Goal: Task Accomplishment & Management: Manage account settings

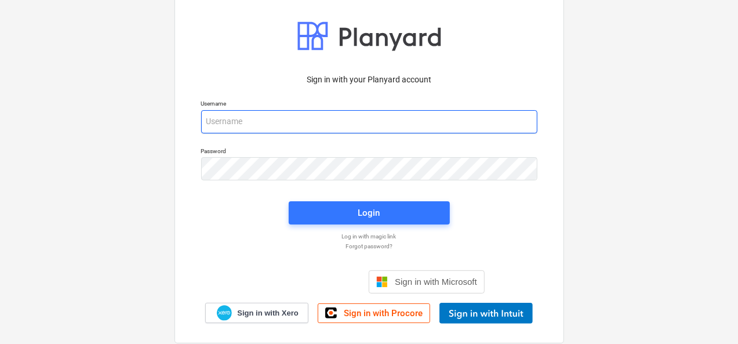
click at [221, 125] on input "email" at bounding box center [369, 121] width 336 height 23
click at [0, 343] on com-1password-button at bounding box center [0, 344] width 0 height 0
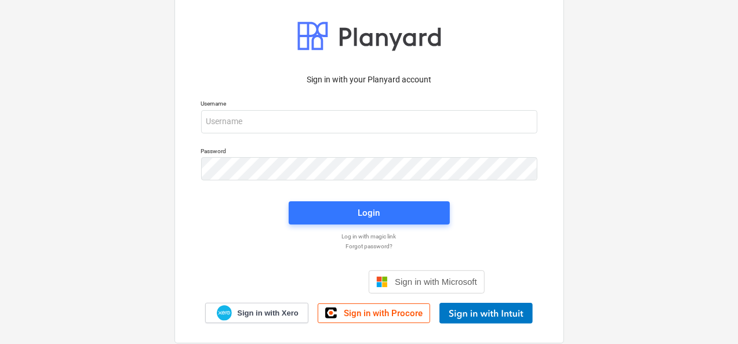
click at [682, 96] on div "Sign in with your Planyard account Username Password Login Log in with magic li…" at bounding box center [369, 171] width 738 height 419
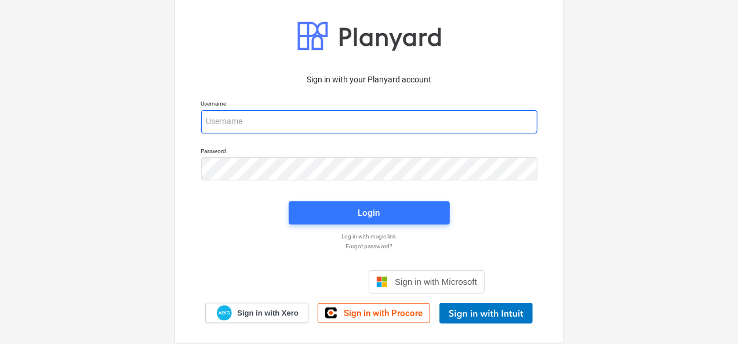
click at [317, 120] on input "email" at bounding box center [369, 121] width 336 height 23
click at [429, 127] on input "email" at bounding box center [369, 121] width 336 height 23
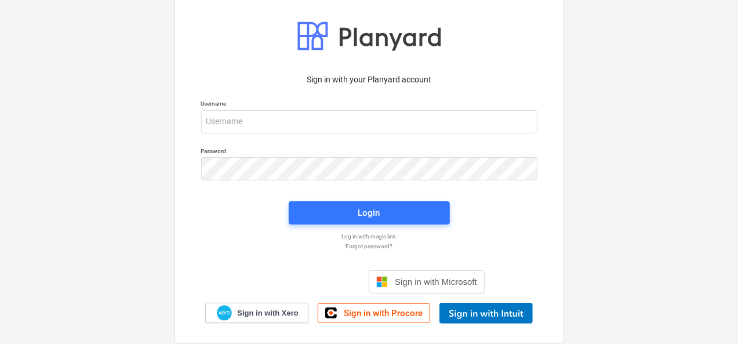
drag, startPoint x: 391, startPoint y: 117, endPoint x: 296, endPoint y: 139, distance: 97.6
click at [294, 139] on div "Username" at bounding box center [369, 116] width 350 height 47
click at [537, 122] on div at bounding box center [537, 122] width 0 height 0
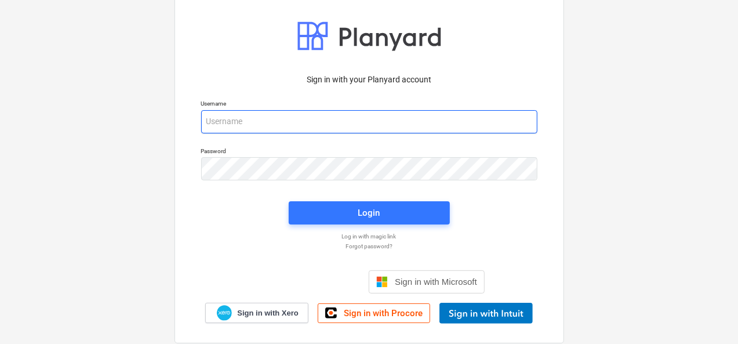
click at [463, 123] on input "email" at bounding box center [369, 121] width 336 height 23
click at [0, 343] on com-1password-button at bounding box center [0, 344] width 0 height 0
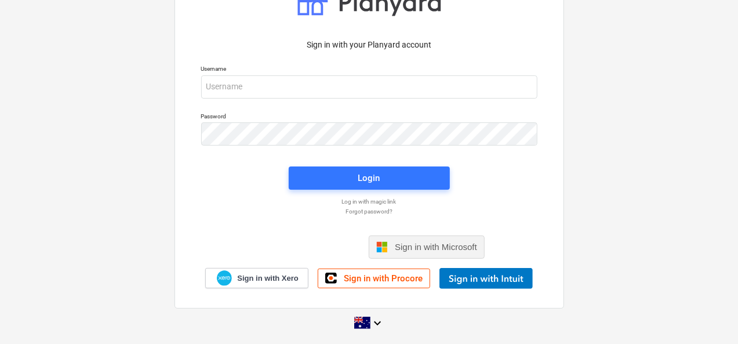
scroll to position [37, 0]
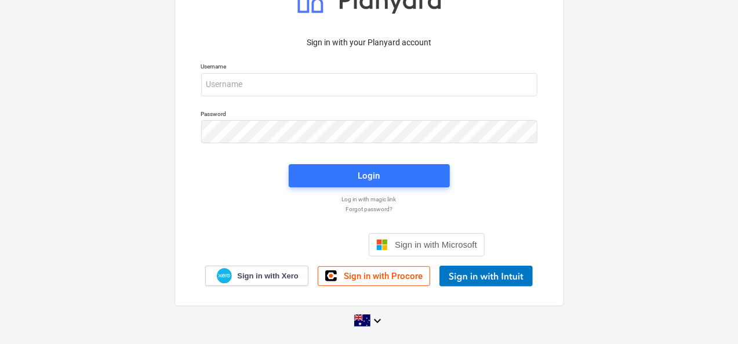
drag, startPoint x: 481, startPoint y: 260, endPoint x: 640, endPoint y: 96, distance: 228.4
click at [642, 97] on div "Sign in with your Planyard account Username Password Login Log in with magic li…" at bounding box center [369, 134] width 738 height 419
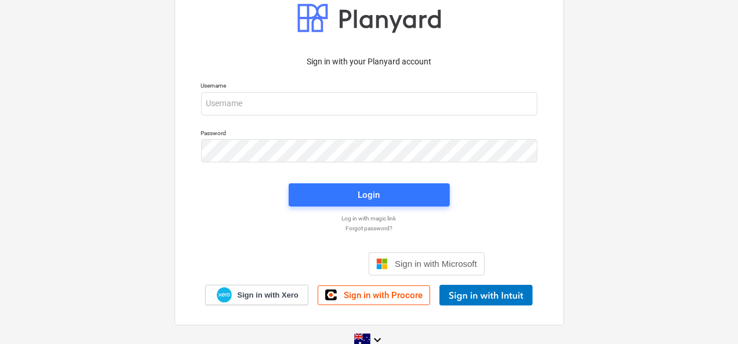
scroll to position [0, 0]
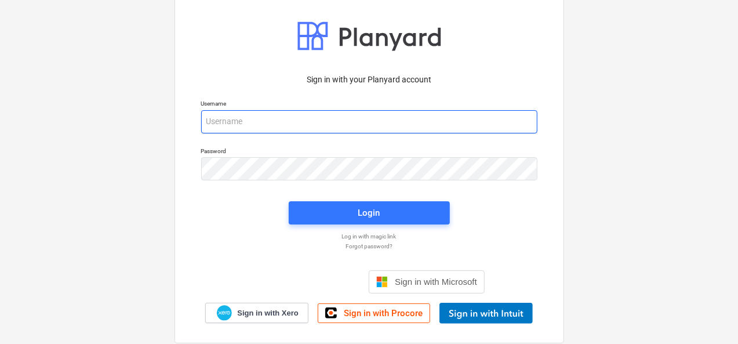
click at [222, 112] on input "email" at bounding box center [369, 121] width 336 height 23
type input "invoices@epicbuilds.com.au"
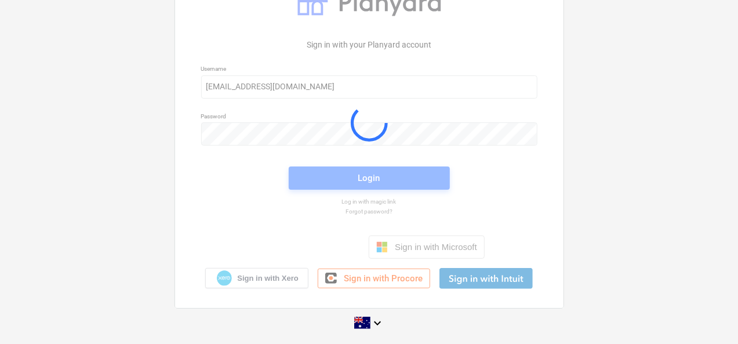
scroll to position [37, 0]
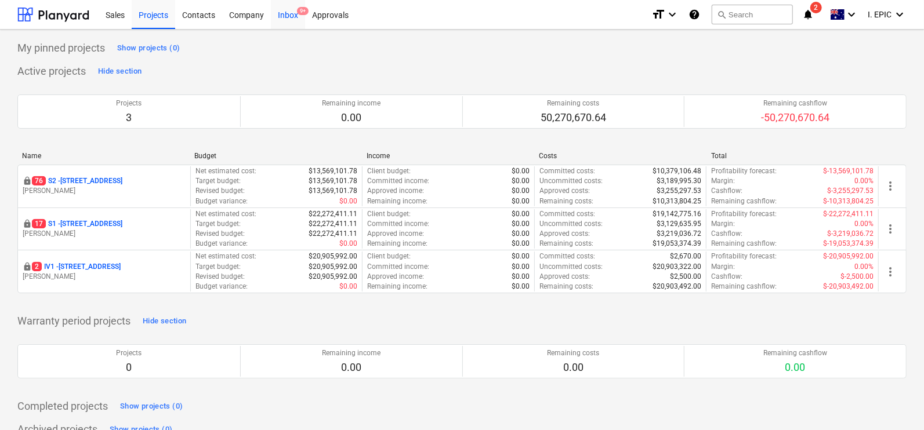
click at [288, 11] on div "Inbox 9+" at bounding box center [288, 14] width 34 height 30
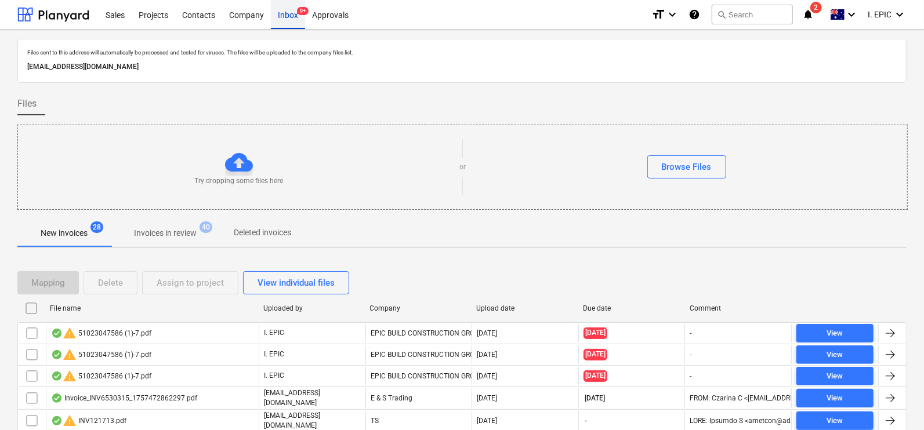
click at [293, 16] on div "Inbox 9+" at bounding box center [288, 14] width 34 height 30
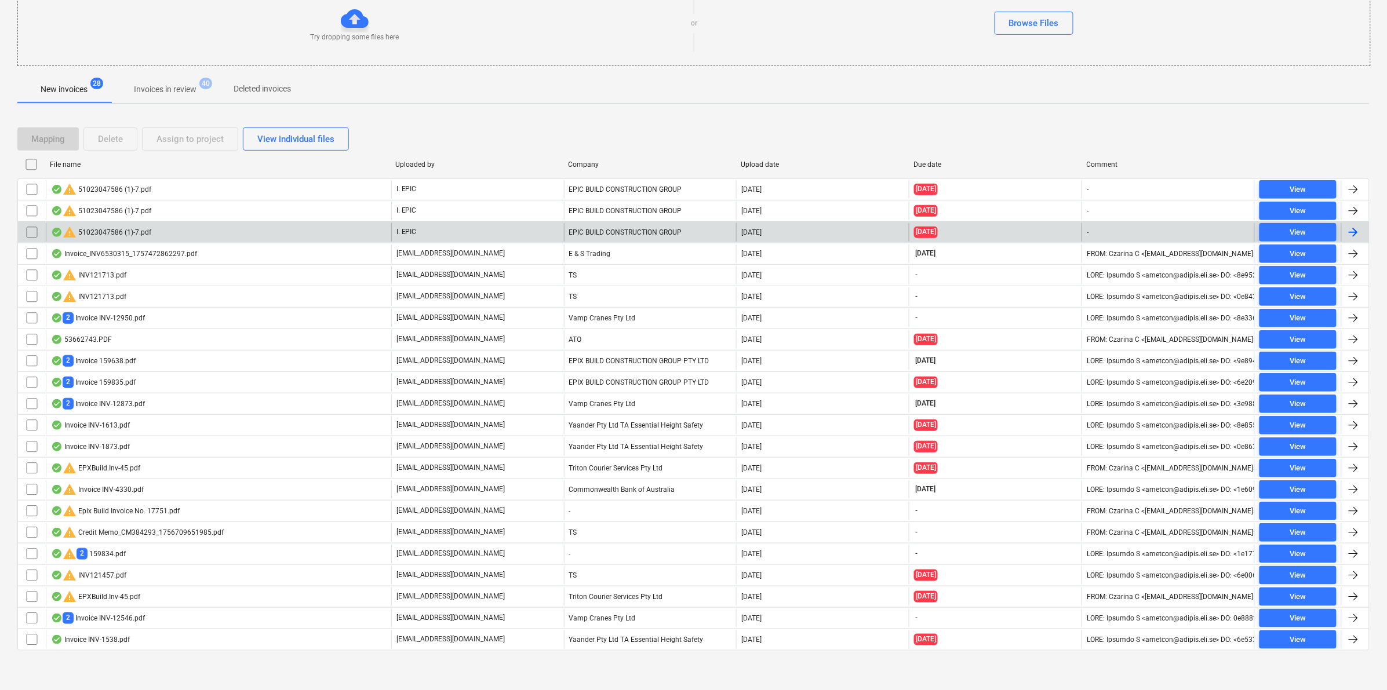
scroll to position [149, 0]
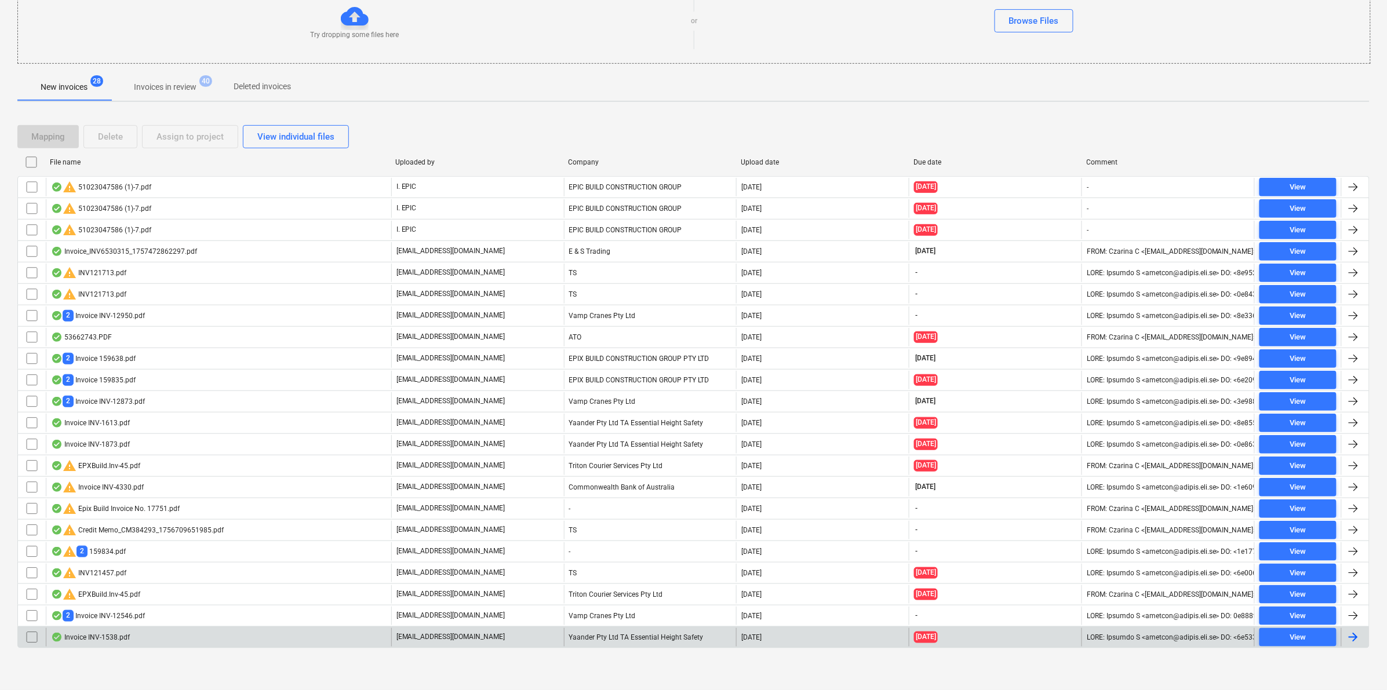
click at [125, 645] on div "Invoice INV-1538.pdf" at bounding box center [219, 637] width 346 height 19
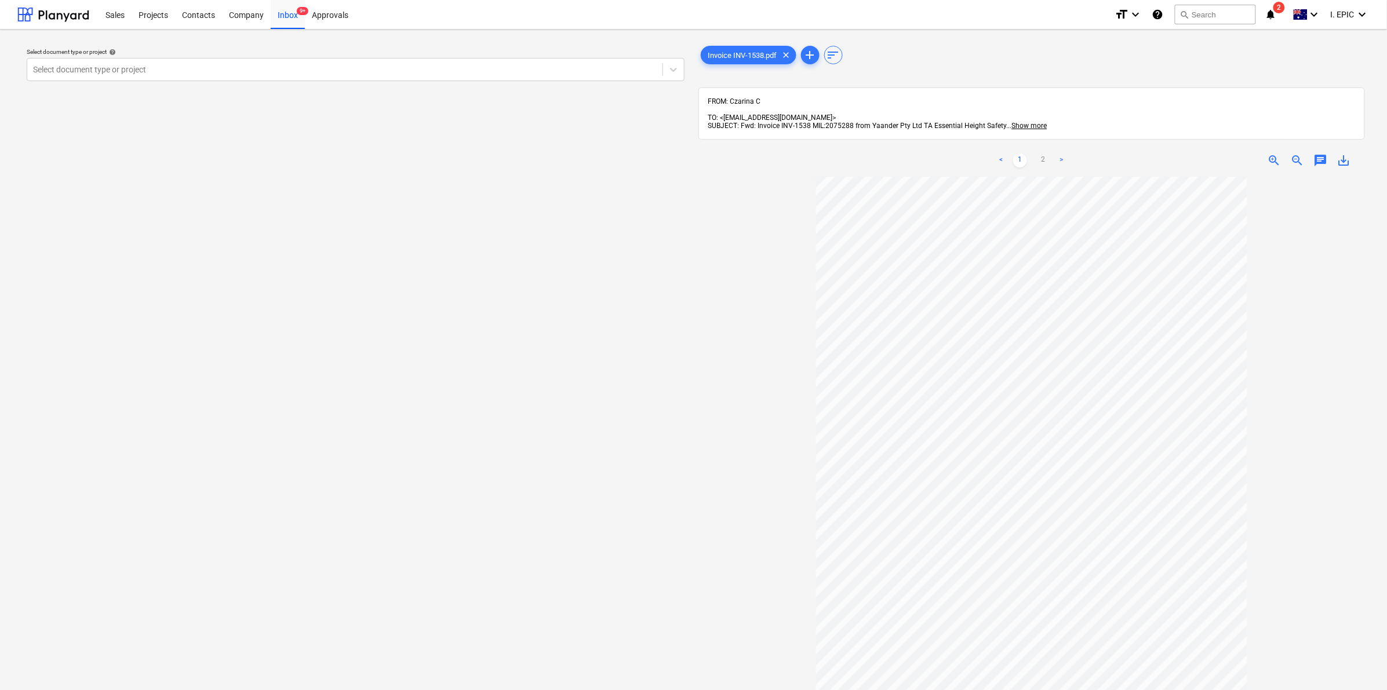
click at [262, 459] on div "Select document type or project help Select document type or project" at bounding box center [355, 439] width 677 height 801
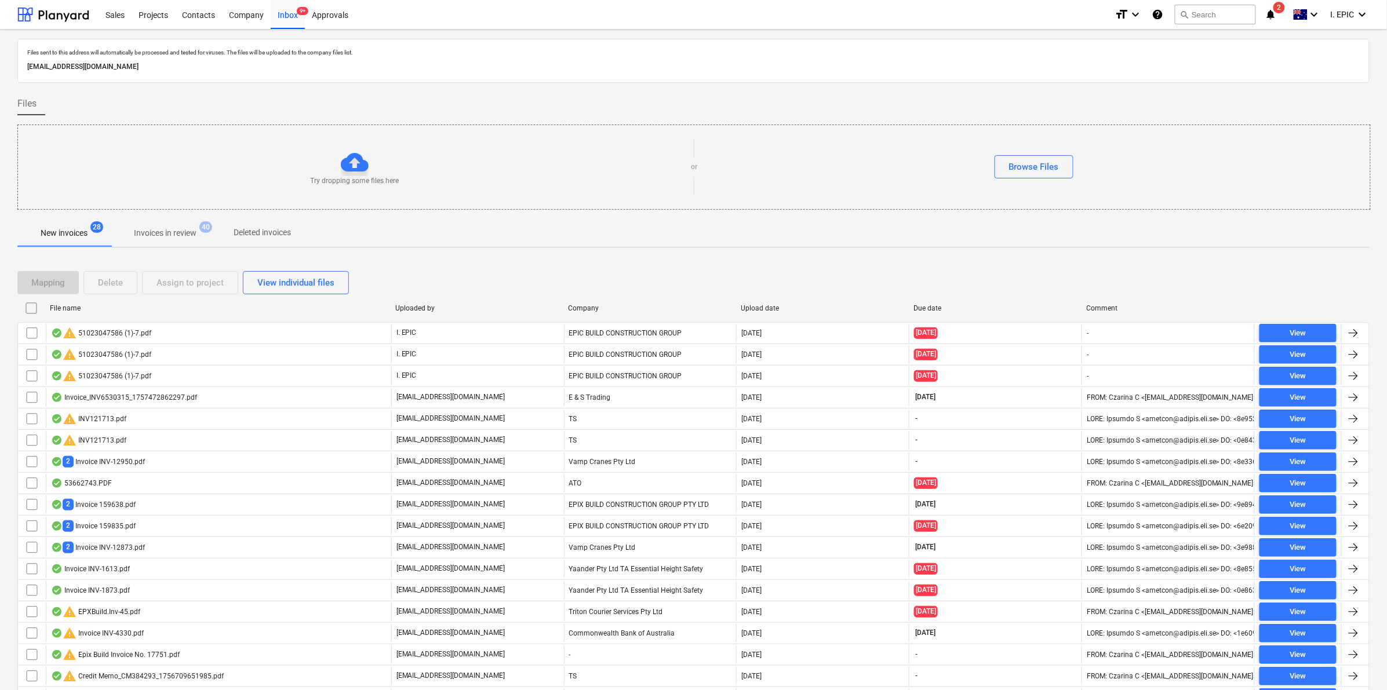
scroll to position [149, 0]
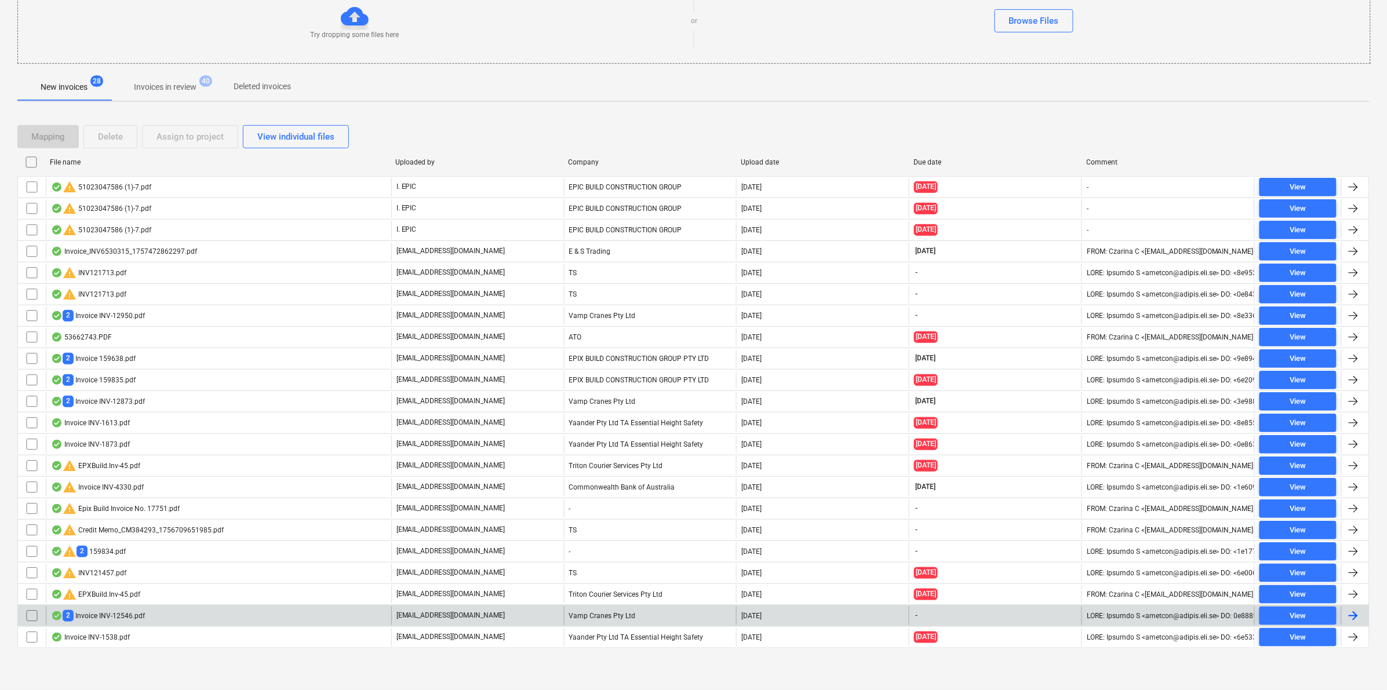
click at [112, 610] on div "2 Invoice INV-12546.pdf" at bounding box center [98, 615] width 94 height 11
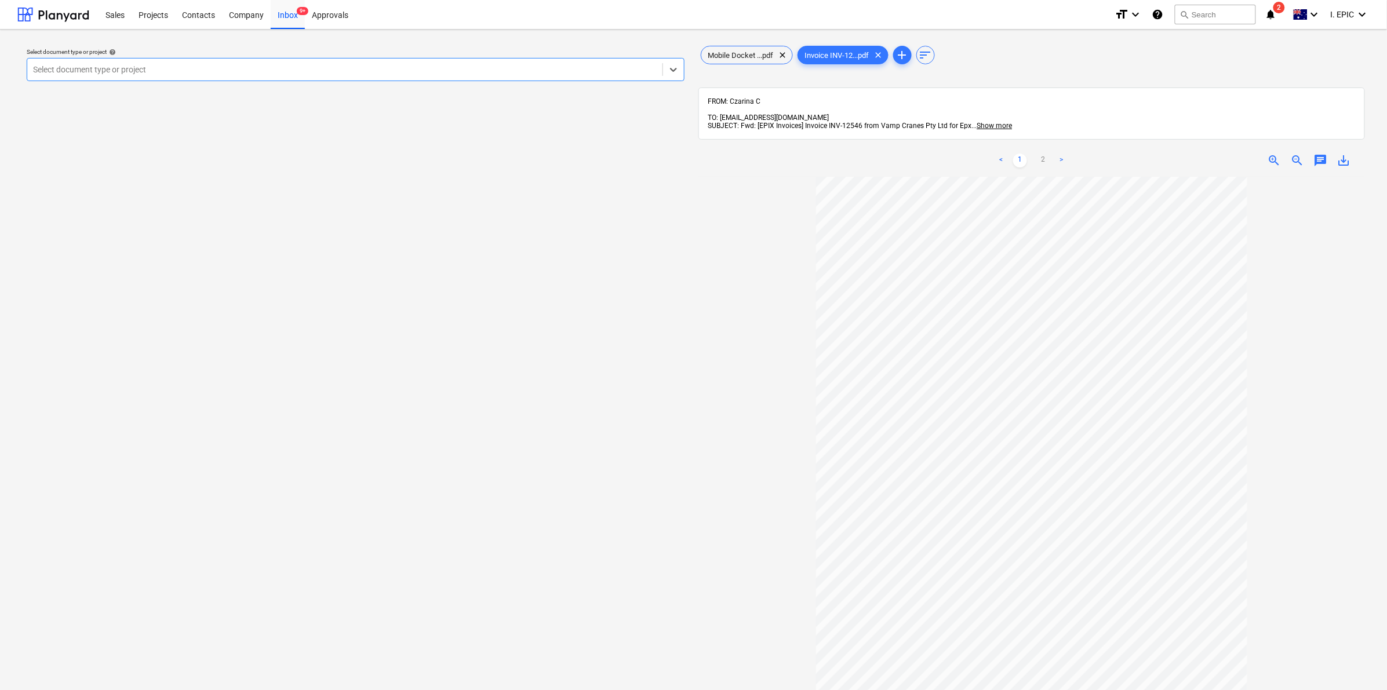
click at [377, 288] on div "Select document type or project help Select is focused ,type to refine list, pr…" at bounding box center [355, 439] width 677 height 801
click at [738, 58] on span "Mobile Docket ...pdf" at bounding box center [741, 55] width 79 height 9
click at [817, 51] on span "Invoice INV-12...pdf" at bounding box center [837, 55] width 78 height 9
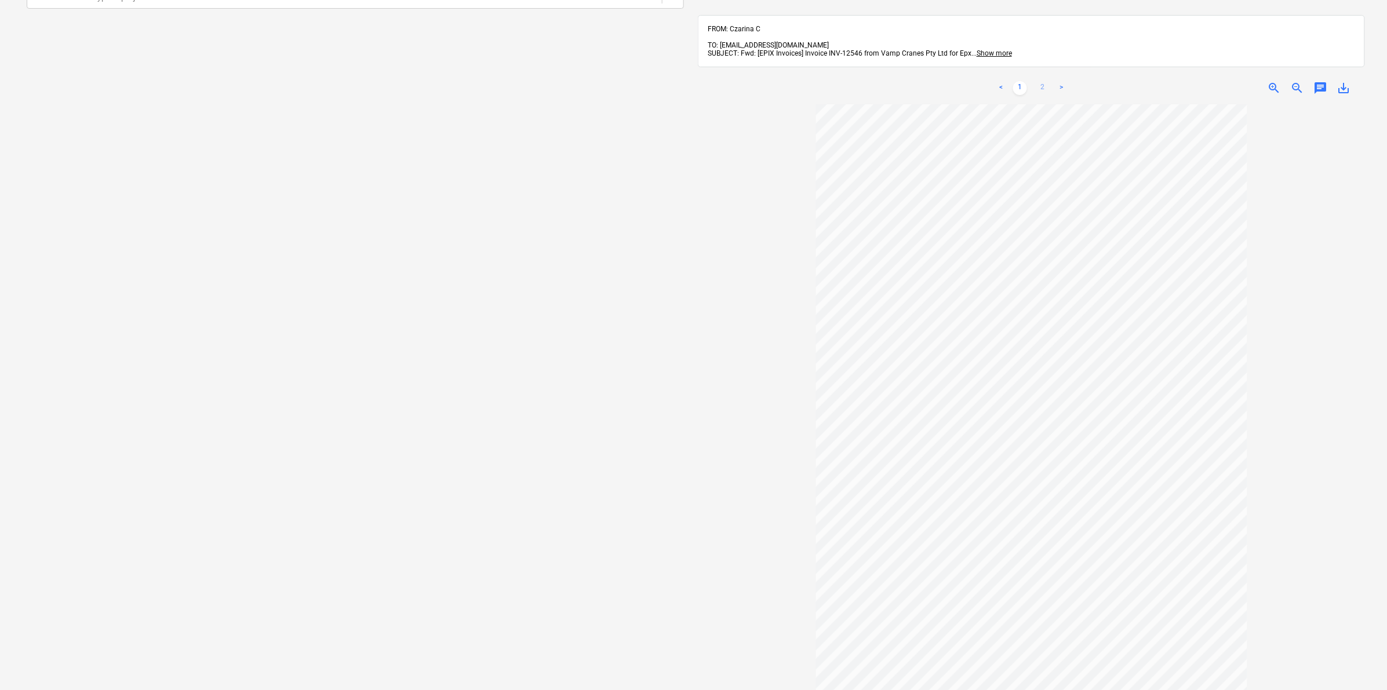
click at [1046, 81] on link "2" at bounding box center [1044, 88] width 14 height 14
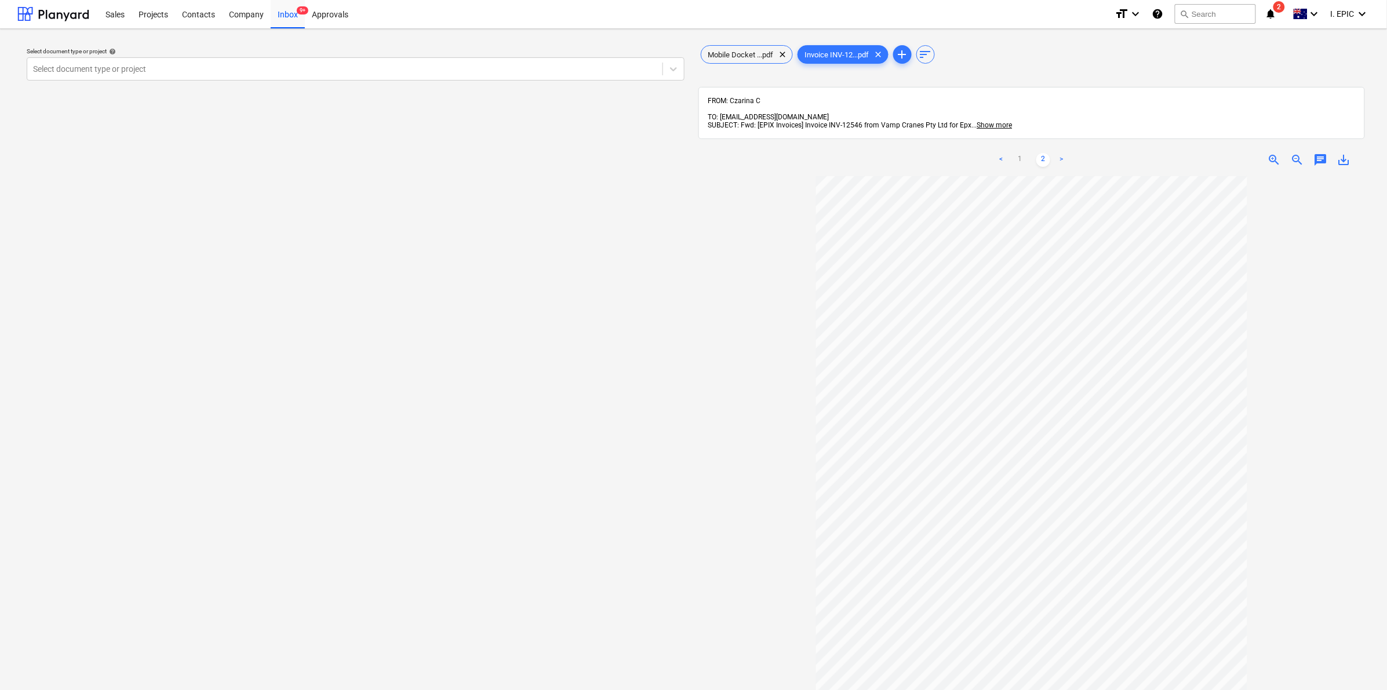
scroll to position [0, 0]
click at [1015, 154] on link "1" at bounding box center [1020, 161] width 14 height 14
click at [746, 56] on span "Mobile Docket ...pdf" at bounding box center [741, 55] width 79 height 9
click at [839, 58] on span "Invoice INV-12...pdf" at bounding box center [837, 55] width 78 height 9
click at [742, 56] on span "Mobile Docket ...pdf" at bounding box center [741, 55] width 79 height 9
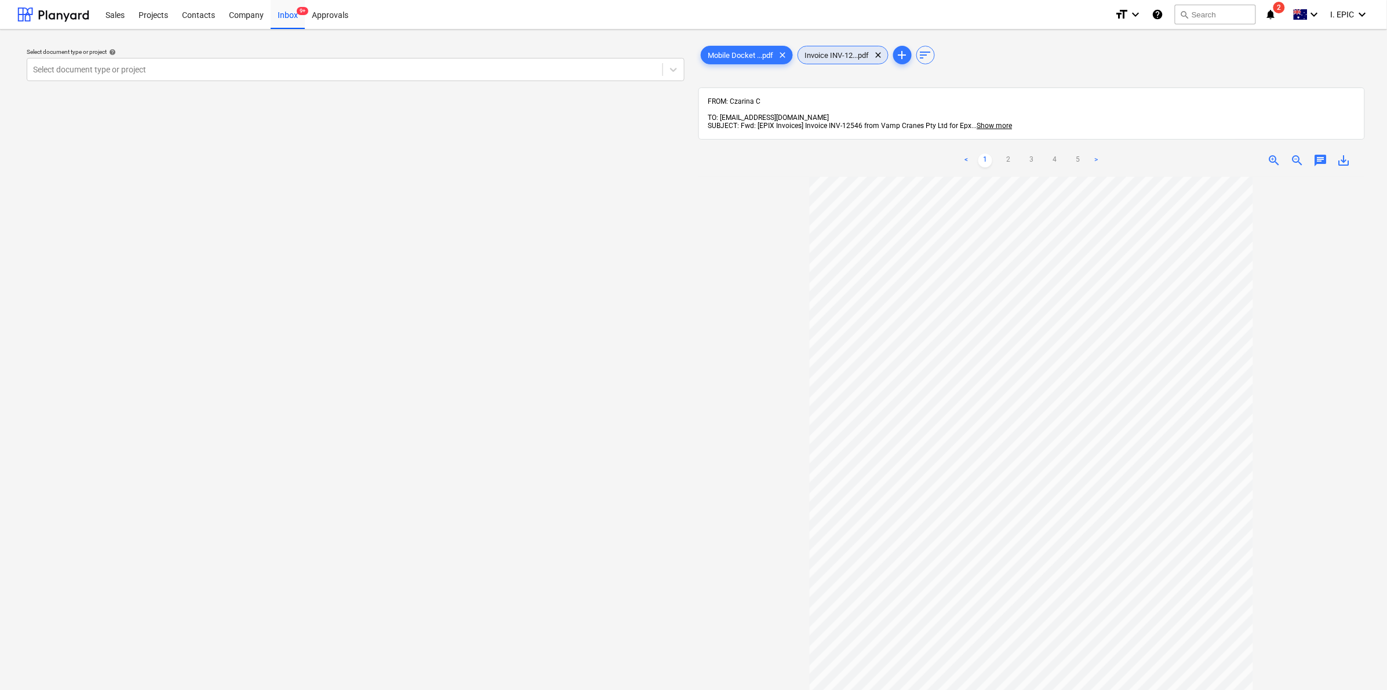
click at [830, 53] on span "Invoice INV-12...pdf" at bounding box center [837, 55] width 78 height 9
click at [736, 56] on span "Mobile Docket ...pdf" at bounding box center [741, 55] width 79 height 9
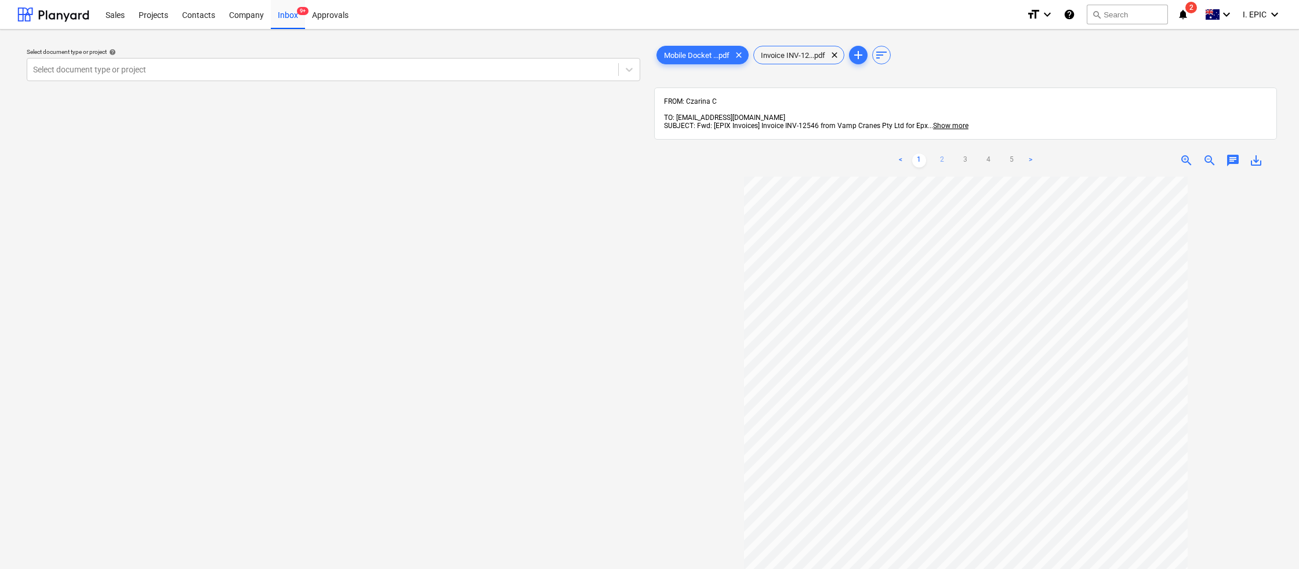
click at [943, 154] on link "2" at bounding box center [942, 161] width 14 height 14
click at [962, 154] on link "3" at bounding box center [965, 161] width 14 height 14
click at [987, 154] on link "4" at bounding box center [989, 161] width 14 height 14
click at [1013, 154] on link "5" at bounding box center [1012, 161] width 14 height 14
click at [783, 51] on span "Invoice INV-12...pdf" at bounding box center [793, 55] width 78 height 9
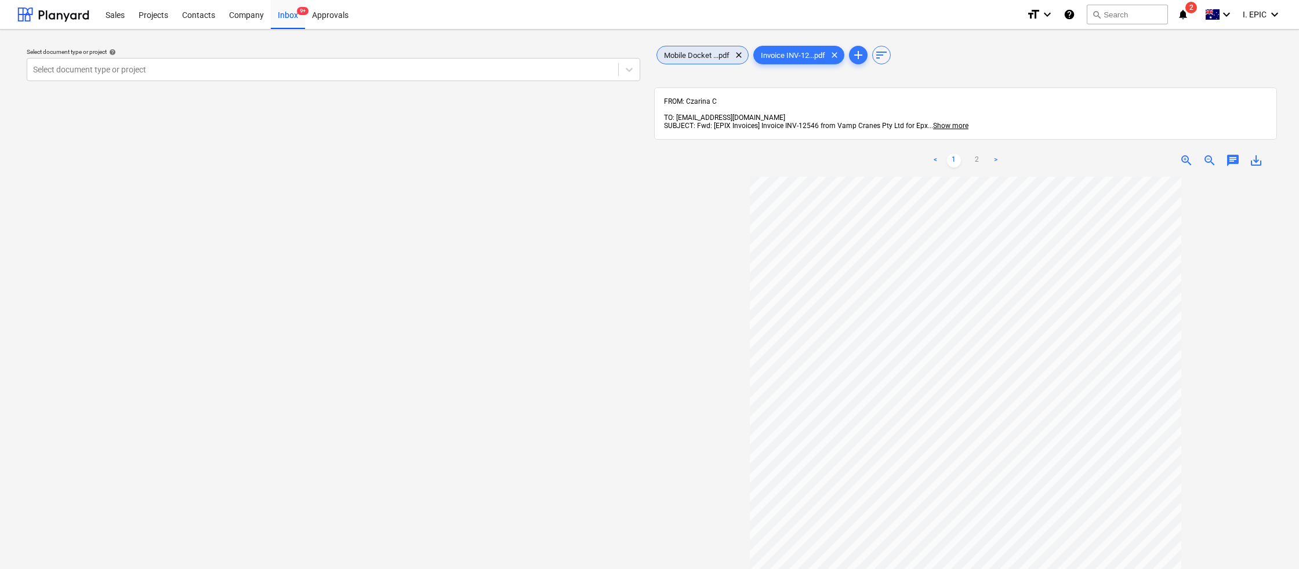
click at [674, 53] on span "Mobile Docket ...pdf" at bounding box center [696, 55] width 79 height 9
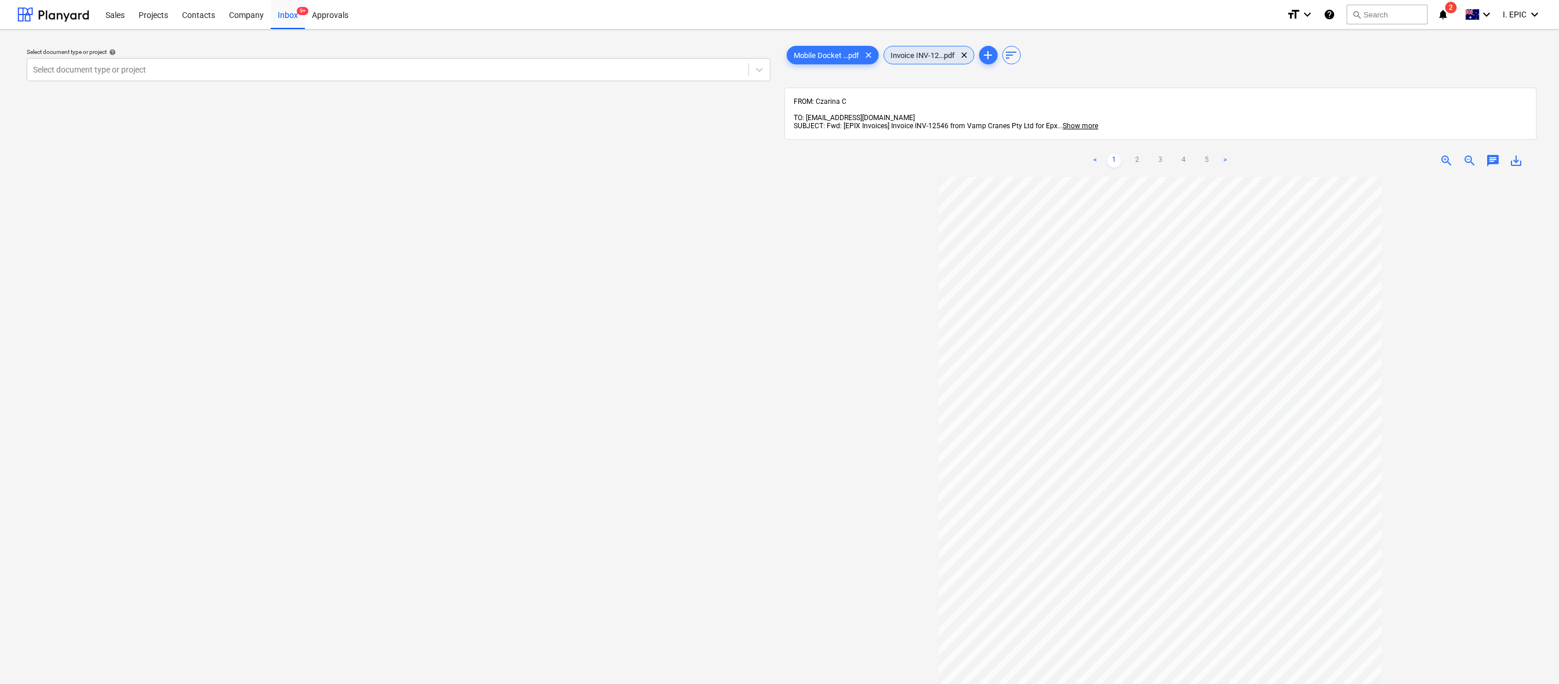
click at [922, 54] on span "Invoice INV-12...pdf" at bounding box center [923, 55] width 78 height 9
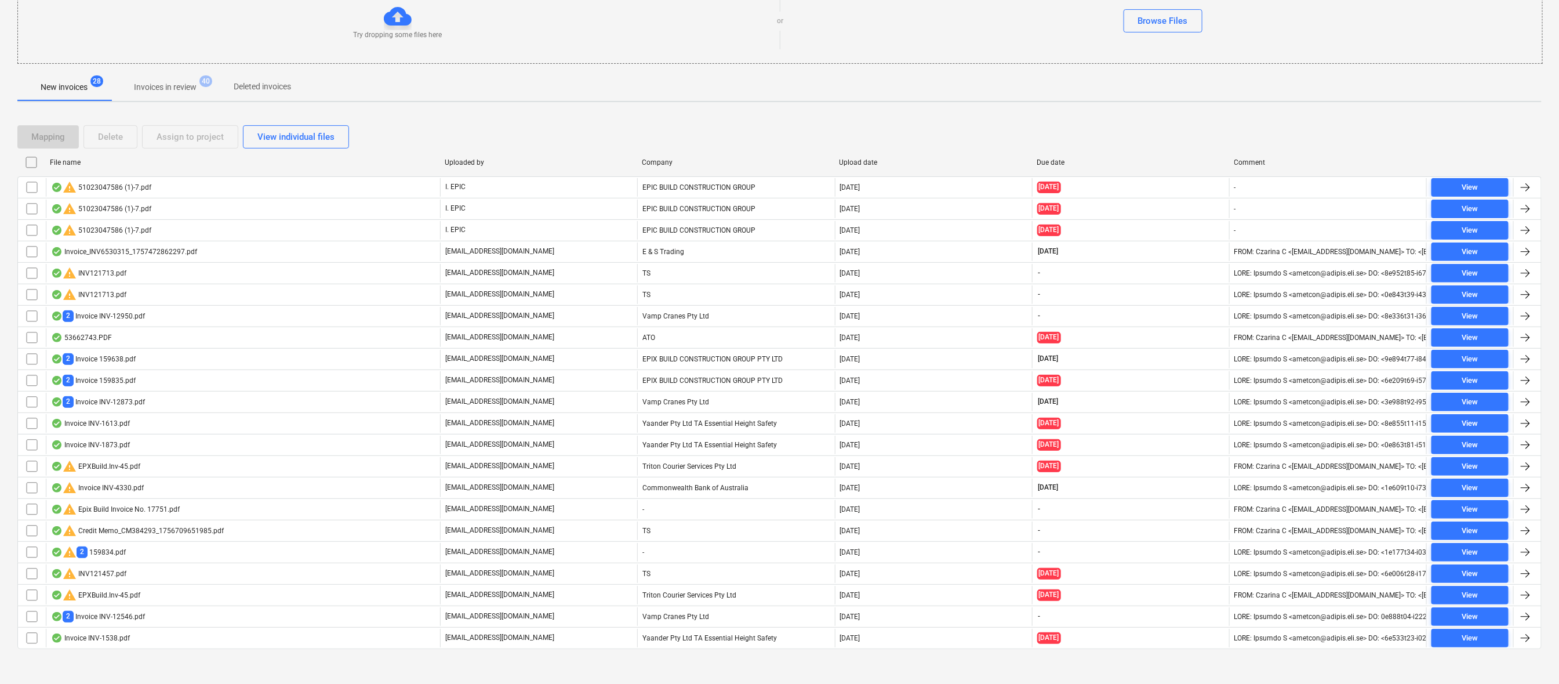
scroll to position [160, 0]
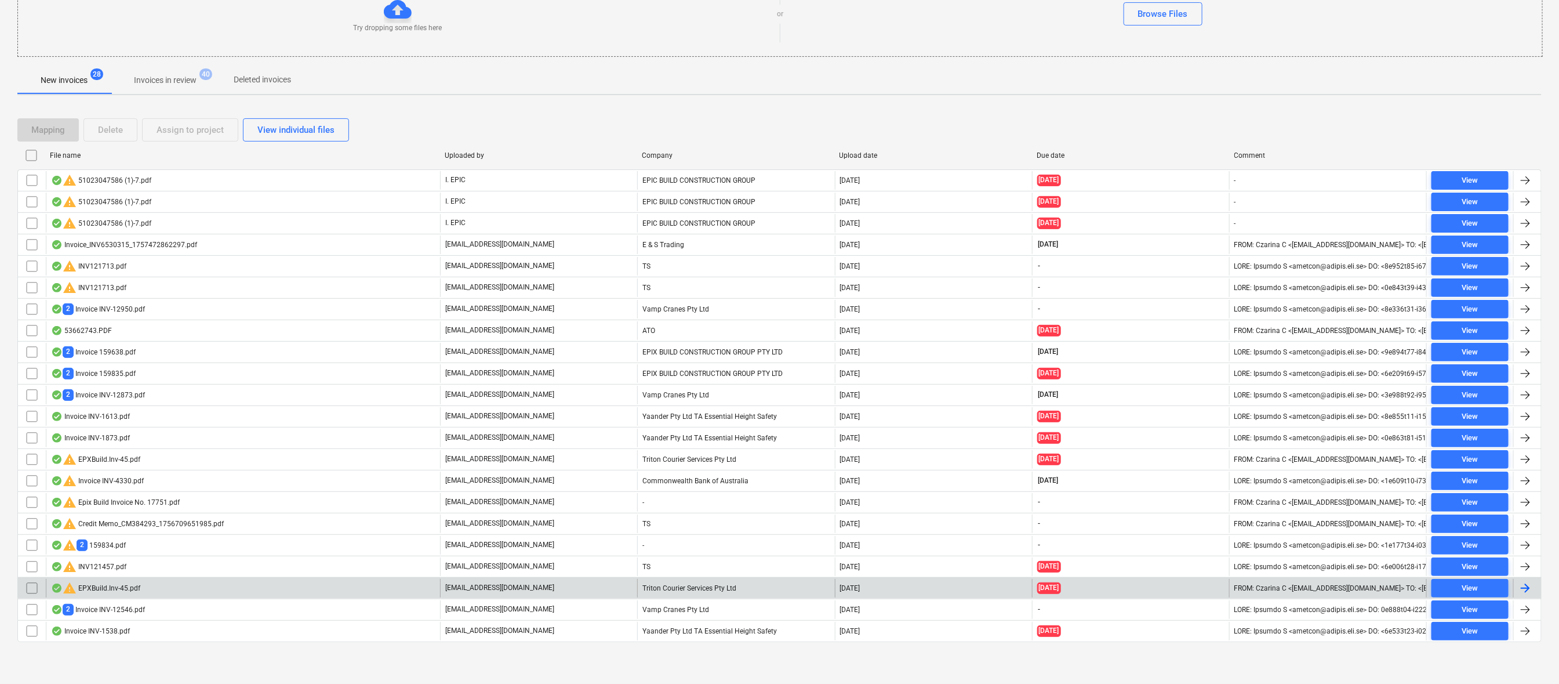
click at [110, 586] on div "warning EPXBuild.Inv-45.pdf" at bounding box center [95, 588] width 89 height 14
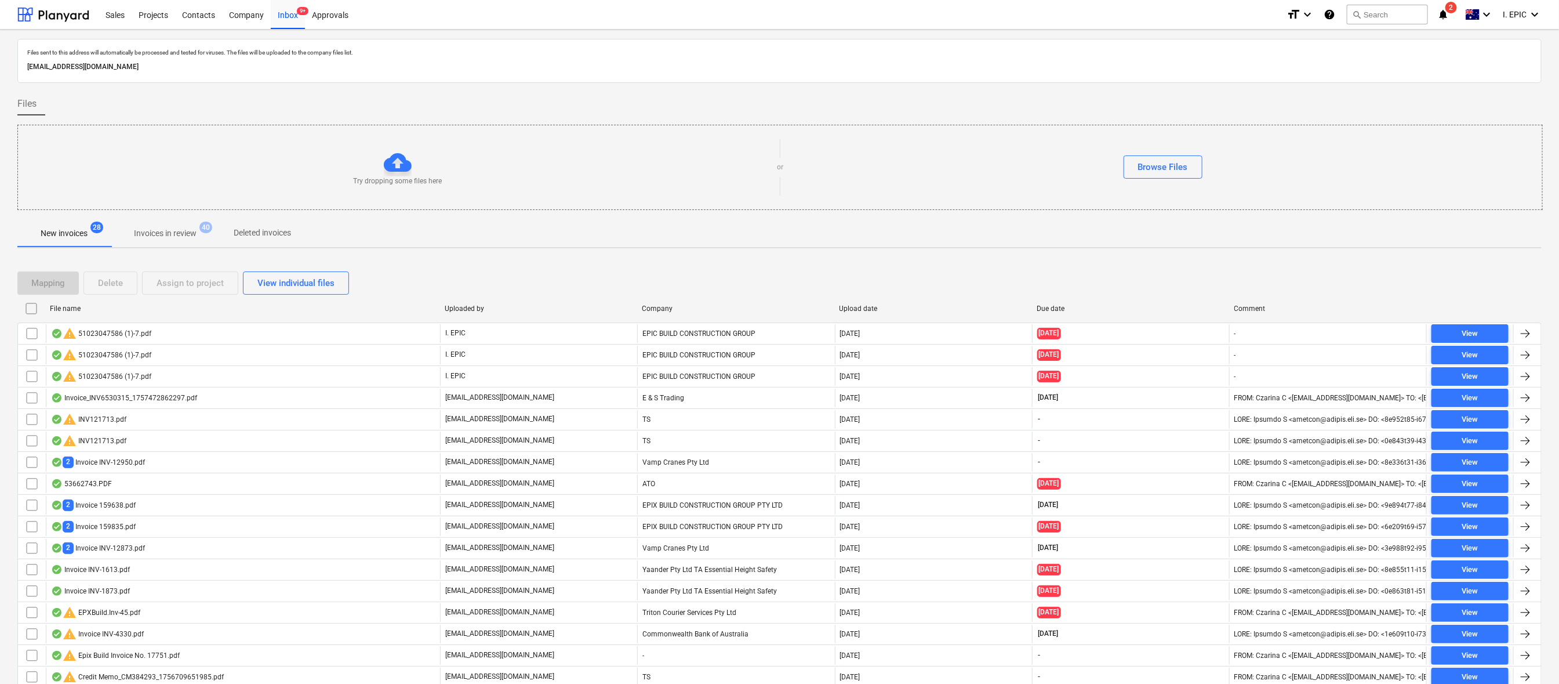
scroll to position [160, 0]
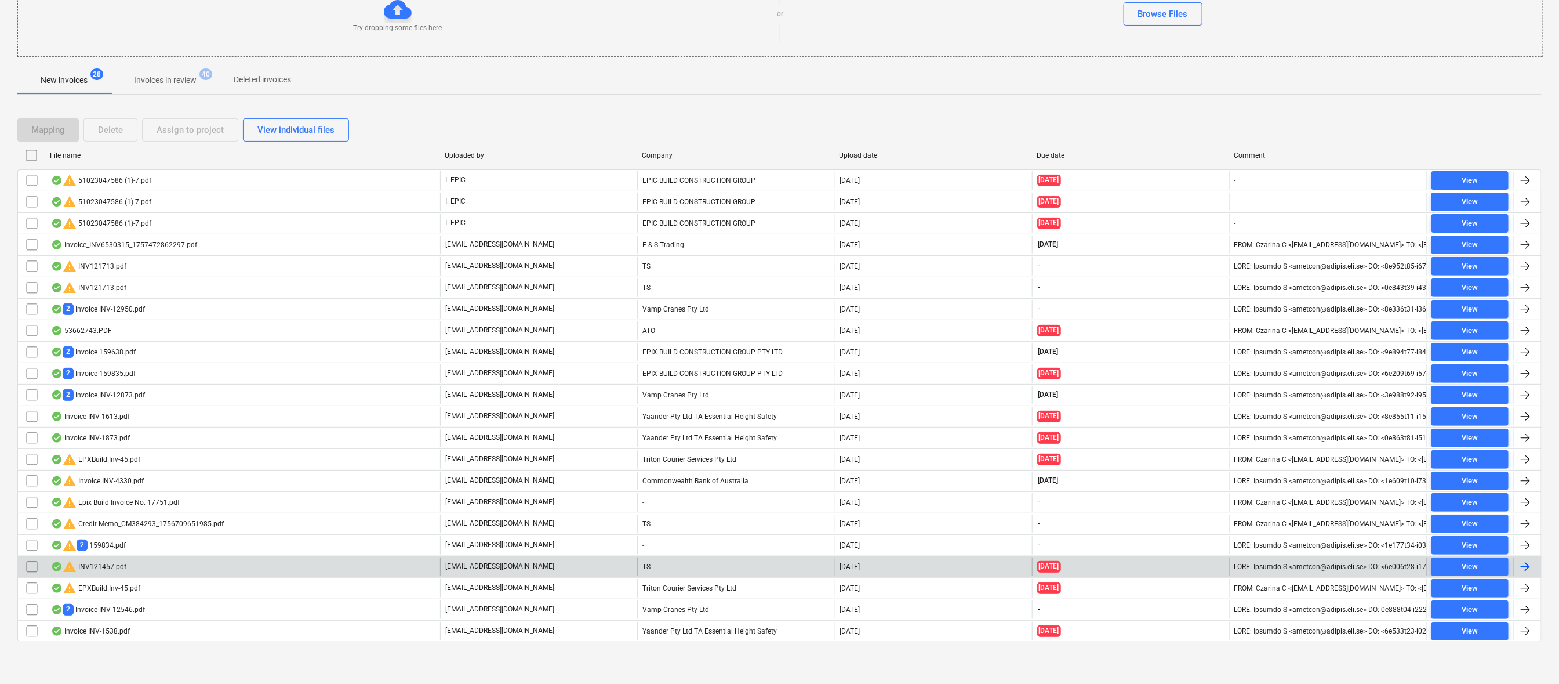
click at [101, 565] on div "warning INV121457.pdf" at bounding box center [88, 566] width 75 height 14
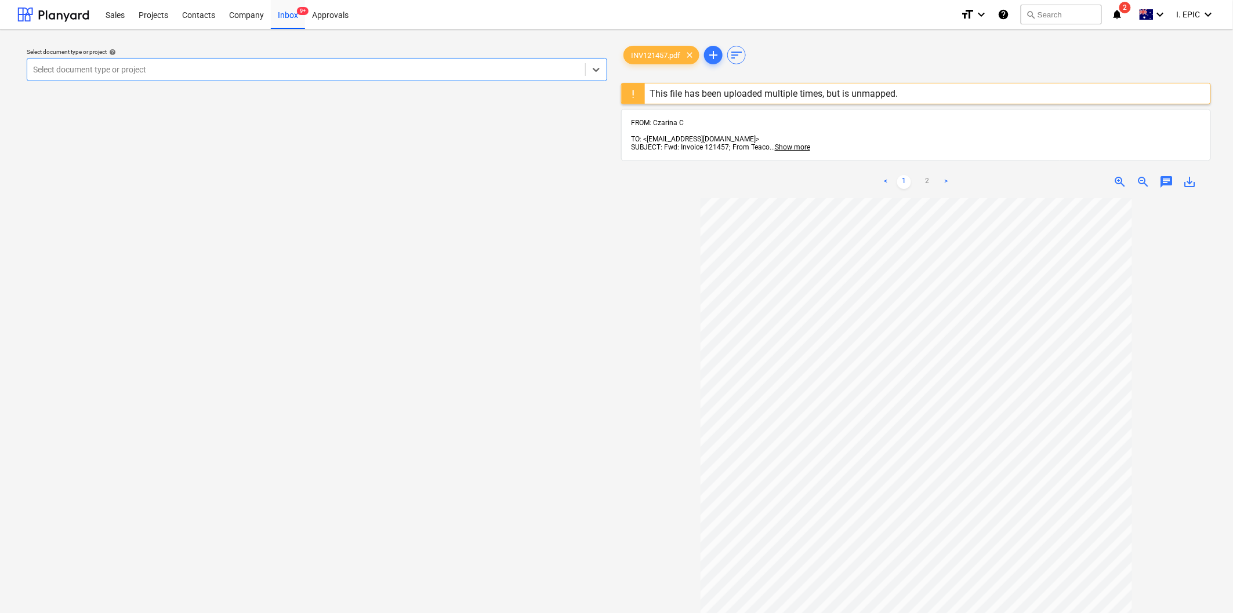
scroll to position [31, 0]
click at [924, 177] on link "2" at bounding box center [927, 182] width 14 height 14
click at [902, 177] on link "1" at bounding box center [904, 182] width 14 height 14
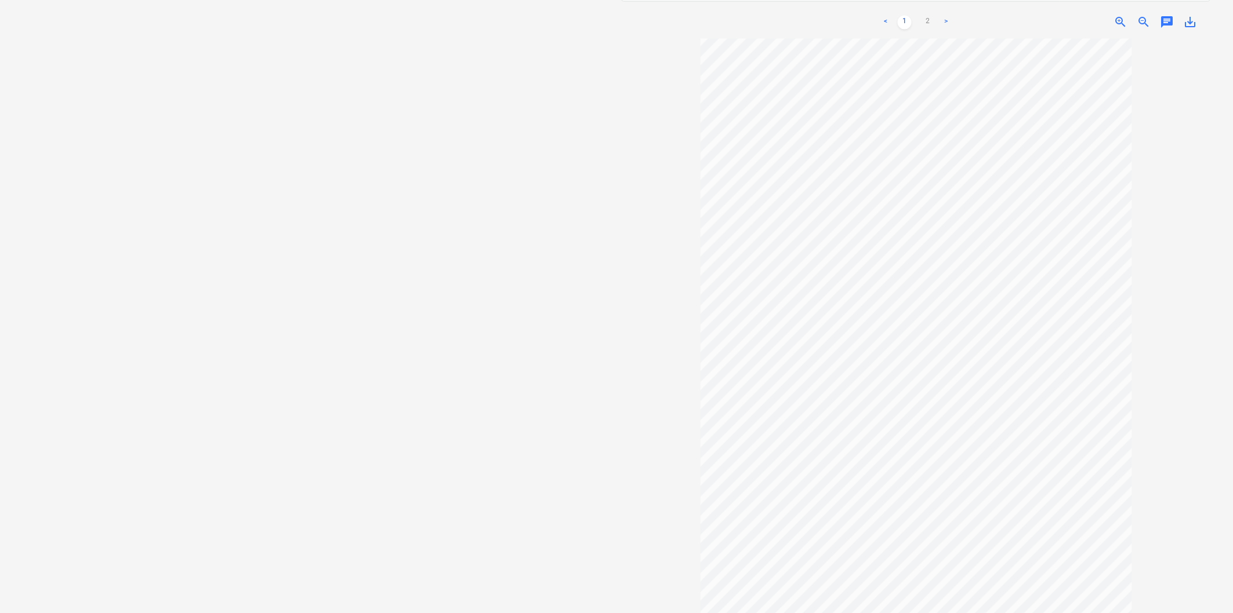
scroll to position [173, 0]
click at [1219, 209] on div "Select document type or project help Select document type or project INV121457.…" at bounding box center [616, 236] width 1233 height 758
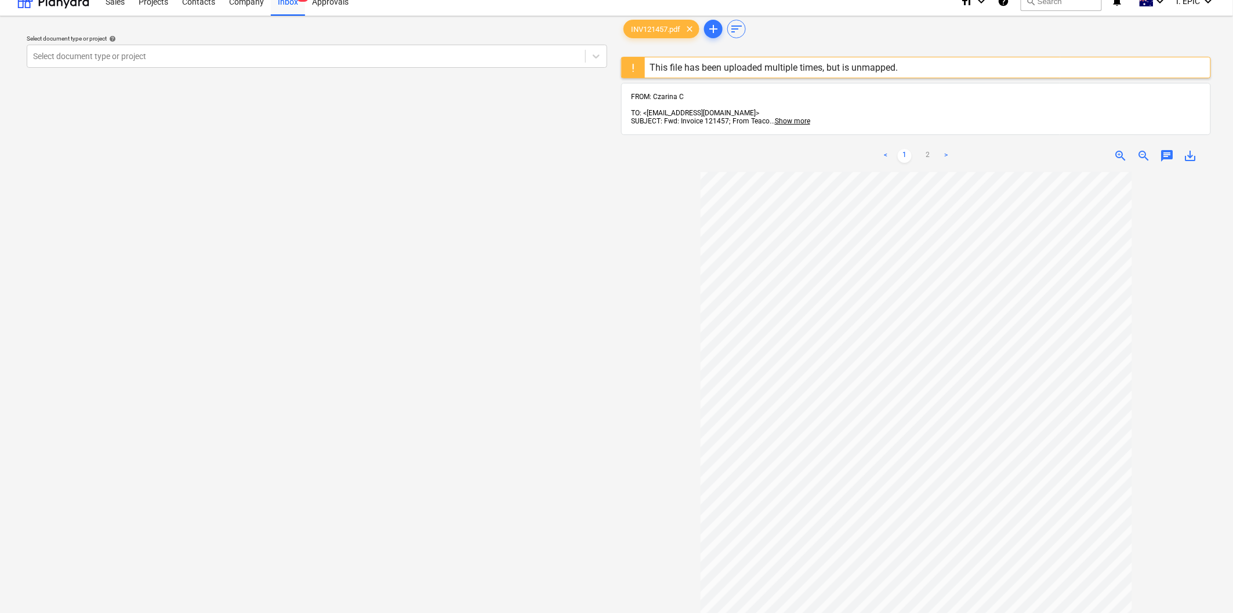
scroll to position [0, 0]
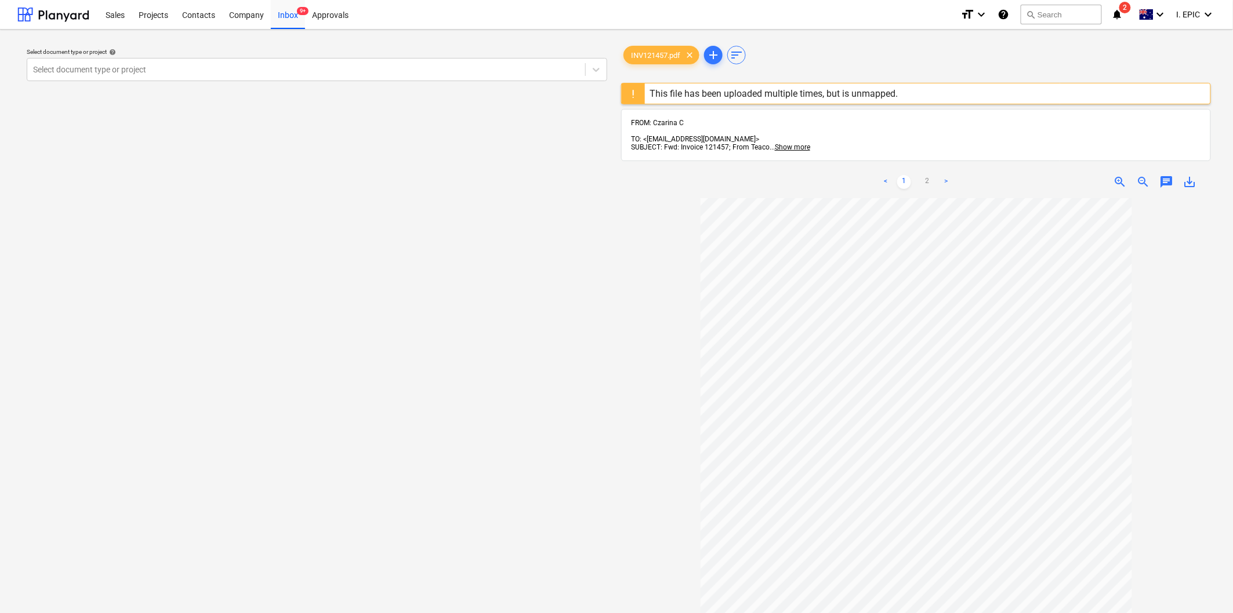
click at [523, 315] on div "Select document type or project help Select document type or project" at bounding box center [316, 411] width 599 height 745
drag, startPoint x: 905, startPoint y: 96, endPoint x: 649, endPoint y: 95, distance: 255.7
click at [649, 95] on div "This file has been uploaded multiple times, but is unmapped." at bounding box center [916, 93] width 590 height 21
drag, startPoint x: 907, startPoint y: 90, endPoint x: 650, endPoint y: 99, distance: 257.6
click at [650, 99] on div "This file has been uploaded multiple times, but is unmapped." at bounding box center [916, 93] width 590 height 21
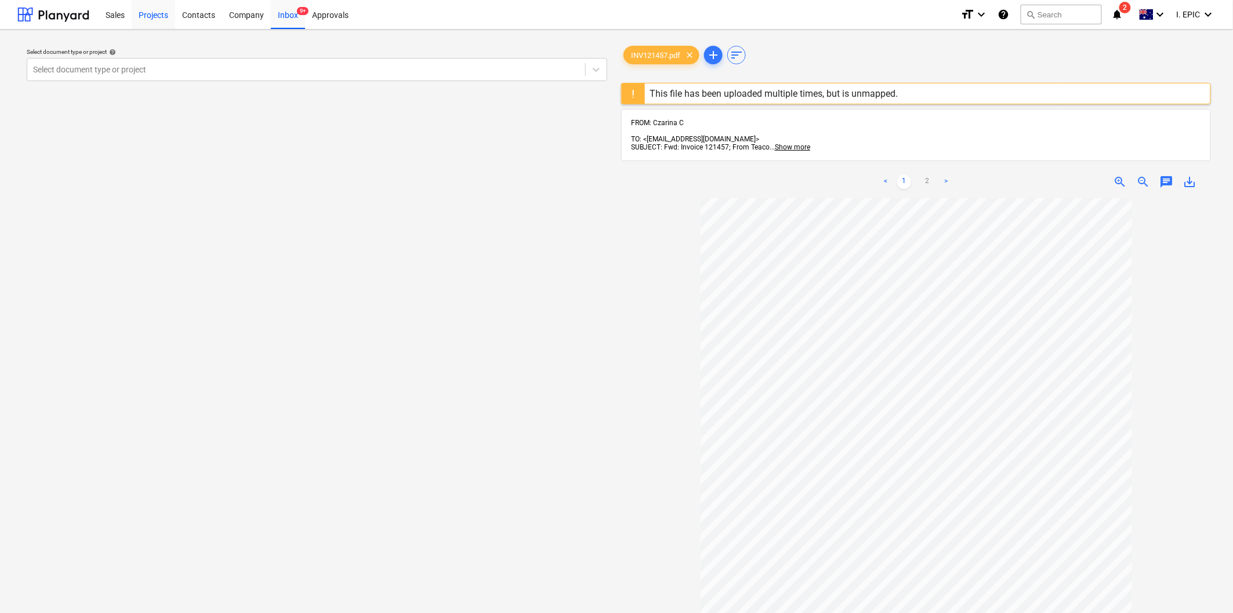
drag, startPoint x: 143, startPoint y: 264, endPoint x: 132, endPoint y: 24, distance: 240.3
click at [143, 264] on div "Select document type or project help Select document type or project" at bounding box center [316, 411] width 599 height 745
click at [449, 338] on div "Select document type or project help Select document type or project" at bounding box center [316, 411] width 599 height 745
click at [508, 303] on div "Select document type or project help Select document type or project" at bounding box center [316, 411] width 599 height 745
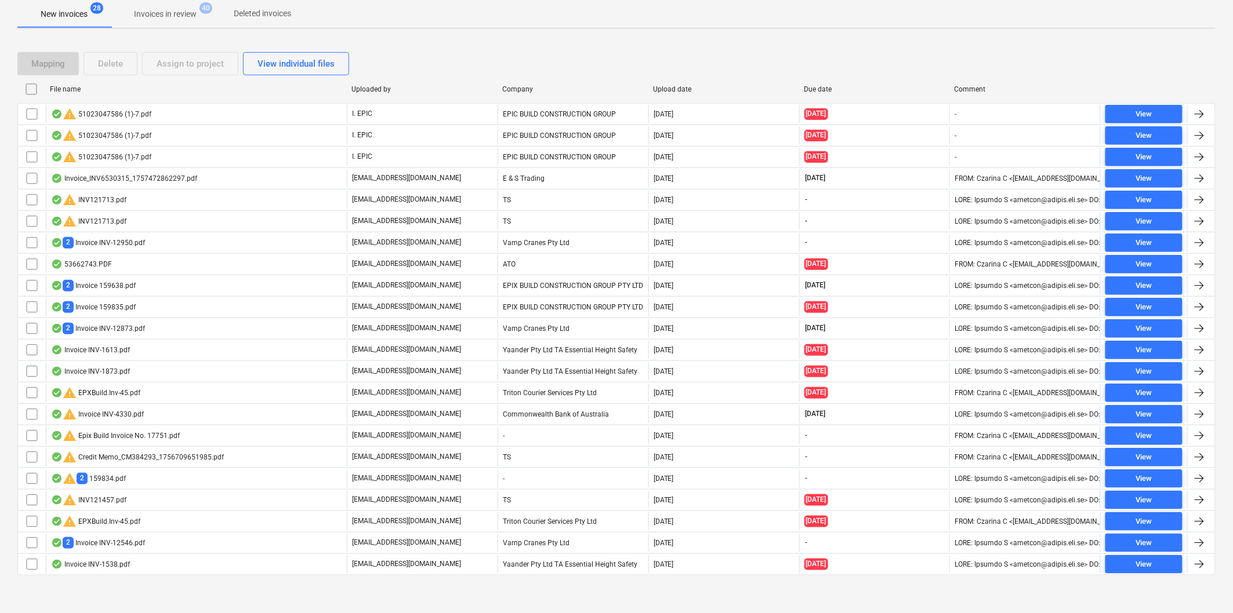
scroll to position [223, 0]
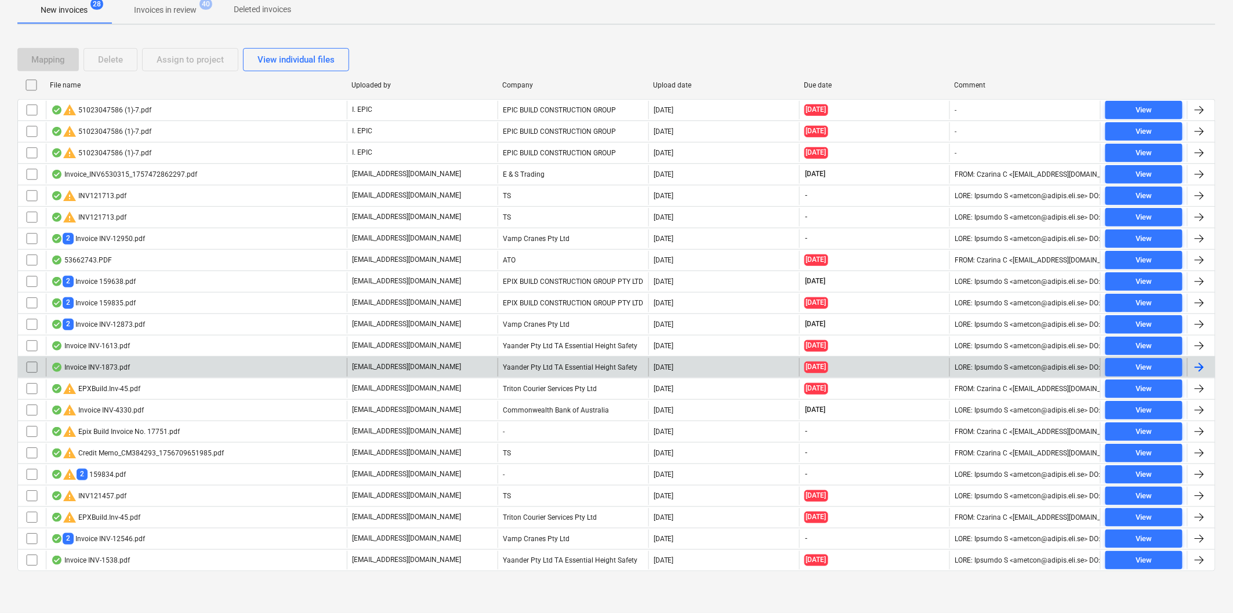
click at [91, 365] on div "Invoice INV-1873.pdf" at bounding box center [90, 367] width 79 height 9
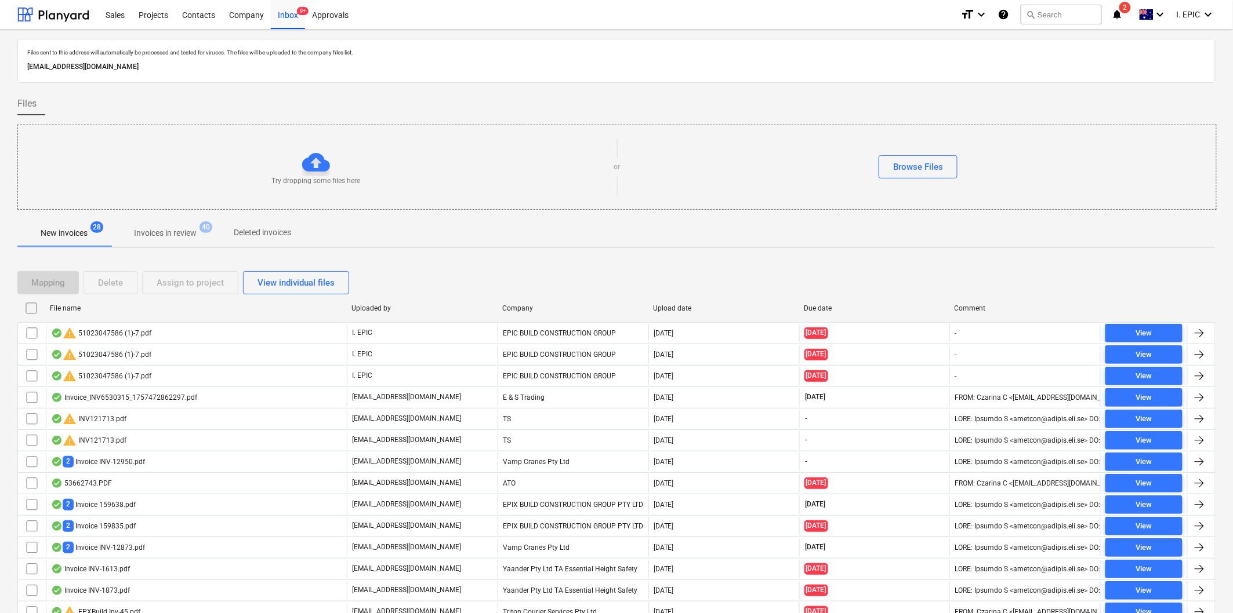
scroll to position [223, 0]
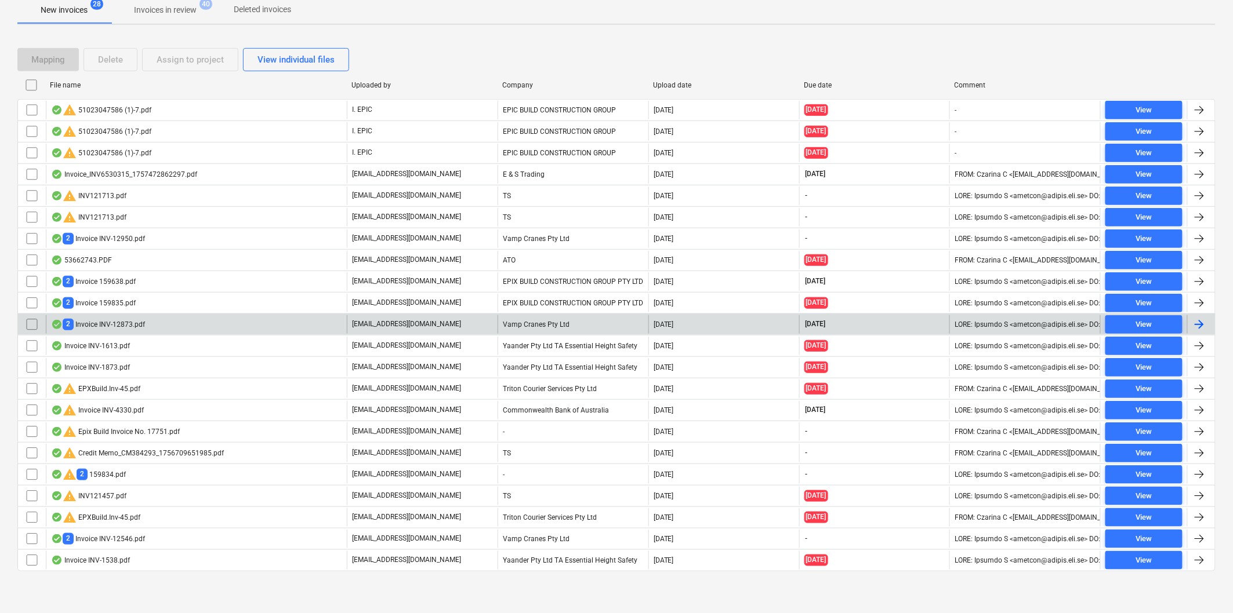
click at [113, 327] on div "2 Invoice INV-12873.pdf" at bounding box center [98, 324] width 94 height 11
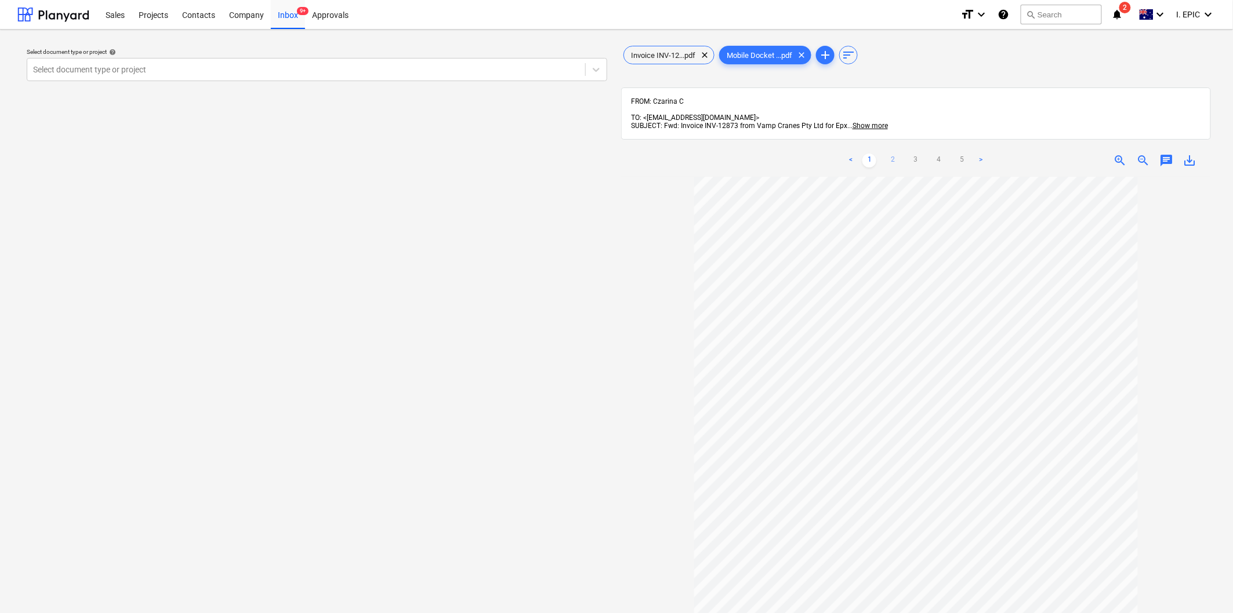
click at [889, 154] on link "2" at bounding box center [892, 161] width 14 height 14
click at [922, 154] on link "3" at bounding box center [915, 161] width 14 height 14
click at [940, 154] on link "4" at bounding box center [939, 161] width 14 height 14
click at [963, 154] on link "5" at bounding box center [962, 161] width 14 height 14
click at [852, 154] on link "<" at bounding box center [851, 161] width 14 height 14
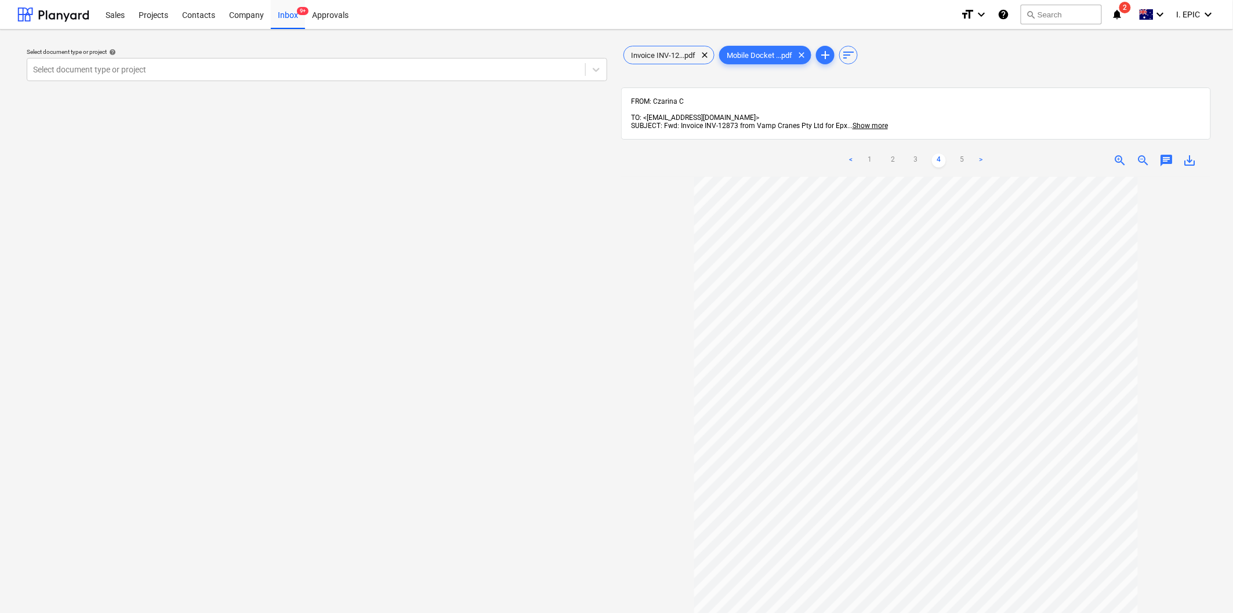
click at [852, 154] on link "<" at bounding box center [851, 161] width 14 height 14
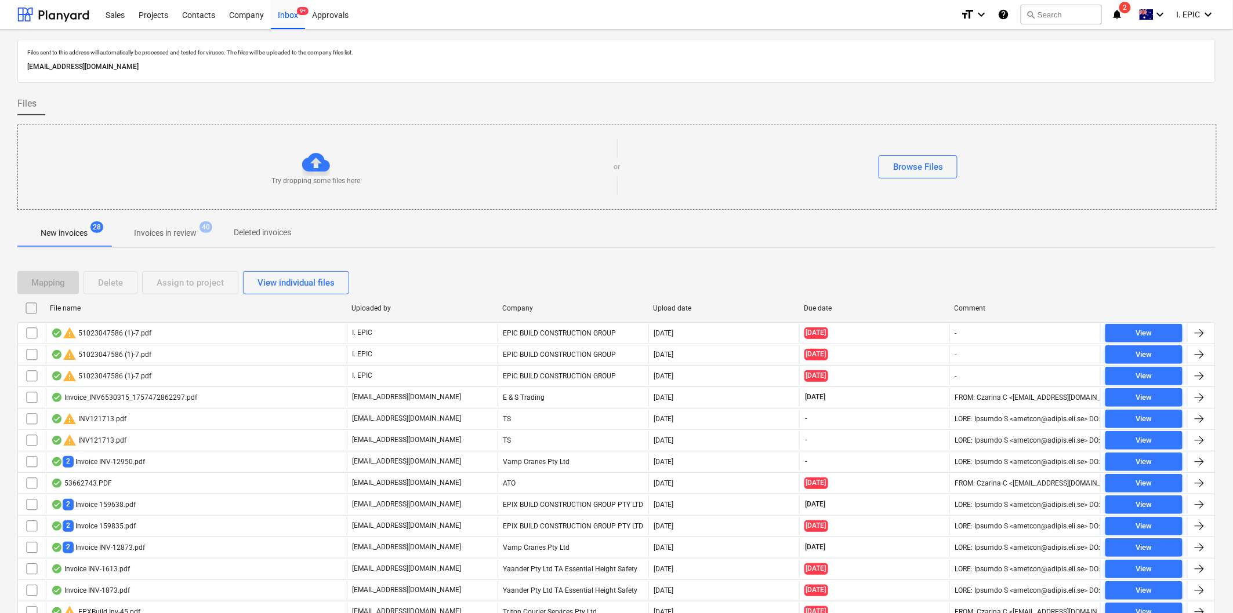
scroll to position [223, 0]
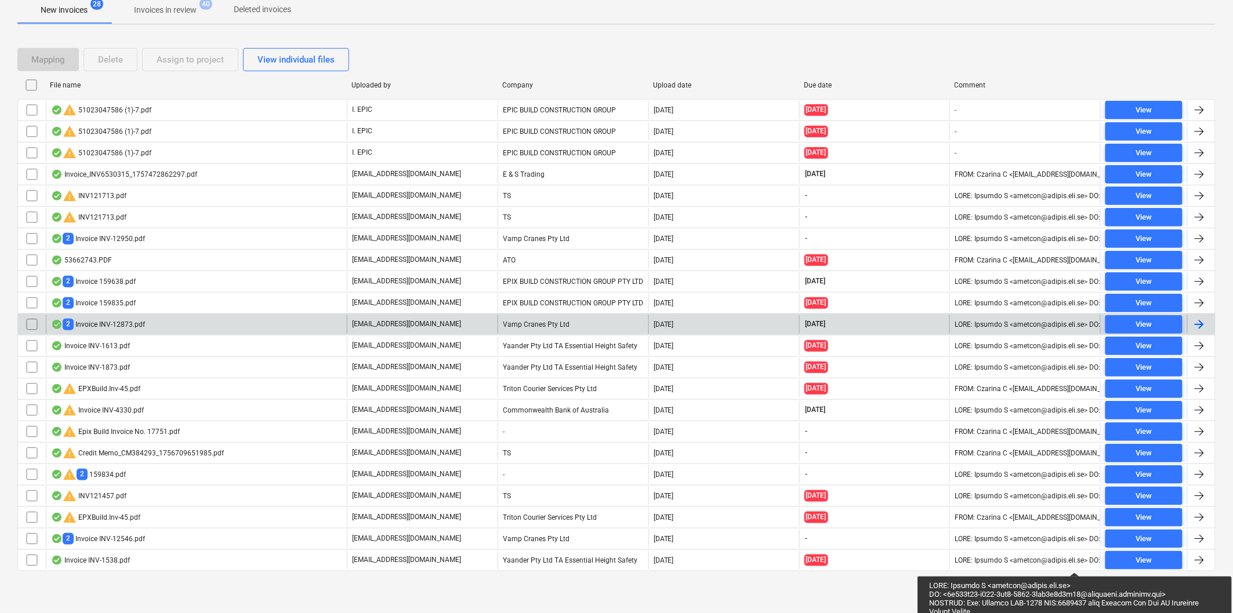
click at [88, 320] on div "2 Invoice INV-12873.pdf" at bounding box center [98, 324] width 94 height 11
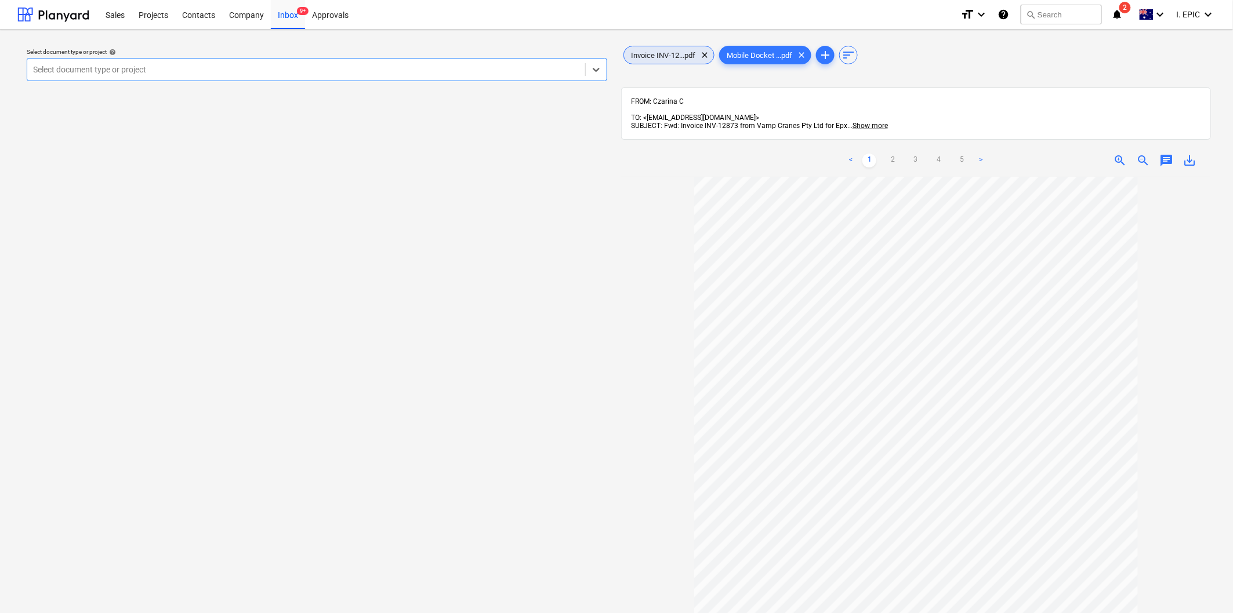
click at [662, 54] on span "Invoice INV-12...pdf" at bounding box center [663, 55] width 78 height 9
click at [681, 51] on span "Invoice INV-12...pdf" at bounding box center [663, 55] width 78 height 9
click at [755, 58] on span "Mobile Docket ...pdf" at bounding box center [758, 55] width 79 height 9
click at [750, 56] on span "Mobile Docket ...pdf" at bounding box center [758, 55] width 79 height 9
click at [671, 61] on div "Invoice INV-12...pdf clear" at bounding box center [668, 55] width 91 height 19
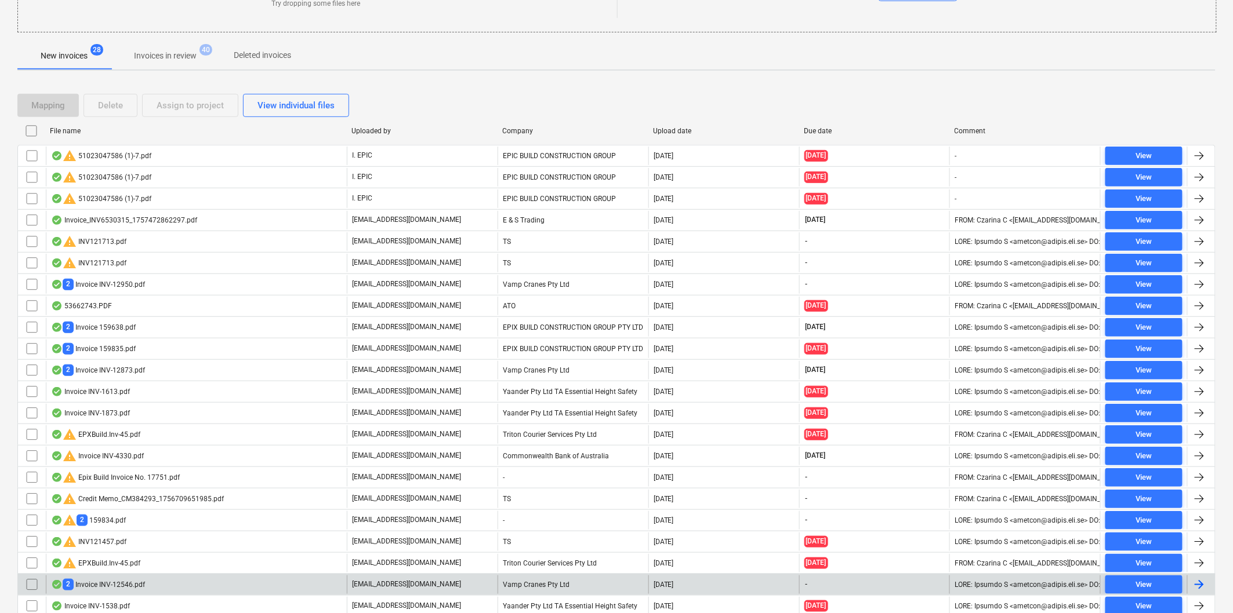
scroll to position [223, 0]
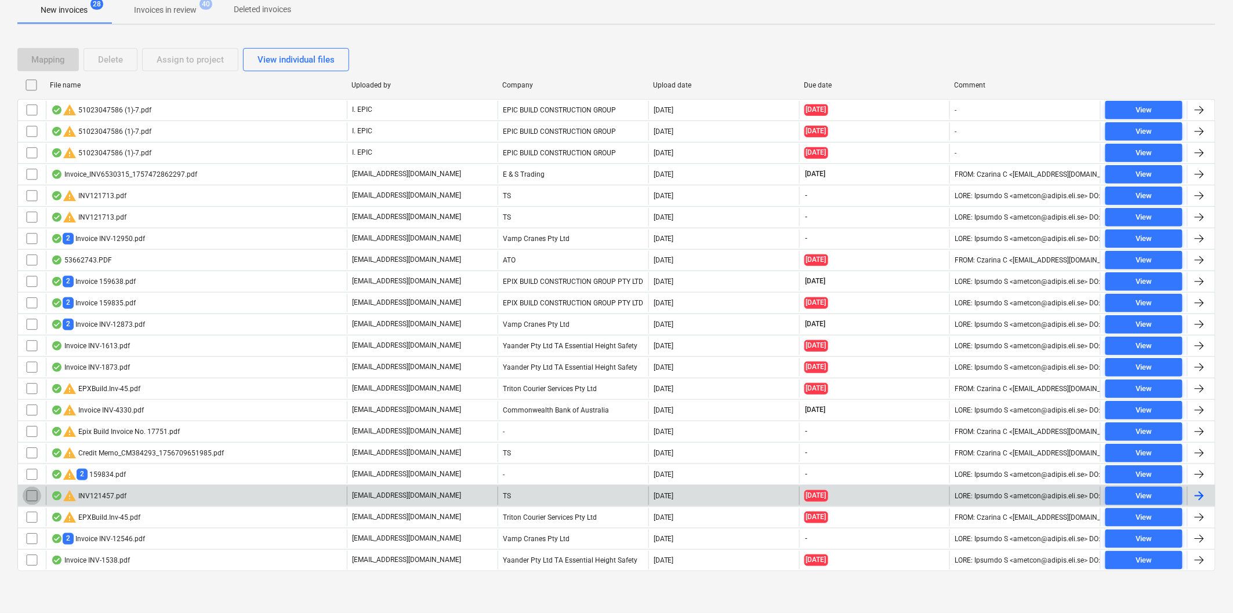
click at [32, 495] on input "checkbox" at bounding box center [32, 496] width 19 height 19
click at [112, 55] on div "Delete" at bounding box center [110, 59] width 25 height 15
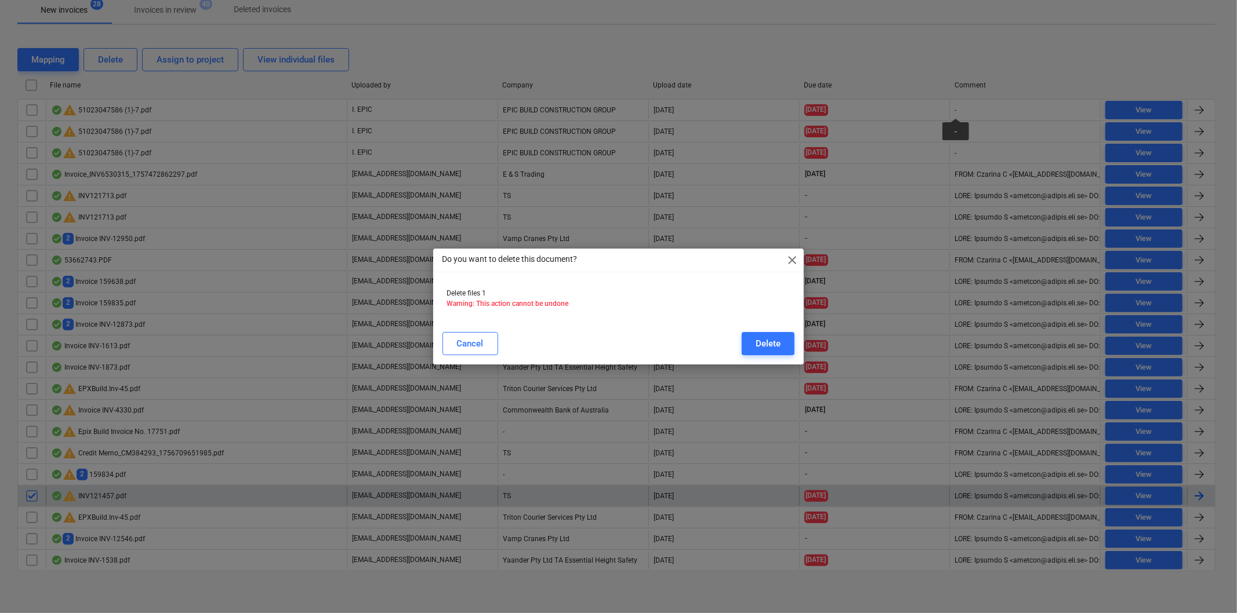
click at [777, 340] on div "Delete" at bounding box center [767, 343] width 25 height 15
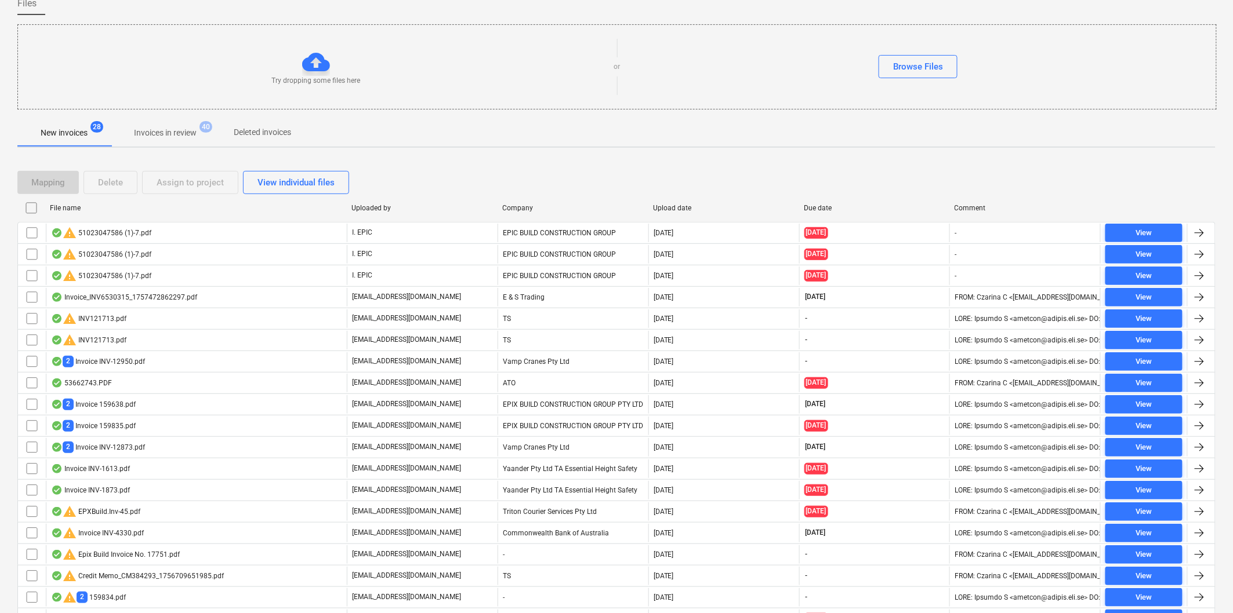
scroll to position [223, 0]
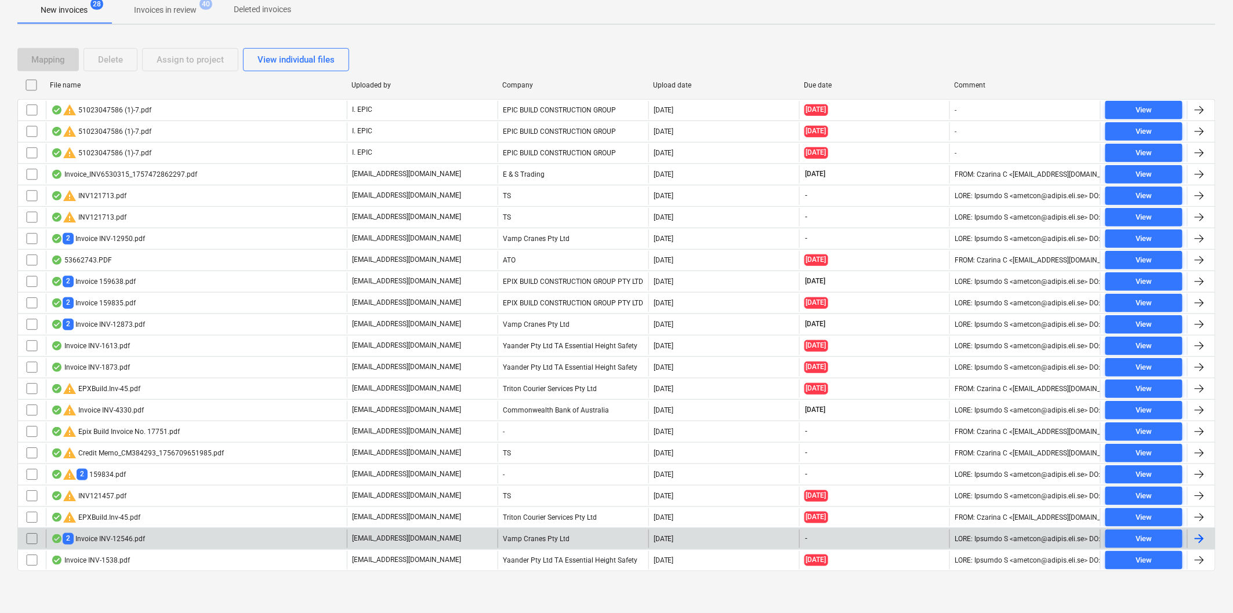
click at [131, 540] on div "2 Invoice INV-12546.pdf" at bounding box center [98, 538] width 94 height 11
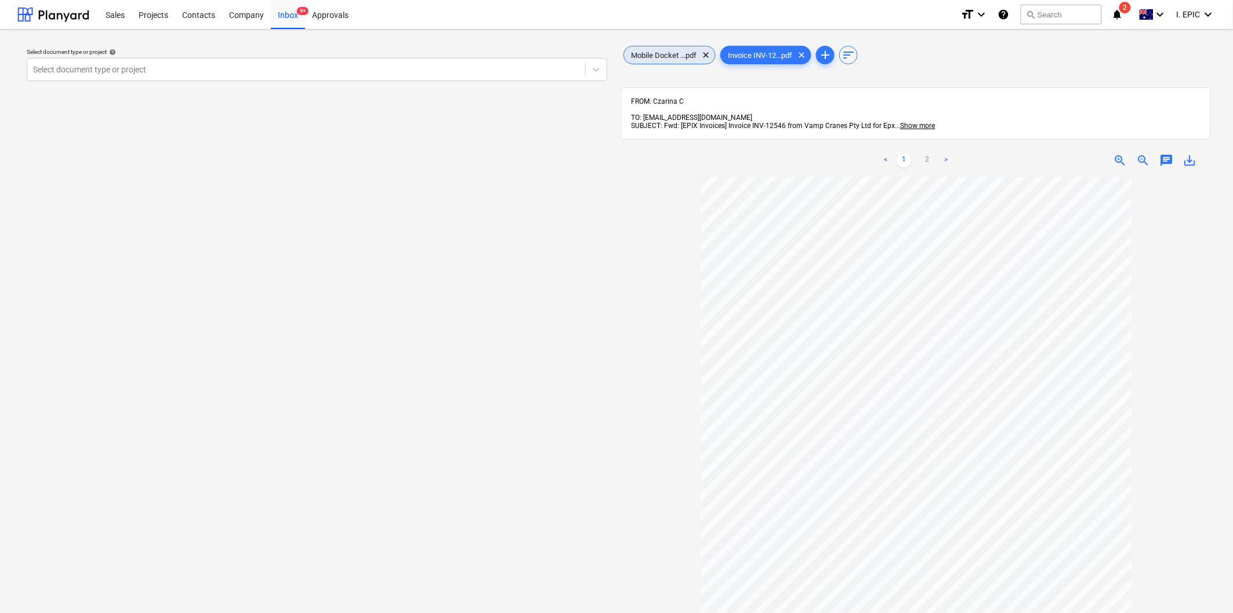
click at [664, 54] on span "Mobile Docket ...pdf" at bounding box center [663, 55] width 79 height 9
click at [762, 49] on div "Invoice INV-12...pdf clear" at bounding box center [765, 55] width 91 height 19
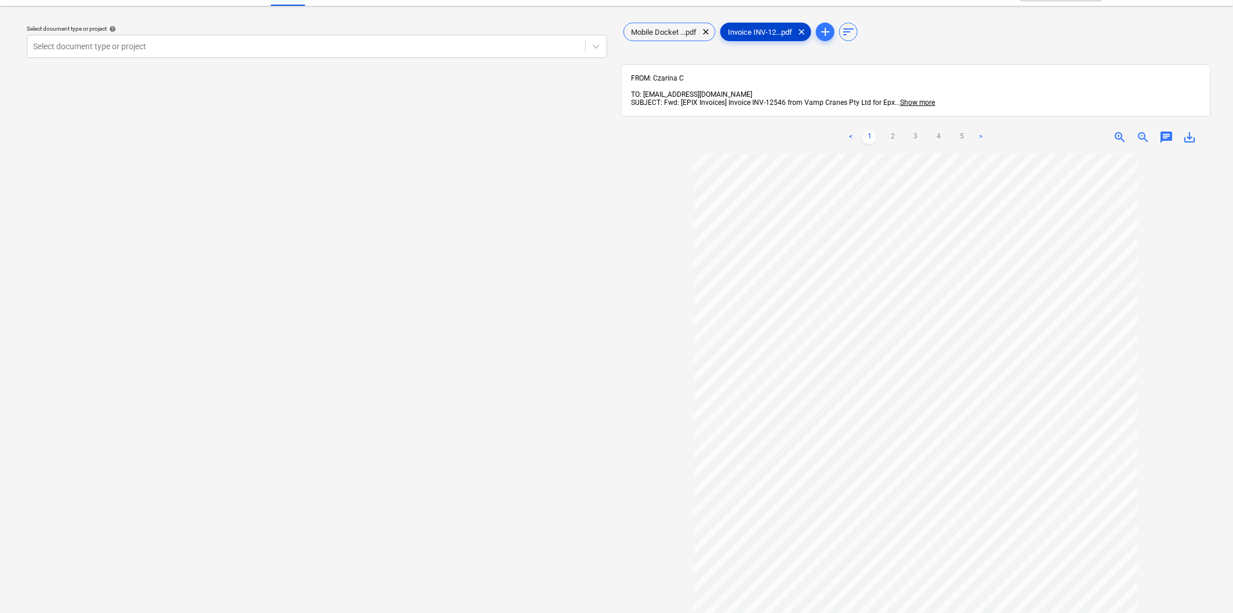
scroll to position [64, 0]
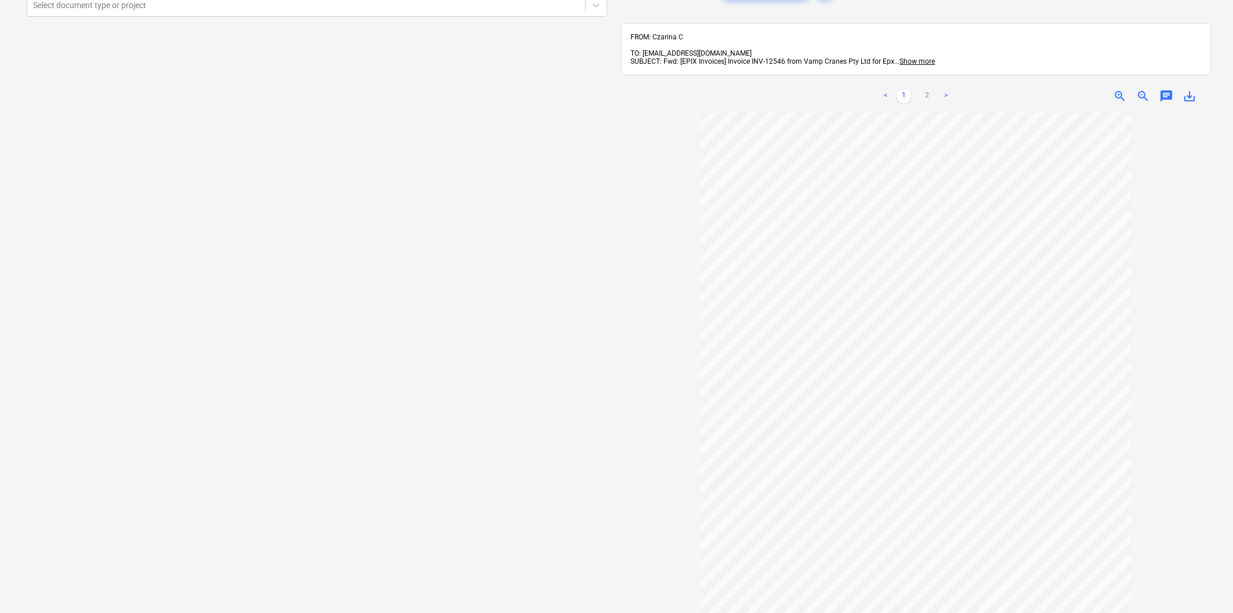
click at [401, 387] on div "Select document type or project help Select document type or project" at bounding box center [316, 332] width 599 height 717
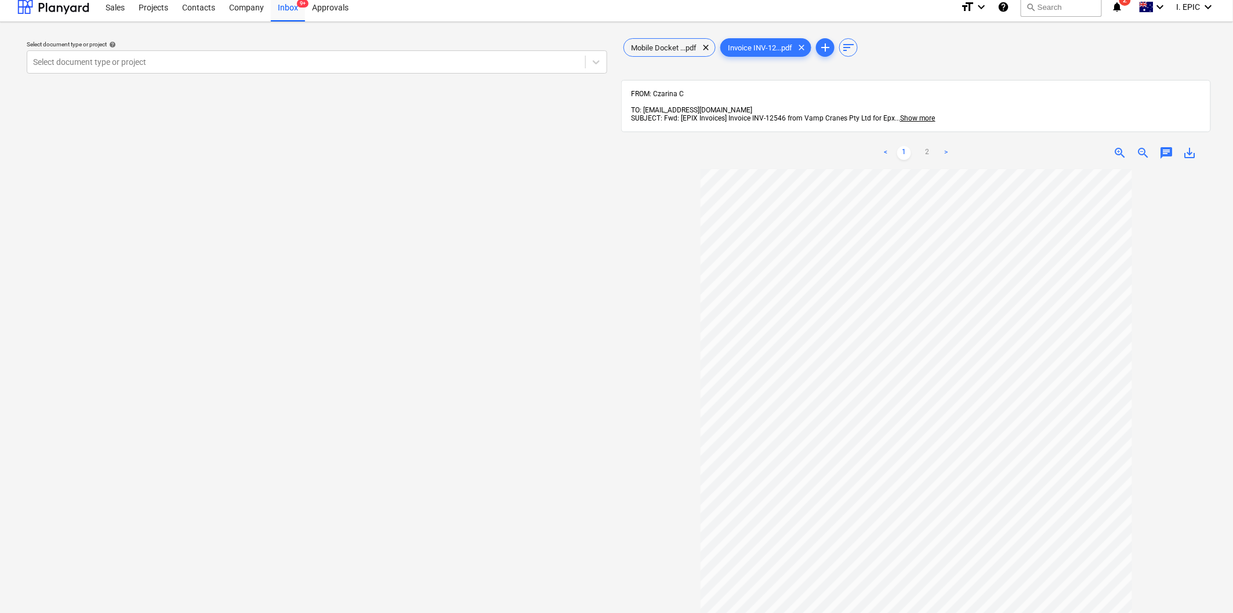
scroll to position [0, 0]
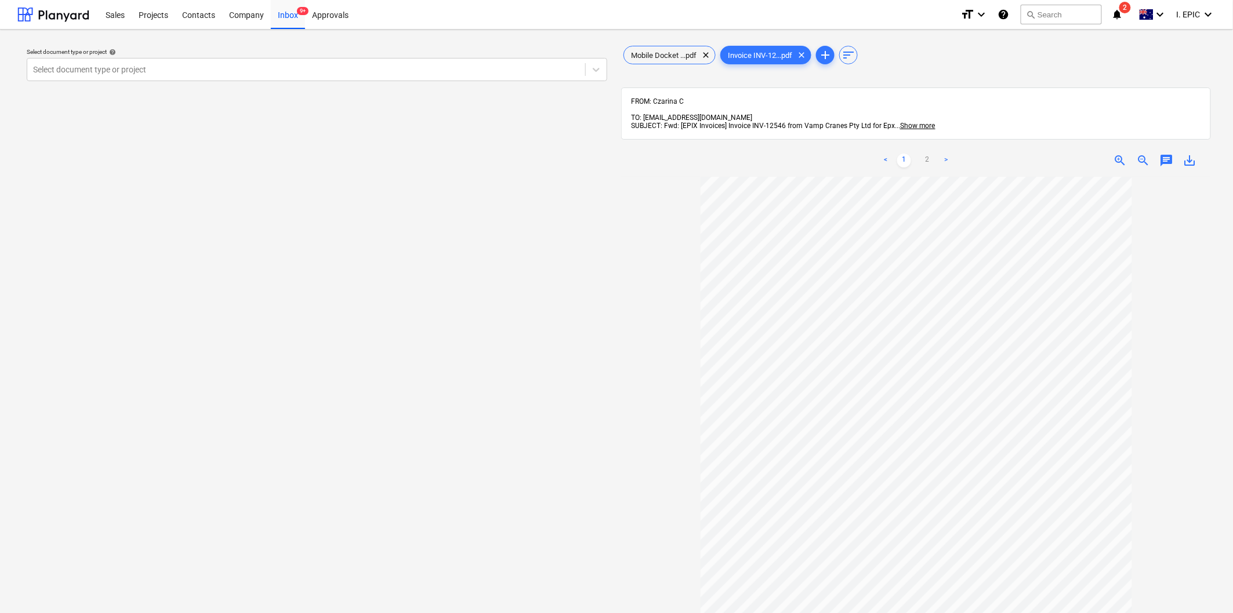
drag, startPoint x: 183, startPoint y: 317, endPoint x: 167, endPoint y: 306, distance: 19.6
click at [181, 317] on div "Select document type or project help Select document type or project" at bounding box center [316, 401] width 599 height 724
click at [663, 55] on span "Mobile Docket ...pdf" at bounding box center [663, 55] width 79 height 9
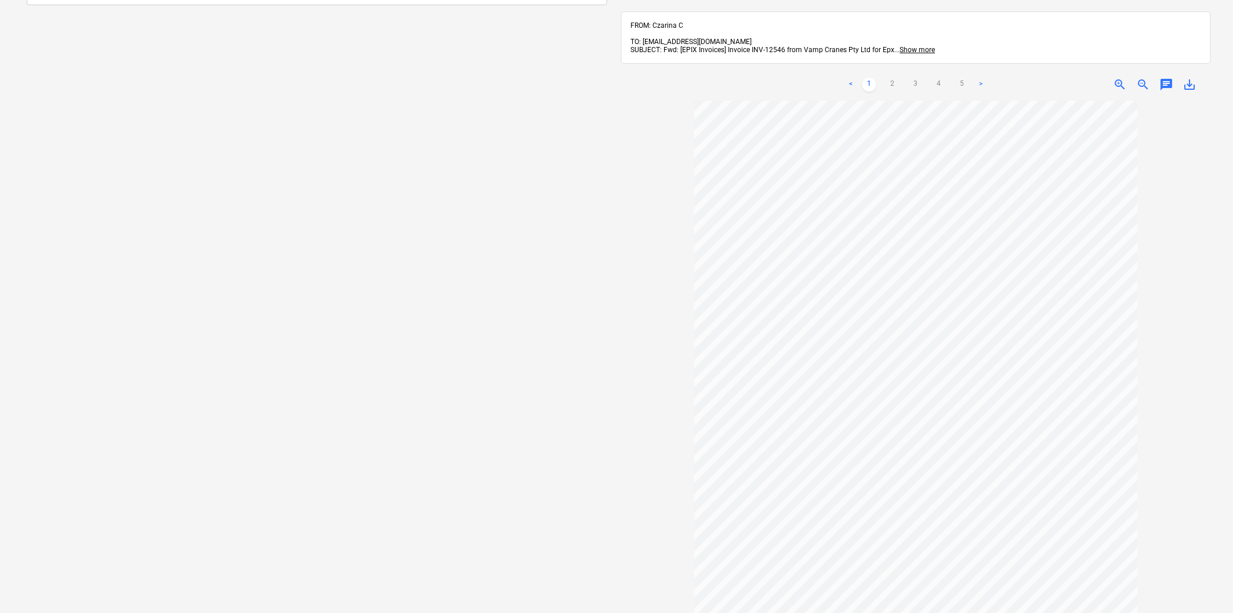
scroll to position [129, 0]
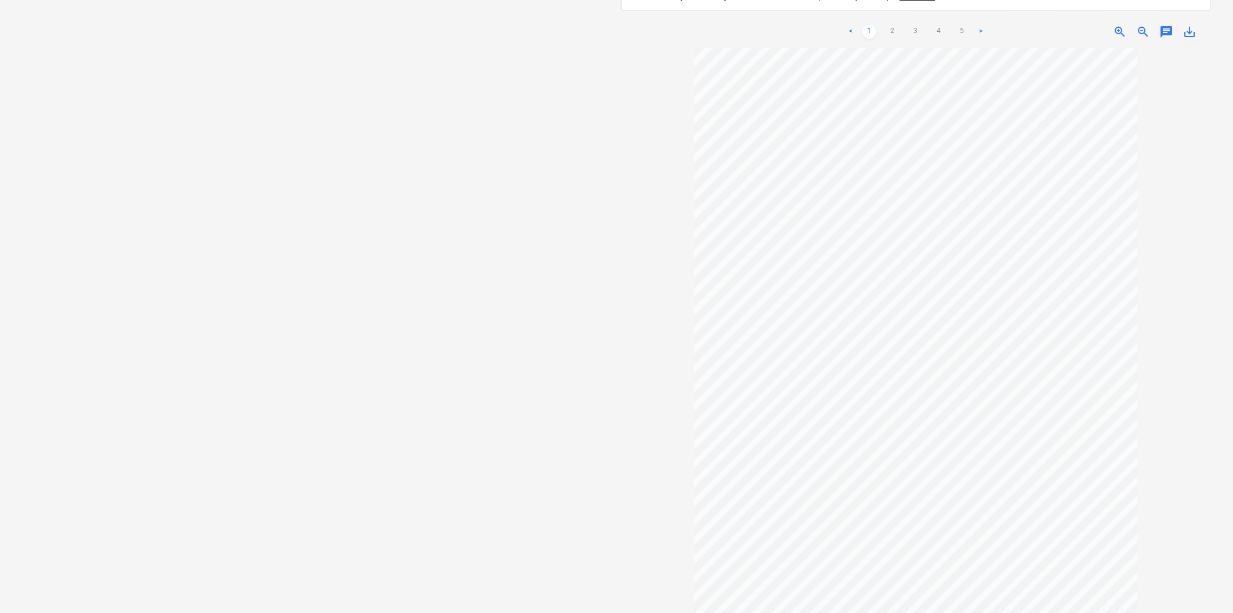
drag, startPoint x: 52, startPoint y: 258, endPoint x: 0, endPoint y: 63, distance: 202.2
click at [52, 258] on div "Select document type or project help Select document type or project" at bounding box center [316, 268] width 599 height 717
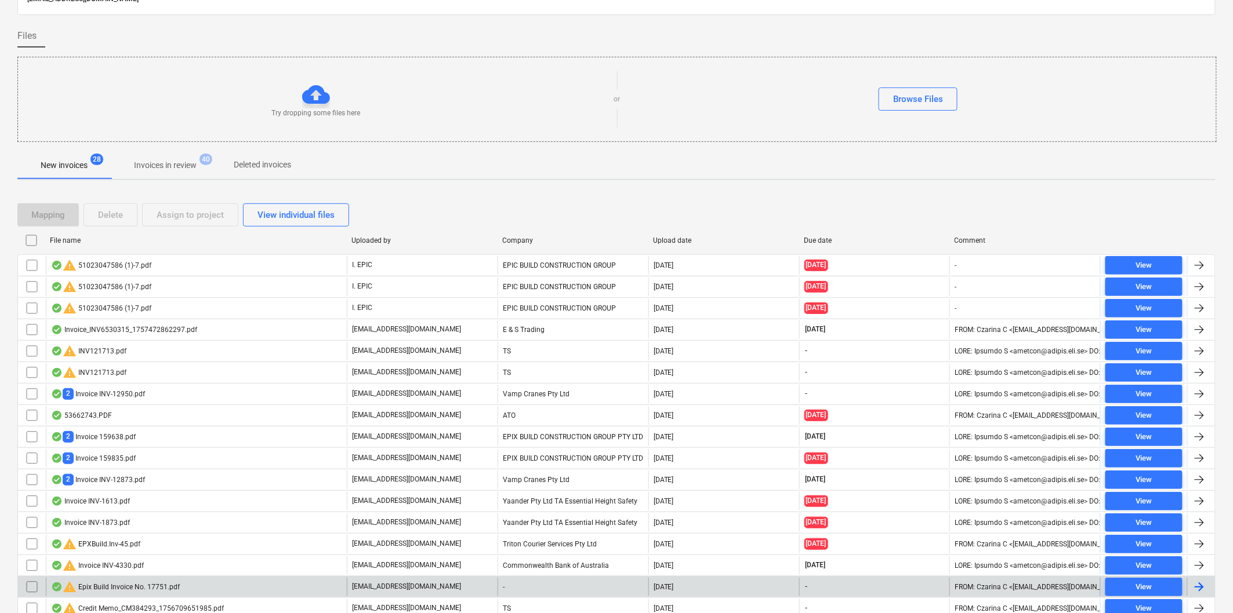
scroll to position [223, 0]
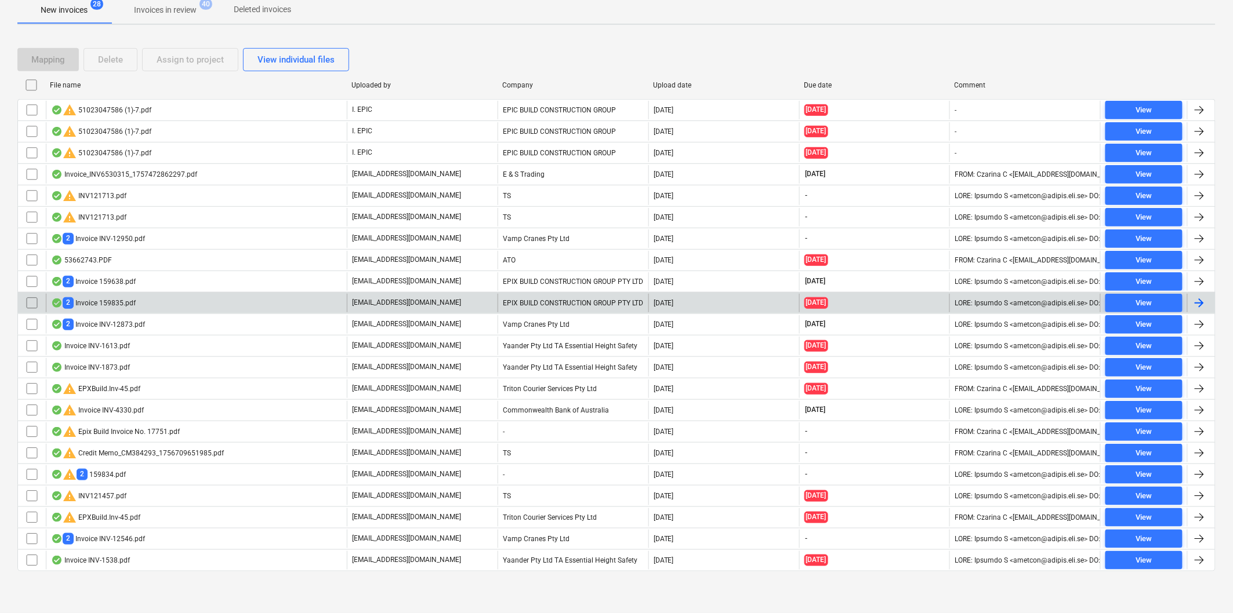
click at [94, 301] on div "2 Invoice 159835.pdf" at bounding box center [93, 302] width 85 height 11
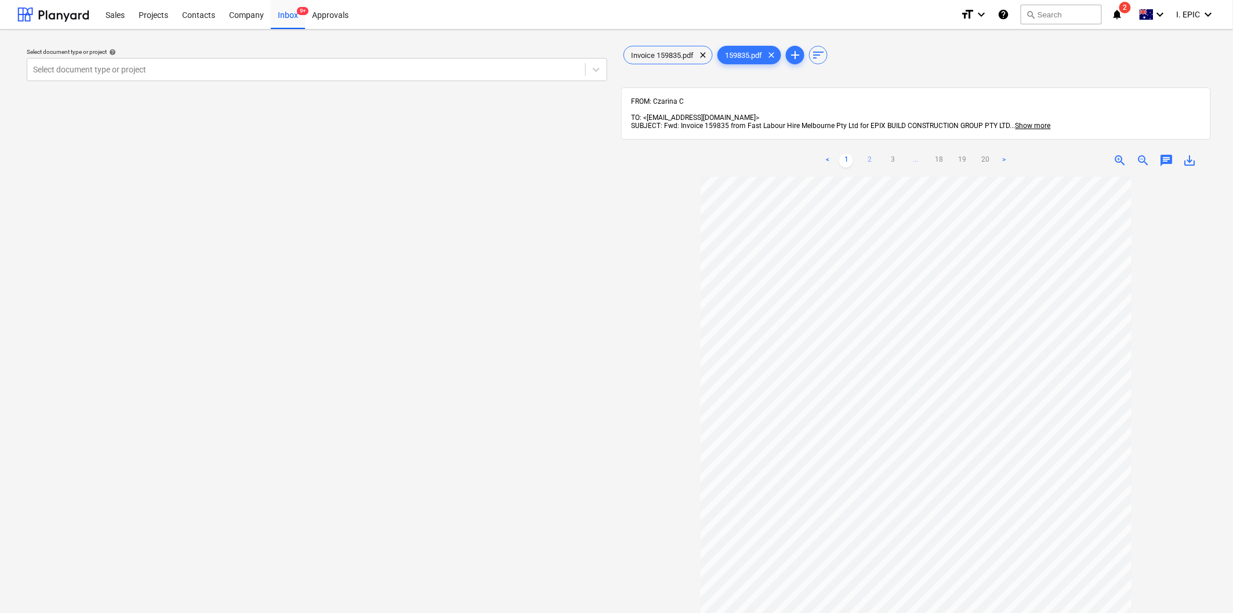
click at [871, 154] on link "2" at bounding box center [869, 161] width 14 height 14
click at [845, 154] on link "1" at bounding box center [846, 161] width 14 height 14
click at [867, 154] on link "2" at bounding box center [869, 161] width 14 height 14
click at [849, 154] on link "1" at bounding box center [846, 161] width 14 height 14
click at [862, 154] on link "2" at bounding box center [869, 161] width 14 height 14
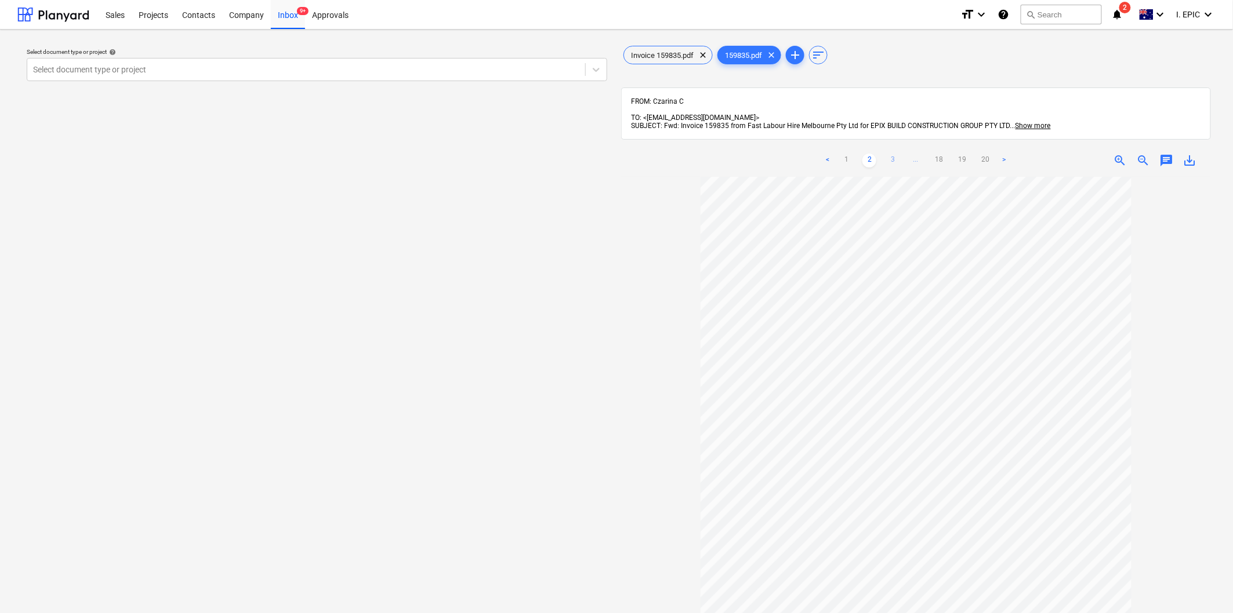
click at [892, 154] on link "3" at bounding box center [892, 161] width 14 height 14
click at [903, 154] on link "4" at bounding box center [904, 161] width 14 height 14
click at [922, 144] on div "< 1 2 3 4 5 ... 18 19 20 >" at bounding box center [916, 160] width 237 height 32
click at [920, 154] on link "5" at bounding box center [916, 161] width 14 height 14
click at [928, 154] on link "6" at bounding box center [928, 161] width 14 height 14
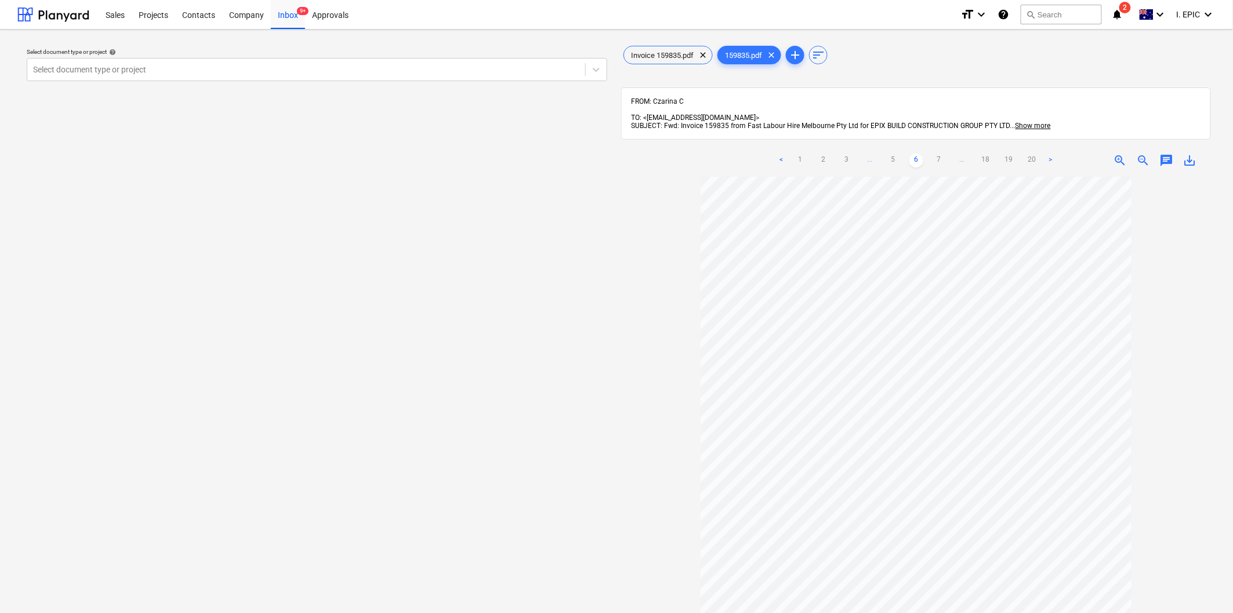
click at [1053, 154] on link ">" at bounding box center [1051, 161] width 14 height 14
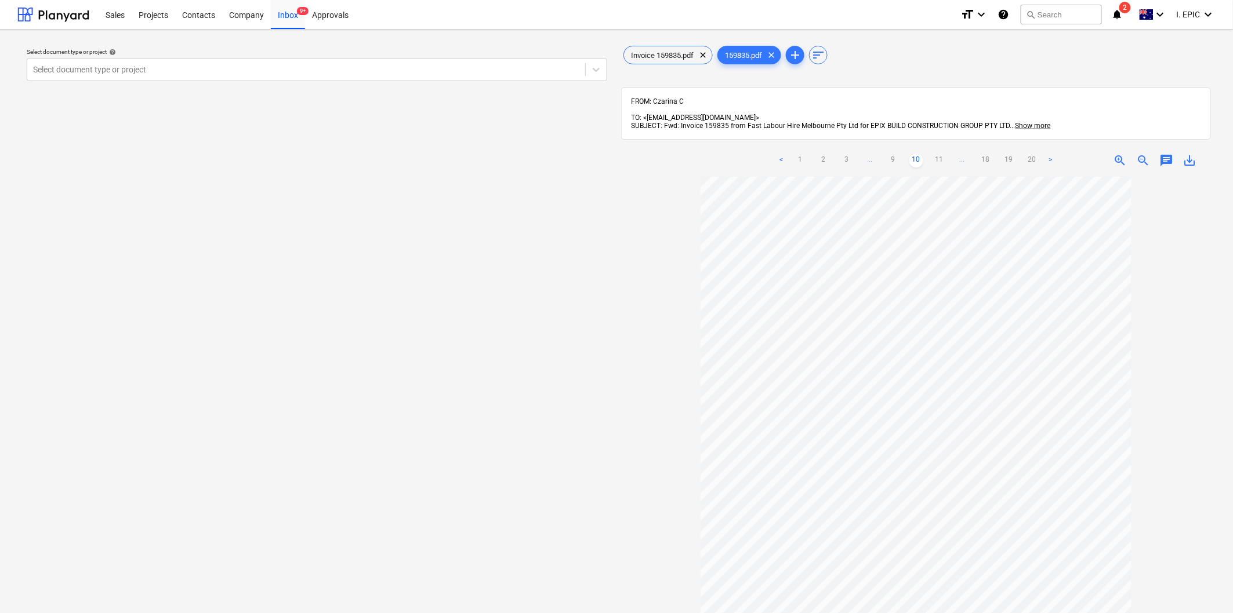
click at [1053, 154] on link ">" at bounding box center [1051, 161] width 14 height 14
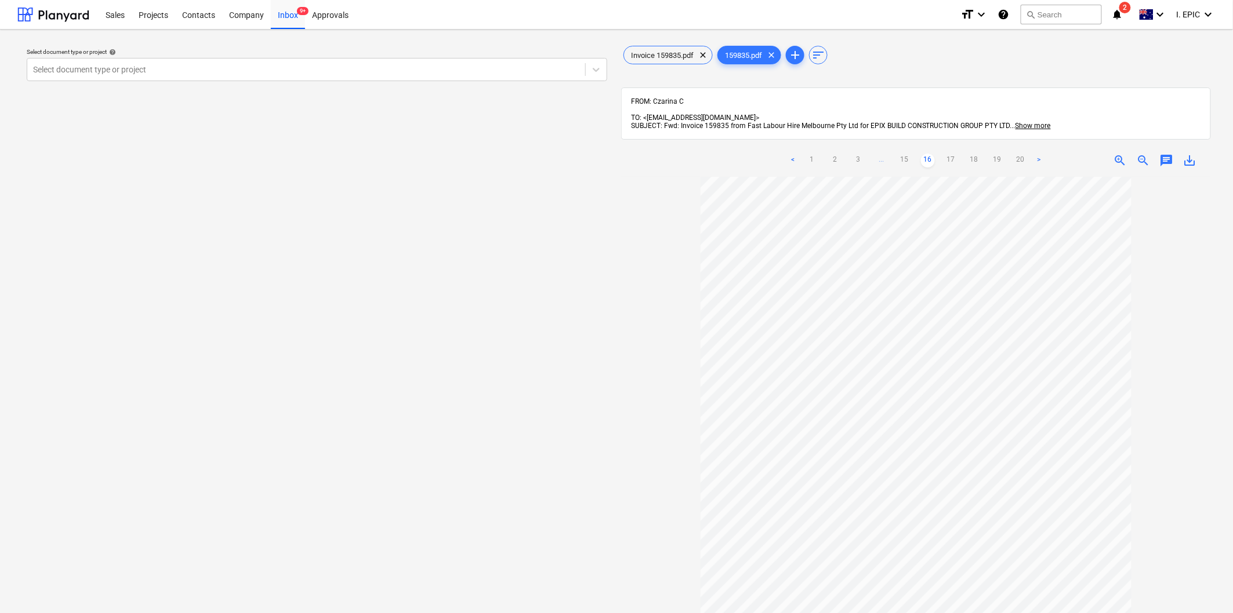
click at [1053, 154] on div "zoom_in zoom_out chat 0 save_alt" at bounding box center [1124, 161] width 156 height 14
click at [657, 61] on div "Invoice 159835.pdf clear" at bounding box center [667, 55] width 89 height 19
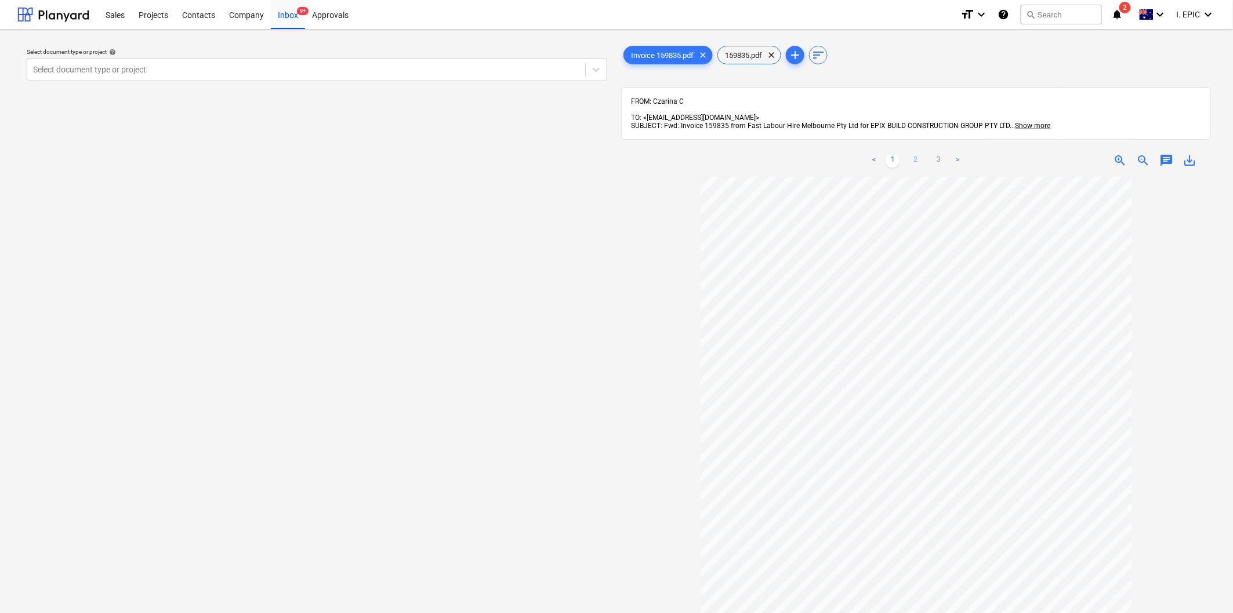
click at [911, 154] on link "2" at bounding box center [915, 161] width 14 height 14
click at [939, 154] on link "3" at bounding box center [939, 161] width 14 height 14
click at [911, 154] on link "2" at bounding box center [915, 161] width 14 height 14
click at [890, 154] on link "1" at bounding box center [892, 161] width 14 height 14
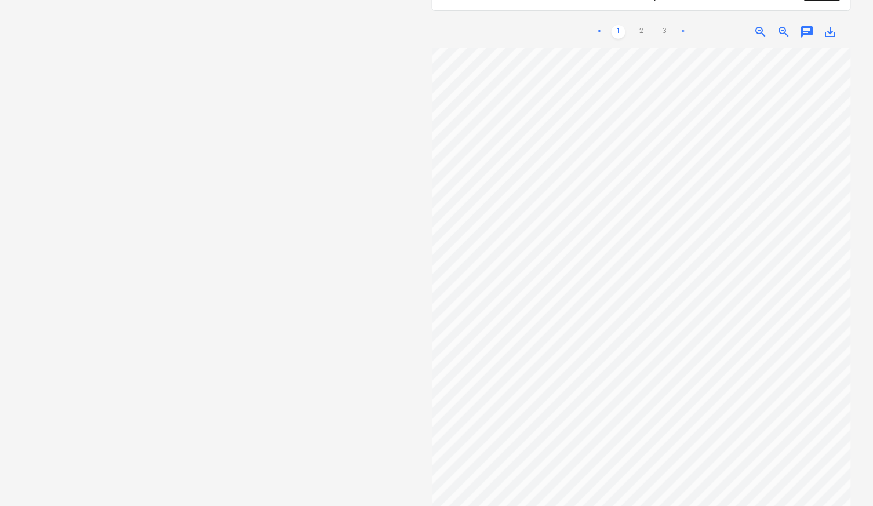
scroll to position [144, 0]
click at [112, 263] on div "Select document type or project help Select document type or project" at bounding box center [222, 214] width 410 height 609
click at [145, 250] on div "Select document type or project help Select document type or project" at bounding box center [222, 214] width 410 height 609
click at [61, 308] on div "Select document type or project help Select document type or project" at bounding box center [222, 214] width 410 height 609
click at [103, 259] on div "Select document type or project help Select document type or project" at bounding box center [222, 214] width 410 height 609
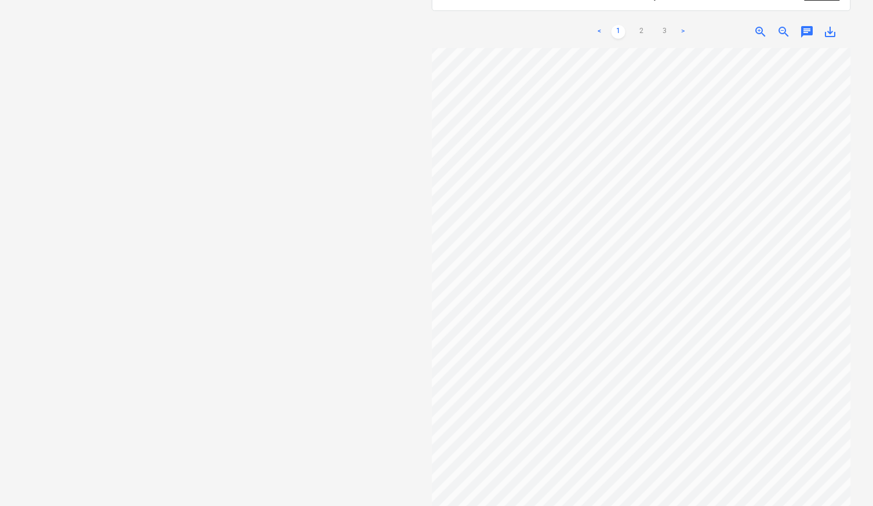
click at [77, 307] on div "Select document type or project help Select document type or project" at bounding box center [222, 214] width 410 height 609
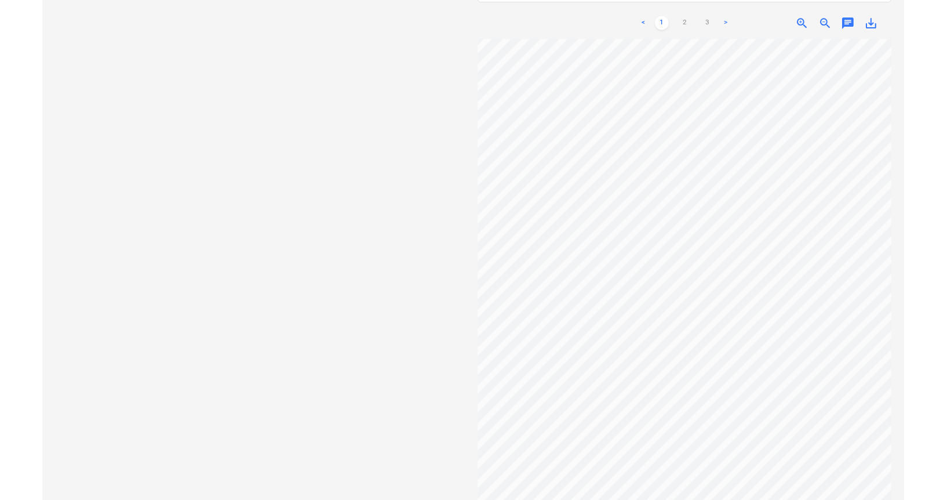
scroll to position [151, 0]
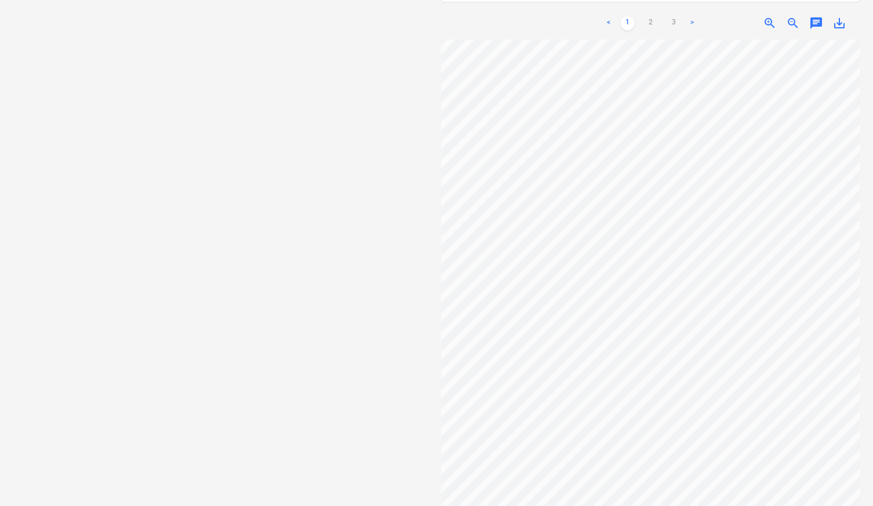
click at [74, 316] on div "Select document type or project help Select document type or project" at bounding box center [226, 192] width 419 height 609
click at [126, 290] on div "Select document type or project help Select document type or project" at bounding box center [226, 192] width 419 height 609
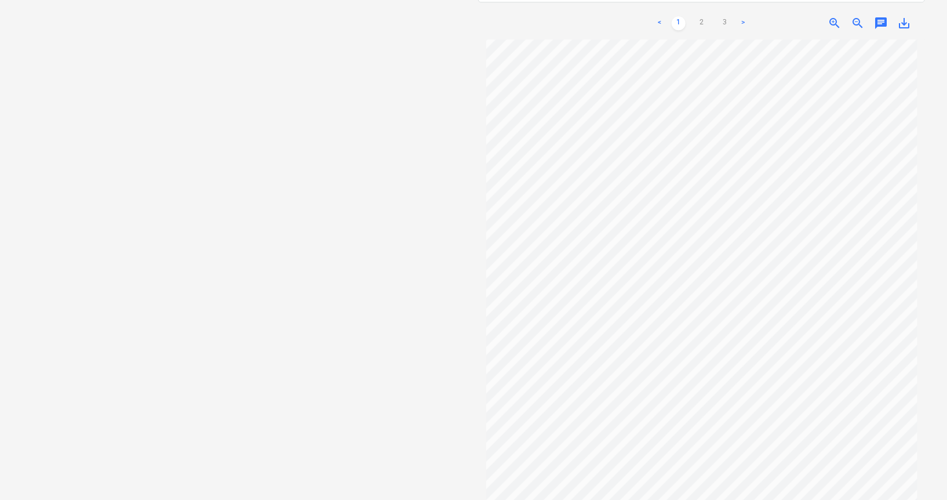
click at [228, 357] on div "Select document type or project help Select document type or project" at bounding box center [245, 189] width 456 height 603
drag, startPoint x: 317, startPoint y: 175, endPoint x: 350, endPoint y: 183, distance: 34.0
click at [317, 175] on div "Select document type or project help Select document type or project" at bounding box center [245, 189] width 456 height 603
click at [208, 130] on div "Select document type or project help Select document type or project" at bounding box center [245, 189] width 456 height 603
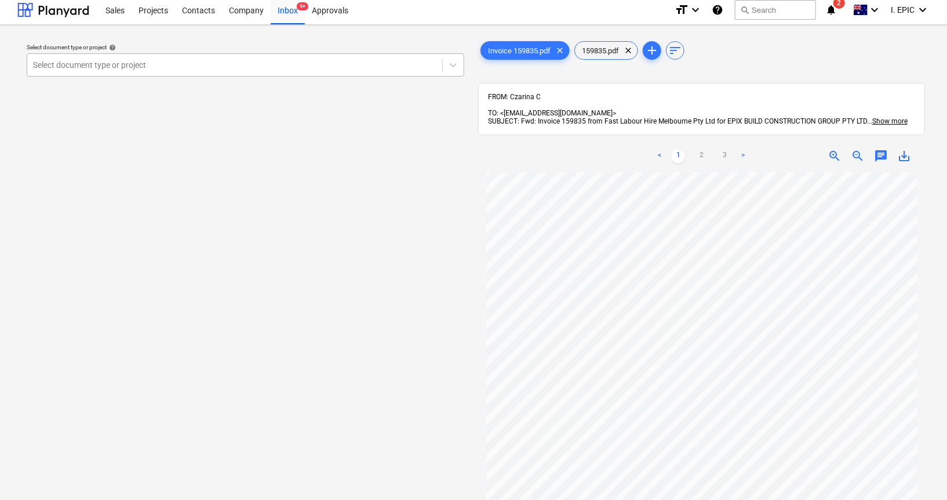
scroll to position [0, 0]
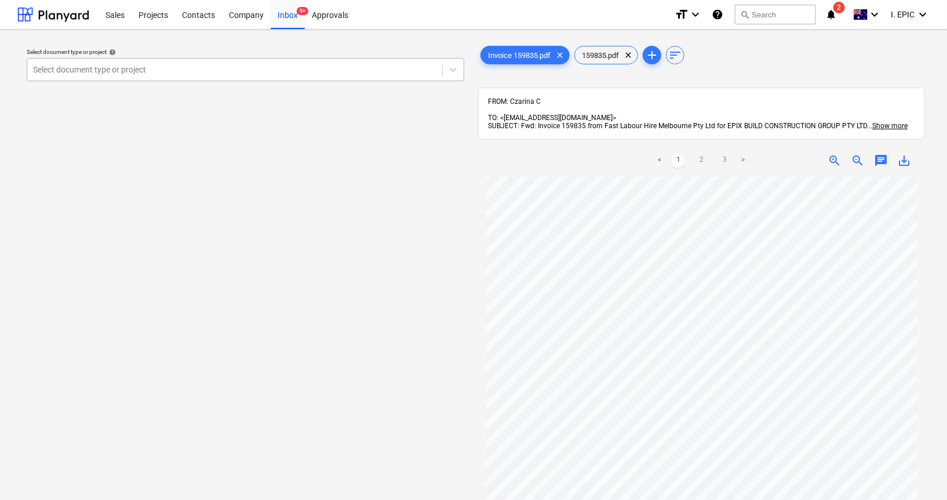
click at [205, 61] on div "Select document type or project" at bounding box center [234, 69] width 415 height 16
type input "b"
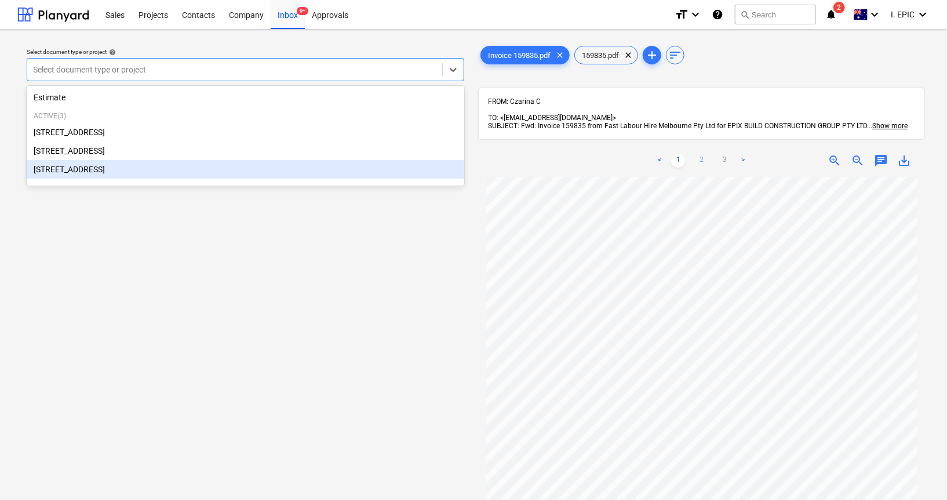
click at [704, 154] on link "2" at bounding box center [702, 161] width 14 height 14
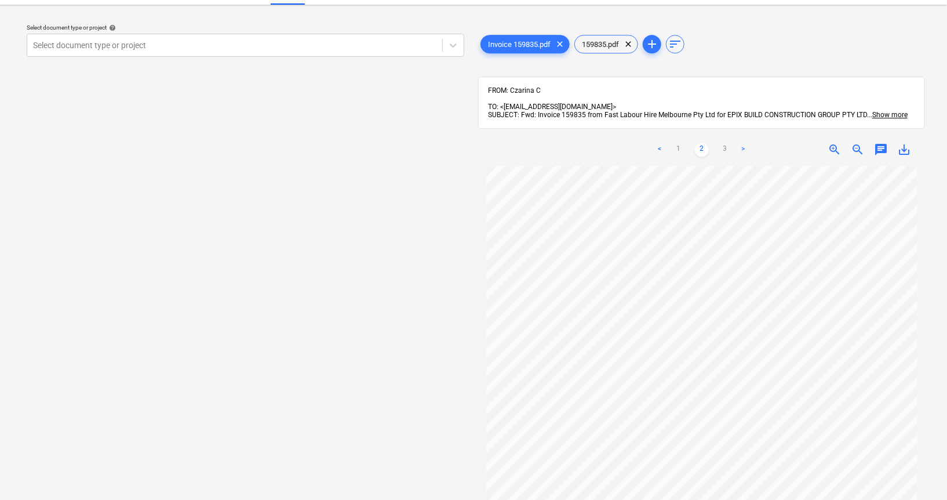
scroll to position [21, 0]
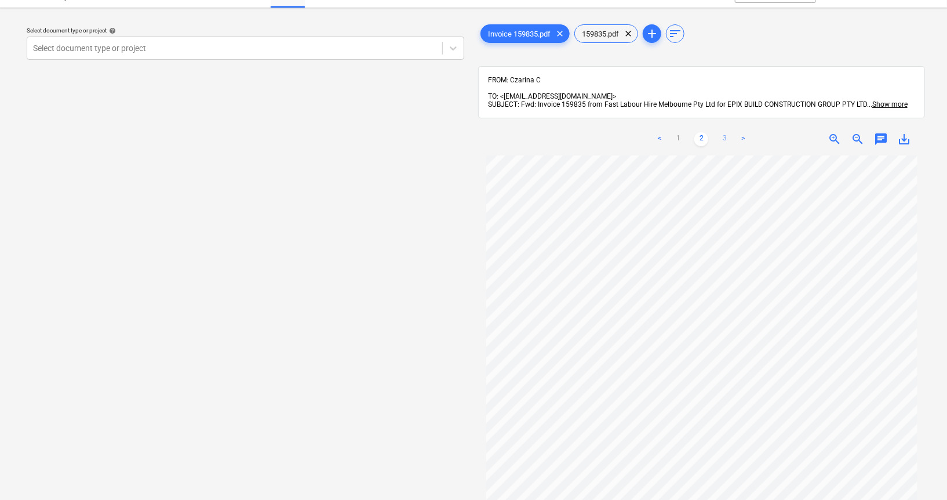
click at [722, 132] on link "3" at bounding box center [725, 139] width 14 height 14
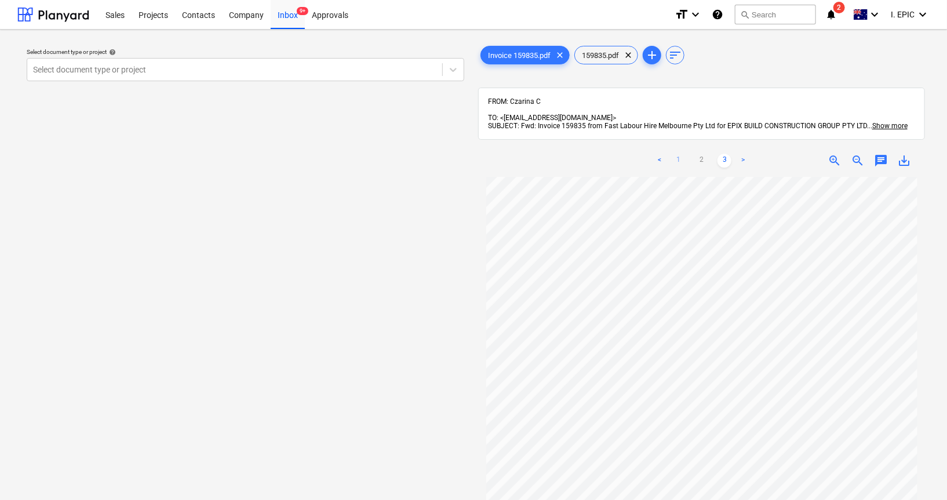
click at [676, 154] on link "1" at bounding box center [678, 161] width 14 height 14
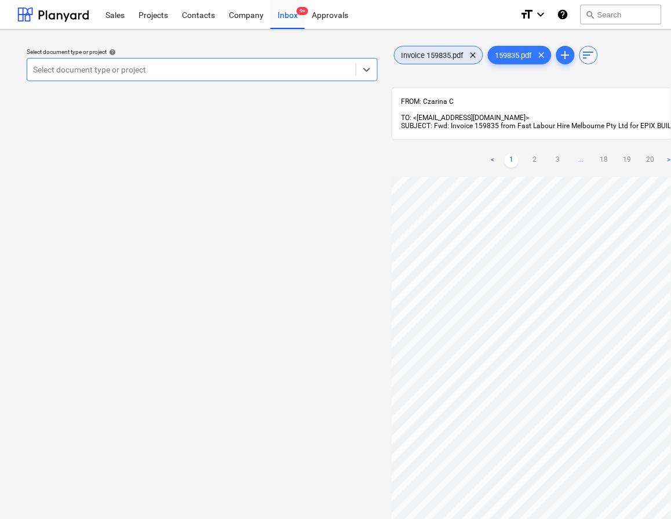
click at [428, 48] on div "Invoice 159835.pdf clear" at bounding box center [438, 55] width 89 height 19
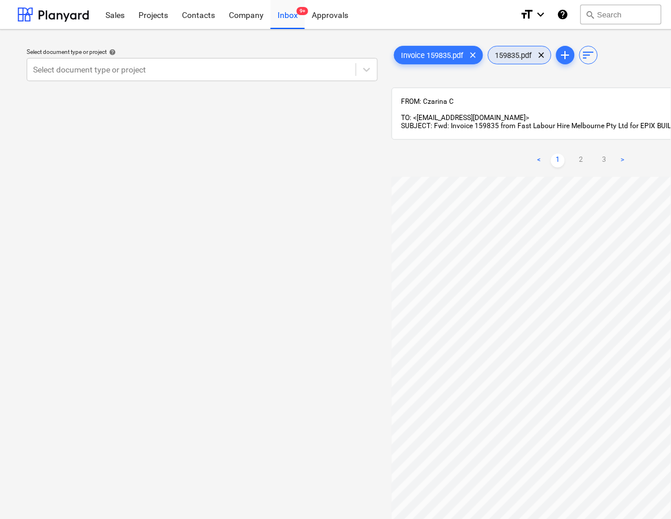
click at [512, 53] on span "159835.pdf" at bounding box center [514, 55] width 51 height 9
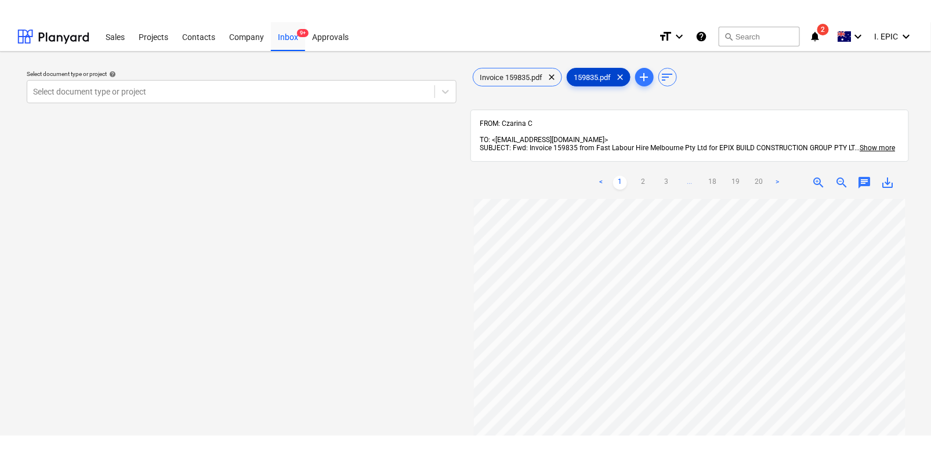
scroll to position [129, 0]
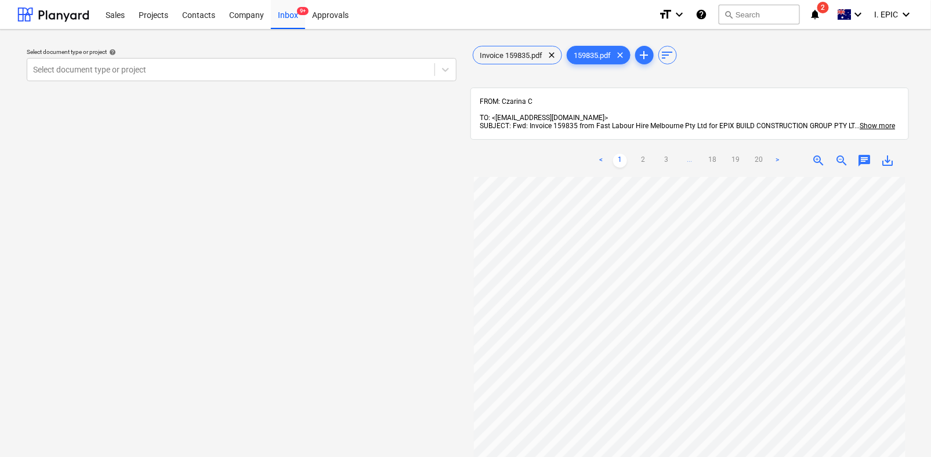
click at [917, 230] on div "Select document type or project help Select document type or project Invoice 15…" at bounding box center [465, 323] width 931 height 586
click at [505, 54] on span "Invoice 159835.pdf" at bounding box center [511, 55] width 77 height 9
click at [587, 57] on span "159835.pdf" at bounding box center [592, 55] width 51 height 9
click at [509, 56] on span "Invoice 159835.pdf" at bounding box center [511, 55] width 77 height 9
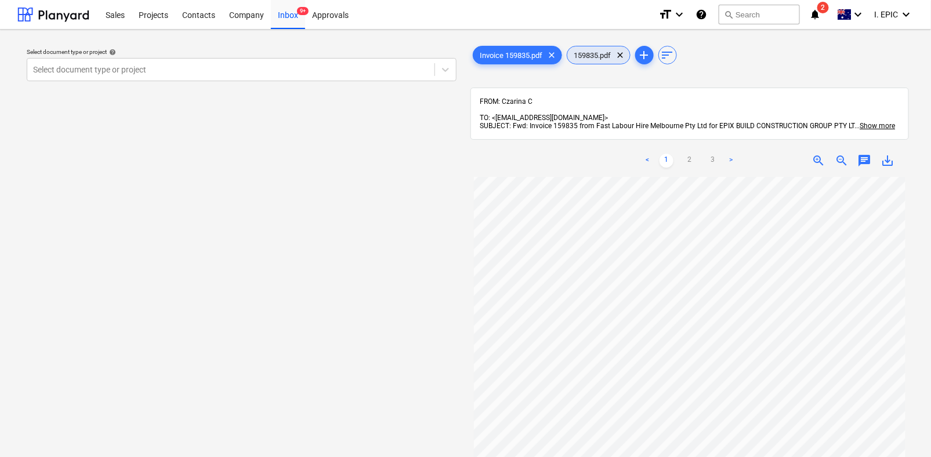
click at [594, 53] on span "159835.pdf" at bounding box center [592, 55] width 51 height 9
click at [513, 57] on span "Invoice 159835.pdf" at bounding box center [511, 55] width 77 height 9
click at [583, 53] on span "159835.pdf" at bounding box center [592, 55] width 51 height 9
click at [511, 47] on div "Invoice 159835.pdf clear" at bounding box center [516, 55] width 89 height 19
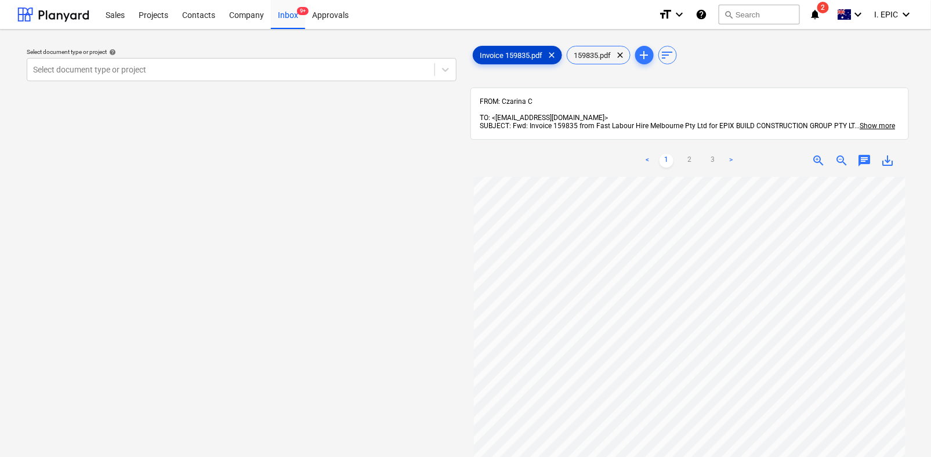
scroll to position [64, 0]
click at [594, 57] on span "159835.pdf" at bounding box center [592, 55] width 51 height 9
click at [641, 146] on div "< 1 2 3 ... 18 19 20 >" at bounding box center [689, 160] width 190 height 32
click at [638, 154] on link "2" at bounding box center [643, 161] width 14 height 14
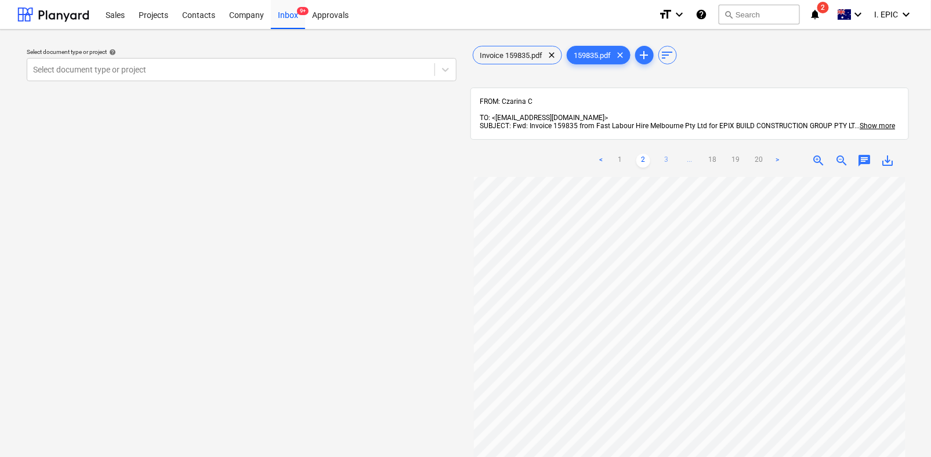
click at [666, 154] on link "3" at bounding box center [666, 161] width 14 height 14
click at [606, 154] on link "1" at bounding box center [608, 161] width 14 height 14
click at [664, 154] on link "3" at bounding box center [666, 161] width 14 height 14
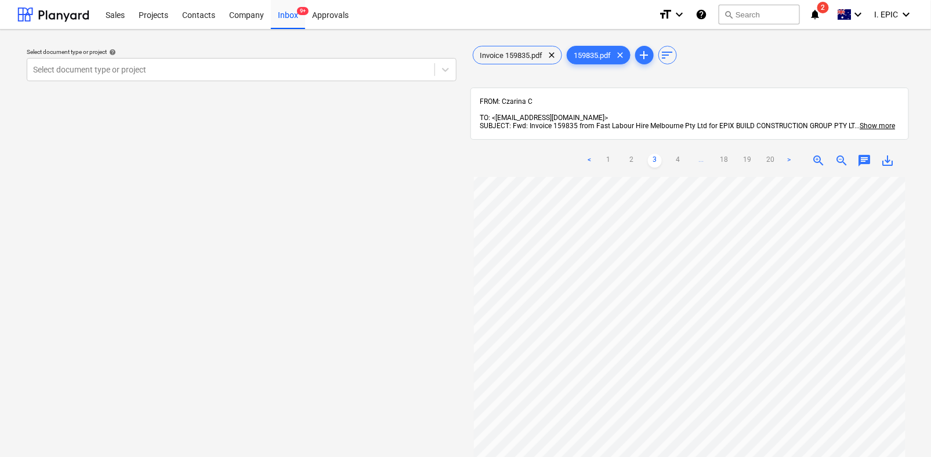
scroll to position [123, 0]
click at [656, 154] on link "3" at bounding box center [655, 161] width 14 height 14
click at [675, 154] on link "4" at bounding box center [678, 161] width 14 height 14
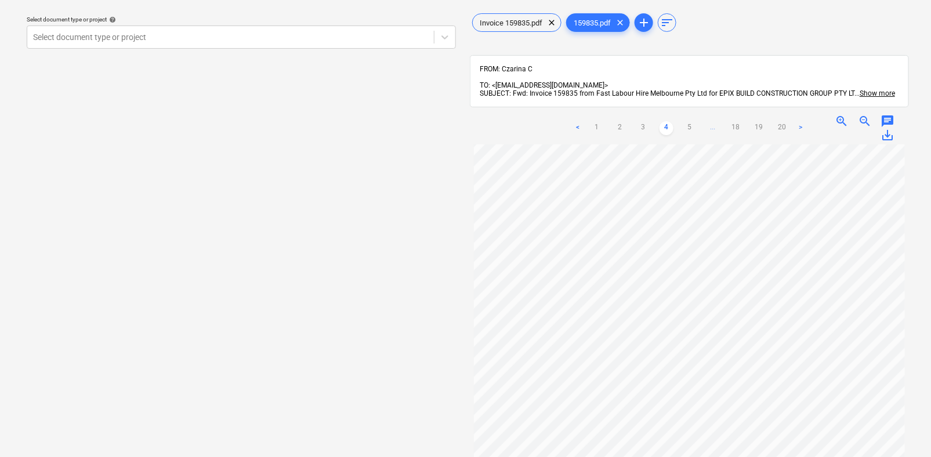
scroll to position [64, 0]
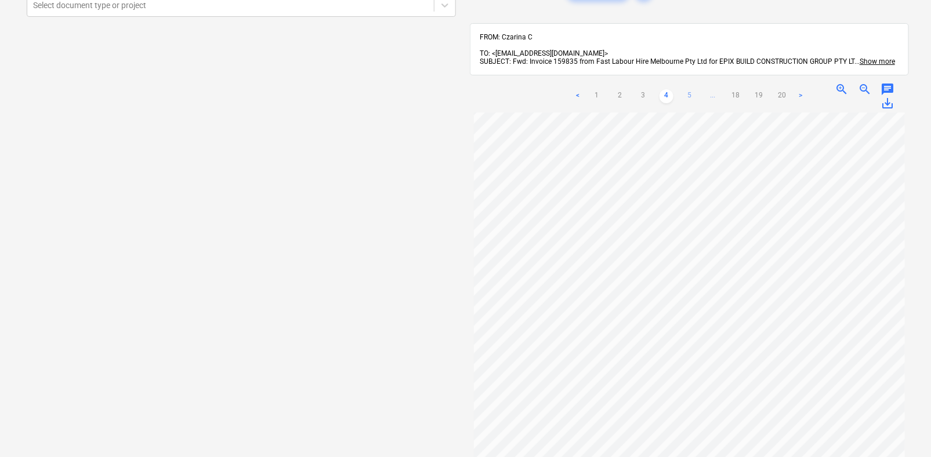
click at [686, 89] on link "5" at bounding box center [689, 96] width 14 height 14
click at [697, 89] on link "6" at bounding box center [701, 96] width 14 height 14
click at [661, 89] on link "5" at bounding box center [666, 96] width 14 height 14
click at [655, 89] on link "4" at bounding box center [655, 96] width 14 height 14
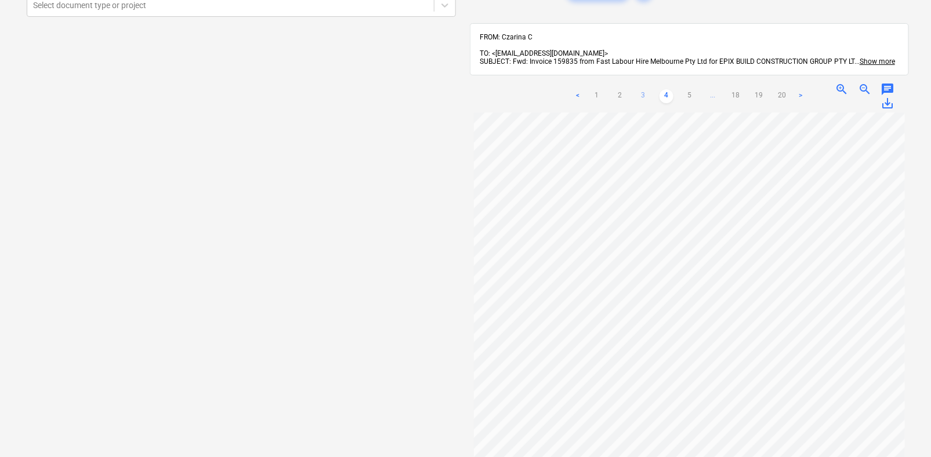
click at [642, 89] on link "3" at bounding box center [643, 96] width 14 height 14
click at [675, 90] on link "4" at bounding box center [678, 96] width 14 height 14
click at [688, 89] on link "5" at bounding box center [689, 96] width 14 height 14
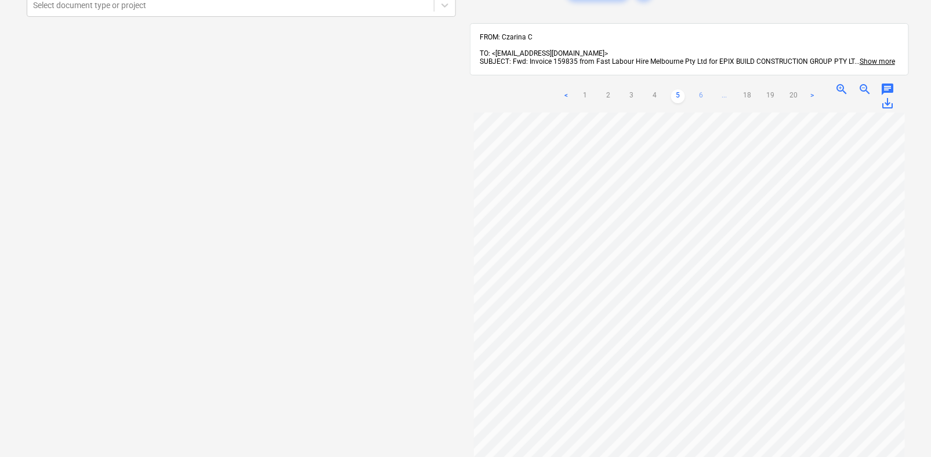
click at [698, 89] on link "6" at bounding box center [701, 96] width 14 height 14
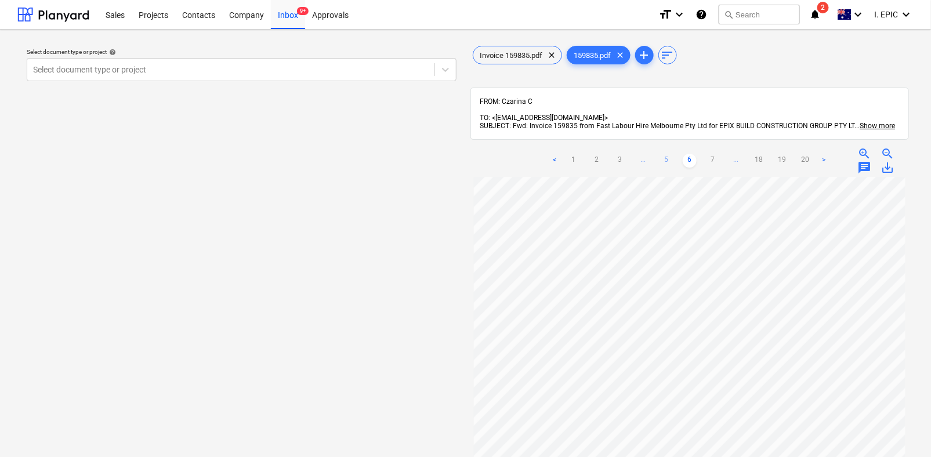
click at [659, 154] on link "5" at bounding box center [666, 161] width 14 height 14
click at [697, 154] on link "6" at bounding box center [701, 161] width 14 height 14
click at [714, 154] on link "7" at bounding box center [713, 161] width 14 height 14
click at [711, 154] on link "8" at bounding box center [713, 161] width 14 height 14
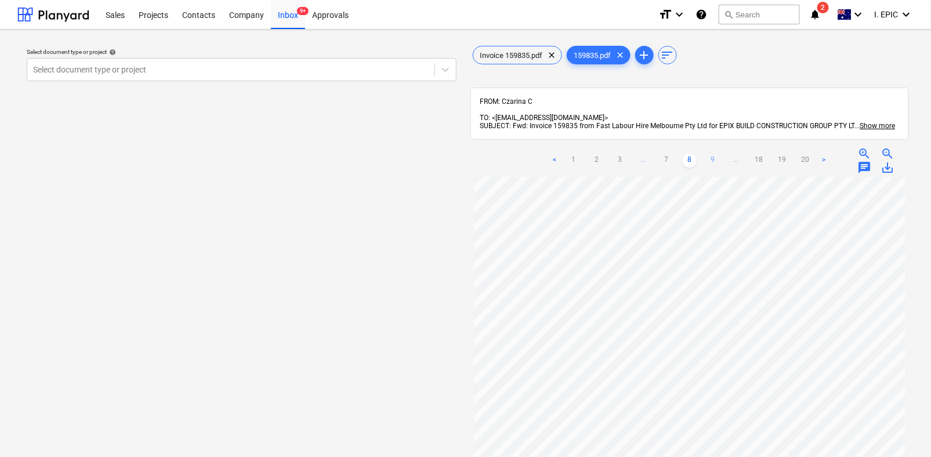
click at [708, 154] on link "9" at bounding box center [713, 161] width 14 height 14
click at [710, 154] on link "10" at bounding box center [713, 161] width 14 height 14
click at [872, 67] on div "Invoice 159835.pdf clear 159835.pdf clear add sort FROM: Czarina C TO: <[EMAIL_…" at bounding box center [689, 322] width 439 height 558
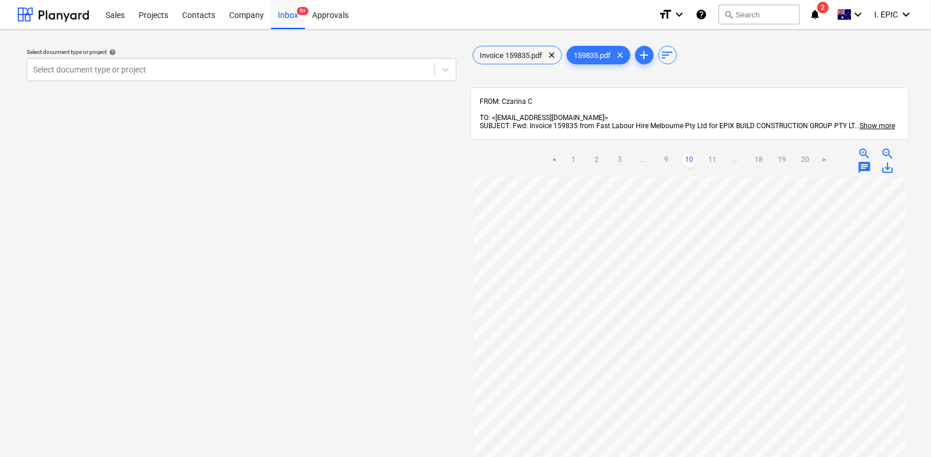
scroll to position [0, 0]
click at [838, 60] on div "Invoice 159835.pdf clear 159835.pdf clear add sort" at bounding box center [689, 54] width 439 height 23
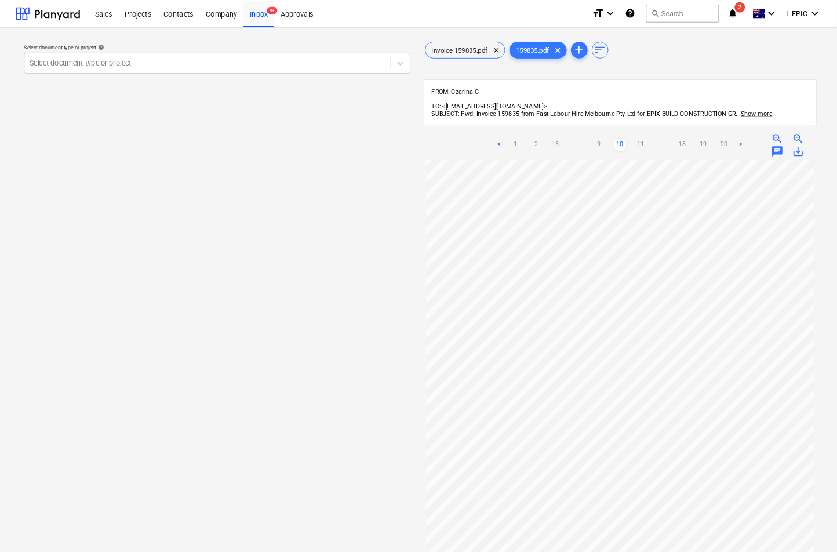
scroll to position [31, 0]
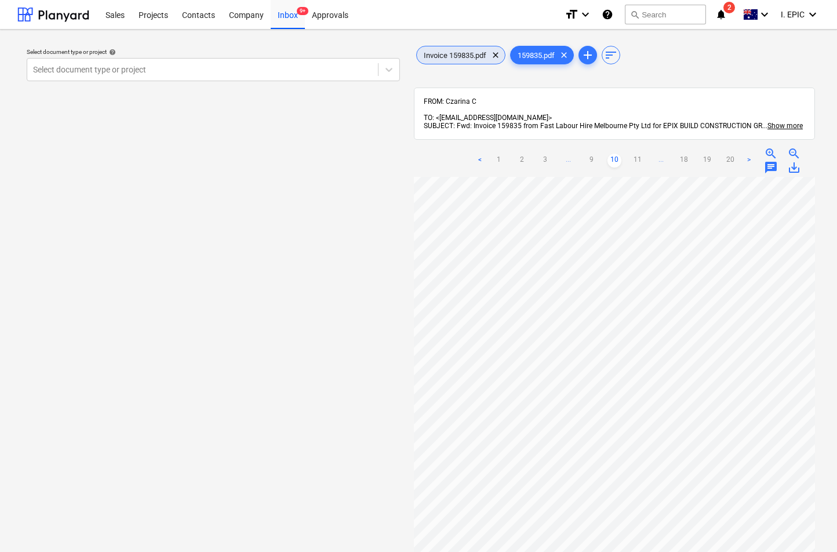
drag, startPoint x: 449, startPoint y: 53, endPoint x: 245, endPoint y: 419, distance: 418.9
click at [449, 53] on span "Invoice 159835.pdf" at bounding box center [455, 55] width 77 height 9
drag, startPoint x: 259, startPoint y: 513, endPoint x: 346, endPoint y: 329, distance: 203.1
click at [259, 506] on div "Select document type or project help Select document type or project" at bounding box center [213, 370] width 392 height 662
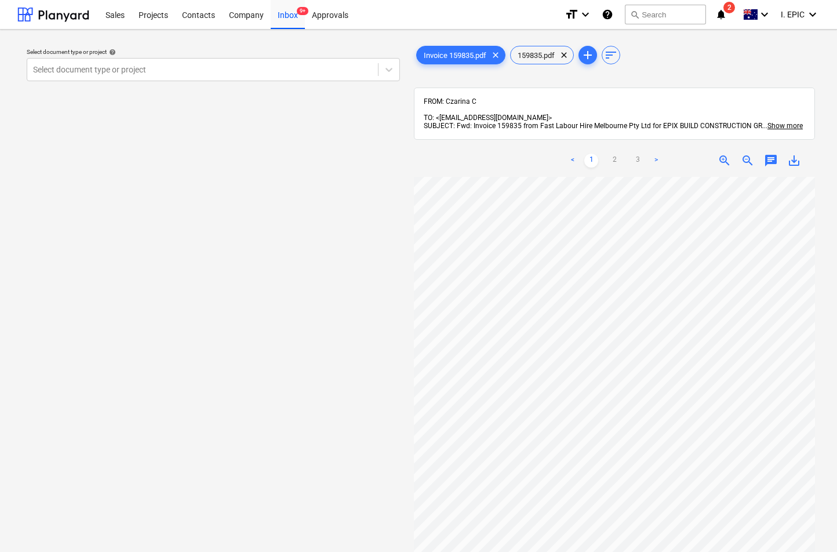
scroll to position [0, 0]
click at [259, 428] on div "Select document type or project help Select document type or project" at bounding box center [213, 370] width 392 height 662
click at [312, 318] on div "Select document type or project help Select document type or project" at bounding box center [213, 370] width 392 height 662
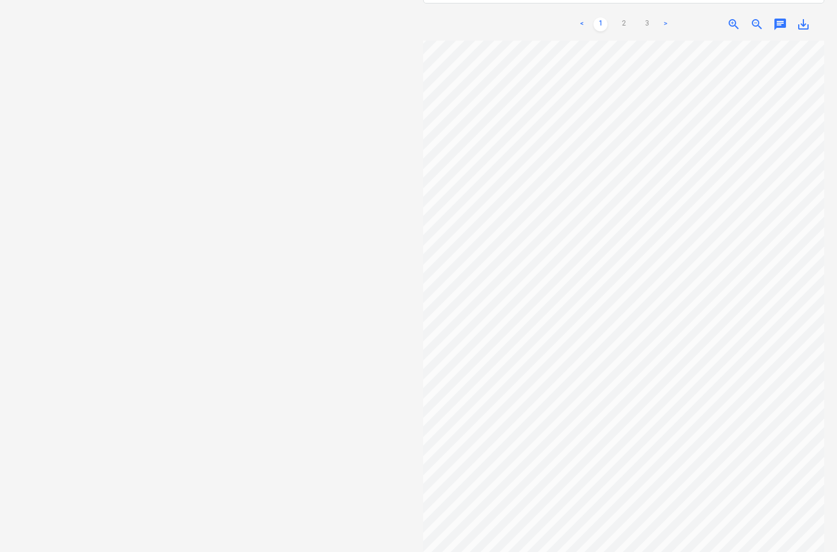
scroll to position [150, 0]
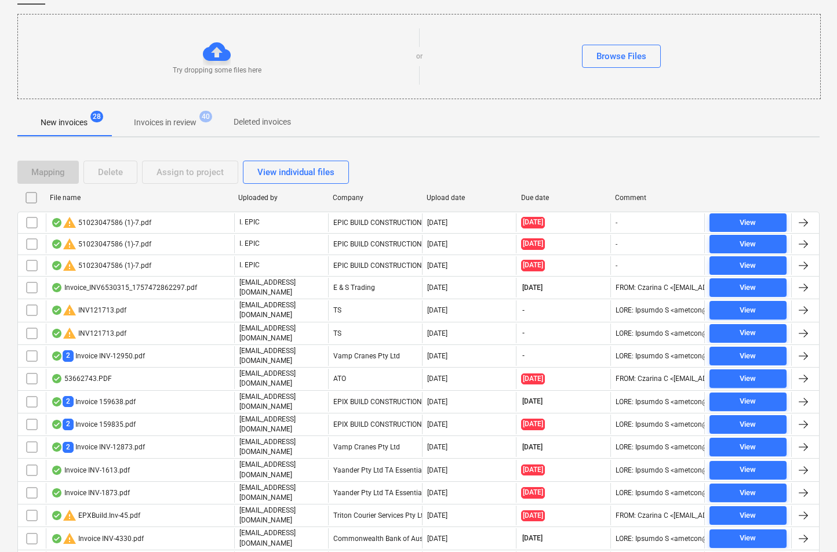
scroll to position [285, 0]
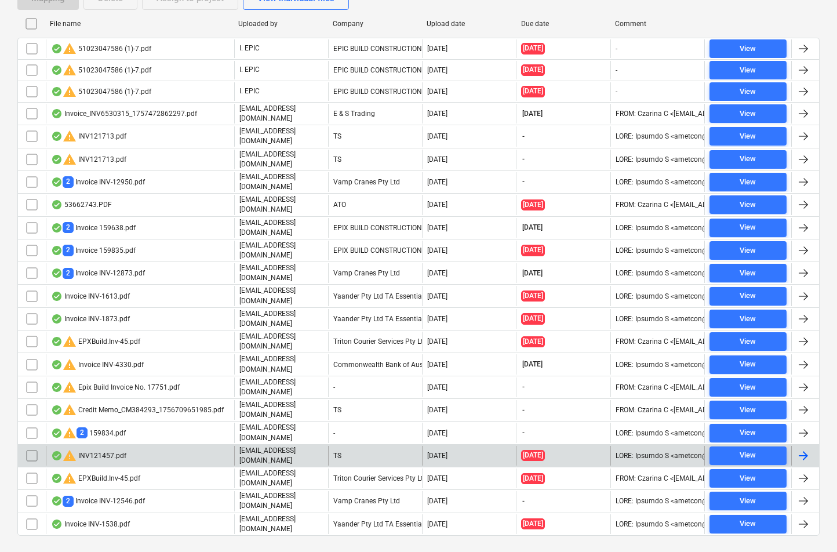
click at [99, 449] on div "warning INV121457.pdf" at bounding box center [88, 456] width 75 height 14
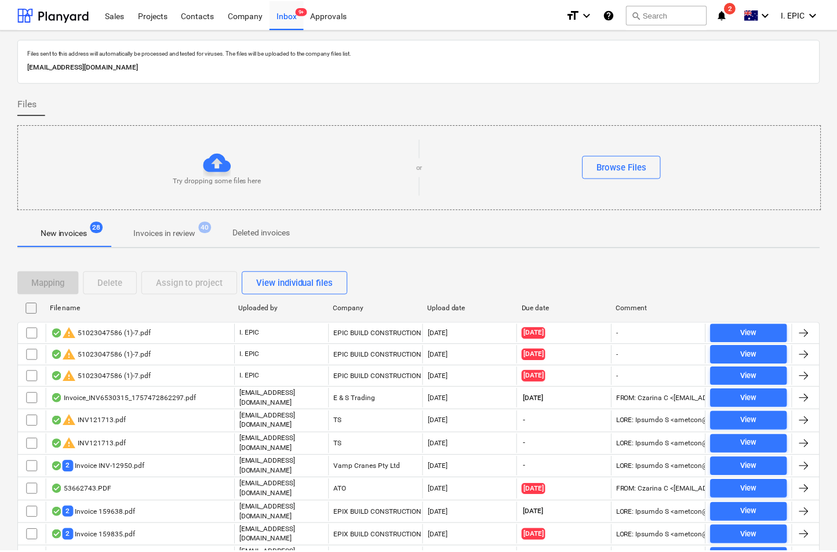
scroll to position [169, 0]
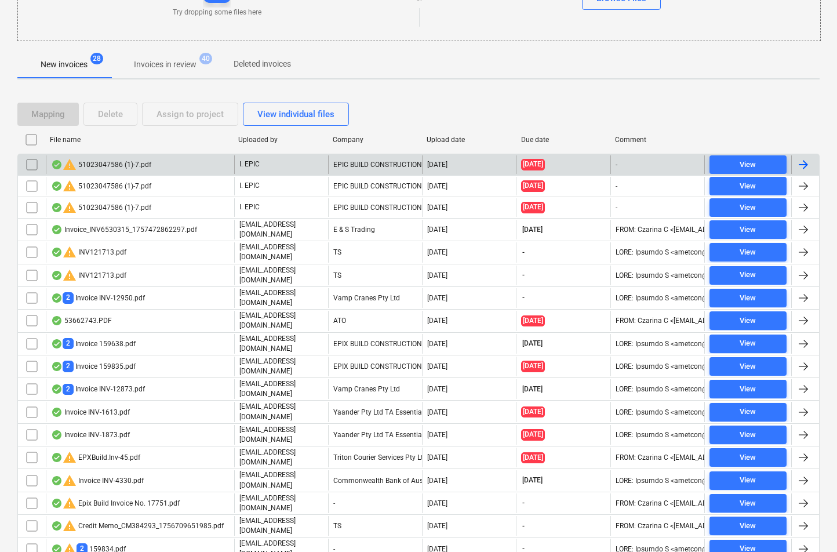
click at [106, 160] on div "warning 51023047586 (1)-7.pdf" at bounding box center [101, 165] width 100 height 14
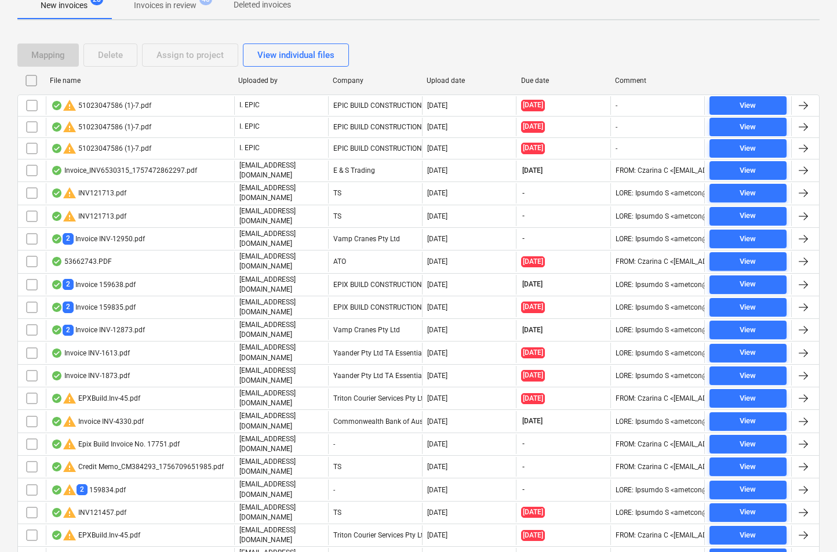
scroll to position [285, 0]
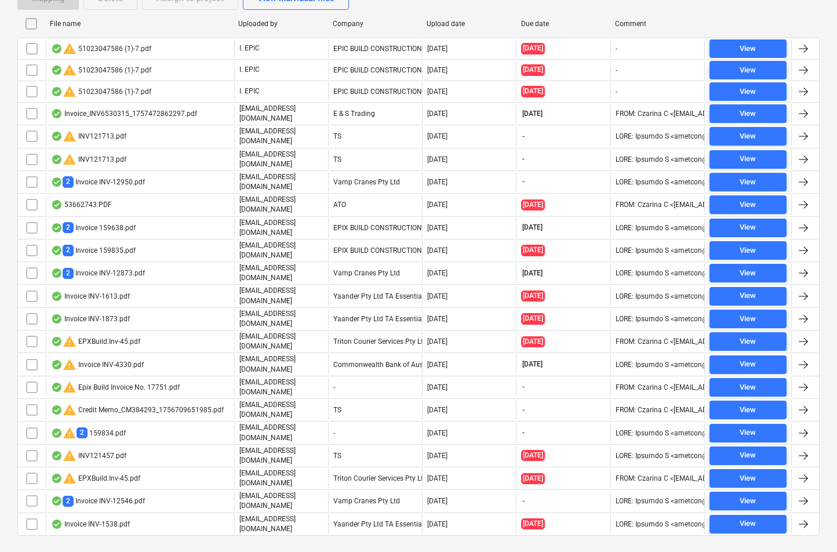
click at [239, 540] on div "Files sent to this address will automatically be processed and tested for virus…" at bounding box center [418, 161] width 837 height 833
click at [100, 536] on div "Files sent to this address will automatically be processed and tested for virus…" at bounding box center [418, 161] width 837 height 833
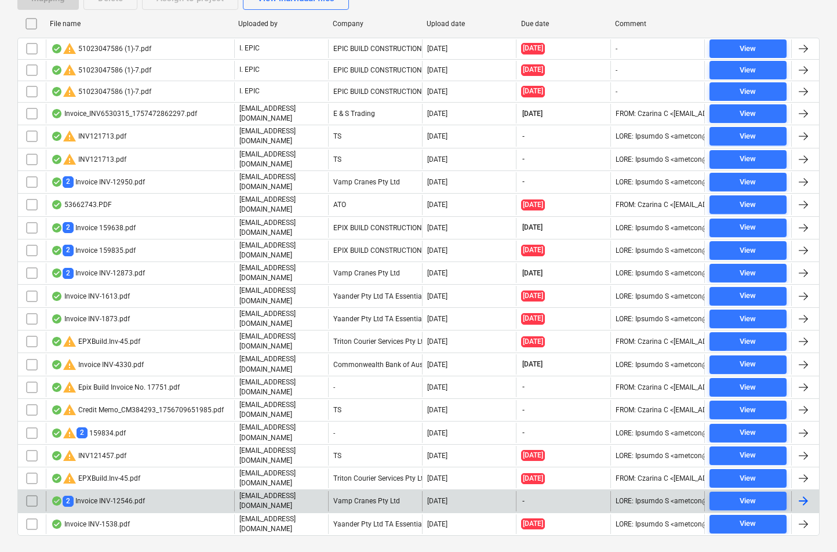
click at [97, 496] on div "2 Invoice INV-12546.pdf" at bounding box center [98, 501] width 94 height 11
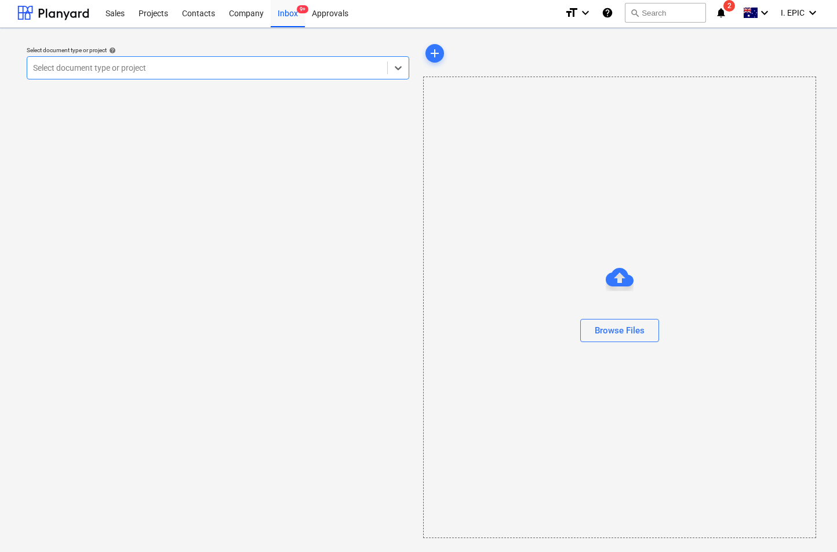
scroll to position [2, 0]
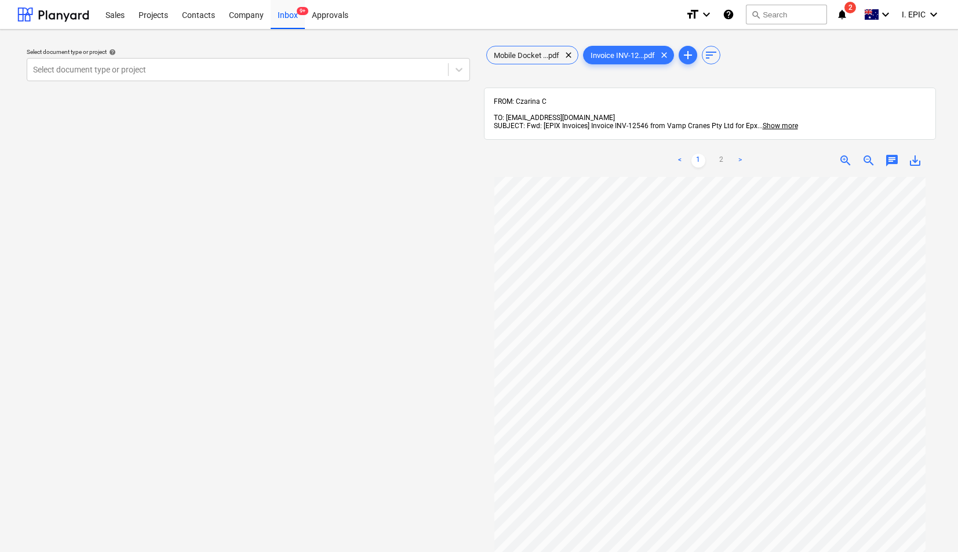
scroll to position [58, 0]
click at [526, 55] on span "Mobile Docket ...pdf" at bounding box center [526, 55] width 79 height 9
click at [510, 52] on span "Mobile Docket ...pdf" at bounding box center [526, 55] width 79 height 9
click at [625, 57] on span "Invoice INV-12...pdf" at bounding box center [623, 55] width 78 height 9
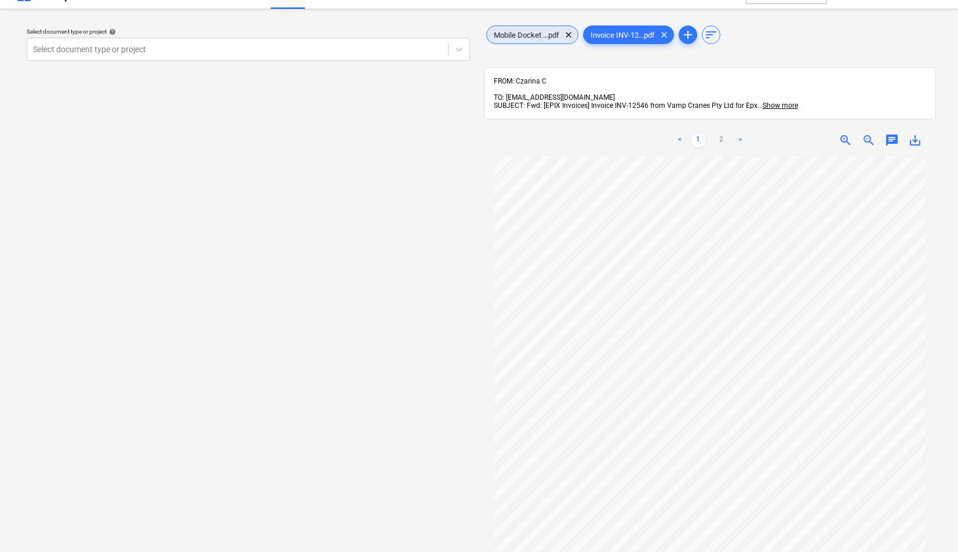
scroll to position [0, 0]
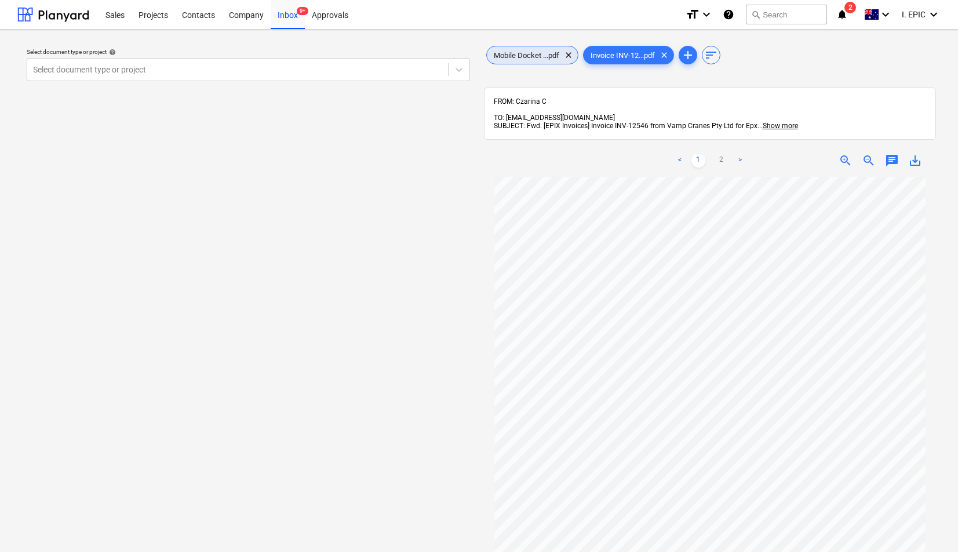
click at [527, 53] on span "Mobile Docket ...pdf" at bounding box center [526, 55] width 79 height 9
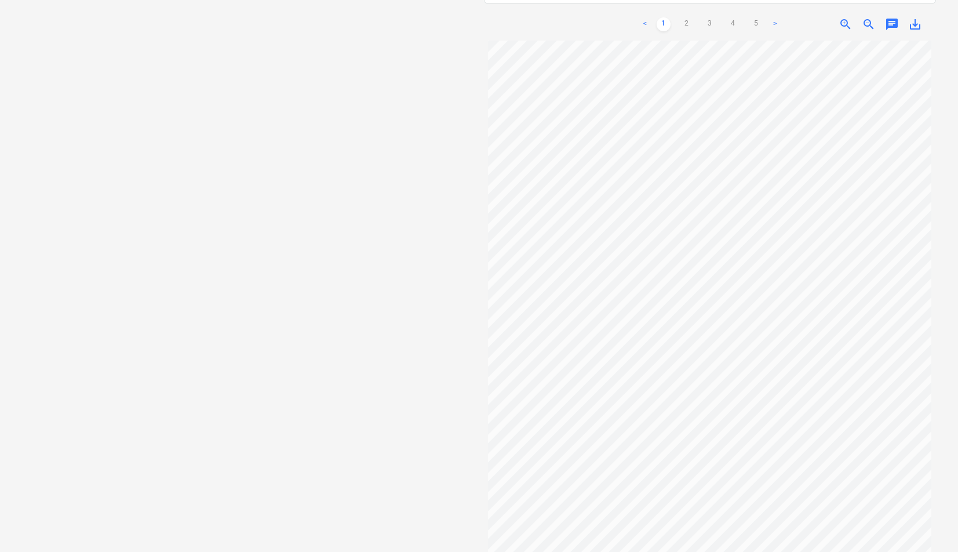
scroll to position [150, 0]
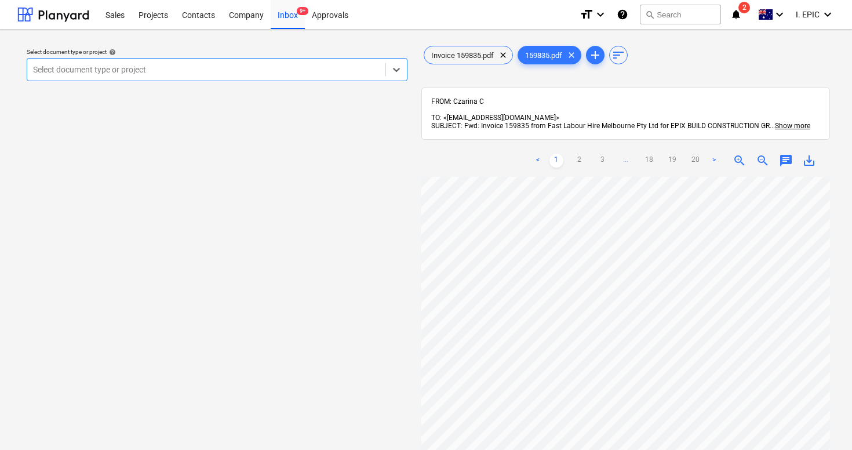
scroll to position [58, 0]
click at [369, 277] on div "Select document type or project help Select document type or project" at bounding box center [216, 319] width 399 height 560
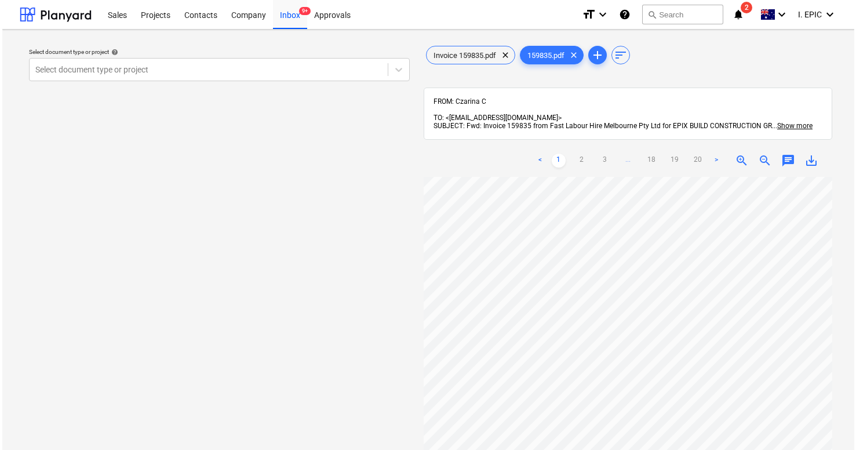
scroll to position [0, 0]
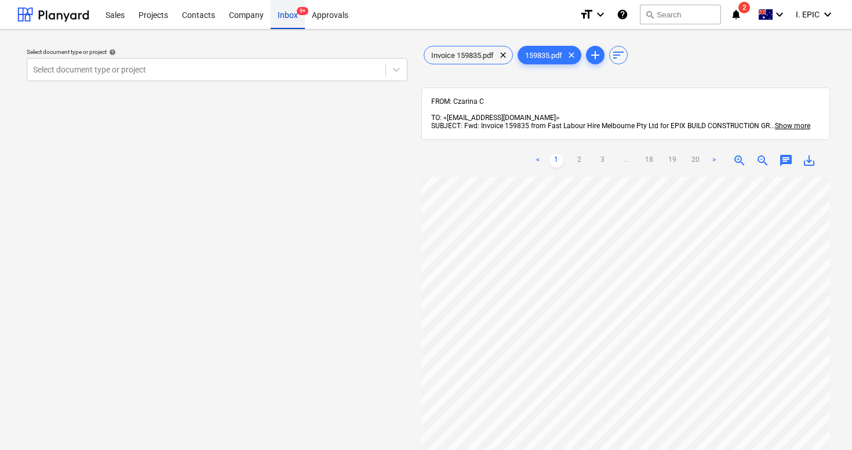
click at [286, 12] on div "Inbox 9+" at bounding box center [288, 14] width 34 height 30
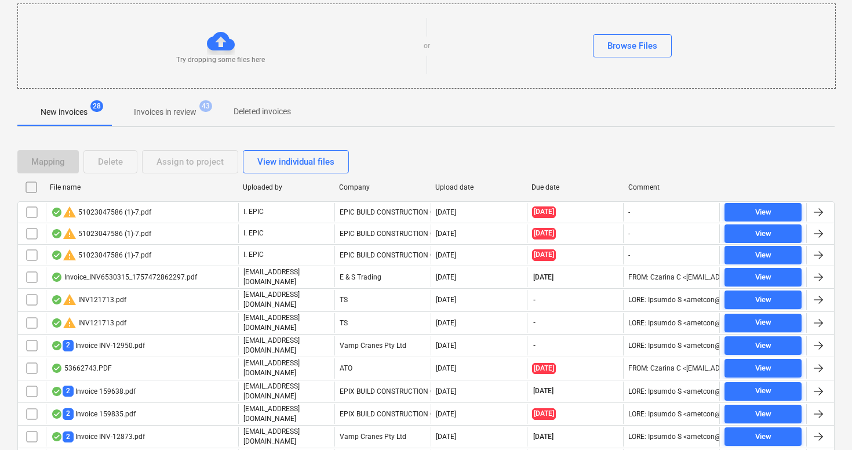
scroll to position [174, 0]
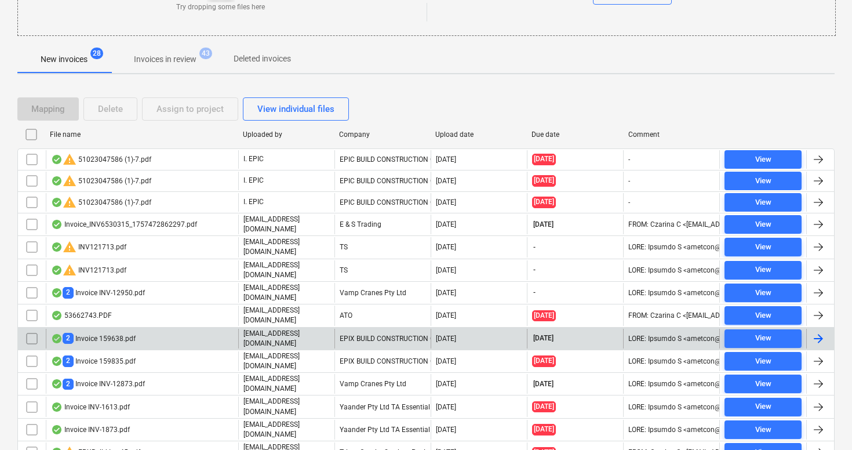
click at [106, 333] on div "2 Invoice 159638.pdf" at bounding box center [93, 338] width 85 height 11
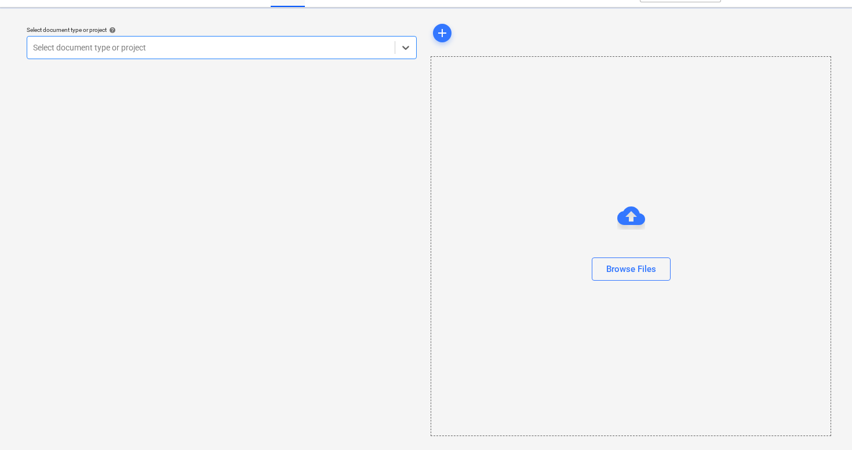
scroll to position [22, 0]
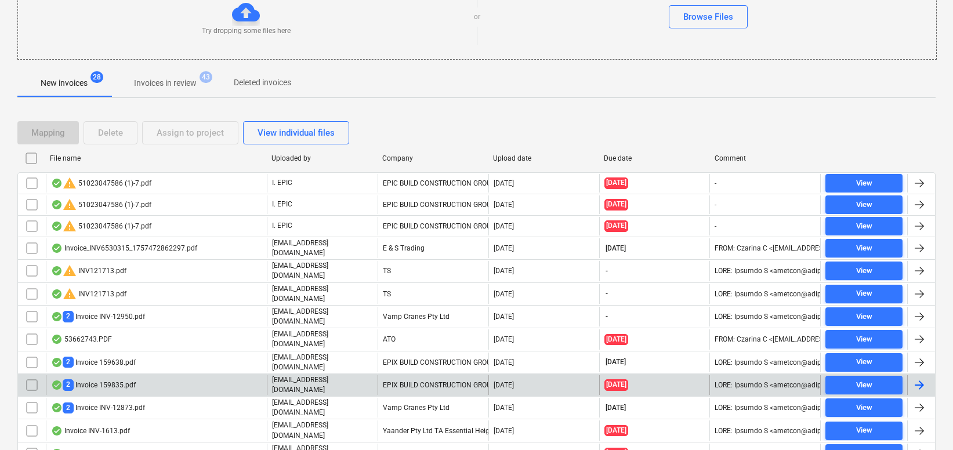
click at [31, 376] on input "checkbox" at bounding box center [32, 385] width 19 height 19
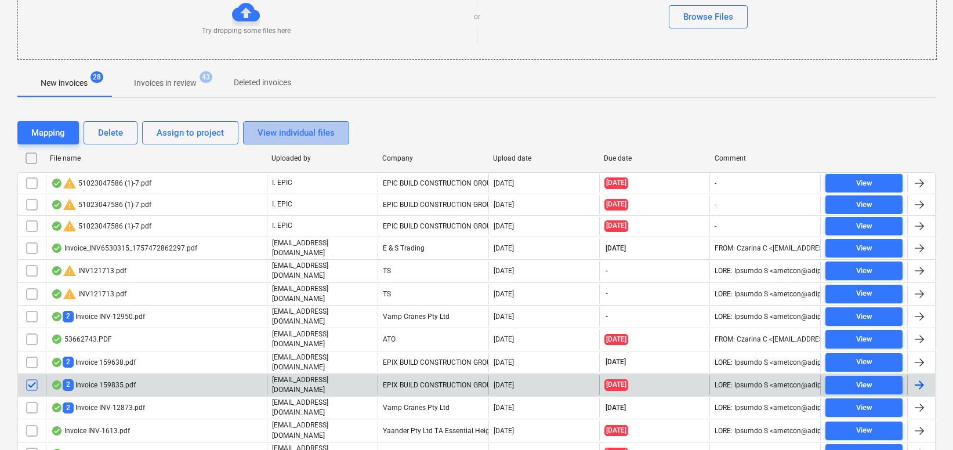
click at [296, 136] on div "View individual files" at bounding box center [295, 132] width 77 height 15
click at [296, 136] on div "View grouped files" at bounding box center [293, 132] width 72 height 15
click at [29, 376] on input "checkbox" at bounding box center [32, 385] width 19 height 19
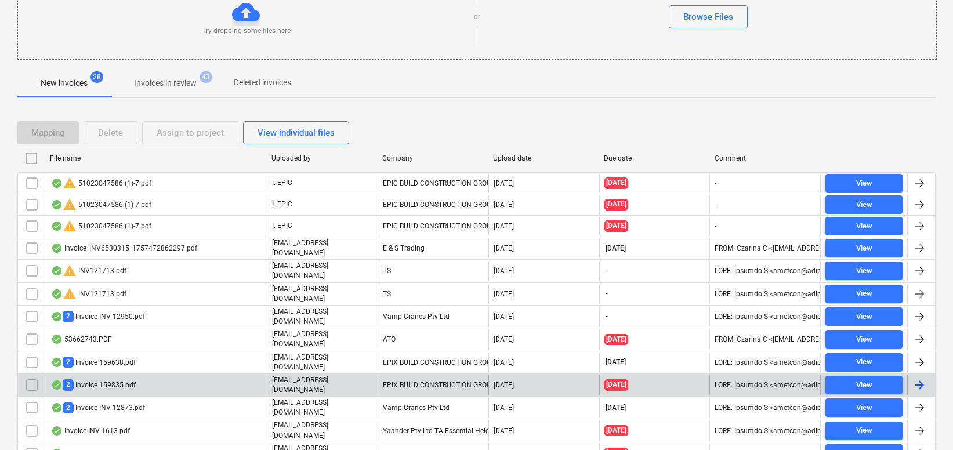
click at [112, 379] on div "2 Invoice 159835.pdf" at bounding box center [93, 384] width 85 height 11
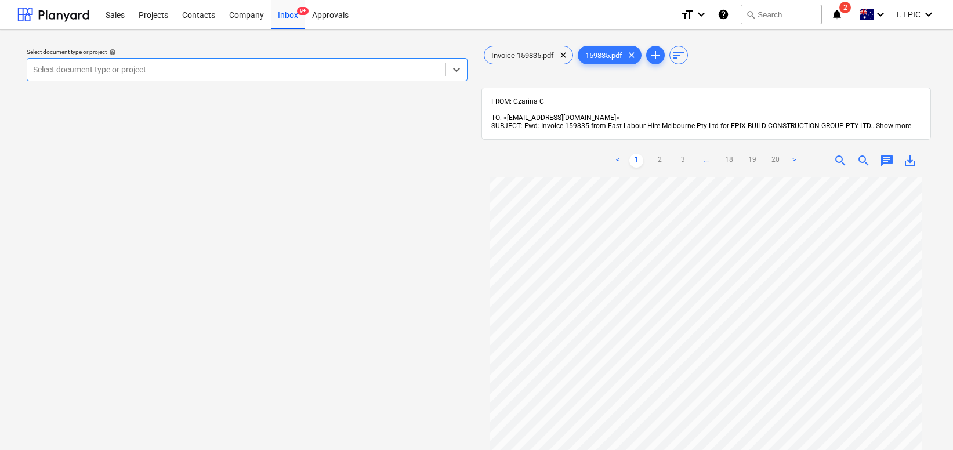
scroll to position [21, 0]
click at [856, 154] on span "save_alt" at bounding box center [910, 161] width 14 height 14
click at [518, 57] on span "Invoice 159835.pdf" at bounding box center [522, 55] width 77 height 9
click at [593, 50] on div "159835.pdf clear" at bounding box center [609, 55] width 64 height 19
click at [529, 53] on span "Invoice 159835.pdf" at bounding box center [522, 55] width 77 height 9
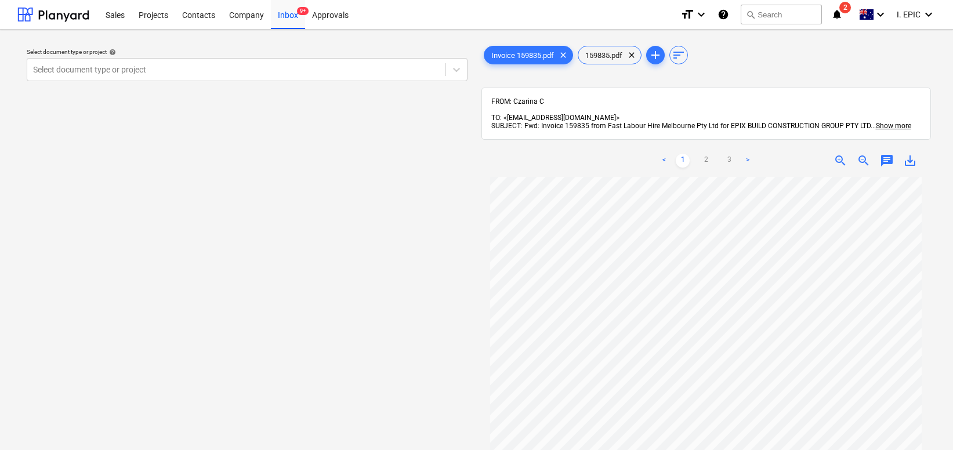
click at [856, 154] on span "save_alt" at bounding box center [910, 161] width 14 height 14
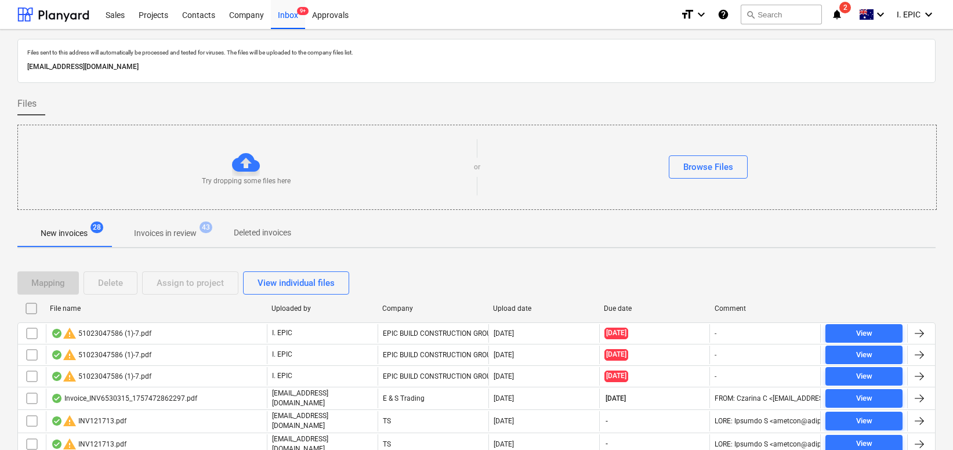
scroll to position [150, 0]
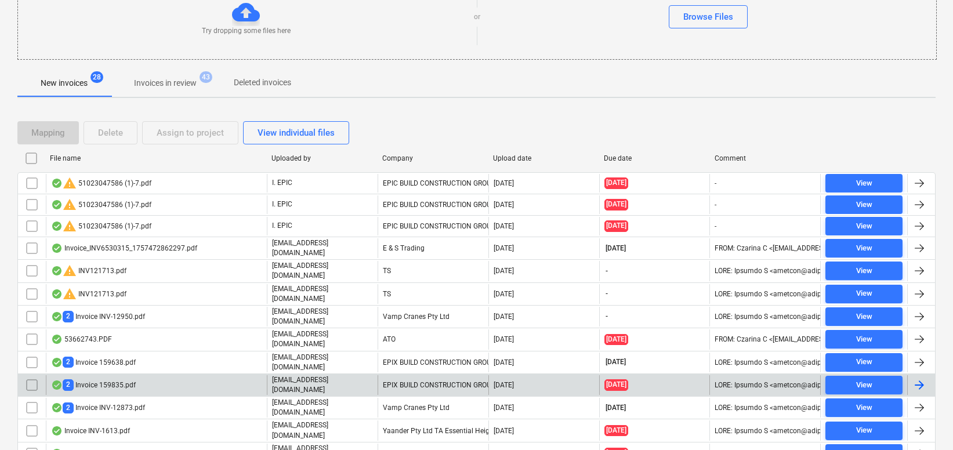
click at [33, 379] on input "checkbox" at bounding box center [32, 385] width 19 height 19
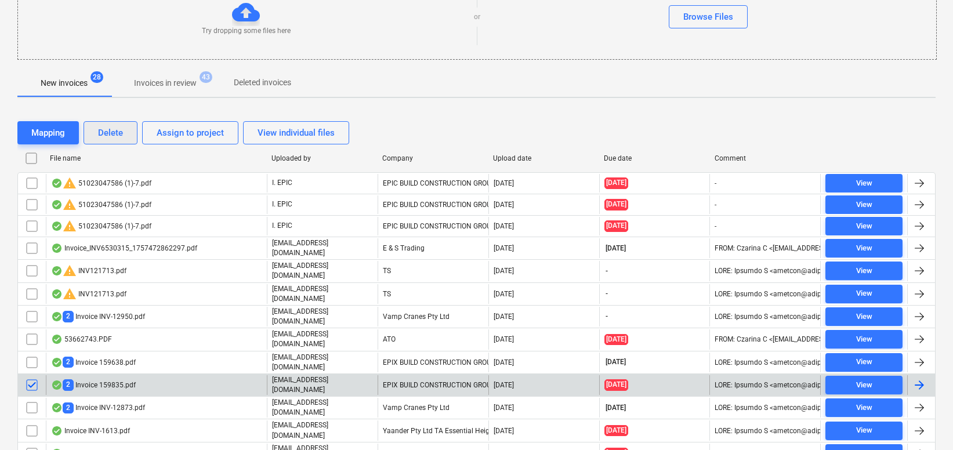
click at [120, 135] on div "Delete" at bounding box center [110, 132] width 25 height 15
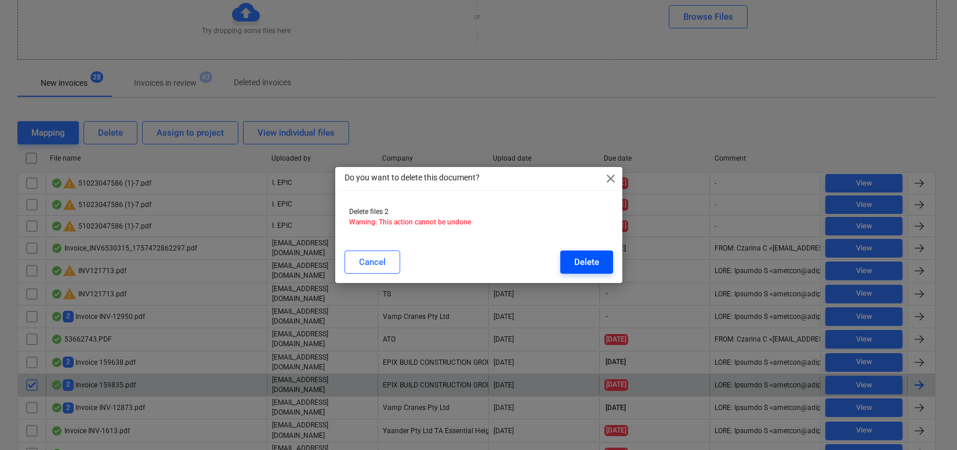
click at [577, 266] on div "Delete" at bounding box center [586, 262] width 25 height 15
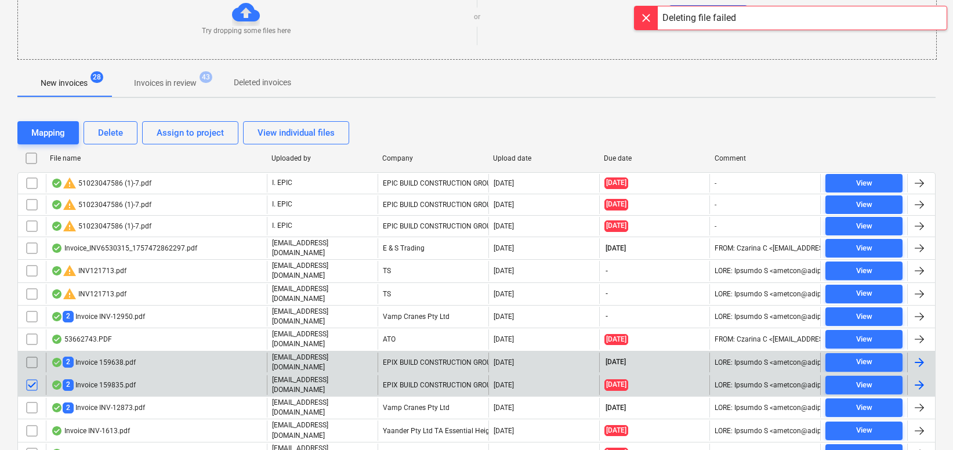
click at [93, 357] on div "2 Invoice 159638.pdf" at bounding box center [93, 362] width 85 height 11
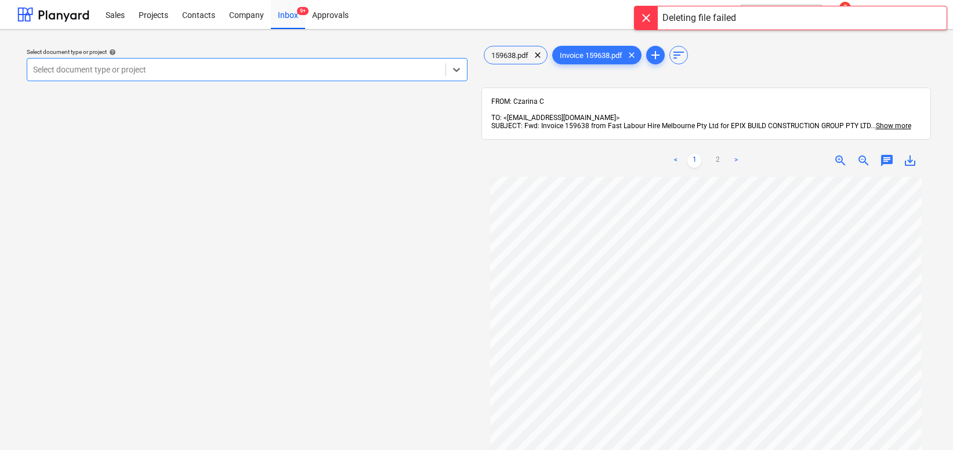
scroll to position [58, 0]
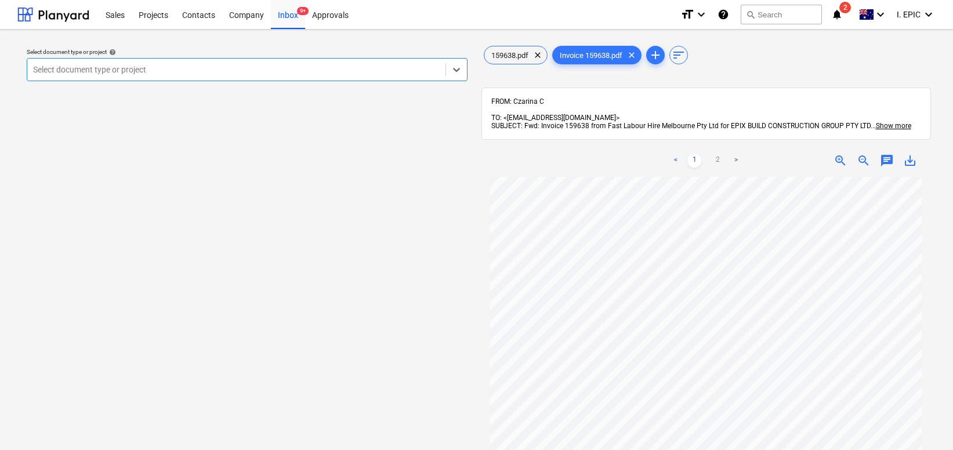
click at [226, 64] on div at bounding box center [236, 70] width 406 height 12
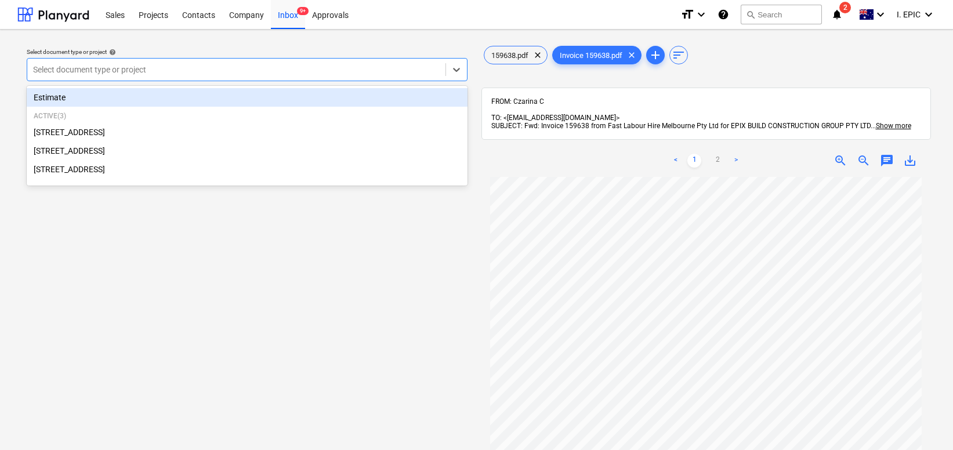
click at [260, 338] on div "Select document type or project help option Estimate focused, 1 of 4. 4 results…" at bounding box center [246, 319] width 459 height 560
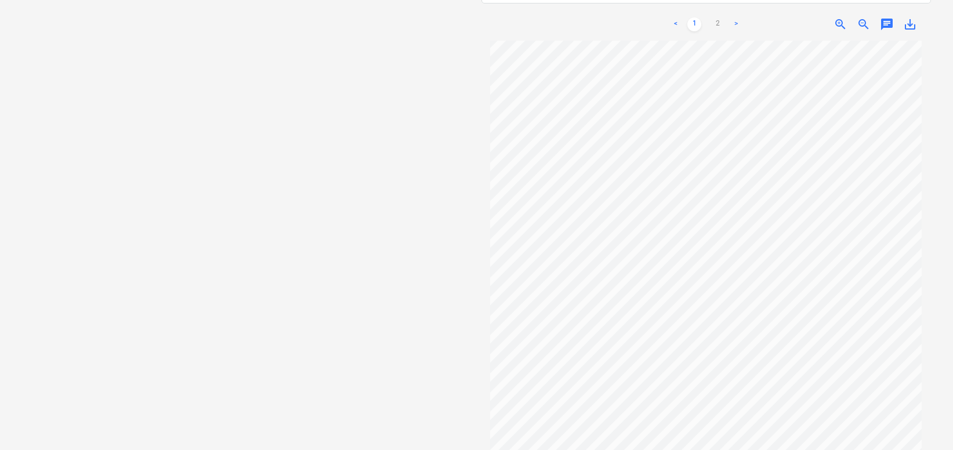
scroll to position [0, 0]
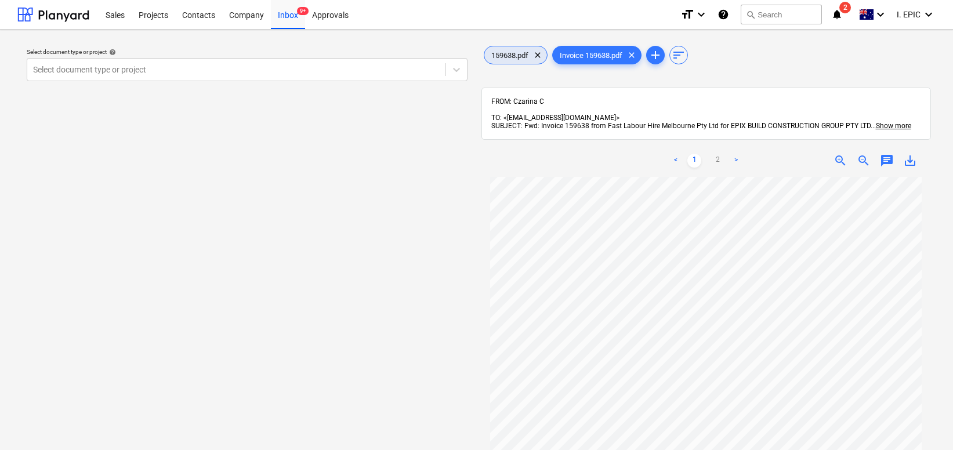
click at [499, 49] on div "159638.pdf clear" at bounding box center [516, 55] width 64 height 19
click at [574, 52] on span "Invoice 159638.pdf" at bounding box center [591, 55] width 77 height 9
click at [143, 70] on div at bounding box center [236, 70] width 406 height 12
click at [127, 67] on div at bounding box center [236, 70] width 406 height 12
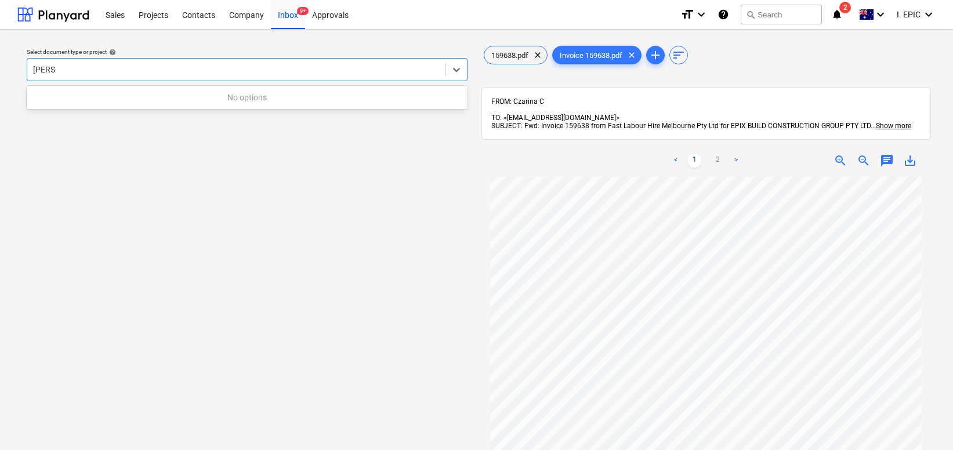
type input "bruns"
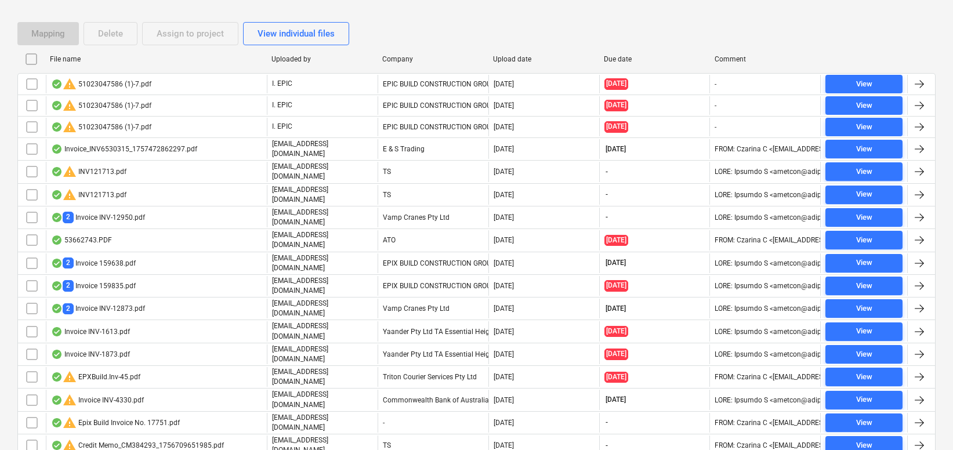
scroll to position [387, 0]
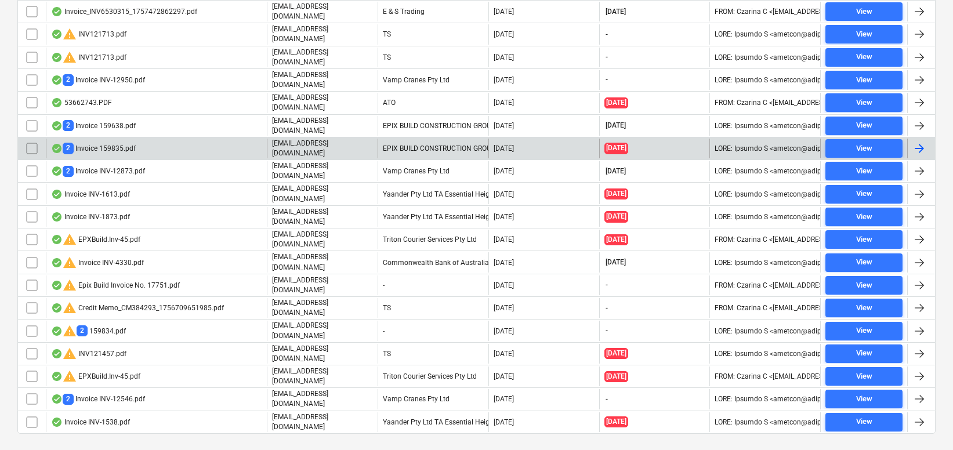
click at [29, 143] on input "checkbox" at bounding box center [32, 148] width 19 height 19
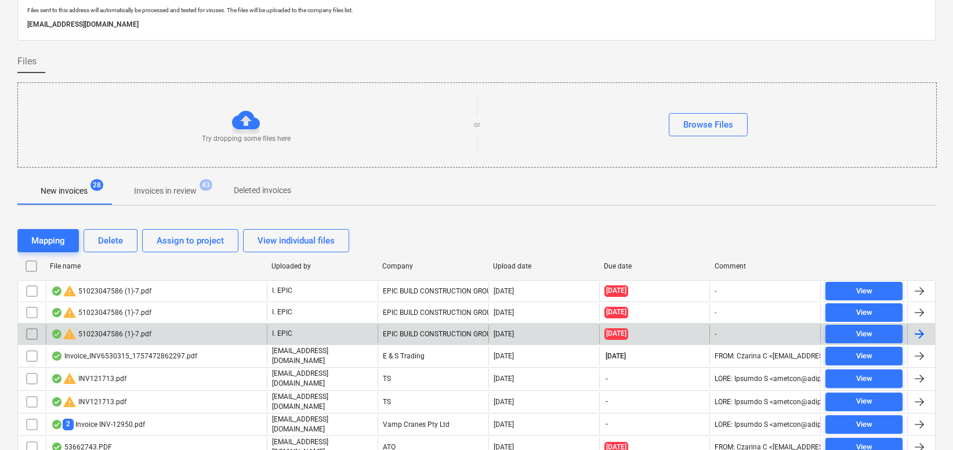
scroll to position [39, 0]
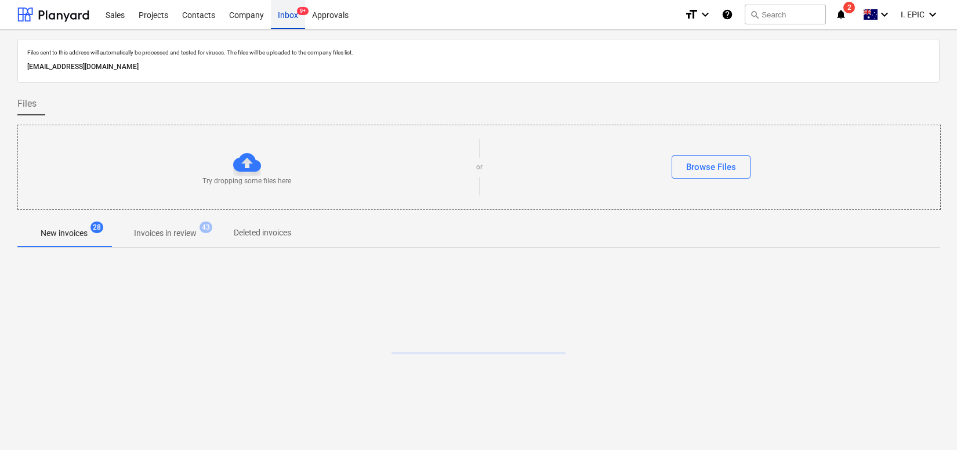
click at [303, 6] on div "Inbox 9+" at bounding box center [288, 14] width 34 height 30
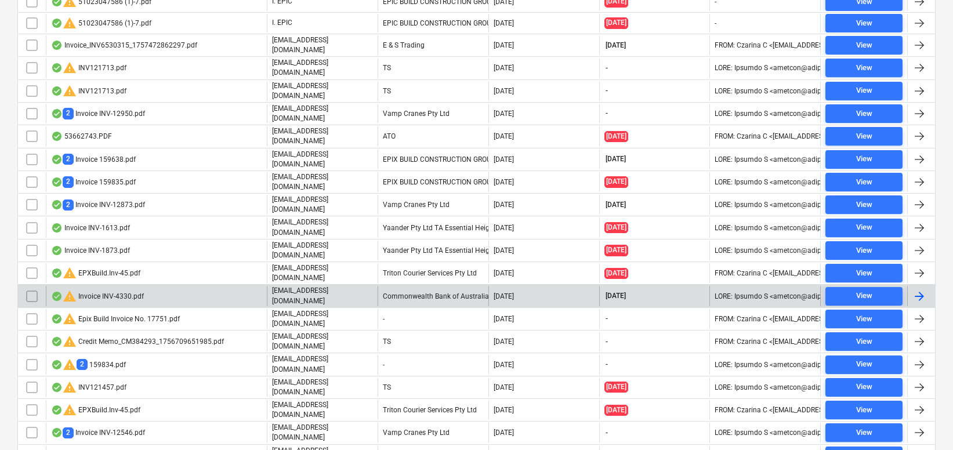
scroll to position [387, 0]
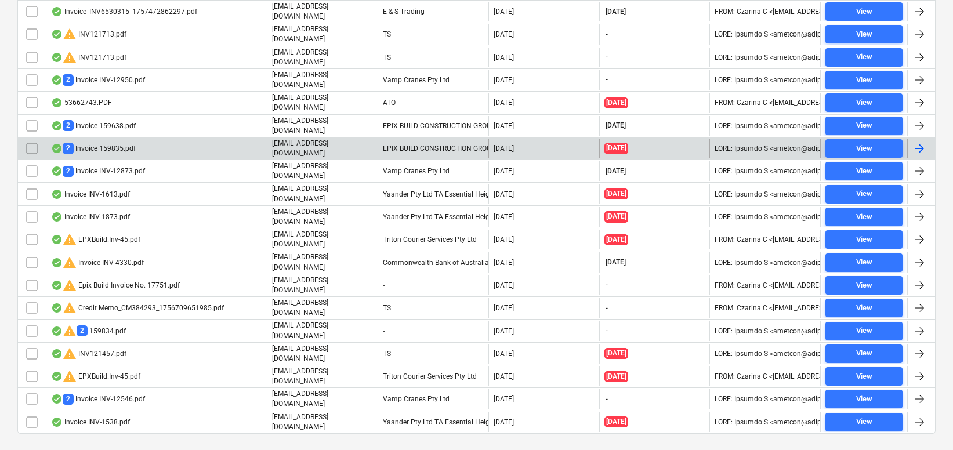
click at [29, 139] on input "checkbox" at bounding box center [32, 148] width 19 height 19
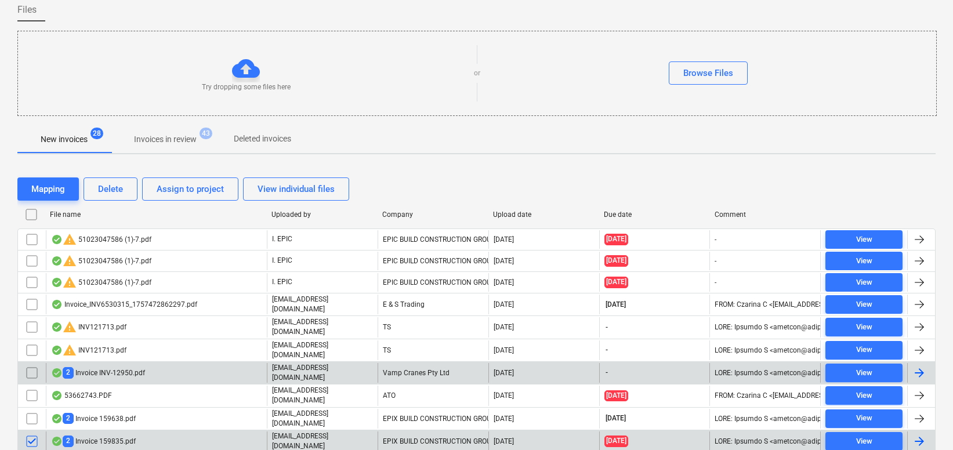
scroll to position [39, 0]
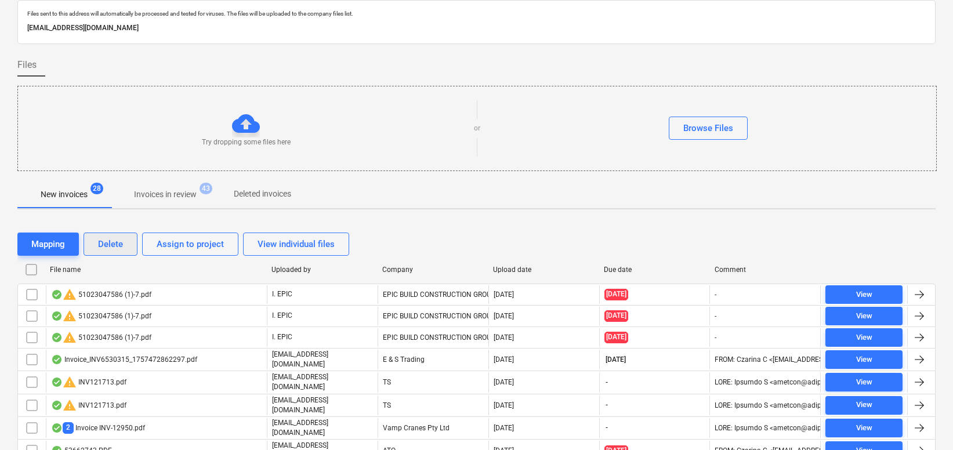
click at [117, 241] on div "Delete" at bounding box center [110, 244] width 25 height 15
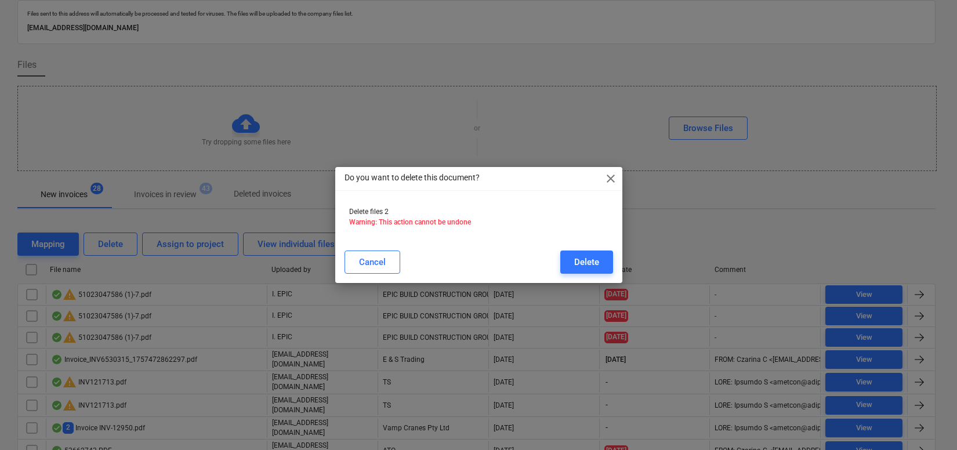
click at [590, 267] on div "Delete" at bounding box center [586, 262] width 25 height 15
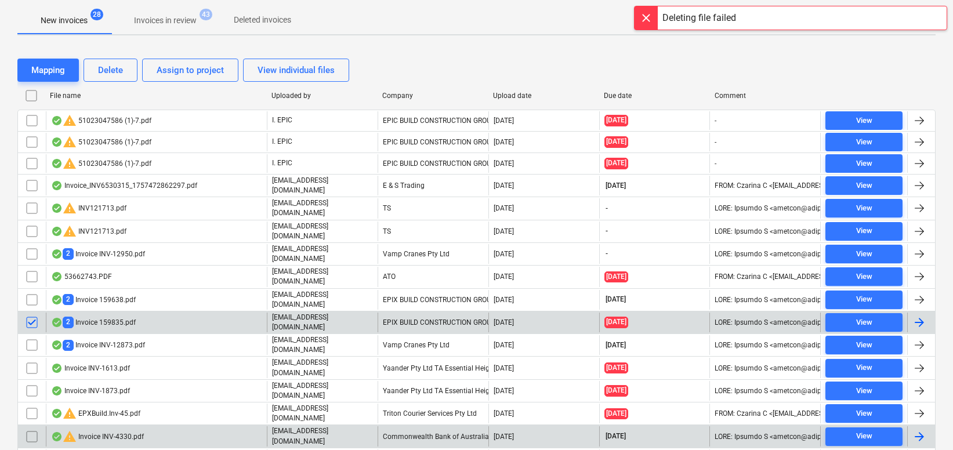
scroll to position [271, 0]
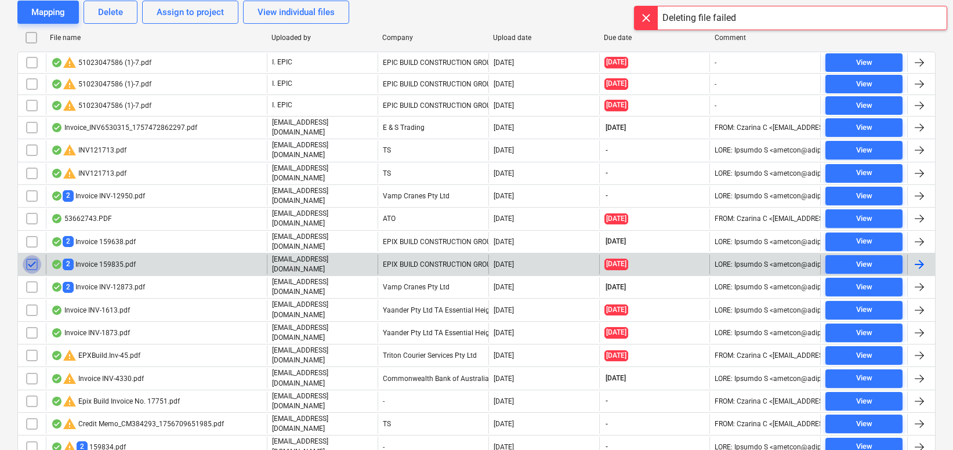
click at [30, 256] on input "checkbox" at bounding box center [32, 264] width 19 height 19
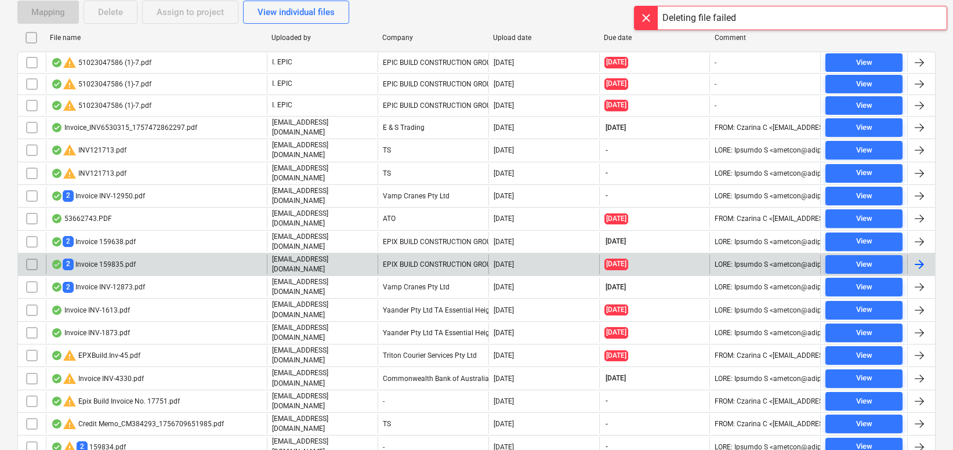
click at [918, 257] on div at bounding box center [919, 264] width 14 height 14
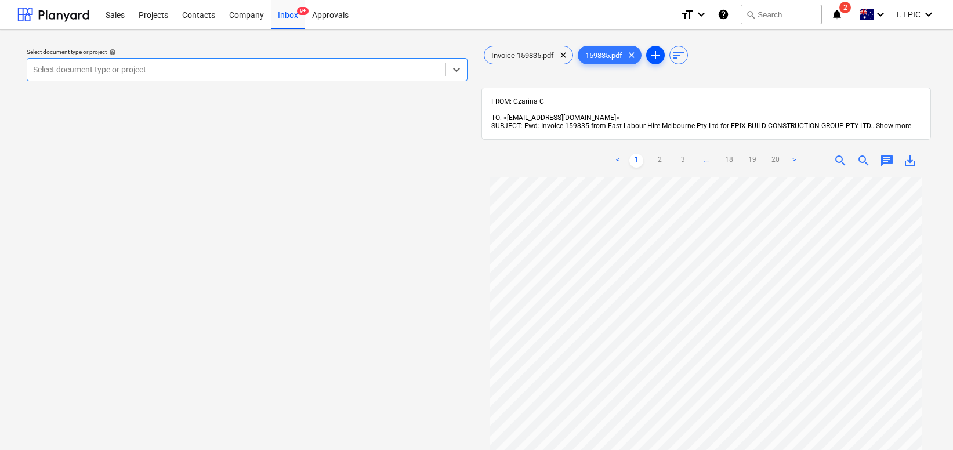
click at [655, 56] on span "add" at bounding box center [655, 55] width 14 height 14
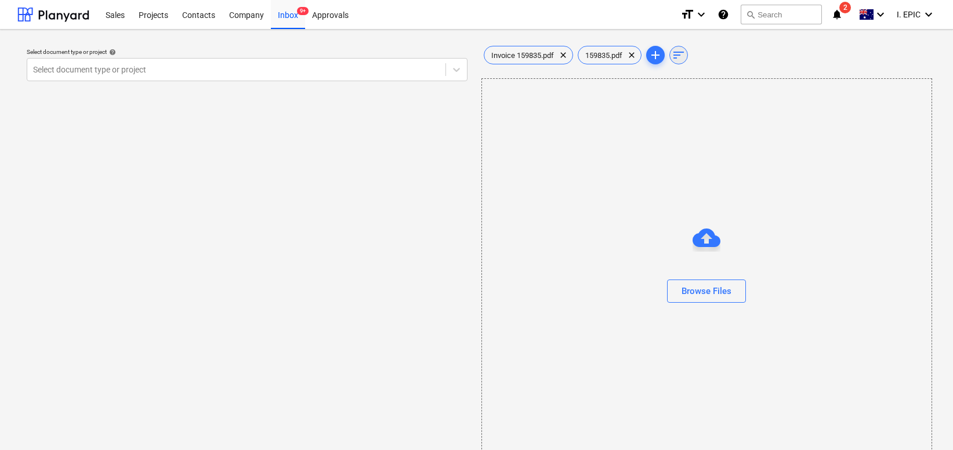
click at [673, 52] on span "sort" at bounding box center [678, 55] width 17 height 14
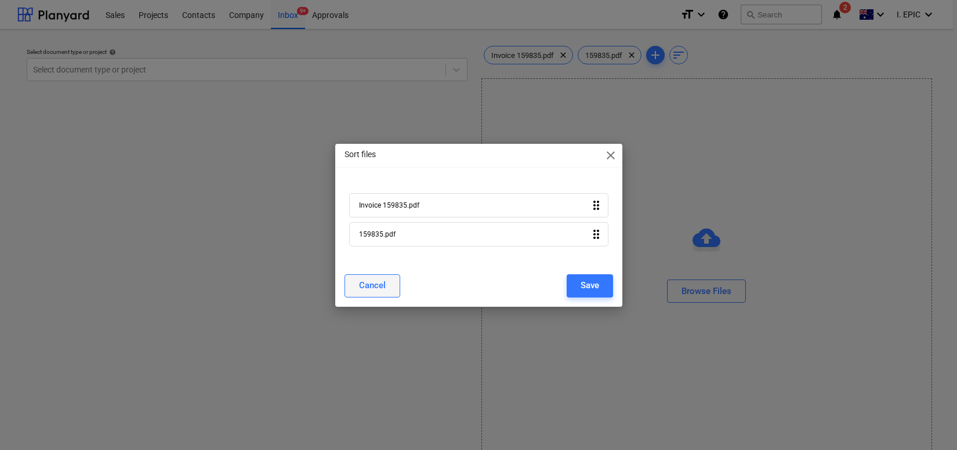
click at [362, 287] on div "Cancel" at bounding box center [372, 285] width 27 height 15
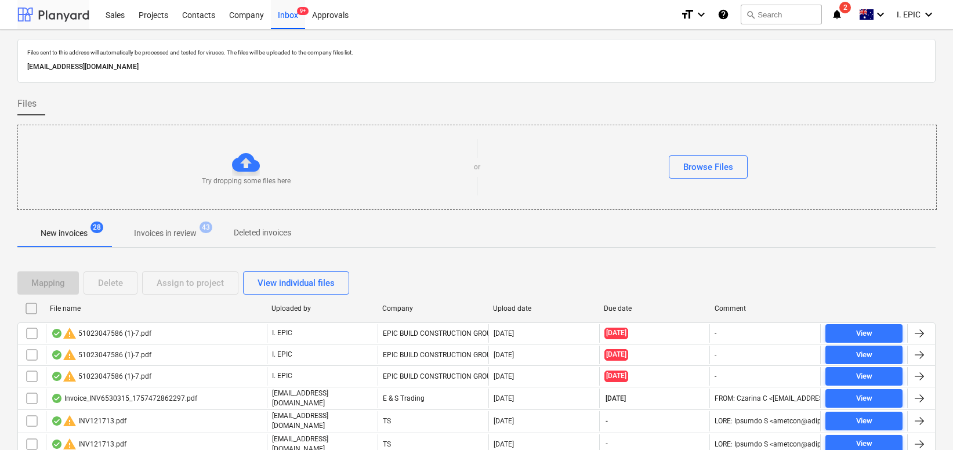
scroll to position [271, 0]
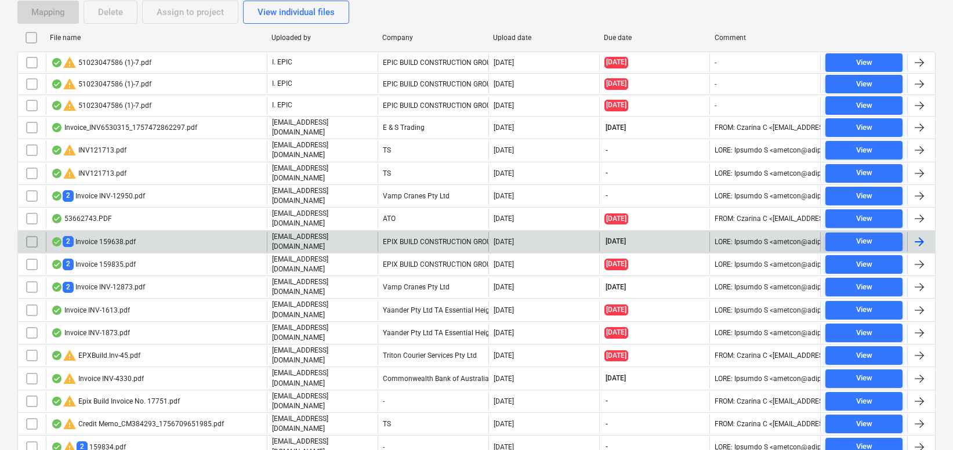
click at [110, 236] on div "2 Invoice 159638.pdf" at bounding box center [93, 241] width 85 height 11
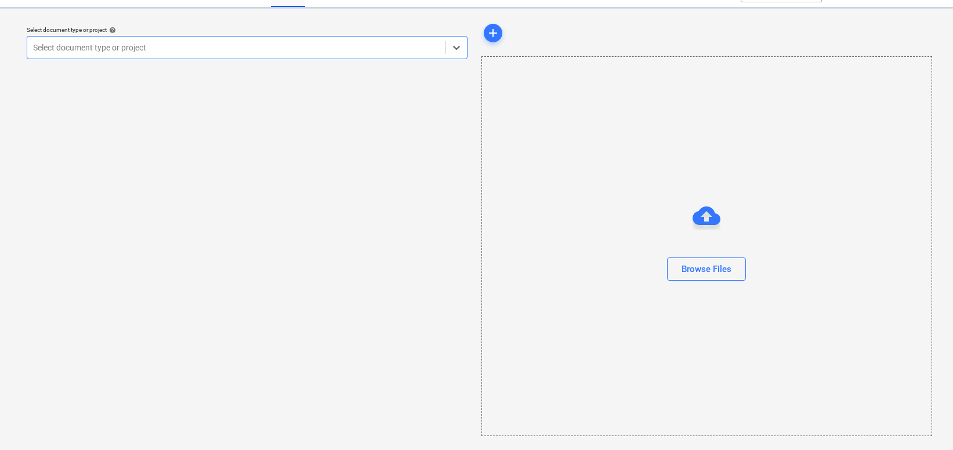
scroll to position [22, 0]
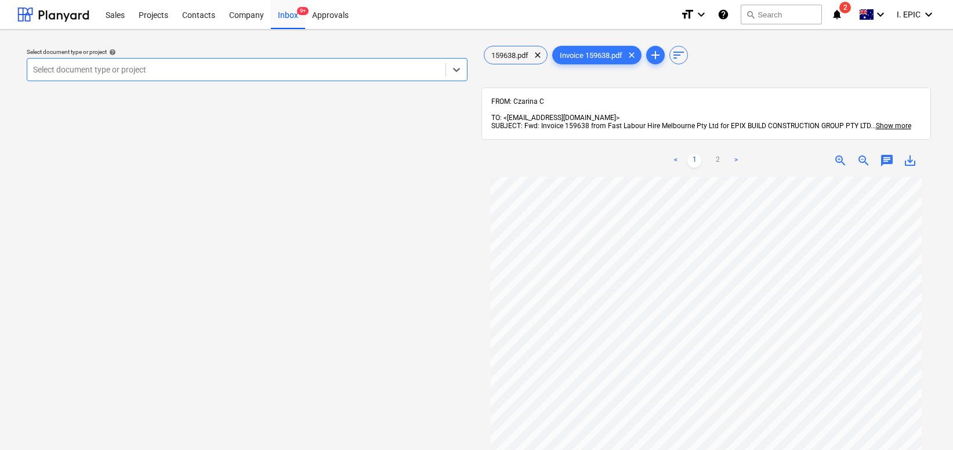
click at [509, 66] on div "159638.pdf clear Invoice 159638.pdf clear add sort" at bounding box center [706, 54] width 450 height 23
click at [511, 51] on span "159638.pdf" at bounding box center [509, 55] width 51 height 9
click at [907, 154] on span "save_alt" at bounding box center [910, 161] width 14 height 14
click at [713, 154] on link "2" at bounding box center [717, 161] width 14 height 14
click at [907, 155] on span "save_alt" at bounding box center [910, 161] width 14 height 14
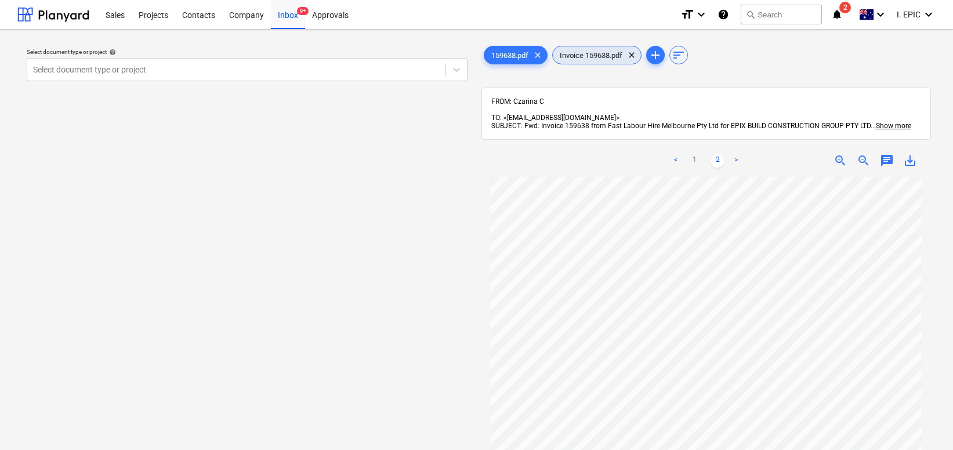
click at [602, 60] on div "Invoice 159638.pdf clear" at bounding box center [596, 55] width 89 height 19
click at [908, 154] on span "save_alt" at bounding box center [910, 161] width 14 height 14
click at [276, 217] on div "Select document type or project help Select document type or project" at bounding box center [246, 319] width 459 height 560
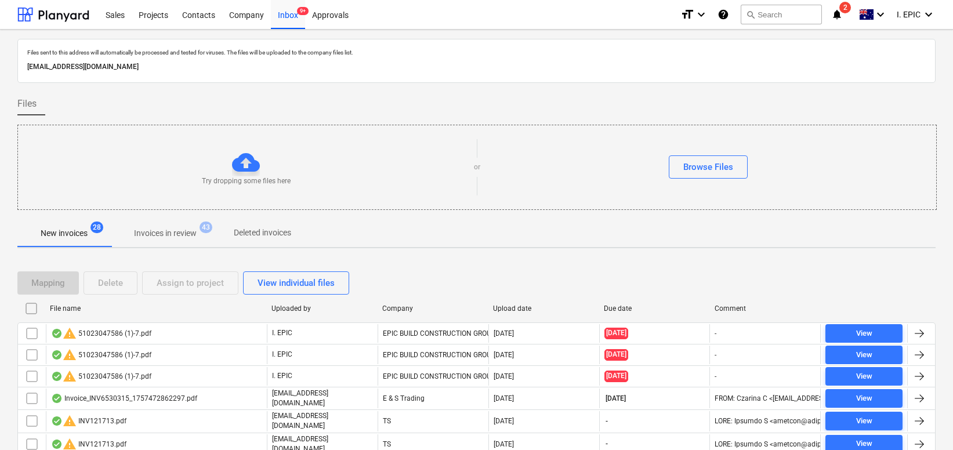
scroll to position [150, 0]
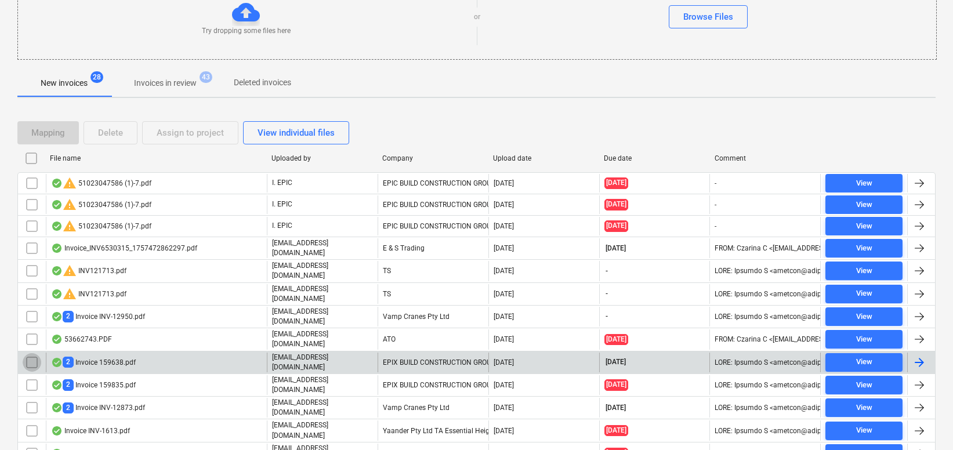
click at [26, 357] on input "checkbox" at bounding box center [32, 362] width 19 height 19
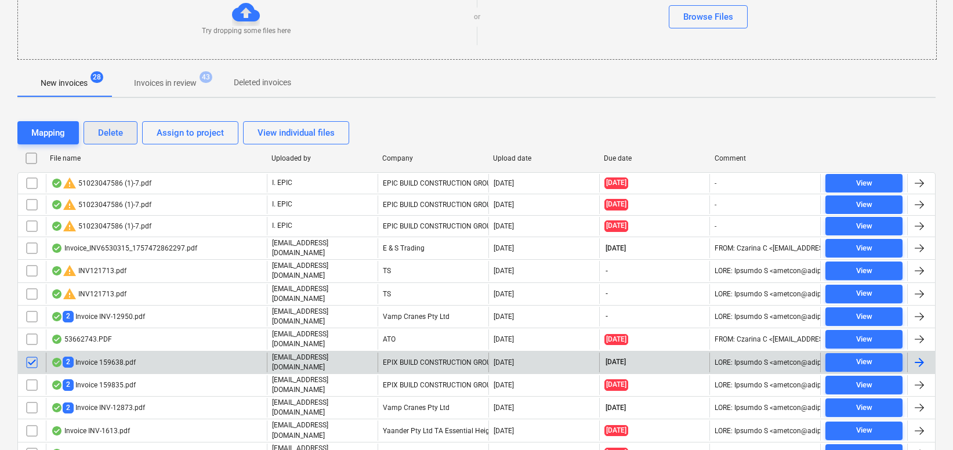
click at [119, 132] on div "Delete" at bounding box center [110, 132] width 25 height 15
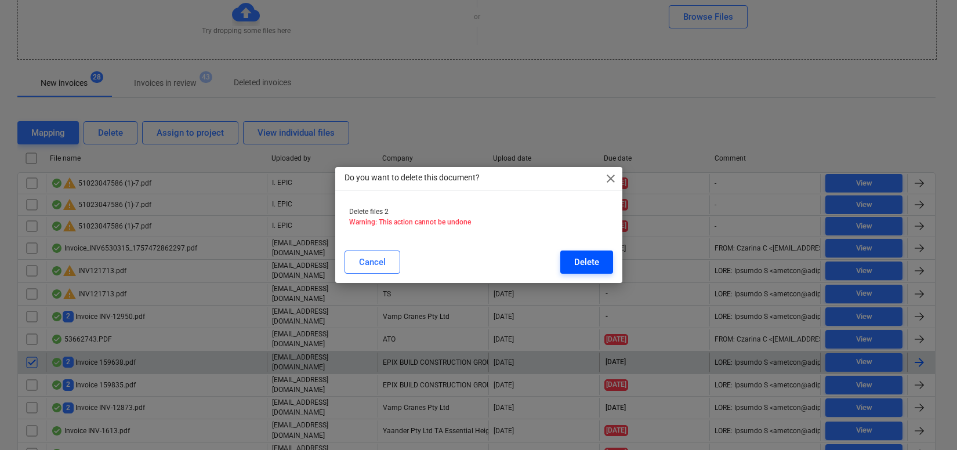
click at [590, 268] on div "Delete" at bounding box center [586, 262] width 25 height 15
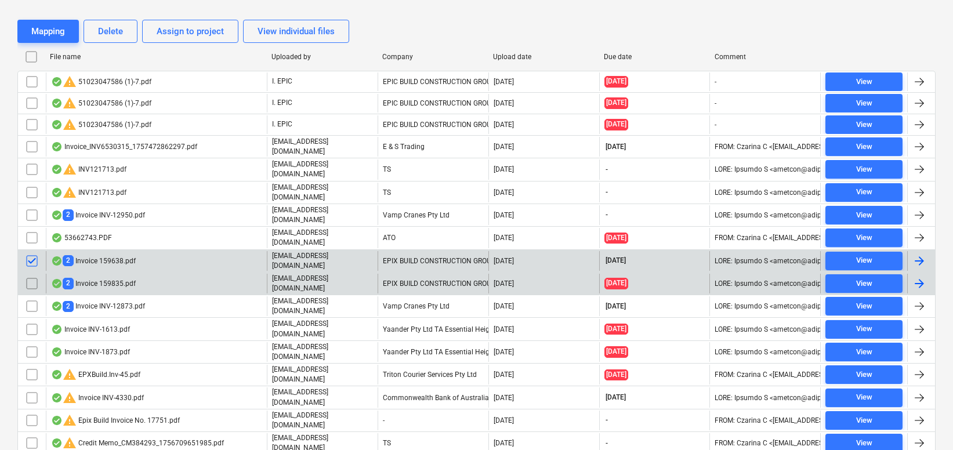
scroll to position [387, 0]
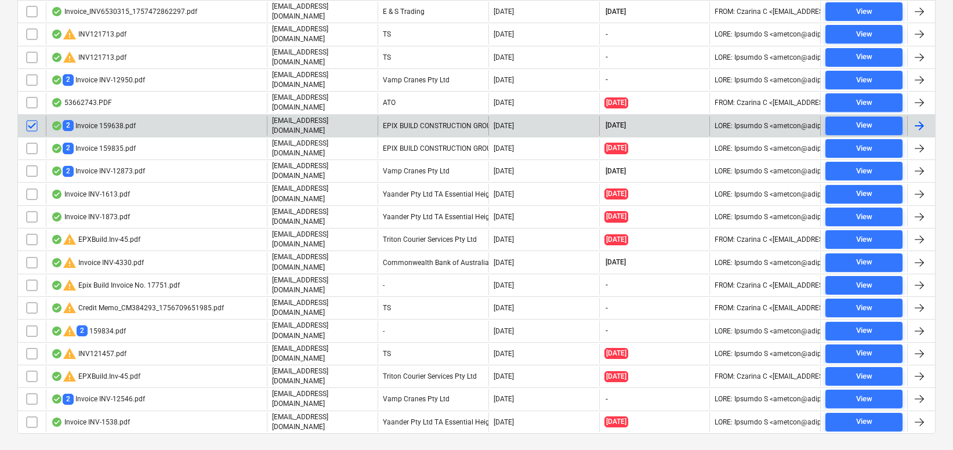
click at [26, 117] on input "checkbox" at bounding box center [32, 126] width 19 height 19
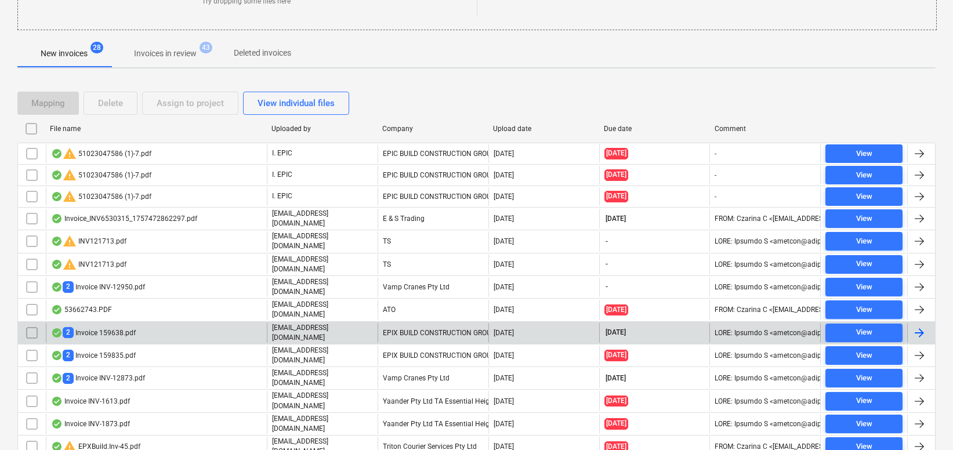
scroll to position [155, 0]
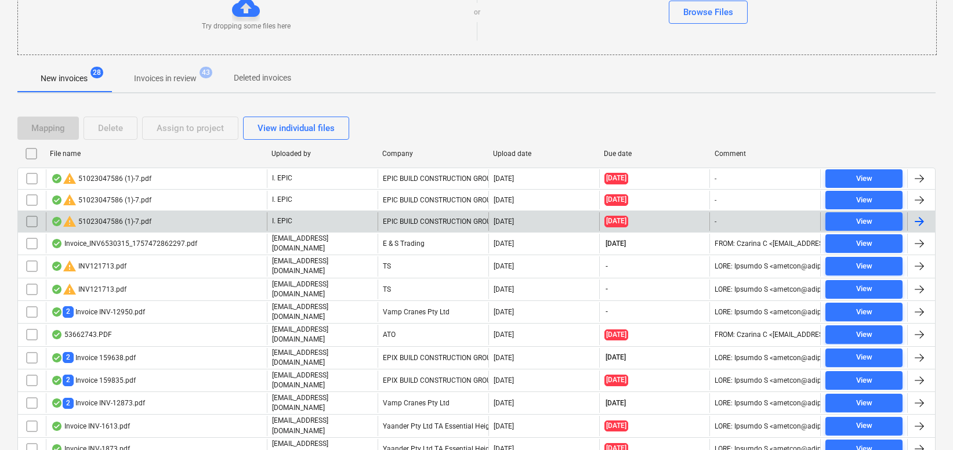
click at [36, 221] on input "checkbox" at bounding box center [32, 221] width 19 height 19
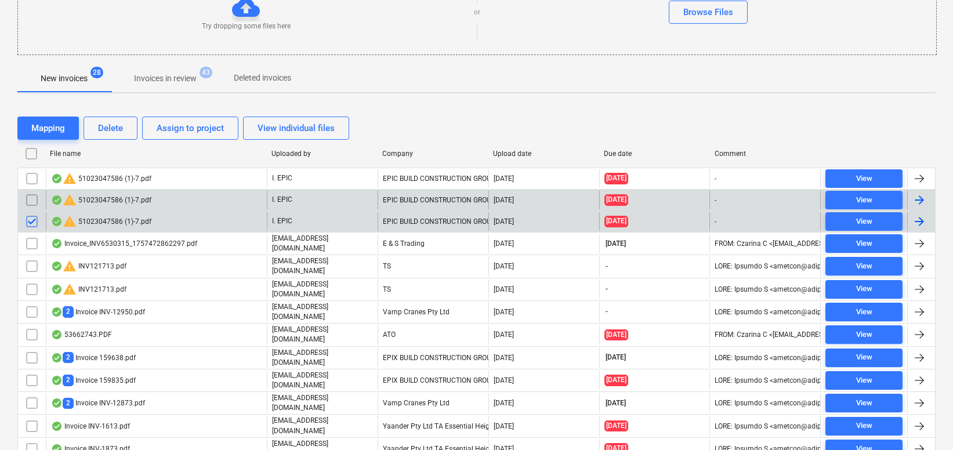
click at [29, 199] on input "checkbox" at bounding box center [32, 200] width 19 height 19
click at [97, 127] on button "Delete" at bounding box center [110, 128] width 54 height 23
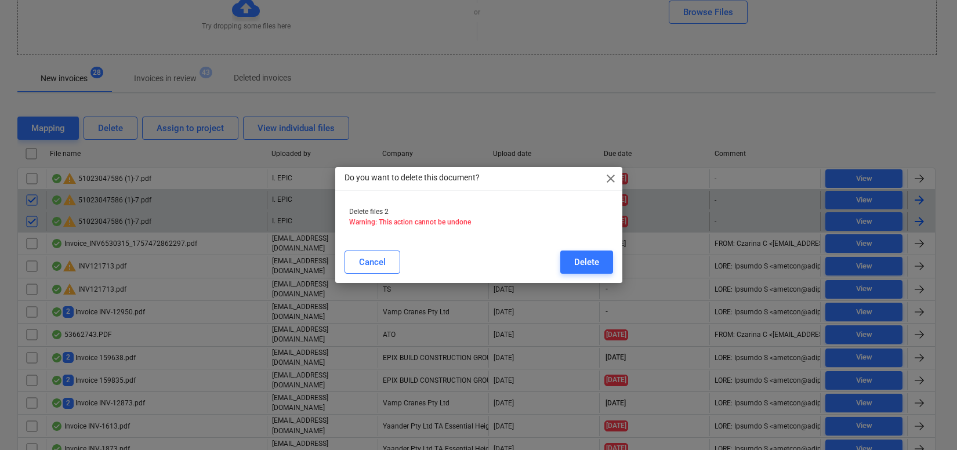
click at [581, 256] on div "Delete" at bounding box center [586, 262] width 25 height 15
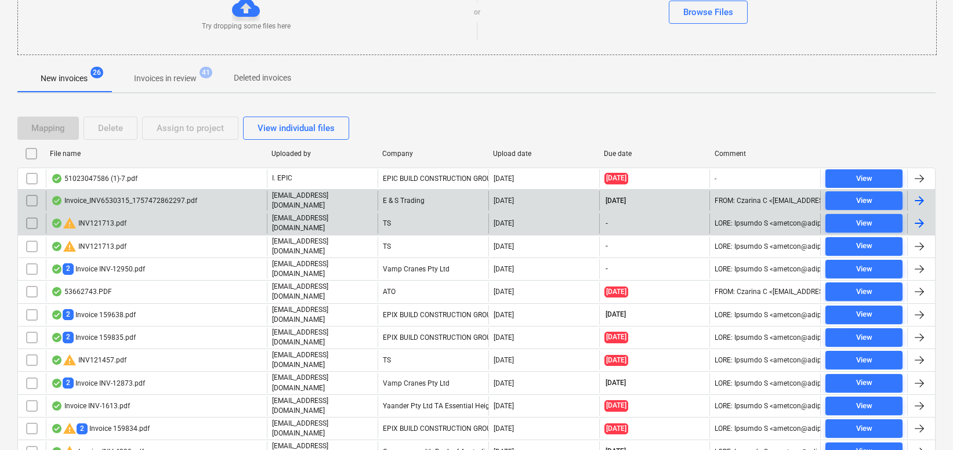
click at [464, 80] on div "New invoices 26 Invoices in review 41 Deleted invoices" at bounding box center [476, 78] width 918 height 28
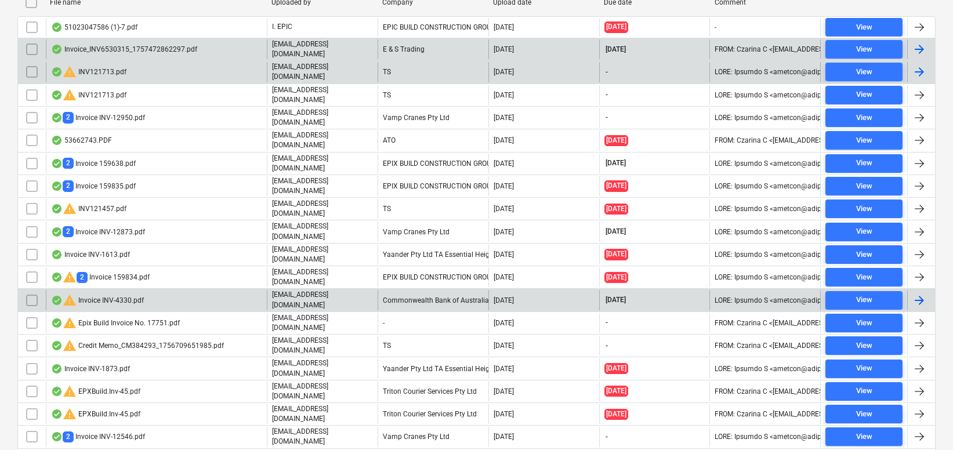
scroll to position [286, 0]
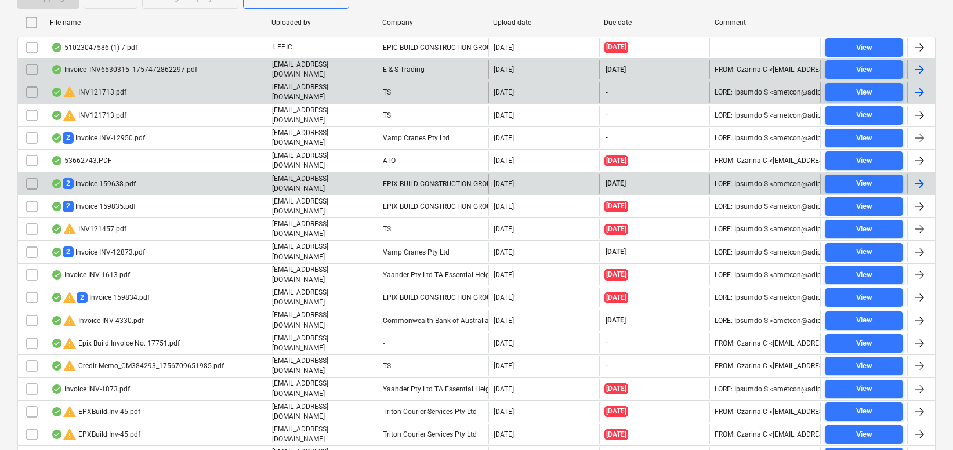
click at [32, 177] on input "checkbox" at bounding box center [32, 184] width 19 height 19
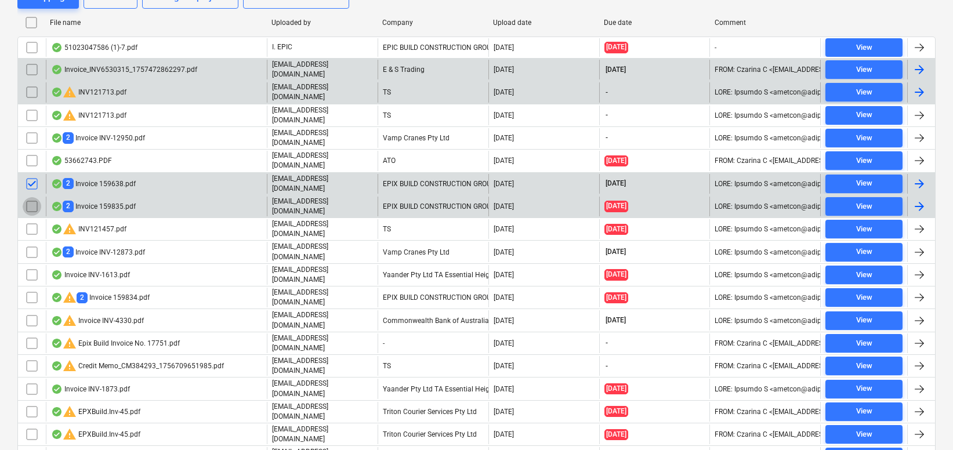
click at [26, 198] on input "checkbox" at bounding box center [32, 206] width 19 height 19
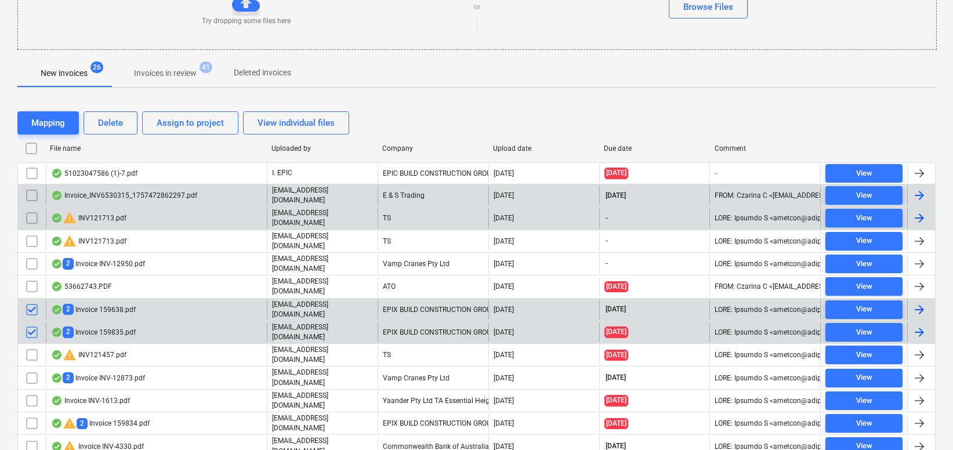
scroll to position [170, 0]
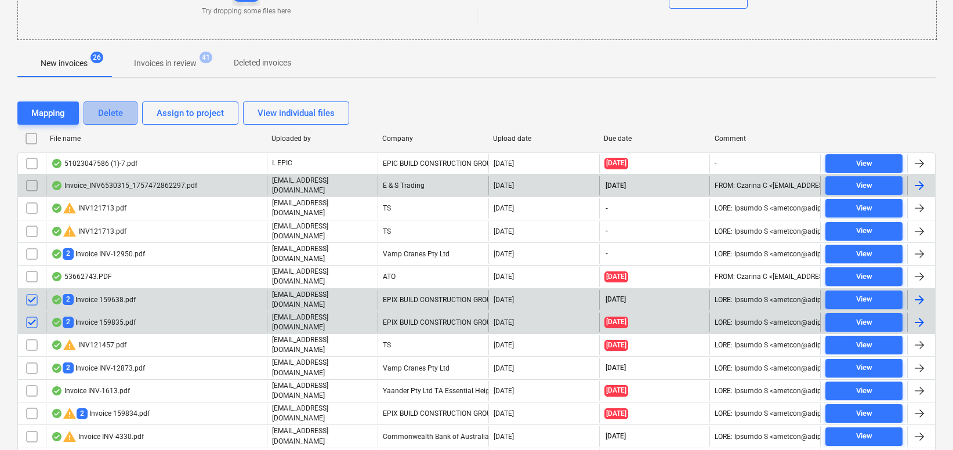
click at [112, 111] on div "Delete" at bounding box center [110, 113] width 25 height 15
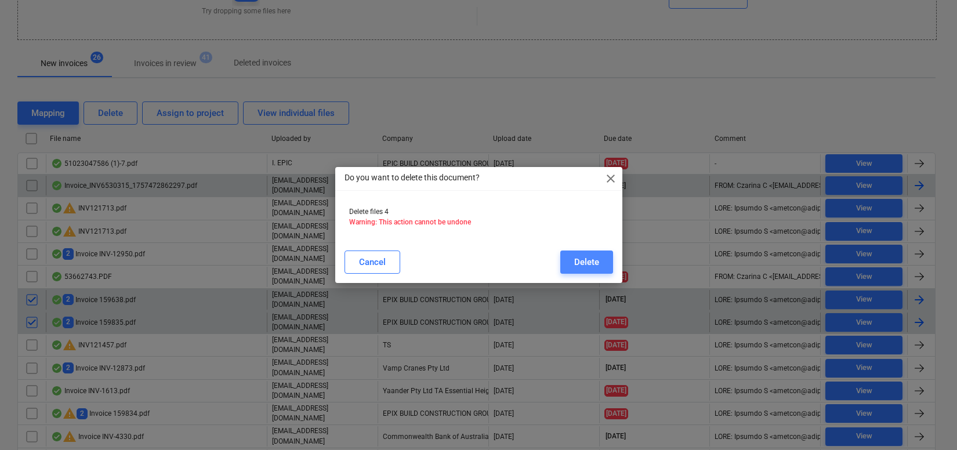
click at [579, 265] on div "Delete" at bounding box center [586, 262] width 25 height 15
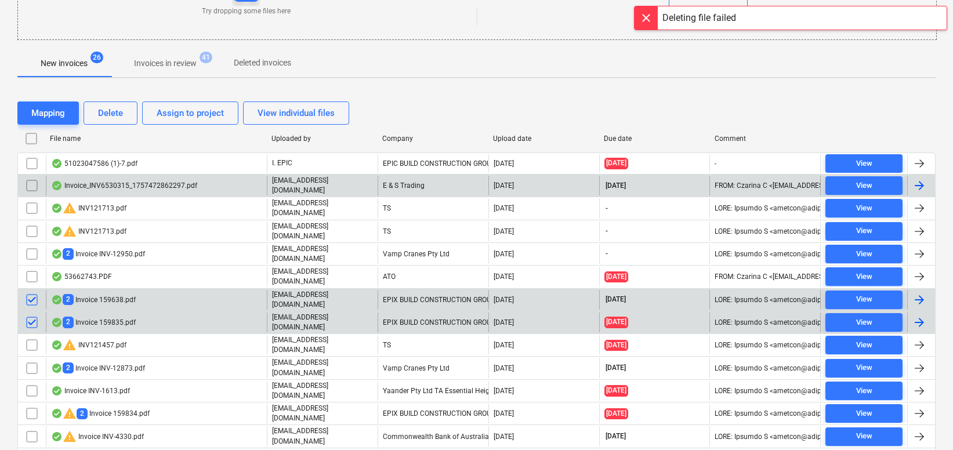
click at [33, 313] on input "checkbox" at bounding box center [32, 322] width 19 height 19
click at [32, 290] on input "checkbox" at bounding box center [32, 299] width 19 height 19
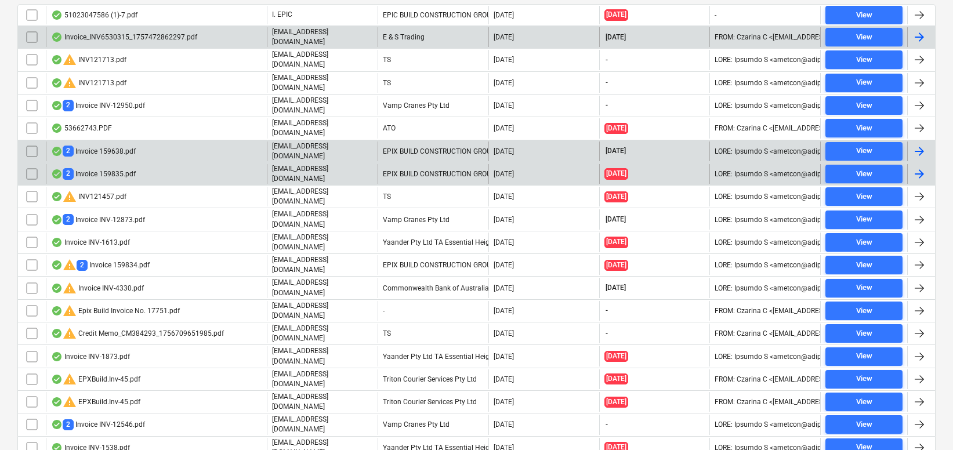
scroll to position [344, 0]
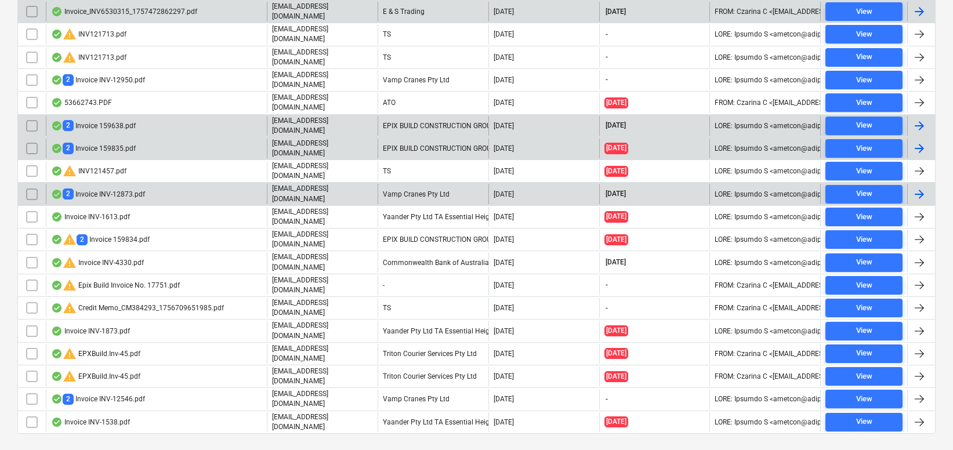
click at [97, 188] on div "2 Invoice INV-12873.pdf" at bounding box center [98, 193] width 94 height 11
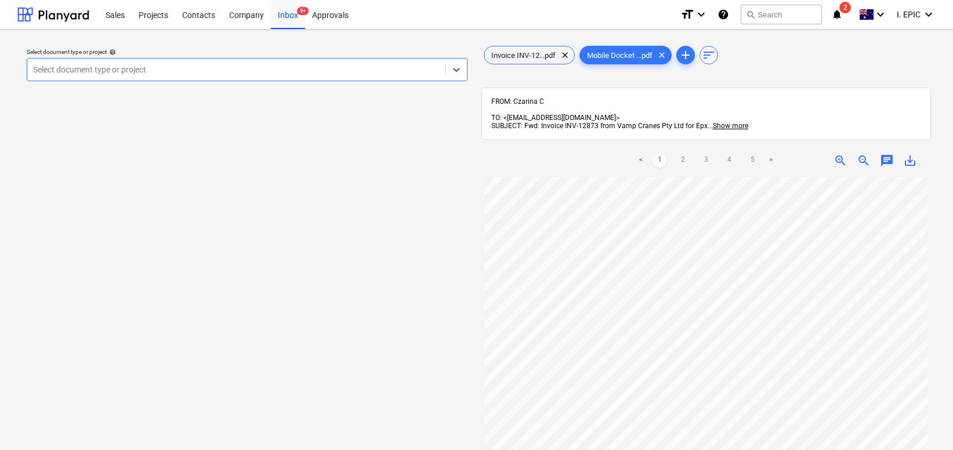
scroll to position [116, 0]
drag, startPoint x: 539, startPoint y: 63, endPoint x: 910, endPoint y: 87, distance: 372.4
click at [911, 89] on div "Invoice INV-12...pdf clear Mobile Docket ...pdf clear add sort FROM: Czarina C …" at bounding box center [706, 319] width 459 height 560
click at [842, 70] on div "Invoice INV-12...pdf clear Mobile Docket ...pdf clear add sort FROM: Czarina C …" at bounding box center [706, 318] width 450 height 551
click at [528, 57] on span "Invoice INV-12...pdf" at bounding box center [523, 55] width 78 height 9
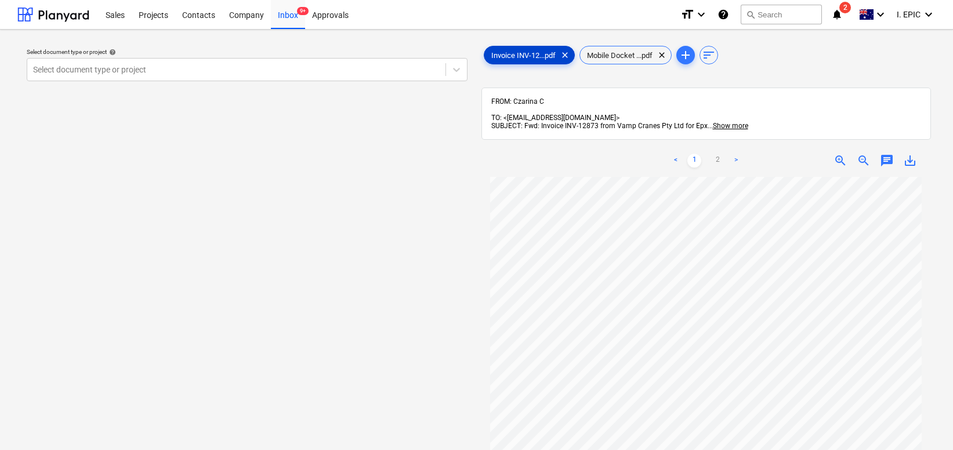
scroll to position [0, 0]
click at [907, 155] on span "save_alt" at bounding box center [910, 161] width 14 height 14
click at [620, 53] on span "Mobile Docket ...pdf" at bounding box center [619, 55] width 79 height 9
click at [907, 154] on span "save_alt" at bounding box center [910, 161] width 14 height 14
drag, startPoint x: 303, startPoint y: 276, endPoint x: 63, endPoint y: 2, distance: 364.0
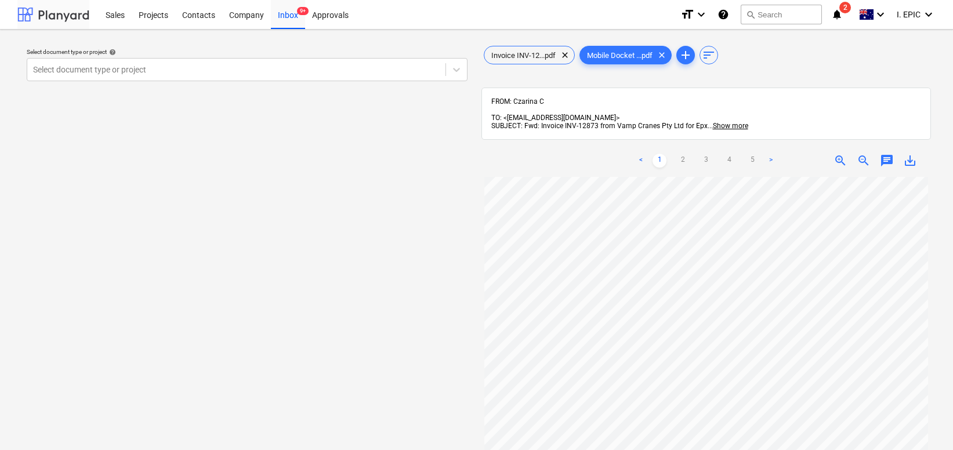
click at [303, 276] on div "Select document type or project help Select document type or project" at bounding box center [246, 319] width 459 height 560
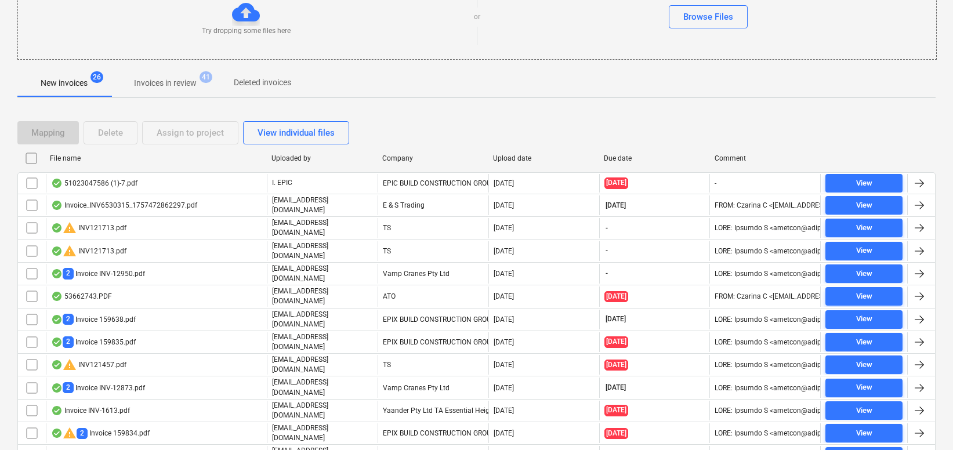
scroll to position [344, 0]
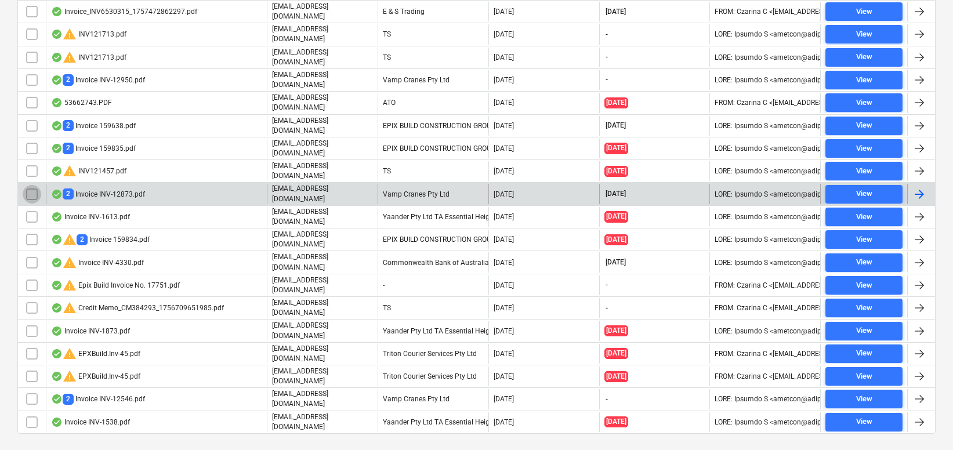
click at [29, 185] on input "checkbox" at bounding box center [32, 194] width 19 height 19
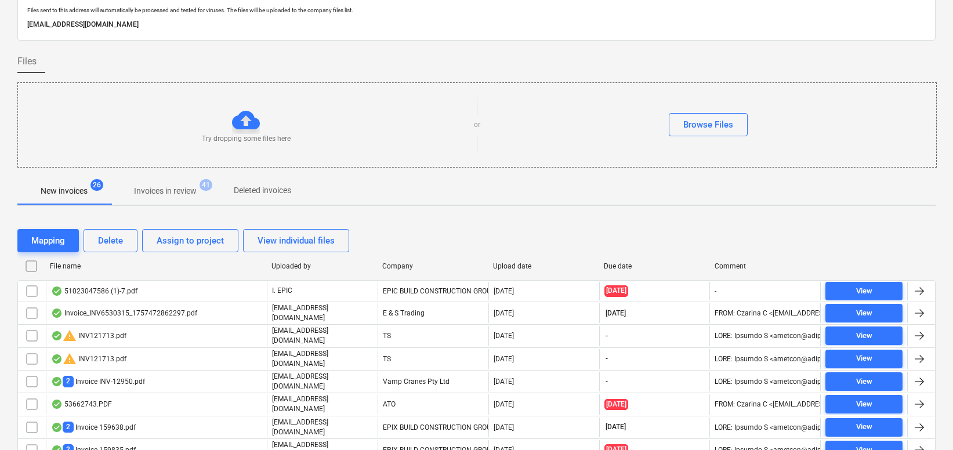
scroll to position [0, 0]
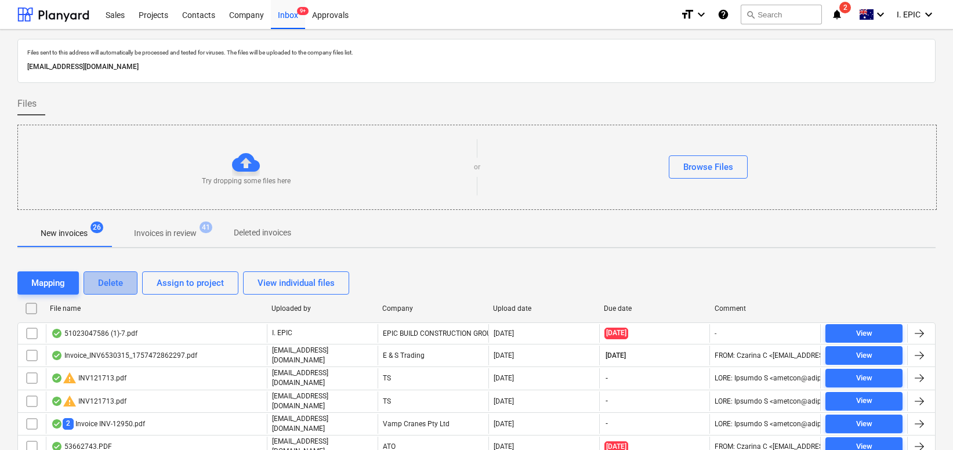
click at [117, 279] on div "Delete" at bounding box center [110, 282] width 25 height 15
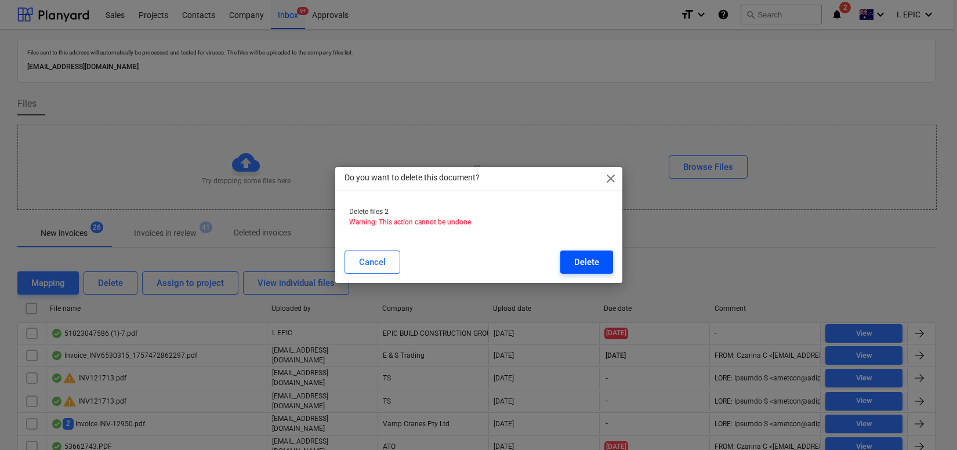
click at [569, 270] on button "Delete" at bounding box center [586, 261] width 53 height 23
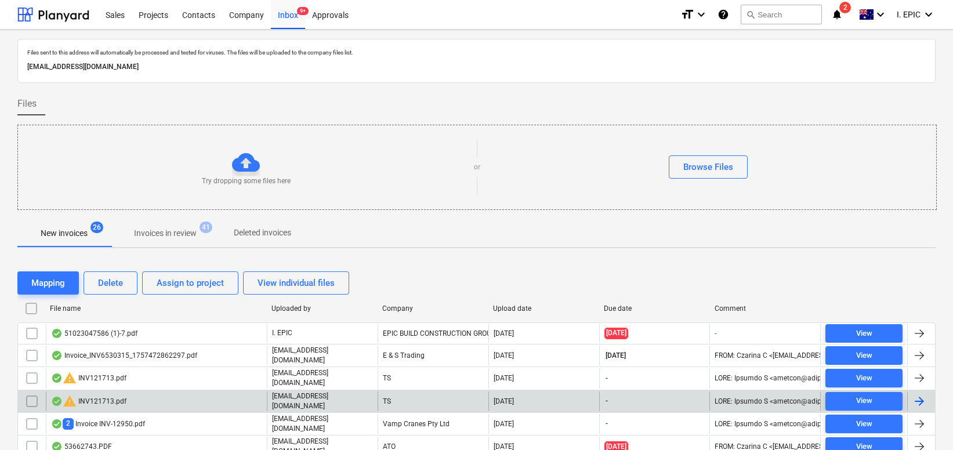
scroll to position [174, 0]
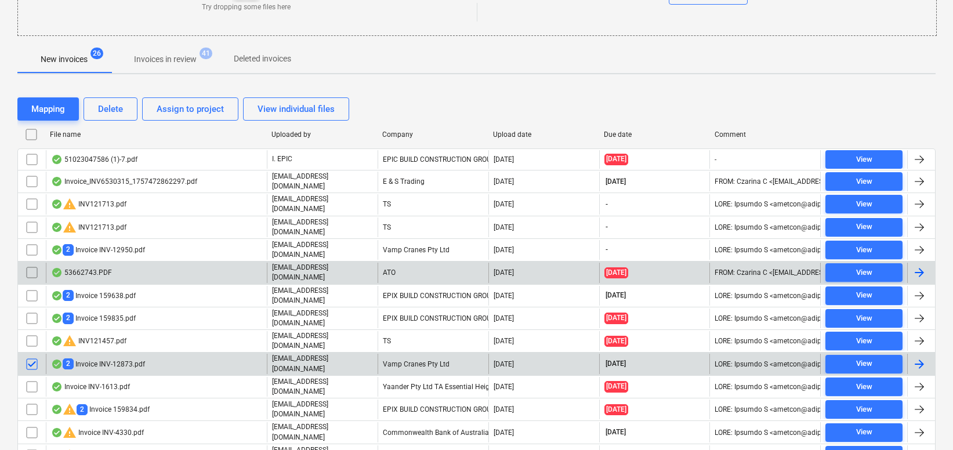
click at [29, 356] on input "checkbox" at bounding box center [32, 364] width 19 height 19
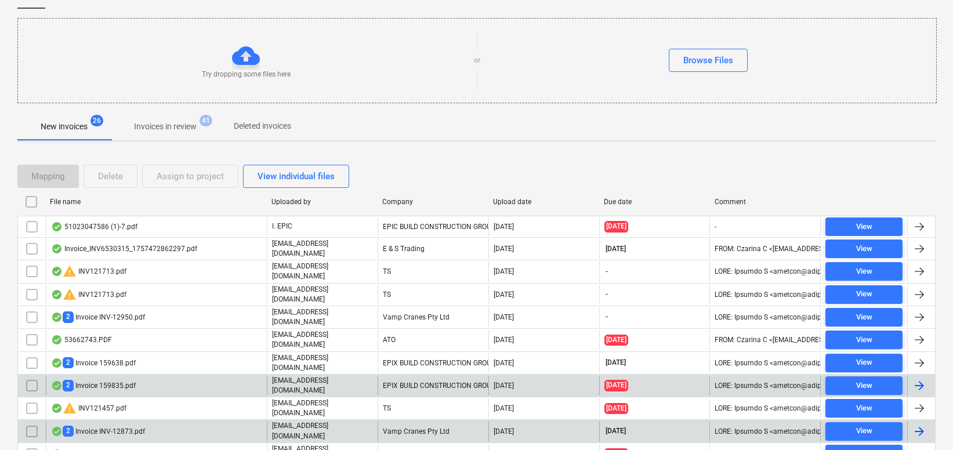
scroll to position [116, 0]
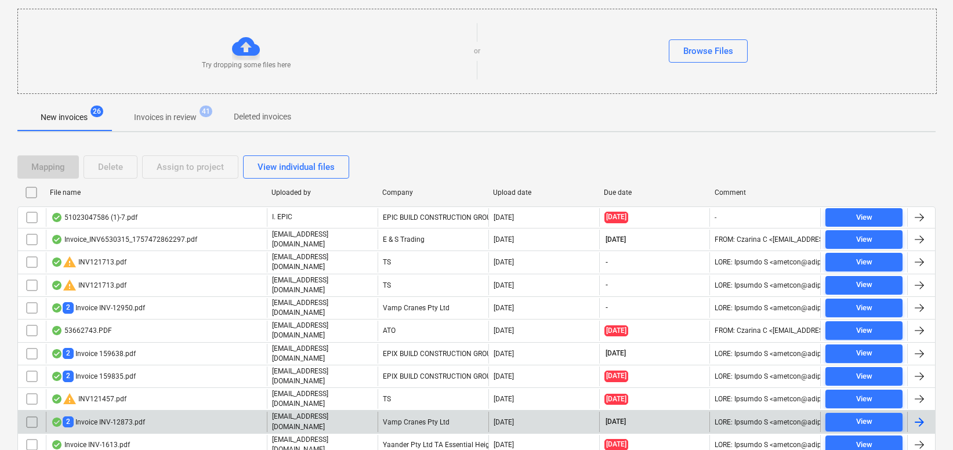
drag, startPoint x: 71, startPoint y: 194, endPoint x: 71, endPoint y: 203, distance: 8.7
click at [71, 194] on div "File name" at bounding box center [156, 192] width 212 height 8
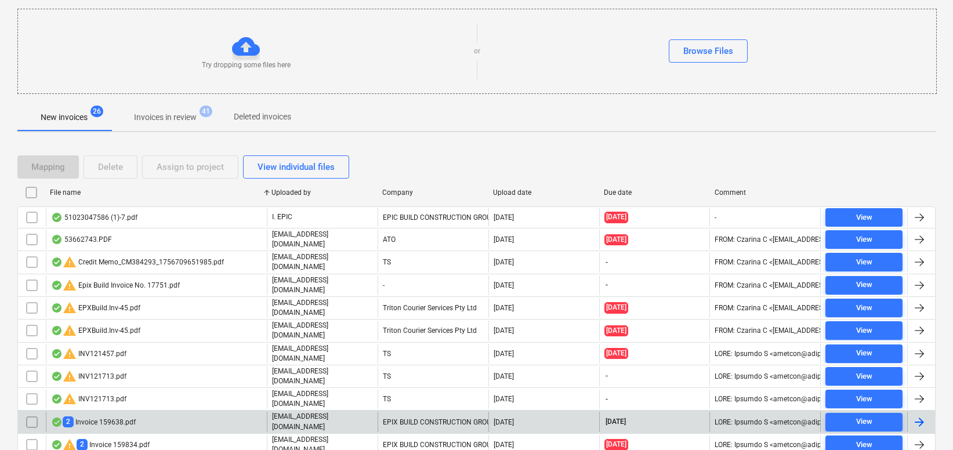
click at [66, 195] on div "File name" at bounding box center [156, 192] width 212 height 8
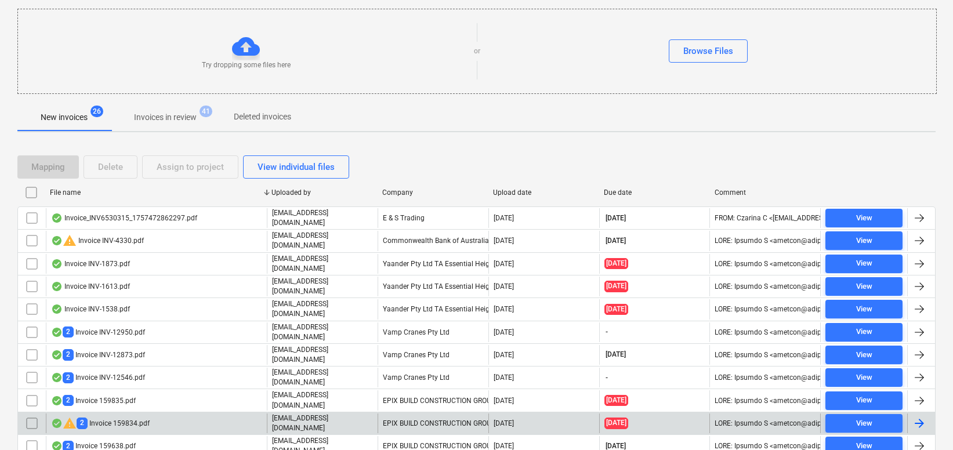
click at [66, 195] on div "File name" at bounding box center [156, 192] width 212 height 8
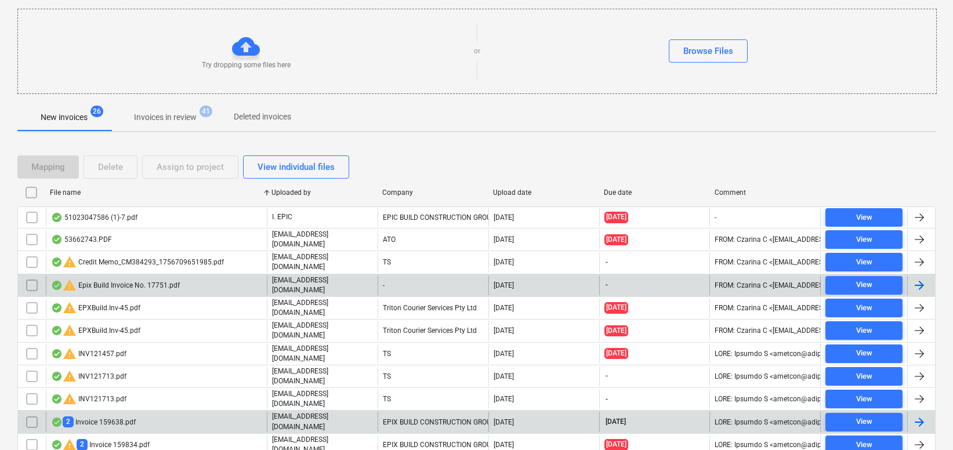
scroll to position [174, 0]
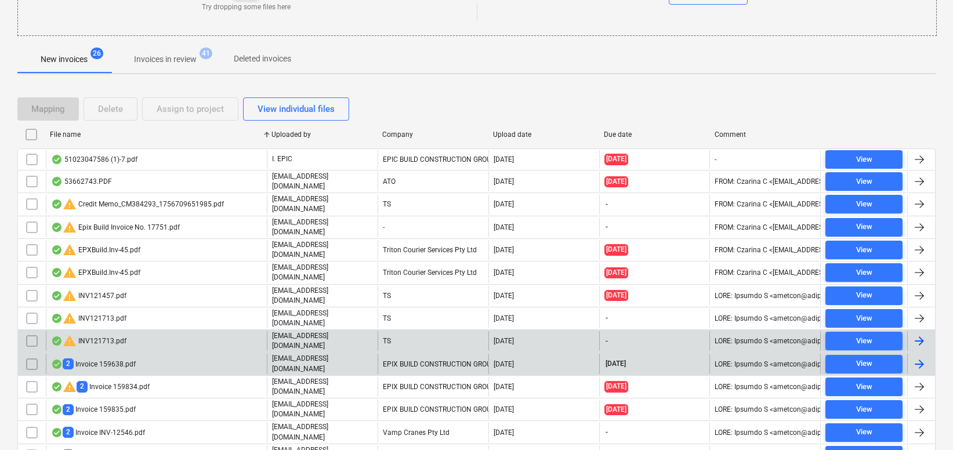
click at [108, 334] on div "warning INV121713.pdf" at bounding box center [88, 341] width 75 height 14
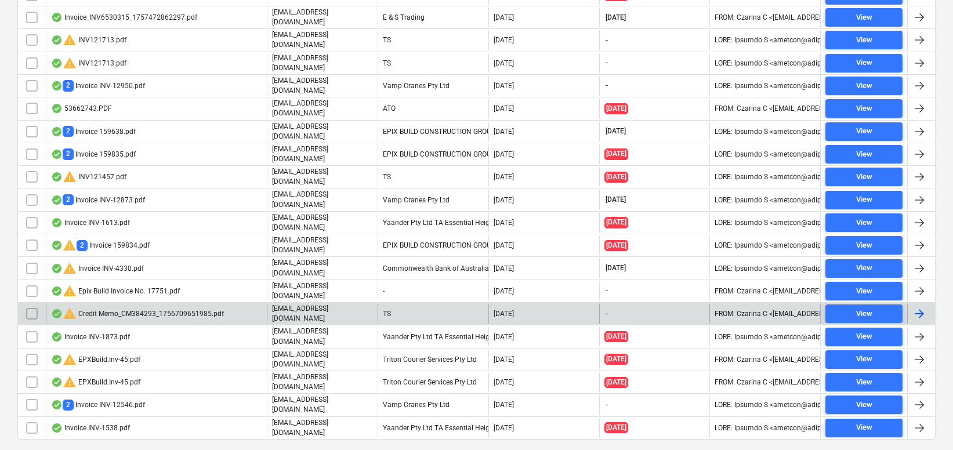
scroll to position [344, 0]
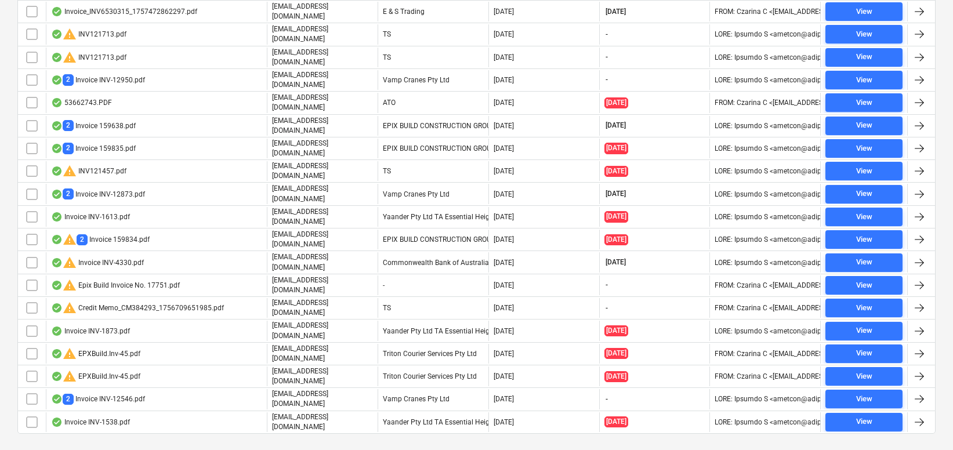
click at [125, 432] on div "Files sent to this address will automatically be processed and tested for virus…" at bounding box center [476, 81] width 953 height 790
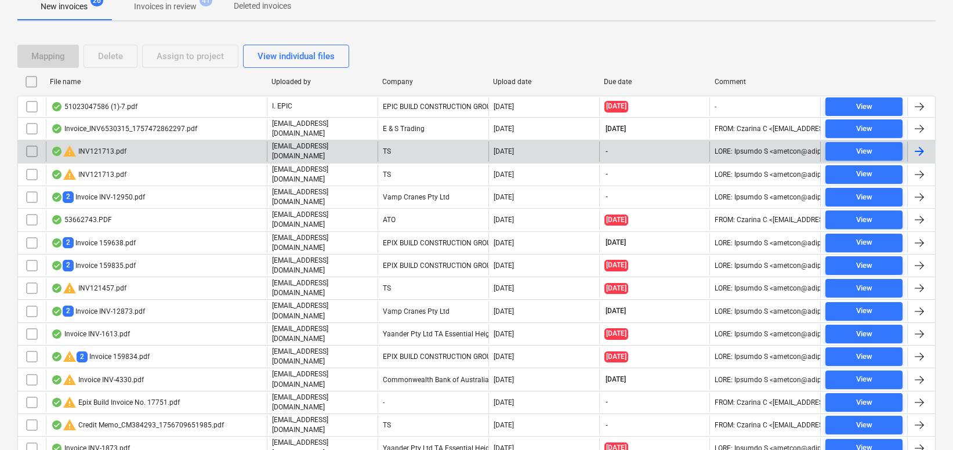
scroll to position [112, 0]
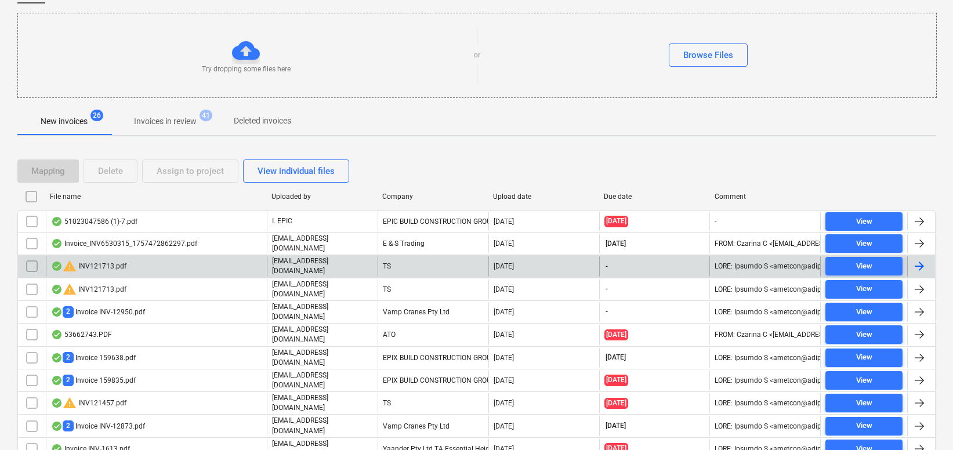
click at [101, 264] on div "warning INV121713.pdf" at bounding box center [88, 266] width 75 height 14
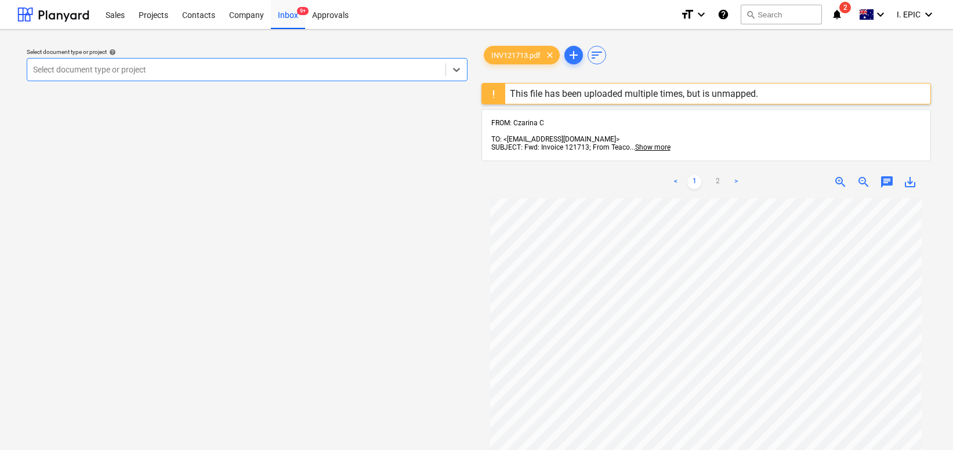
scroll to position [58, 0]
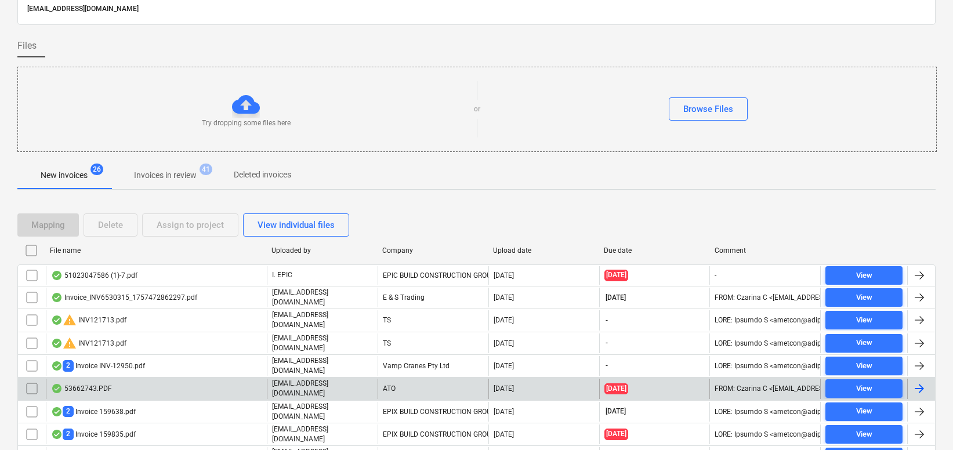
scroll to position [112, 0]
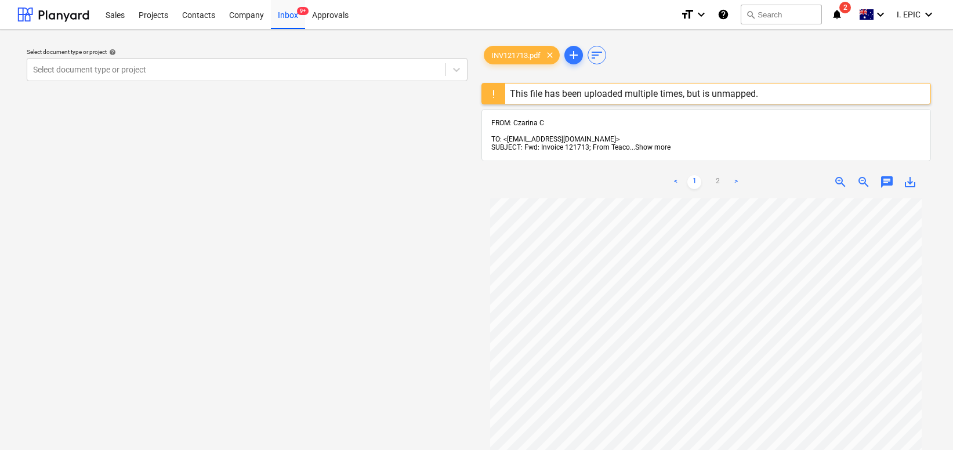
click at [645, 143] on span "Show more" at bounding box center [652, 147] width 35 height 8
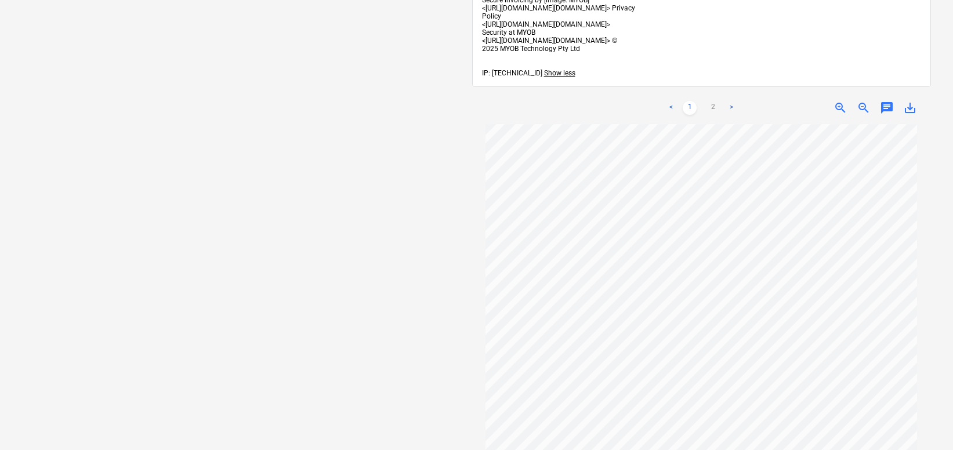
scroll to position [58, 0]
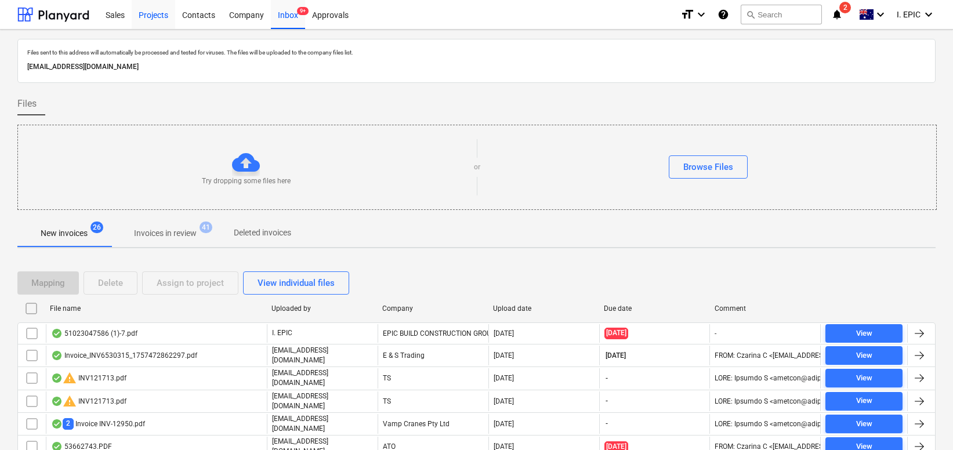
click at [155, 18] on div "Projects" at bounding box center [153, 14] width 43 height 30
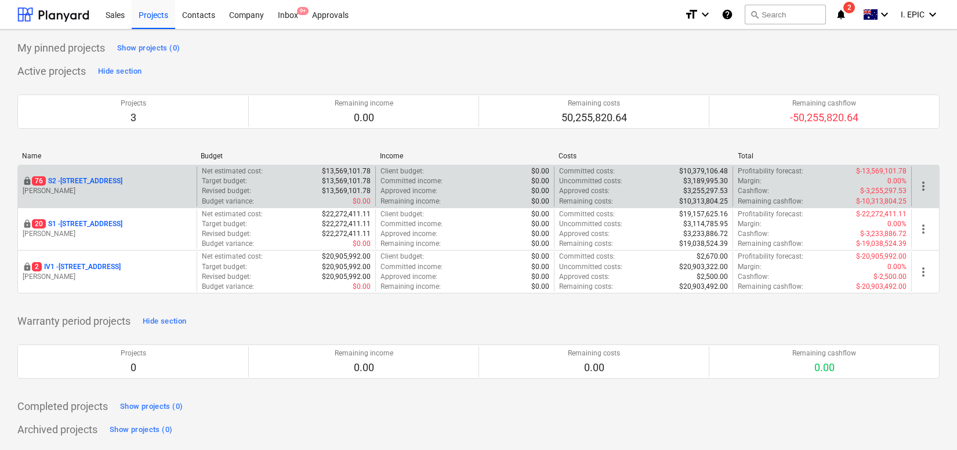
click at [101, 179] on p "76 S2 - 76 Beach Rd, Sandringham" at bounding box center [77, 181] width 90 height 10
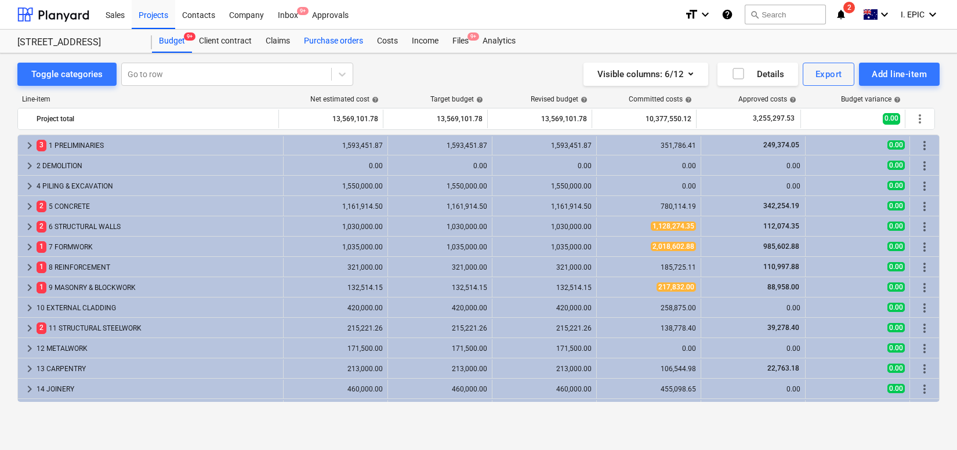
click at [335, 39] on div "Purchase orders" at bounding box center [333, 41] width 73 height 23
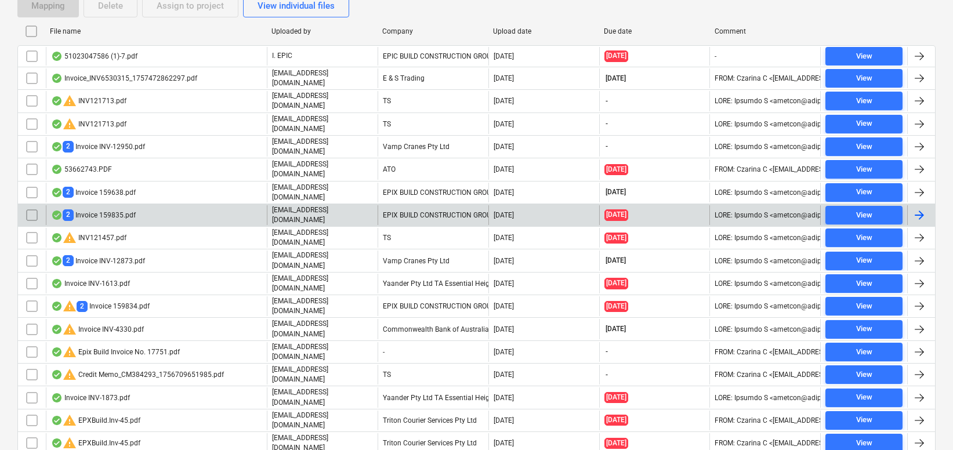
scroll to position [290, 0]
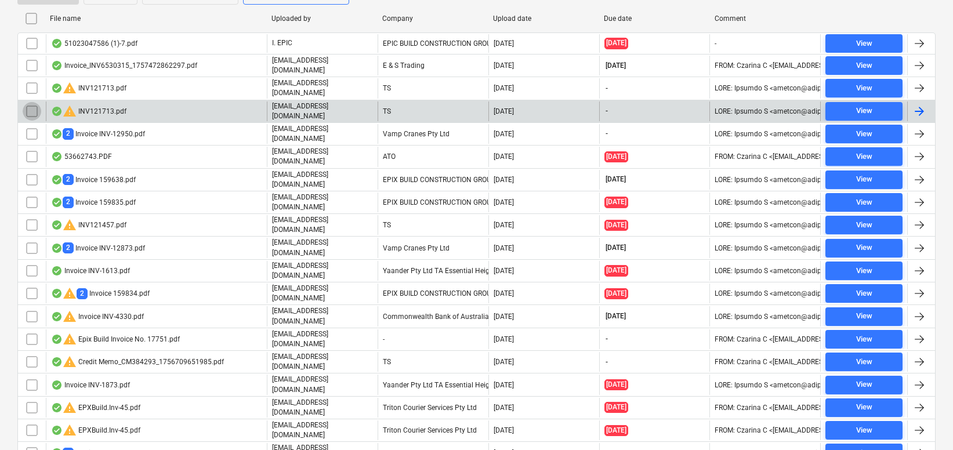
click at [33, 104] on input "checkbox" at bounding box center [32, 111] width 19 height 19
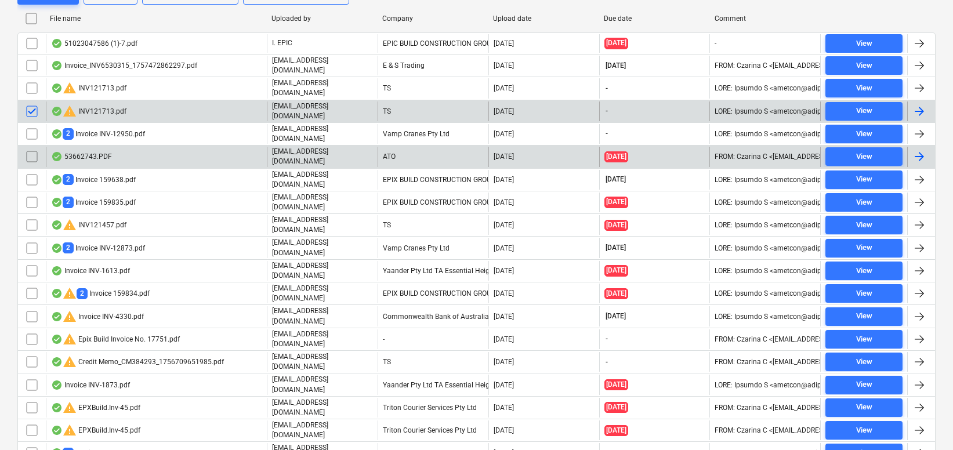
scroll to position [232, 0]
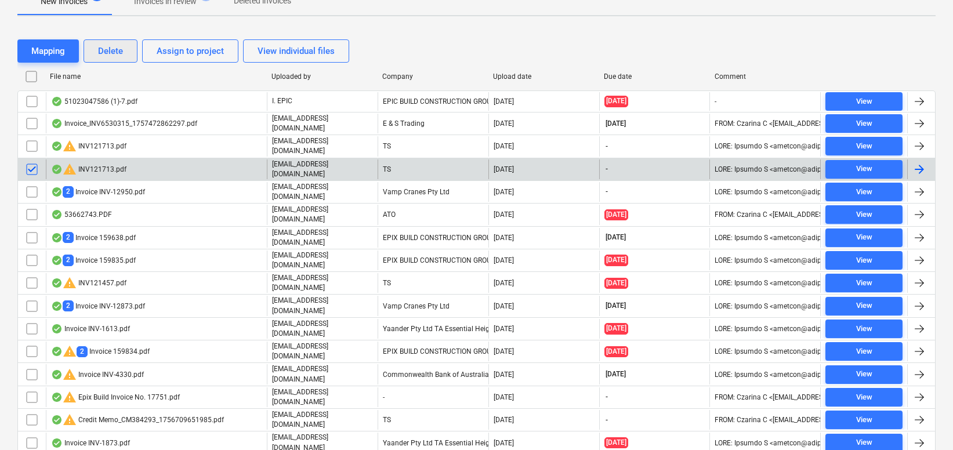
click at [112, 53] on div "Delete" at bounding box center [110, 50] width 25 height 15
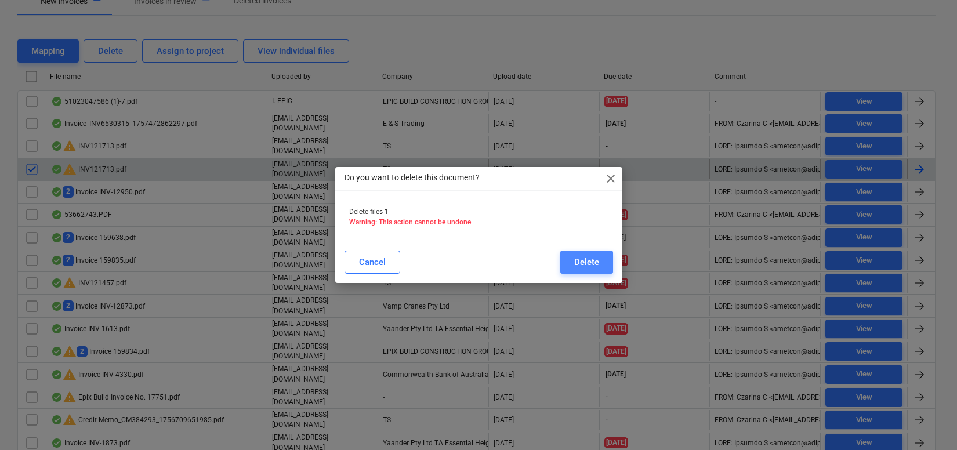
click at [584, 260] on div "Delete" at bounding box center [586, 262] width 25 height 15
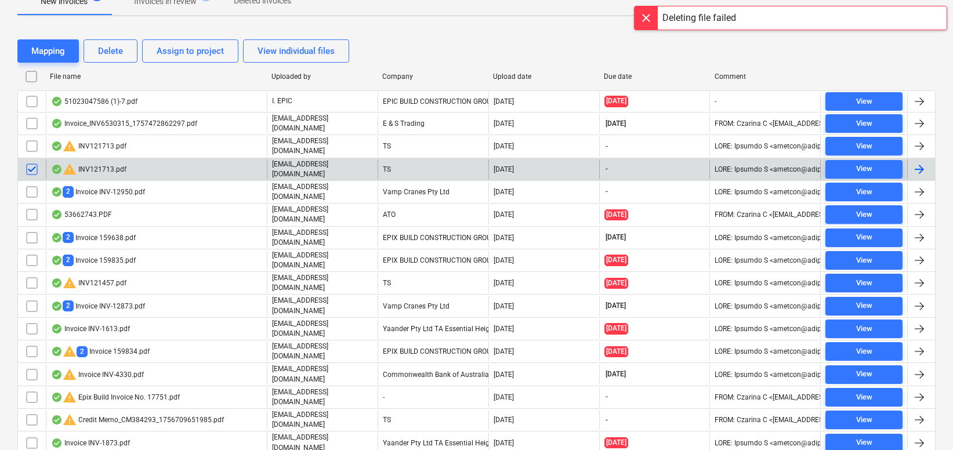
click at [24, 164] on input "checkbox" at bounding box center [32, 169] width 19 height 19
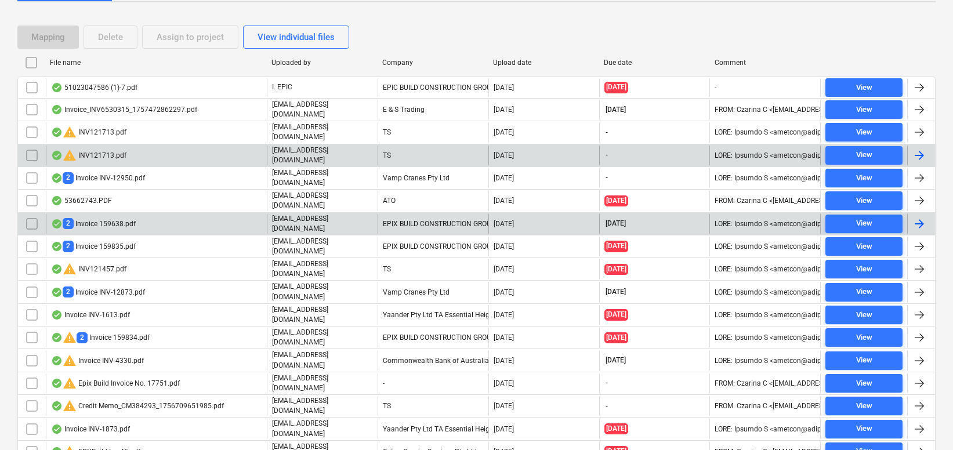
scroll to position [344, 0]
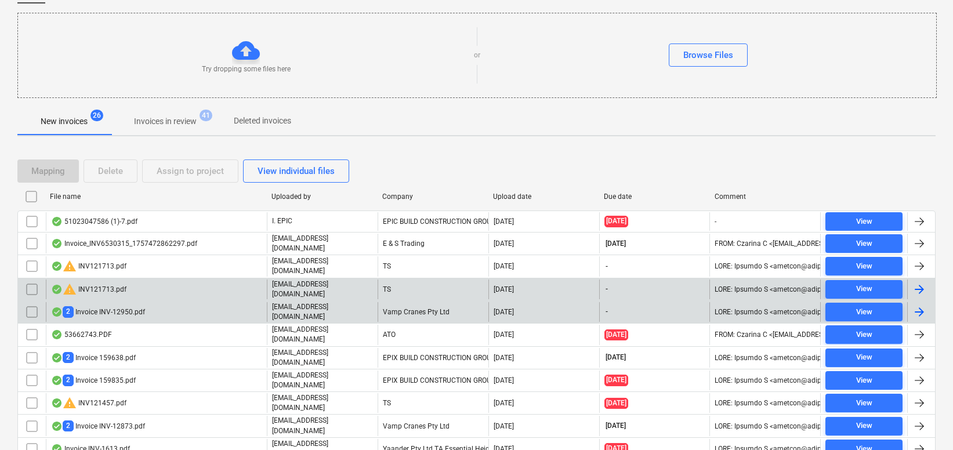
click at [100, 306] on div "2 Invoice INV-12950.pdf" at bounding box center [98, 311] width 94 height 11
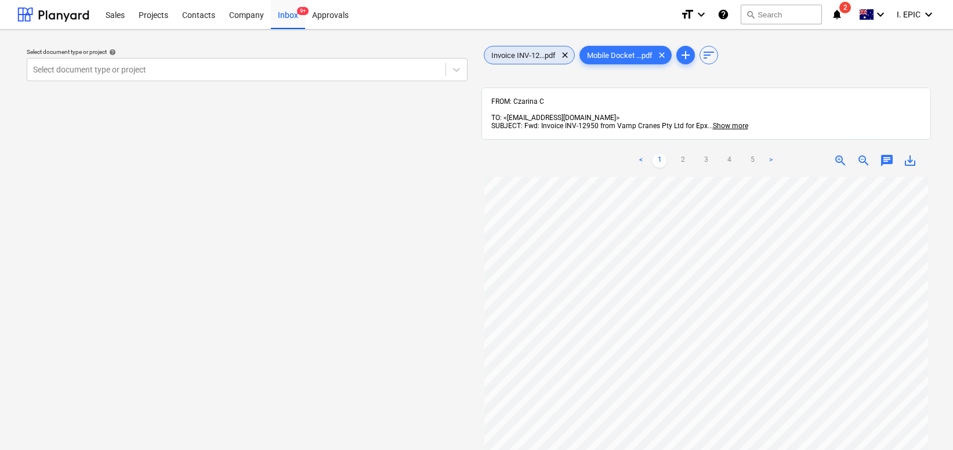
click at [519, 53] on span "Invoice INV-12...pdf" at bounding box center [523, 55] width 78 height 9
click at [910, 154] on span "save_alt" at bounding box center [910, 161] width 14 height 14
click at [623, 54] on span "Mobile Docket ...pdf" at bounding box center [619, 55] width 79 height 9
click at [907, 154] on span "save_alt" at bounding box center [910, 161] width 14 height 14
click at [524, 54] on span "Invoice INV-12...pdf" at bounding box center [523, 55] width 78 height 9
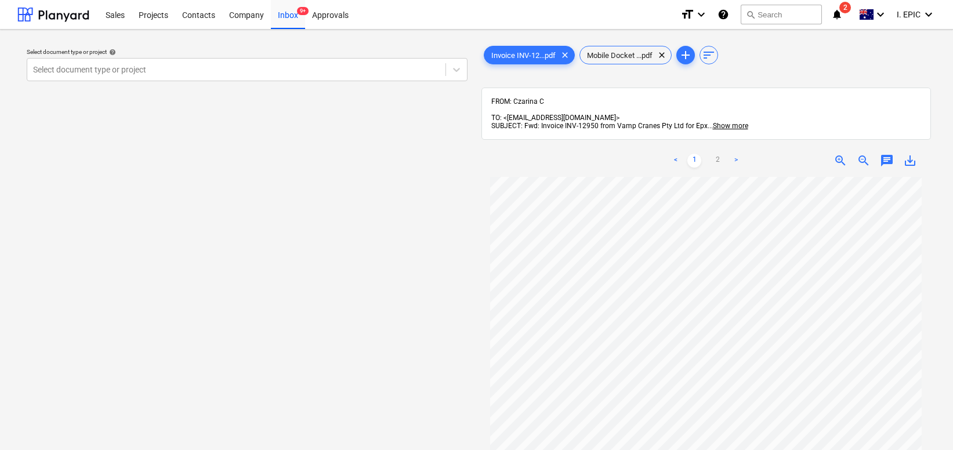
drag, startPoint x: 290, startPoint y: 246, endPoint x: 3, endPoint y: 70, distance: 336.3
click at [290, 246] on div "Select document type or project help Select document type or project" at bounding box center [246, 319] width 459 height 560
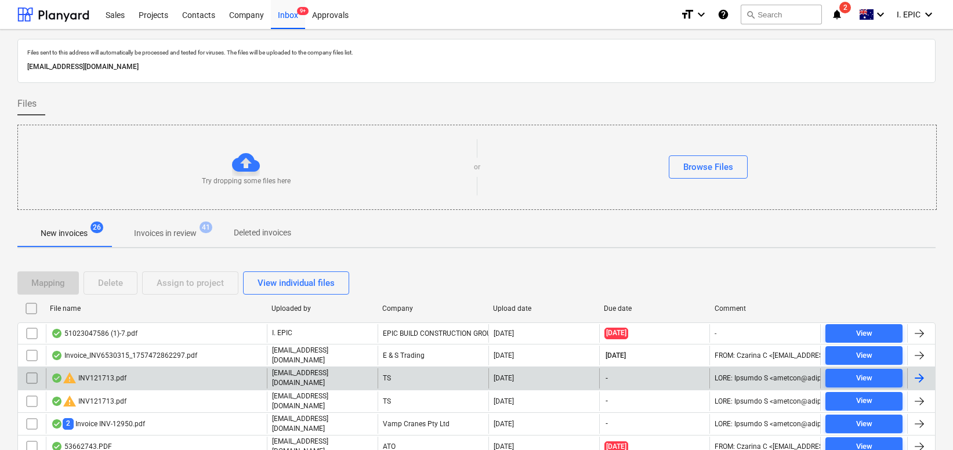
scroll to position [116, 0]
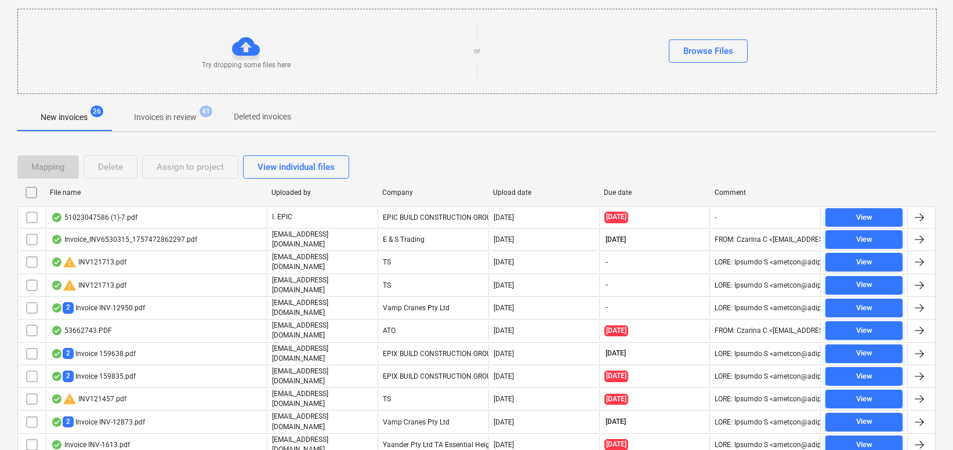
drag, startPoint x: 429, startPoint y: 301, endPoint x: 760, endPoint y: 133, distance: 371.3
click at [760, 133] on div "Files sent to this address will automatically be processed and tested for virus…" at bounding box center [476, 304] width 918 height 762
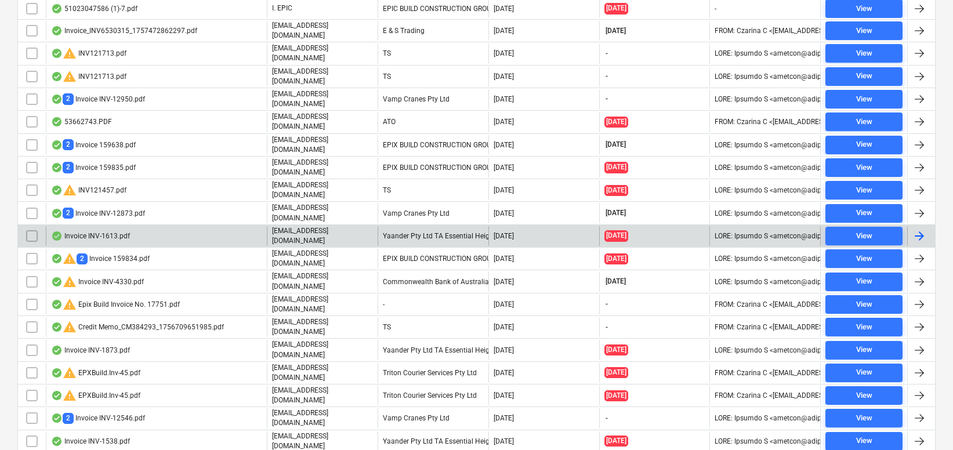
scroll to position [344, 0]
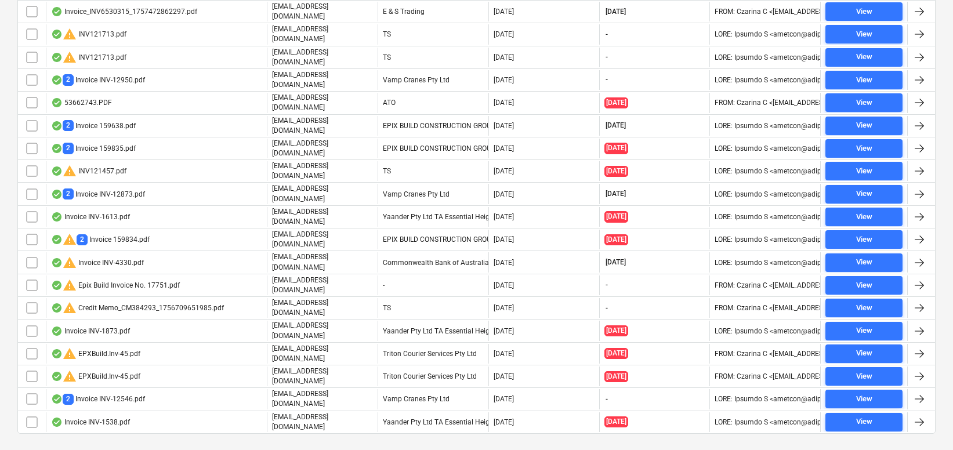
click at [129, 426] on div "Mapping Delete Assign to project View individual files File name Uploaded by Co…" at bounding box center [476, 185] width 918 height 543
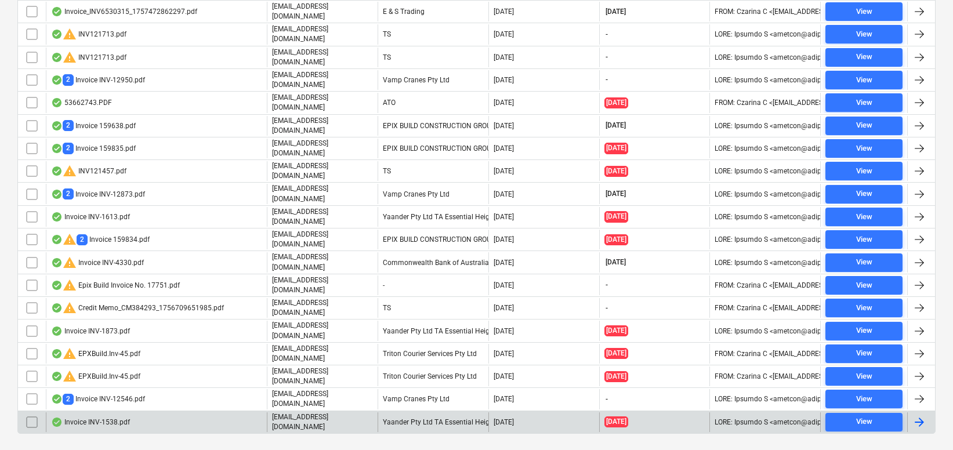
click at [110, 417] on div "Invoice INV-1538.pdf" at bounding box center [90, 421] width 79 height 9
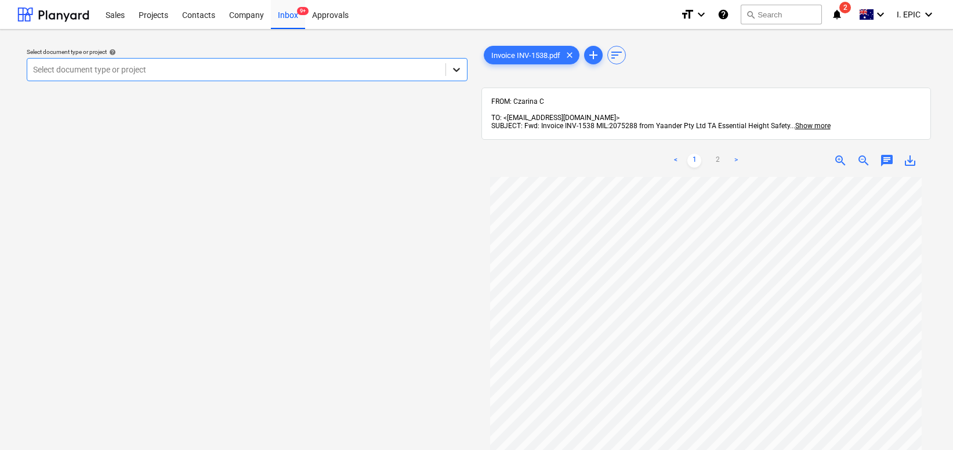
click at [457, 62] on div at bounding box center [456, 69] width 21 height 21
click at [361, 295] on div "Select document type or project help Select document type or project" at bounding box center [246, 319] width 459 height 560
click at [451, 68] on icon at bounding box center [456, 70] width 12 height 12
click at [383, 293] on div "Select document type or project help option [STREET_ADDRESS]. 4 results availab…" at bounding box center [246, 319] width 459 height 560
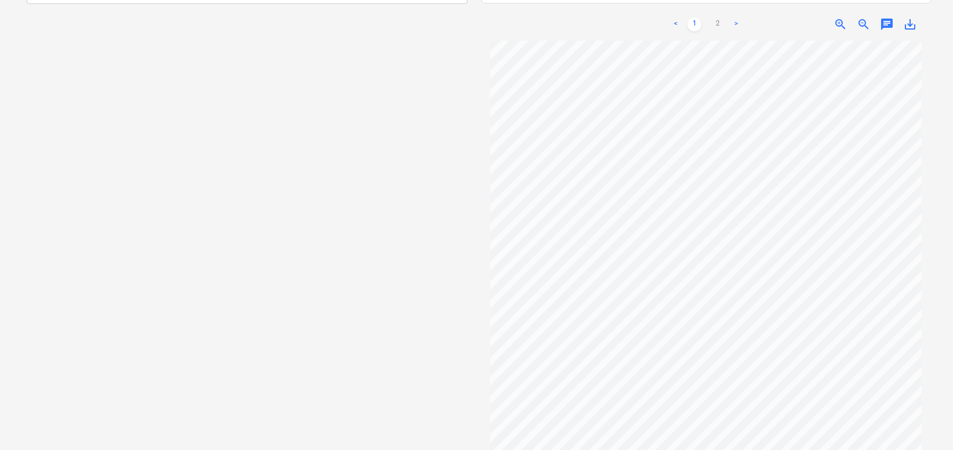
scroll to position [150, 0]
click at [463, 275] on div "Select document type or project help Select document type or project" at bounding box center [246, 165] width 459 height 552
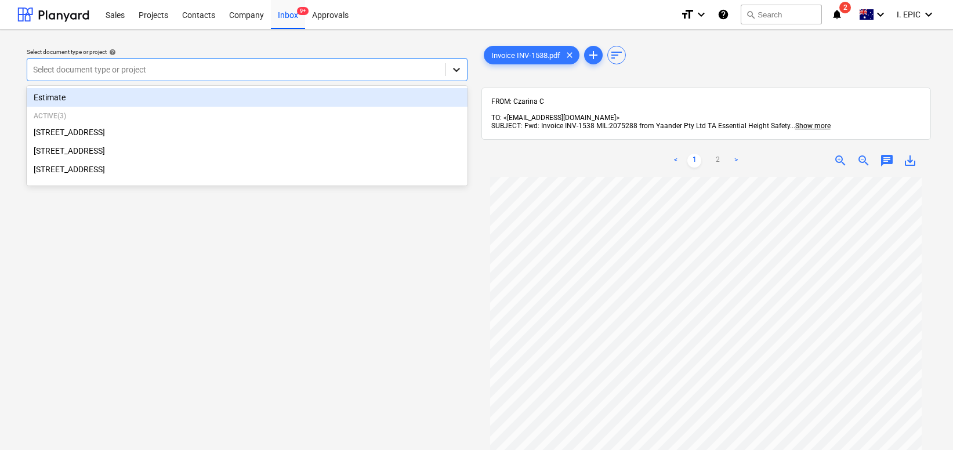
click at [463, 70] on div at bounding box center [456, 69] width 21 height 21
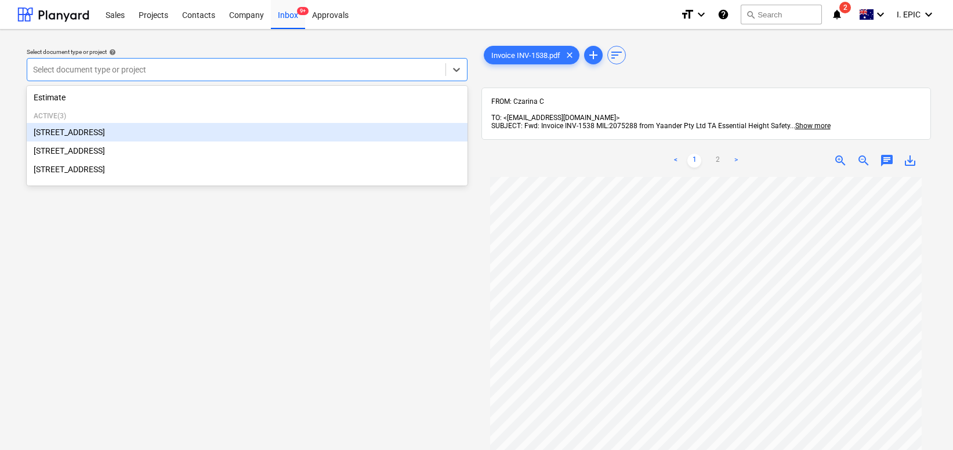
click at [216, 369] on div "Select document type or project help option [STREET_ADDRESS]. 4 results availab…" at bounding box center [246, 319] width 459 height 560
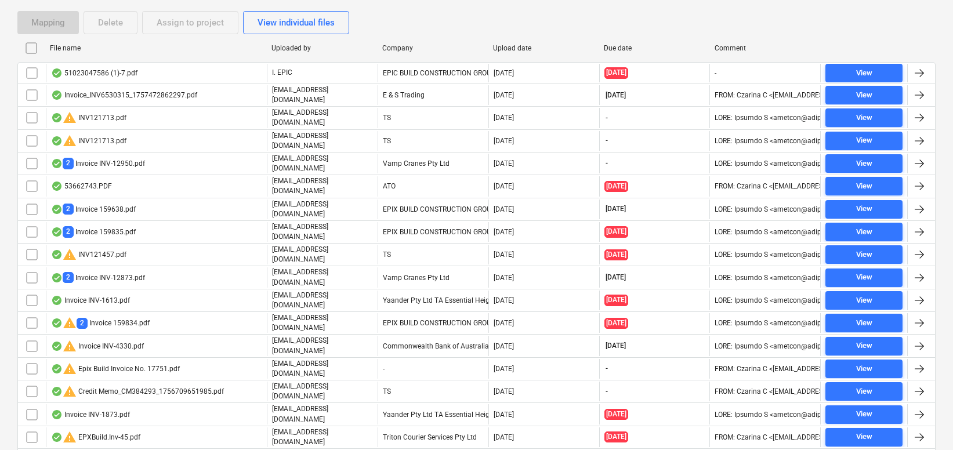
scroll to position [344, 0]
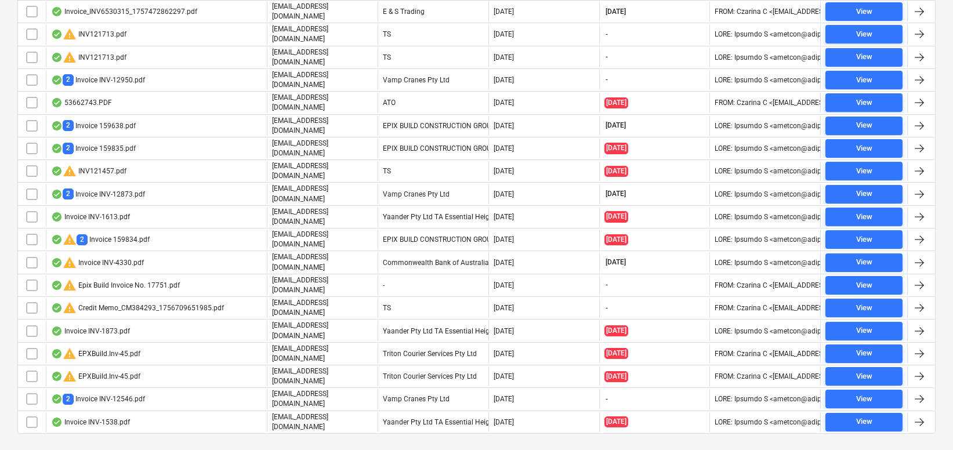
click at [135, 436] on div "Files sent to this address will automatically be processed and tested for virus…" at bounding box center [476, 81] width 953 height 790
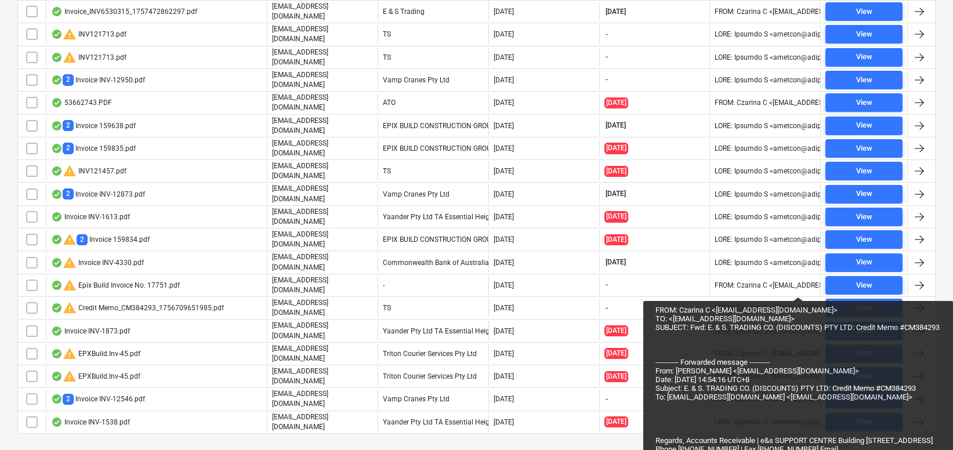
click at [141, 438] on div at bounding box center [476, 442] width 918 height 9
drag, startPoint x: 103, startPoint y: 396, endPoint x: 138, endPoint y: 431, distance: 49.6
click at [138, 431] on div "Mapping Delete Assign to project View individual files File name Uploaded by Co…" at bounding box center [476, 185] width 918 height 543
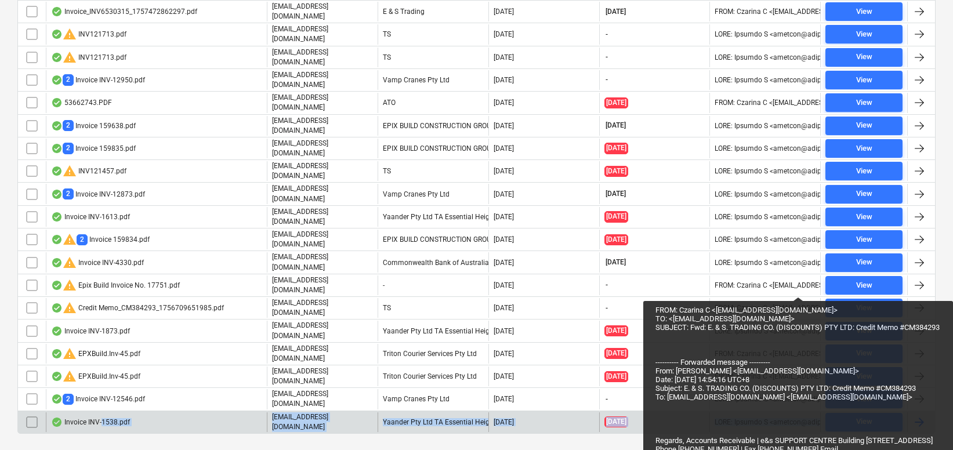
click at [101, 417] on div "Invoice INV-1538.pdf" at bounding box center [90, 421] width 79 height 9
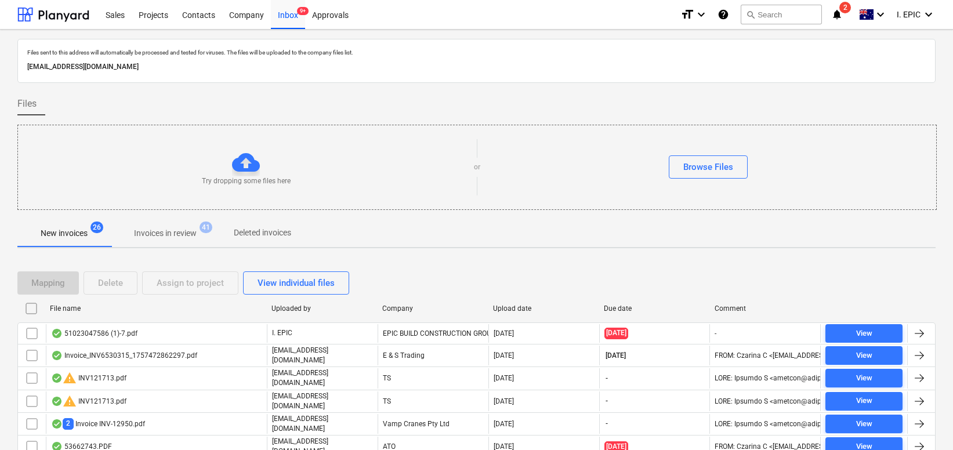
scroll to position [344, 0]
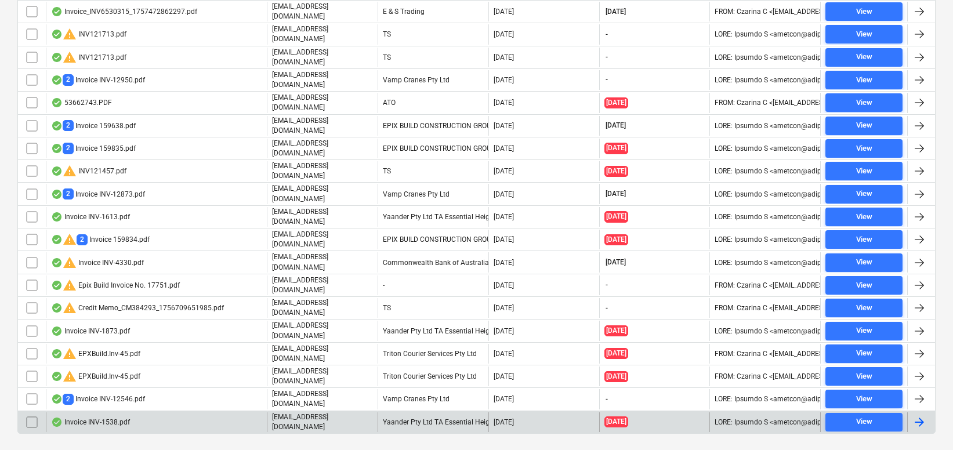
click at [107, 417] on div "Invoice INV-1538.pdf" at bounding box center [90, 421] width 79 height 9
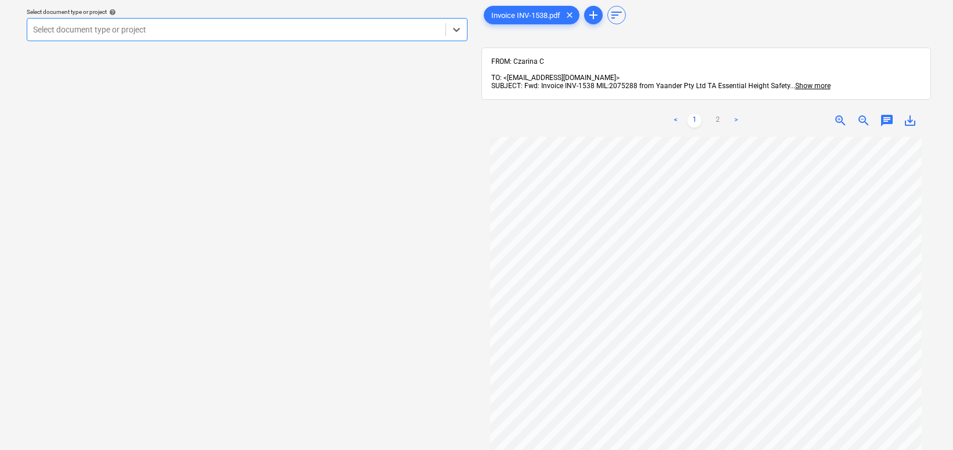
scroll to position [58, 0]
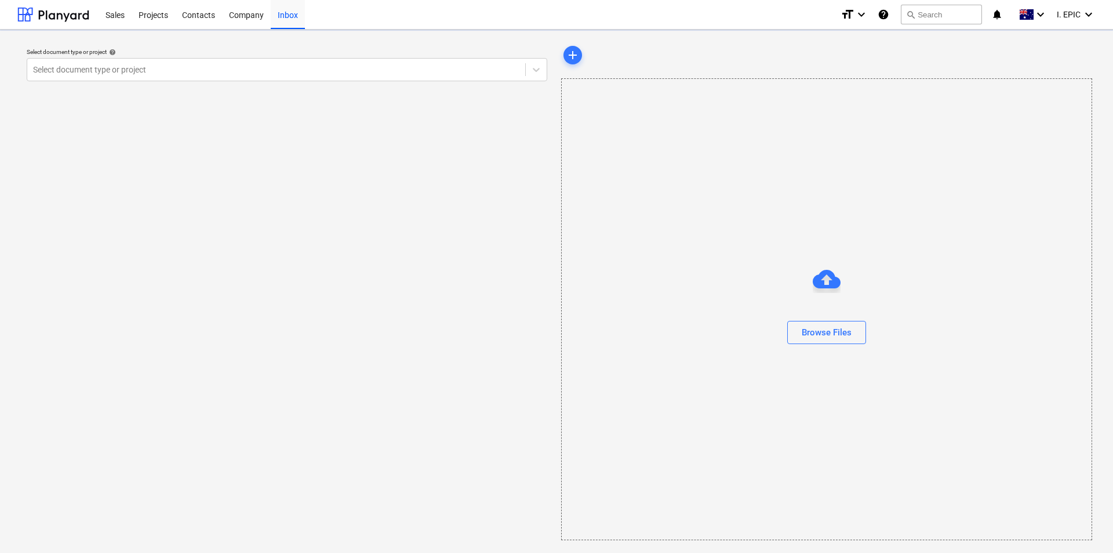
click at [34, 344] on div "Select document type or project help Select document type or project" at bounding box center [286, 292] width 539 height 506
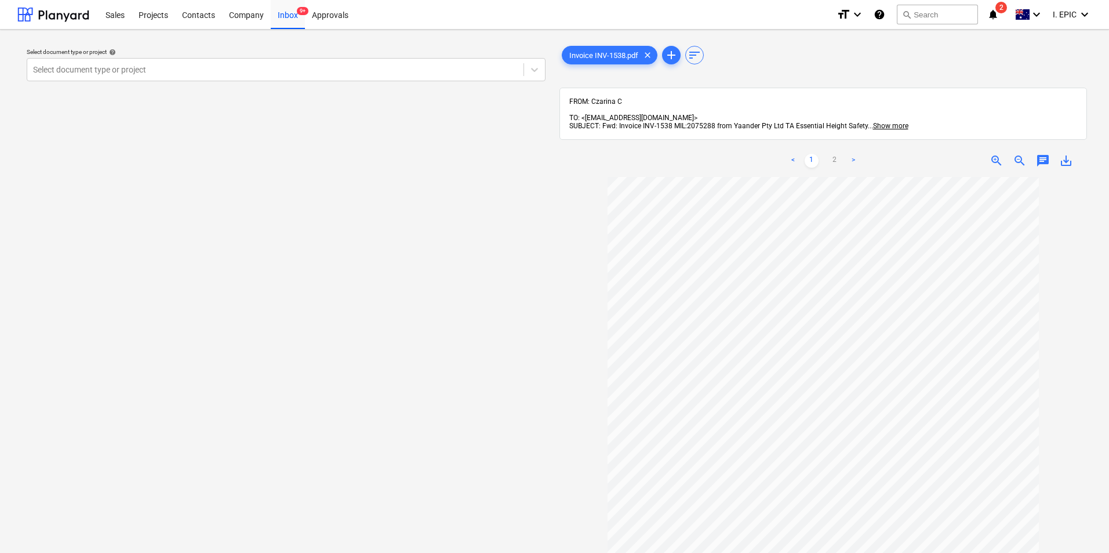
click at [331, 303] on div "Select document type or project help Select document type or project" at bounding box center [285, 370] width 537 height 663
click at [235, 455] on div "Select document type or project help Select document type or project" at bounding box center [285, 370] width 537 height 663
click at [1071, 154] on span "save_alt" at bounding box center [1066, 161] width 14 height 14
click at [830, 154] on link "2" at bounding box center [835, 161] width 14 height 14
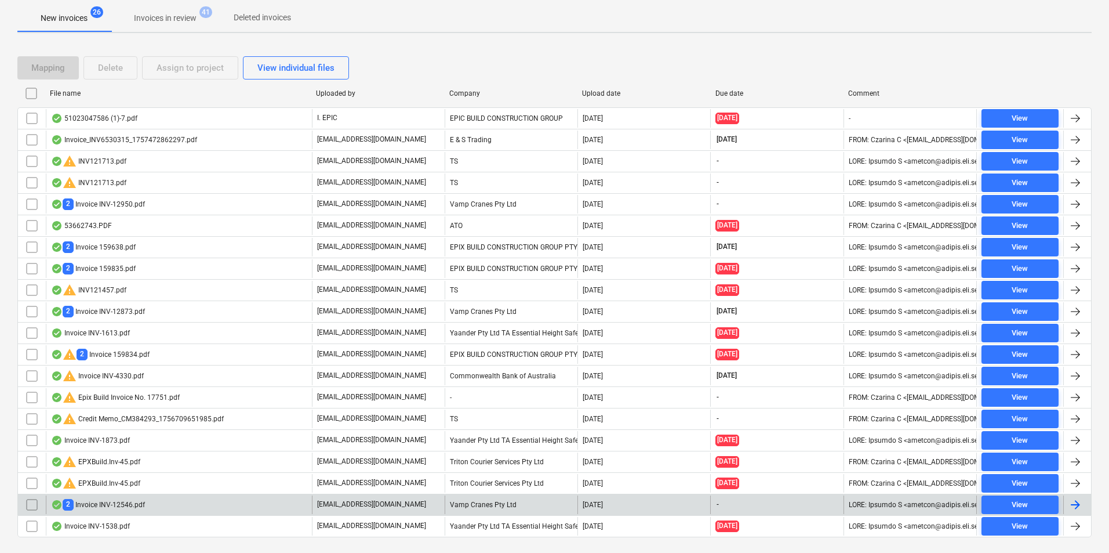
scroll to position [241, 0]
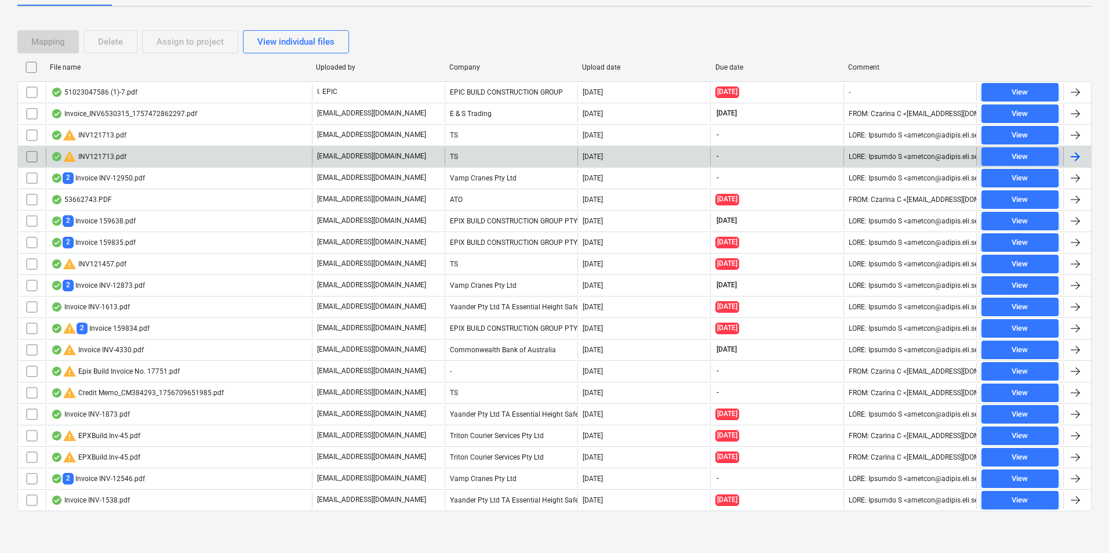
click at [31, 151] on input "checkbox" at bounding box center [32, 156] width 19 height 19
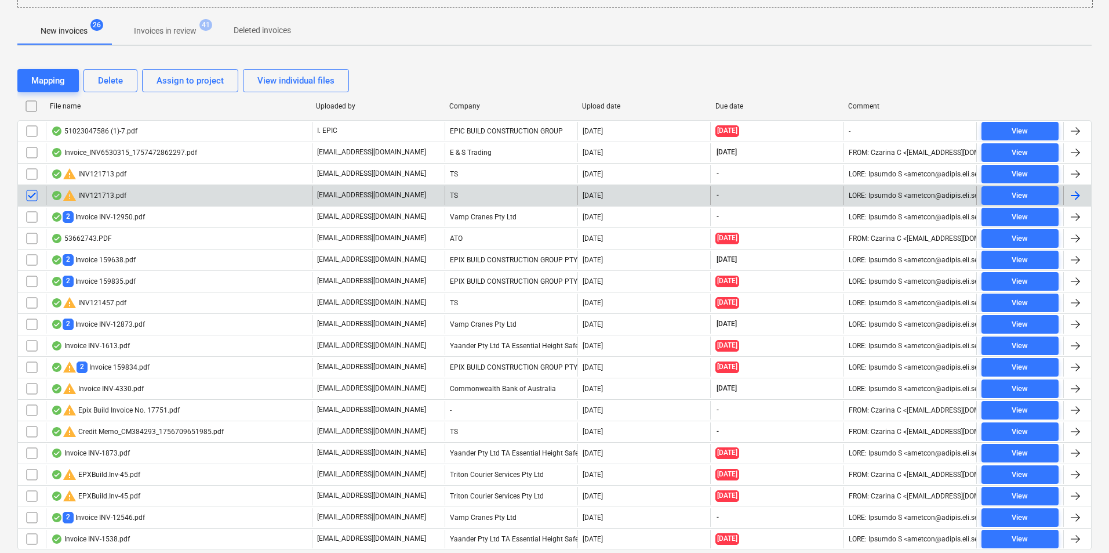
scroll to position [125, 0]
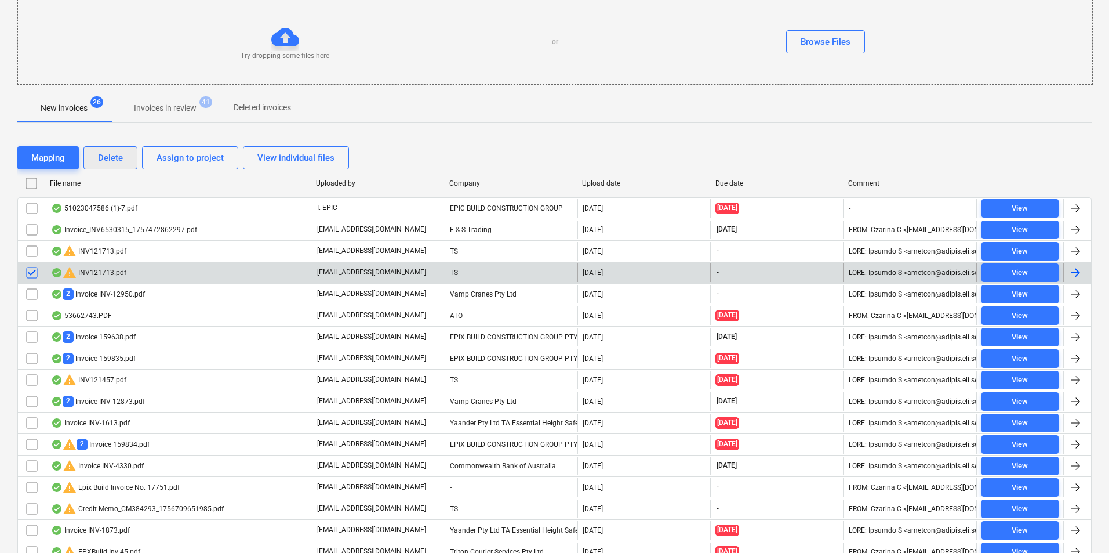
click at [111, 155] on div "Delete" at bounding box center [110, 157] width 25 height 15
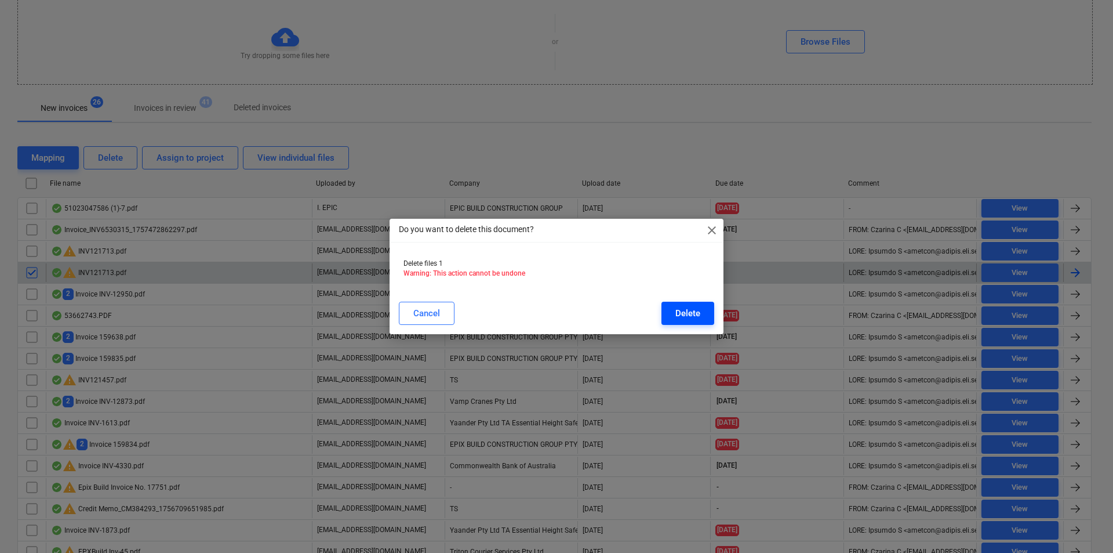
click at [678, 314] on div "Delete" at bounding box center [687, 313] width 25 height 15
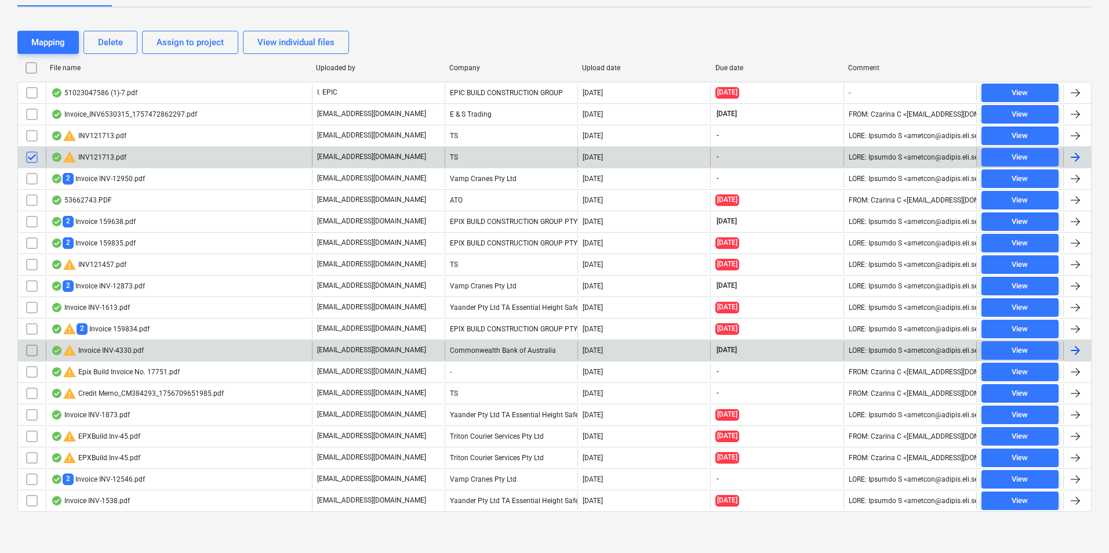
scroll to position [241, 0]
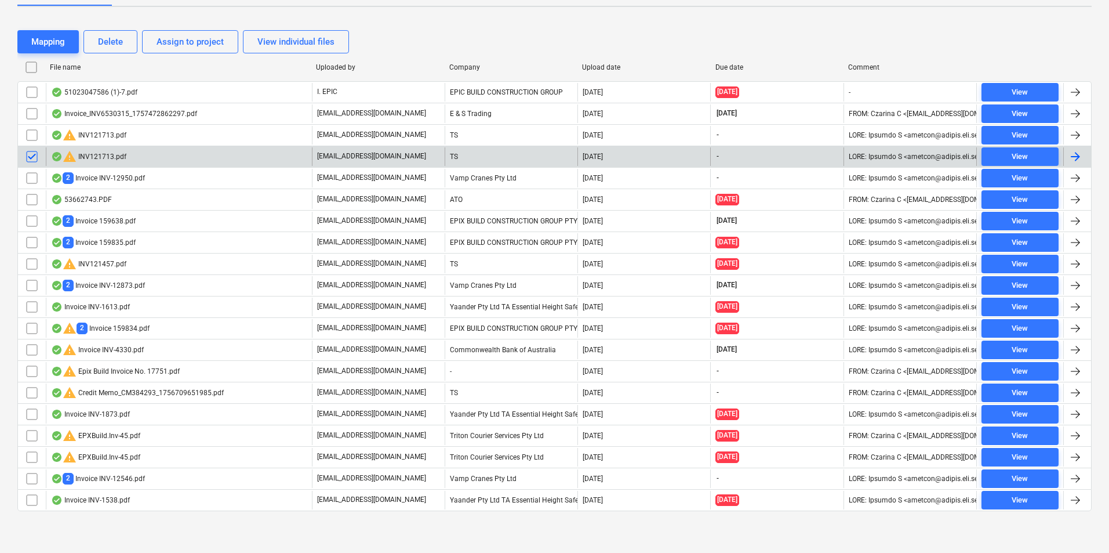
click at [122, 526] on div "Mapping Delete Assign to project View individual files File name Uploaded by Co…" at bounding box center [554, 275] width 1074 height 518
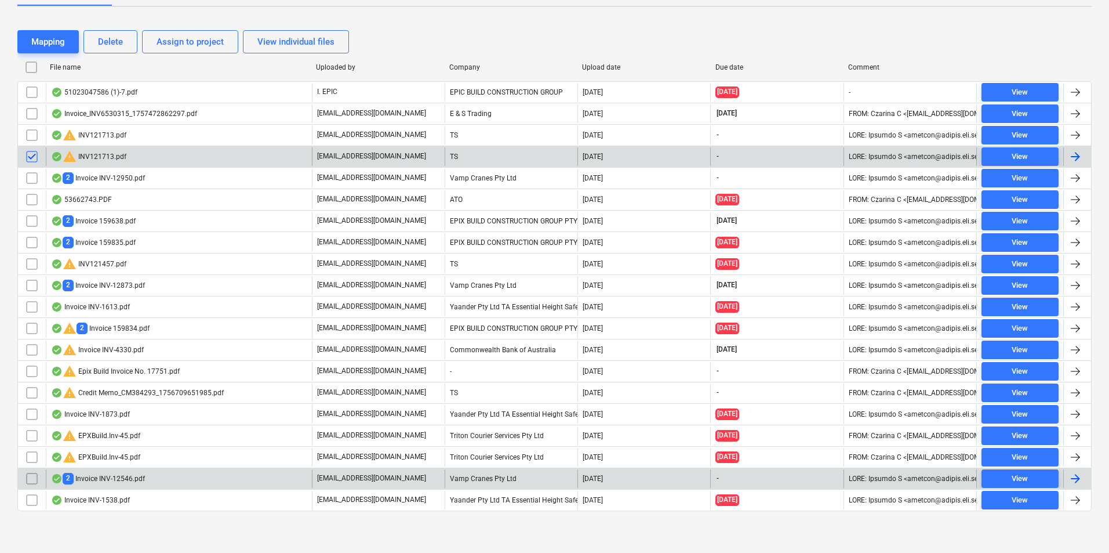
click at [121, 475] on div "2 Invoice INV-12546.pdf" at bounding box center [98, 477] width 94 height 11
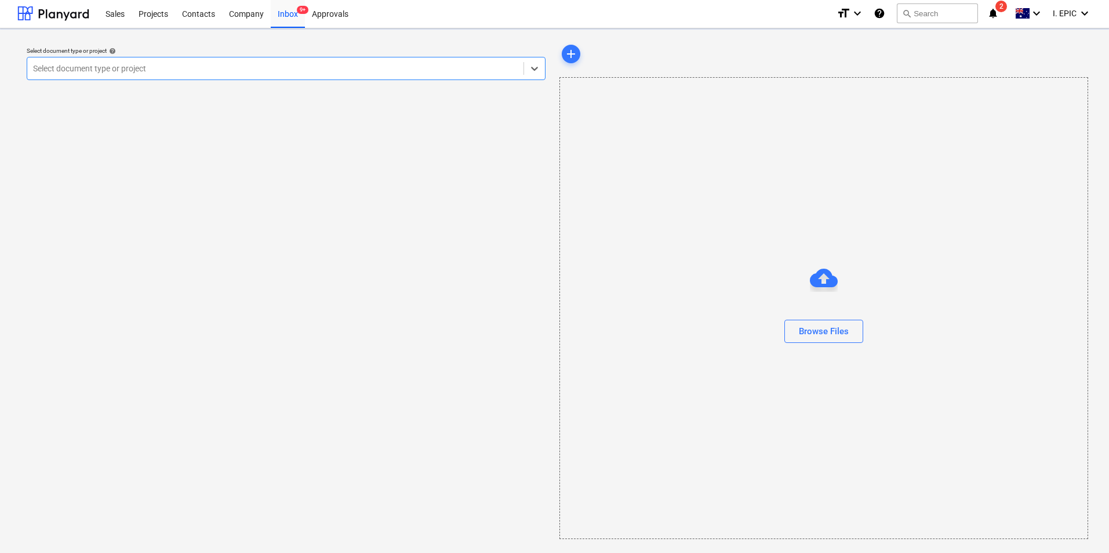
scroll to position [1, 0]
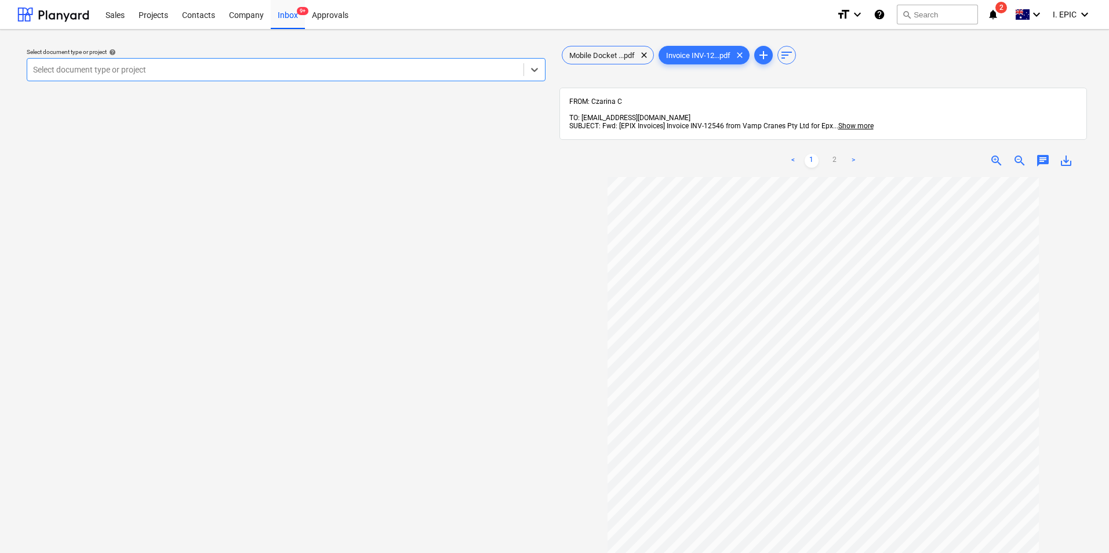
click at [1064, 154] on span "save_alt" at bounding box center [1066, 161] width 14 height 14
click at [719, 128] on div "FROM: Czarina C TO: [EMAIL_ADDRESS][DOMAIN_NAME] SUBJECT: Fwd: [EPIX Invoices] …" at bounding box center [823, 114] width 528 height 52
click at [464, 335] on div "Select document type or project help Select document type or project" at bounding box center [285, 370] width 537 height 663
click at [587, 54] on span "Mobile Docket ...pdf" at bounding box center [601, 55] width 79 height 9
click at [448, 302] on div "Select document type or project help Select document type or project" at bounding box center [285, 370] width 537 height 663
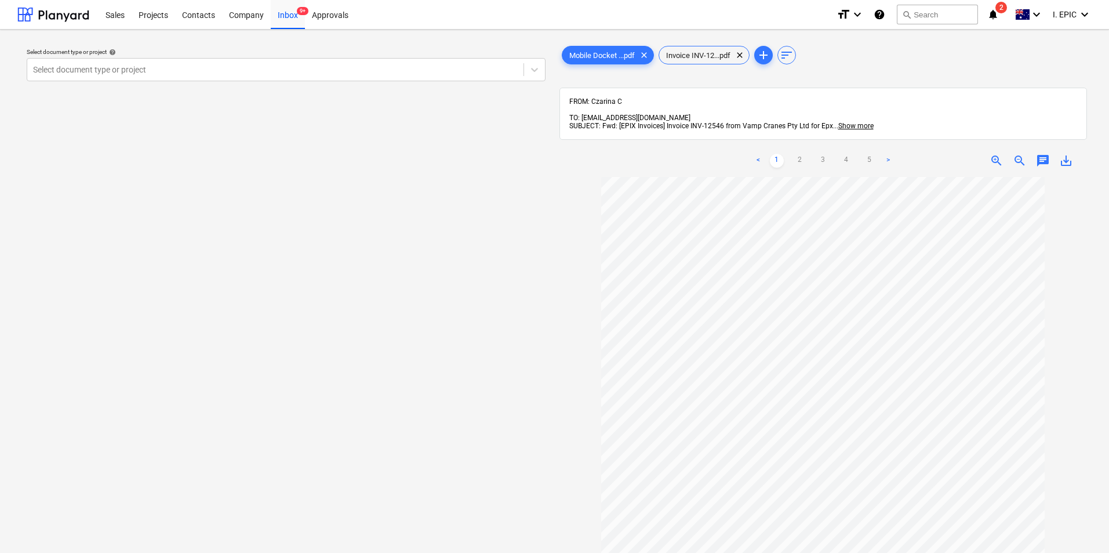
click at [1067, 154] on span "save_alt" at bounding box center [1066, 161] width 14 height 14
click at [699, 52] on span "Invoice INV-12...pdf" at bounding box center [698, 55] width 78 height 9
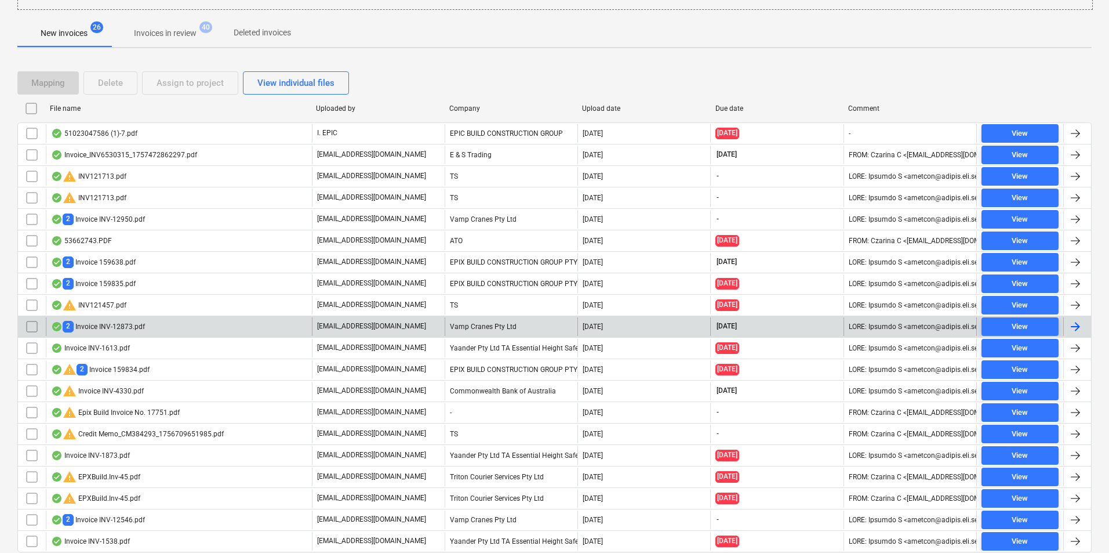
scroll to position [183, 0]
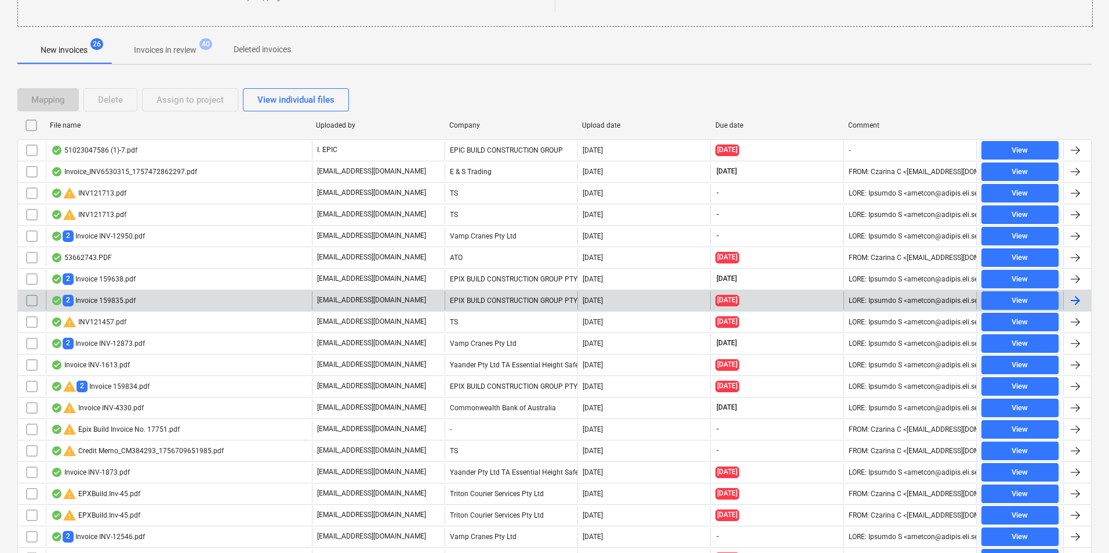
click at [486, 299] on div "EPIX BUILD CONSTRUCTION GROUP PTY LTD" at bounding box center [511, 300] width 133 height 19
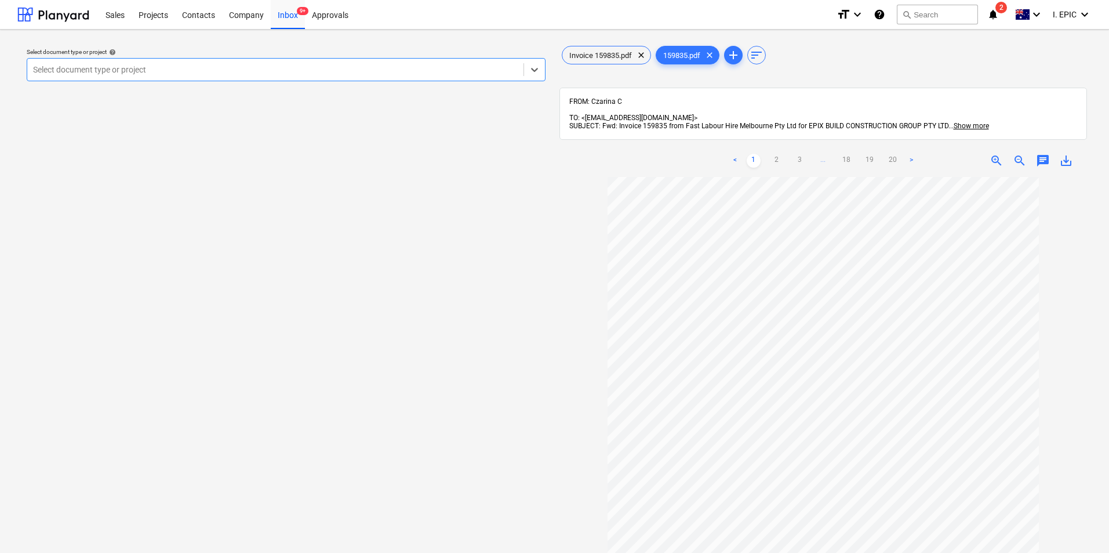
click at [450, 319] on div "Select document type or project help Select is focused ,type to refine list, pr…" at bounding box center [285, 370] width 537 height 663
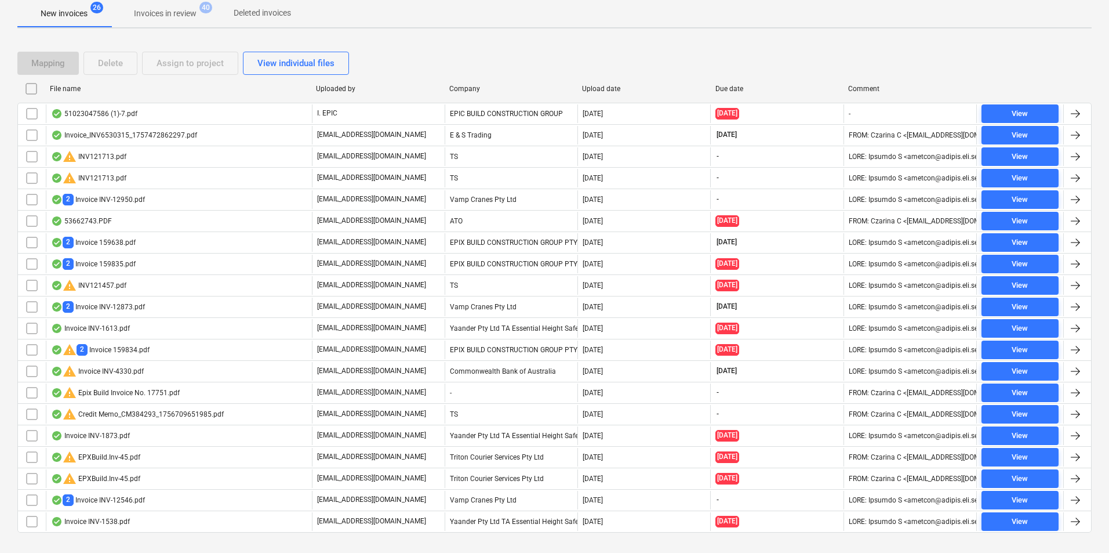
scroll to position [241, 0]
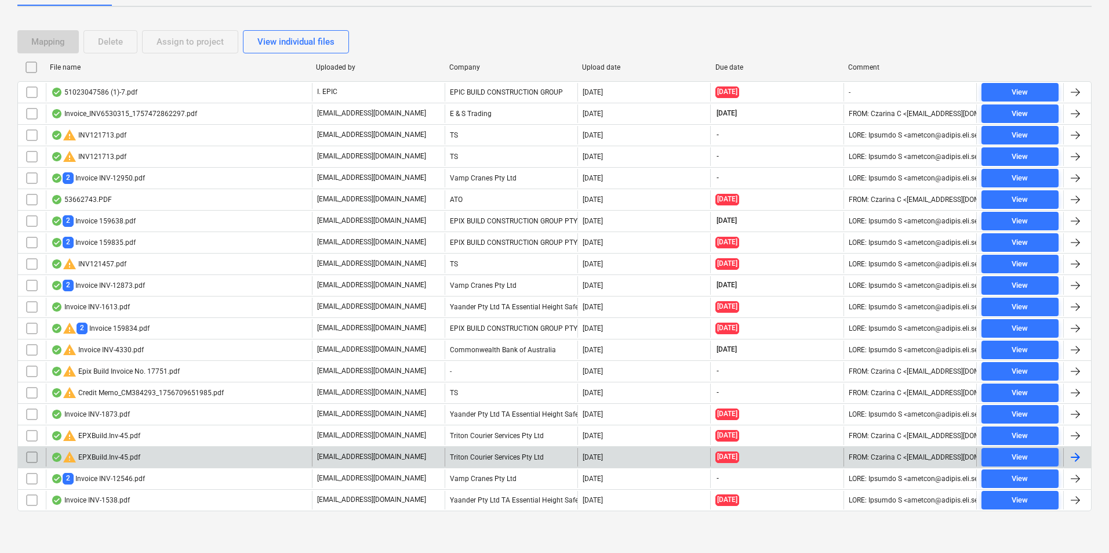
click at [125, 461] on div "warning EPXBuild.Inv-45.pdf" at bounding box center [95, 457] width 89 height 14
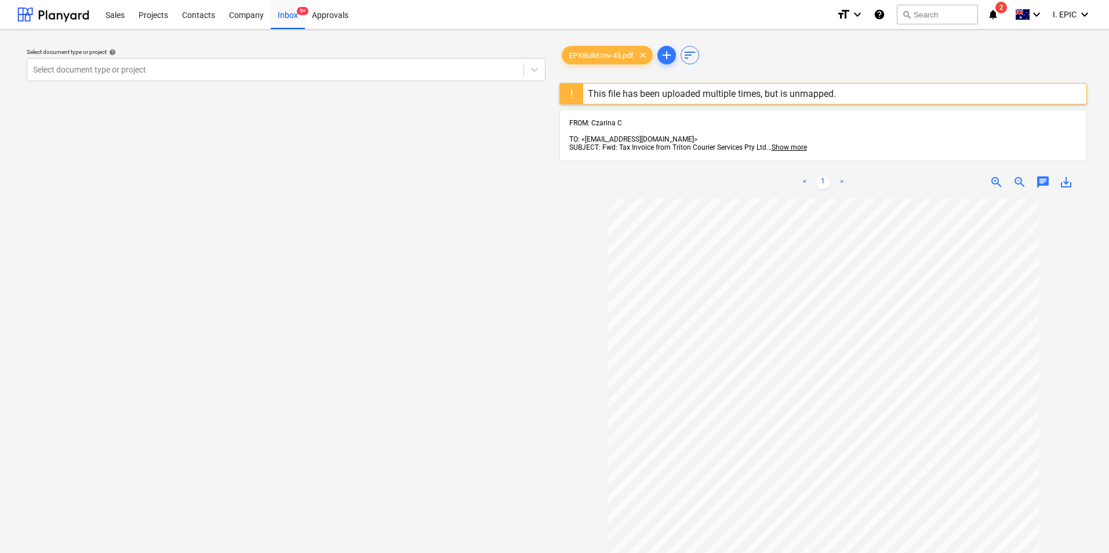
click at [484, 465] on div "Select document type or project help Select document type or project" at bounding box center [285, 381] width 537 height 684
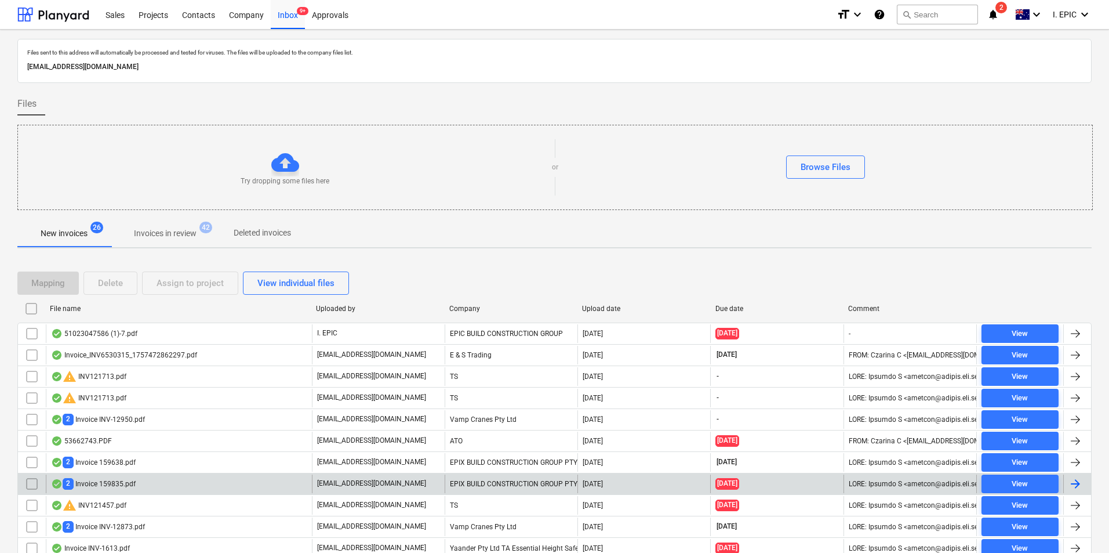
scroll to position [241, 0]
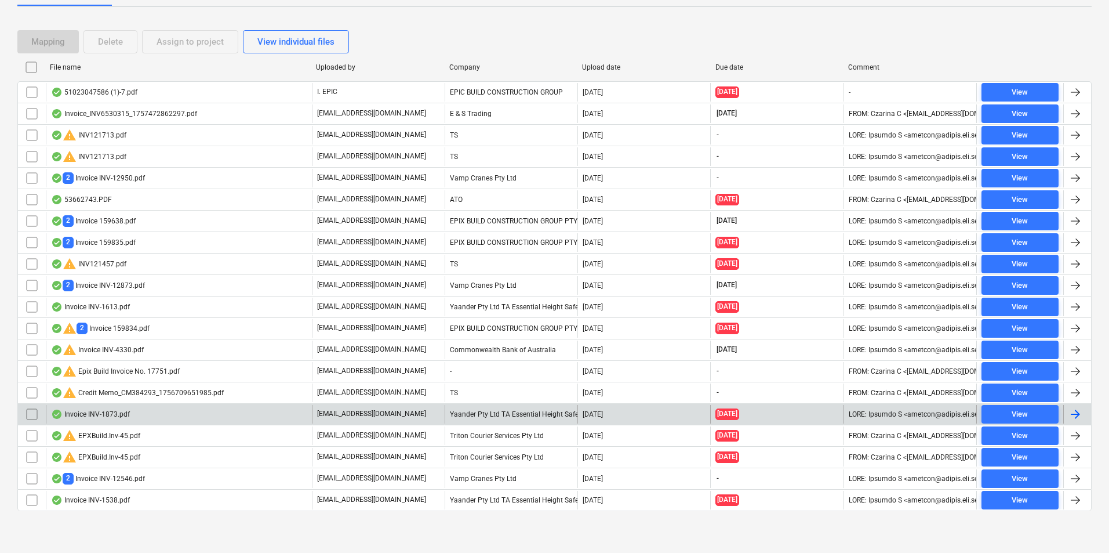
click at [86, 416] on div "Invoice INV-1873.pdf" at bounding box center [90, 413] width 79 height 9
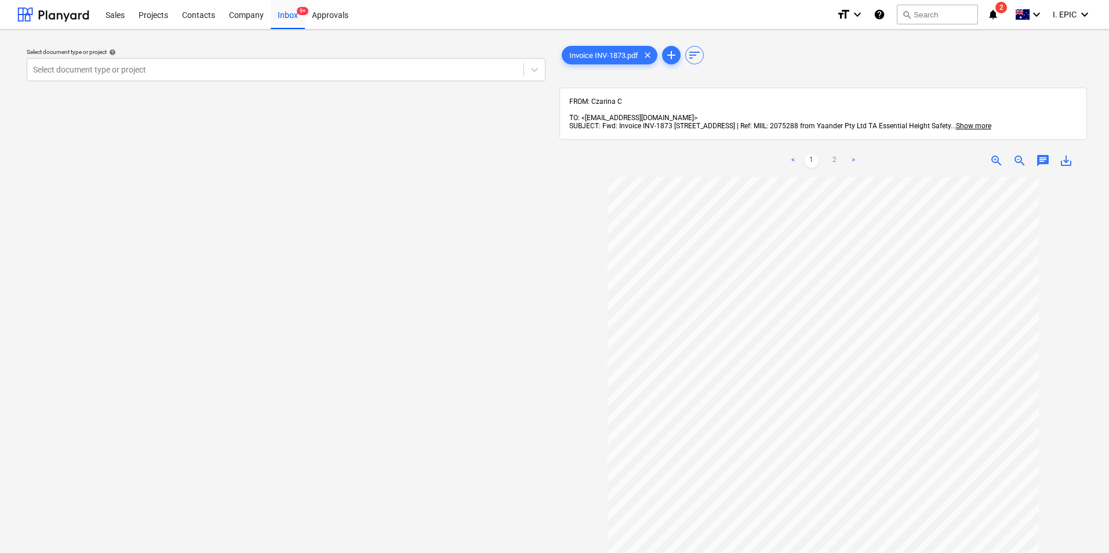
click at [1067, 154] on span "save_alt" at bounding box center [1066, 161] width 14 height 14
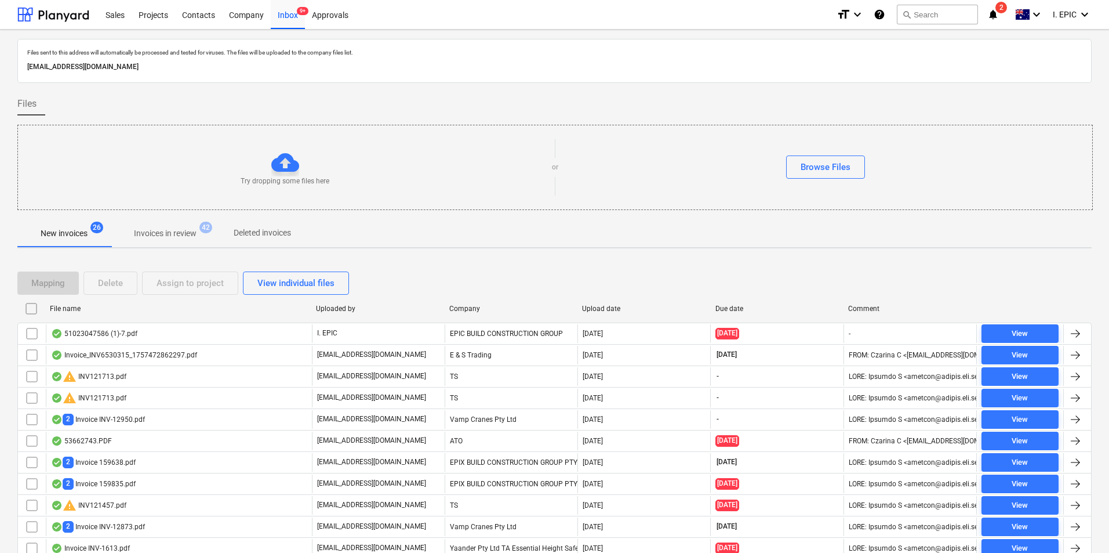
scroll to position [241, 0]
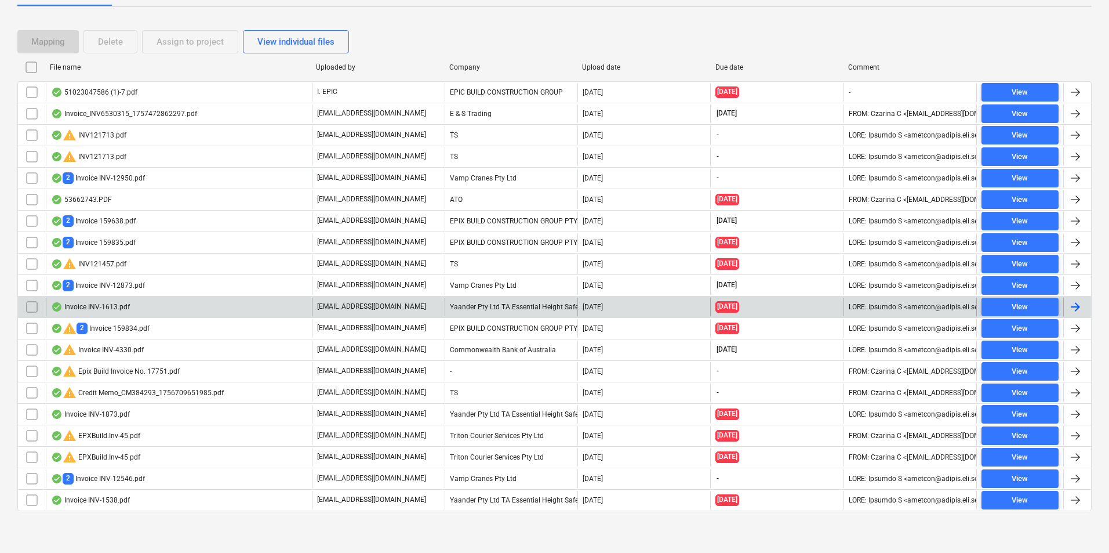
click at [85, 306] on div "Invoice INV-1613.pdf" at bounding box center [90, 306] width 79 height 9
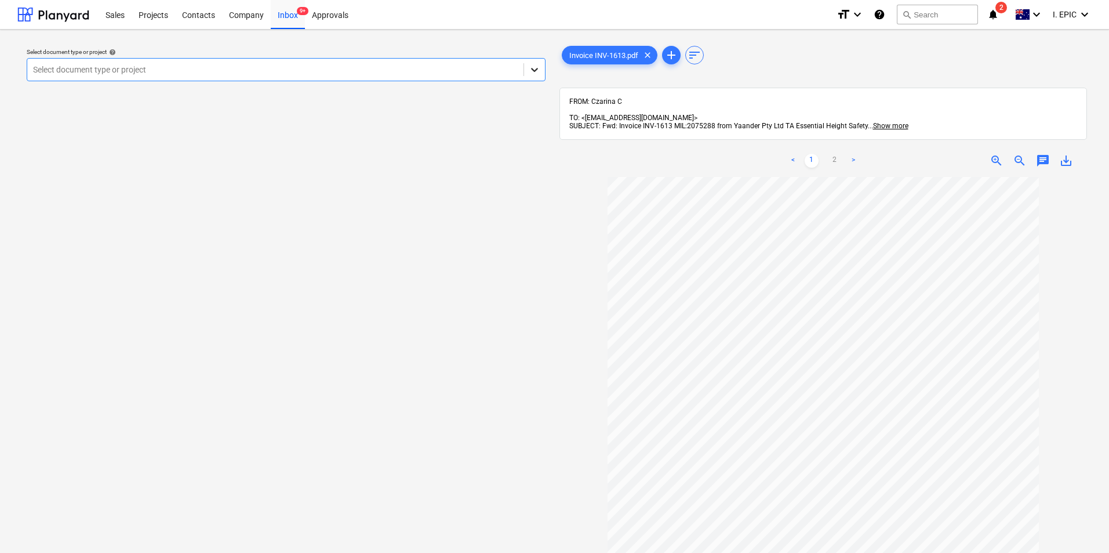
click at [536, 66] on icon at bounding box center [535, 70] width 12 height 12
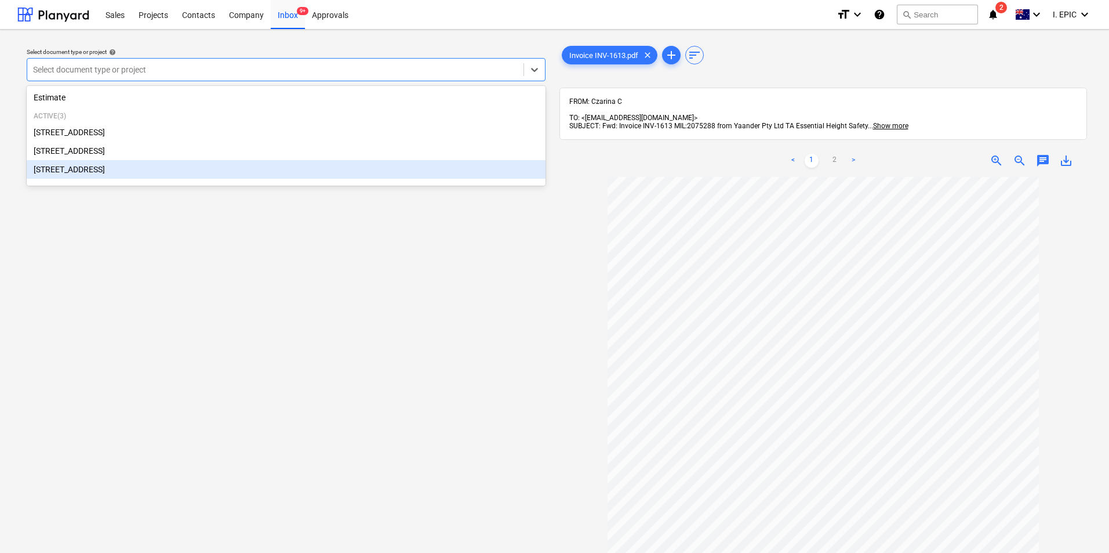
click at [394, 354] on div "Select document type or project help option [STREET_ADDRESS]. 4 results availab…" at bounding box center [285, 370] width 537 height 663
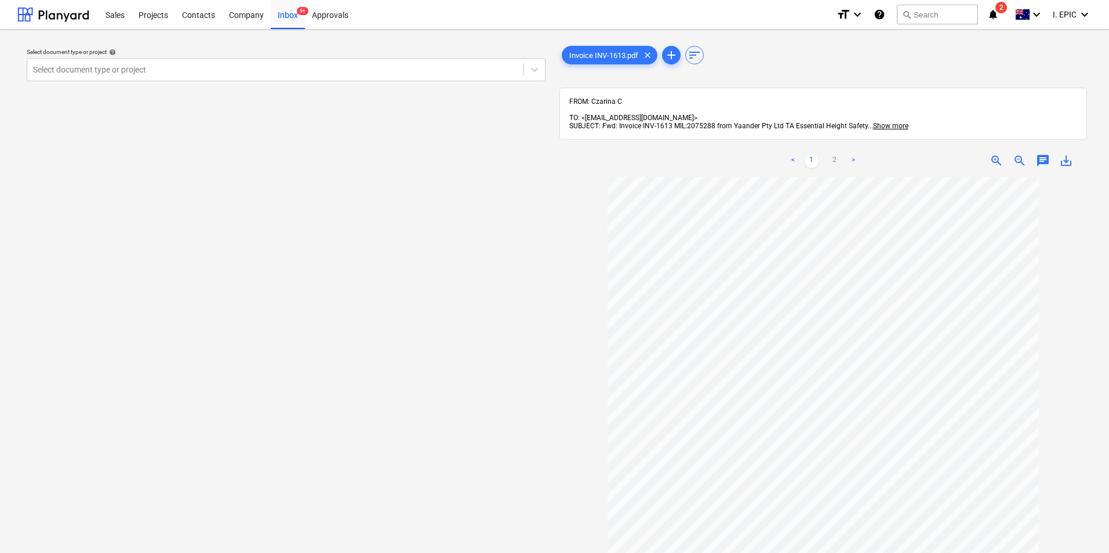
click at [1067, 154] on span "save_alt" at bounding box center [1066, 161] width 14 height 14
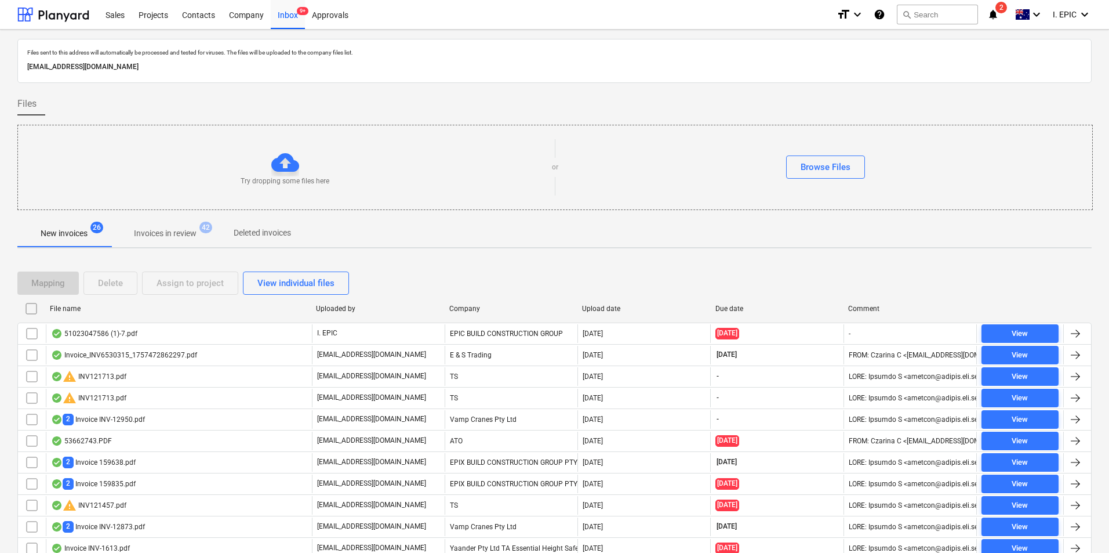
scroll to position [241, 0]
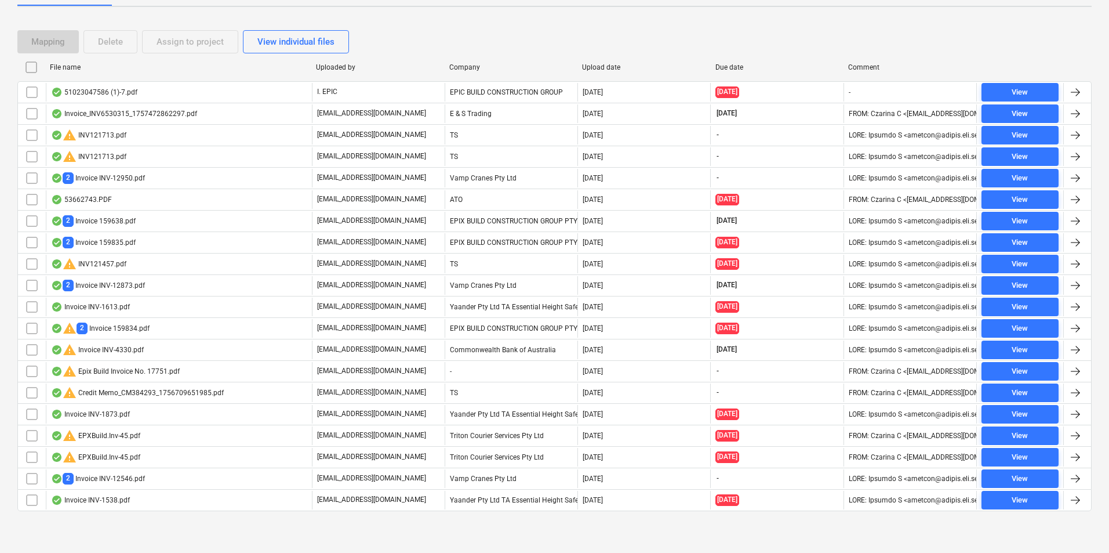
click at [475, 8] on div "Files sent to this address will automatically be processed and tested for virus…" at bounding box center [554, 166] width 1074 height 736
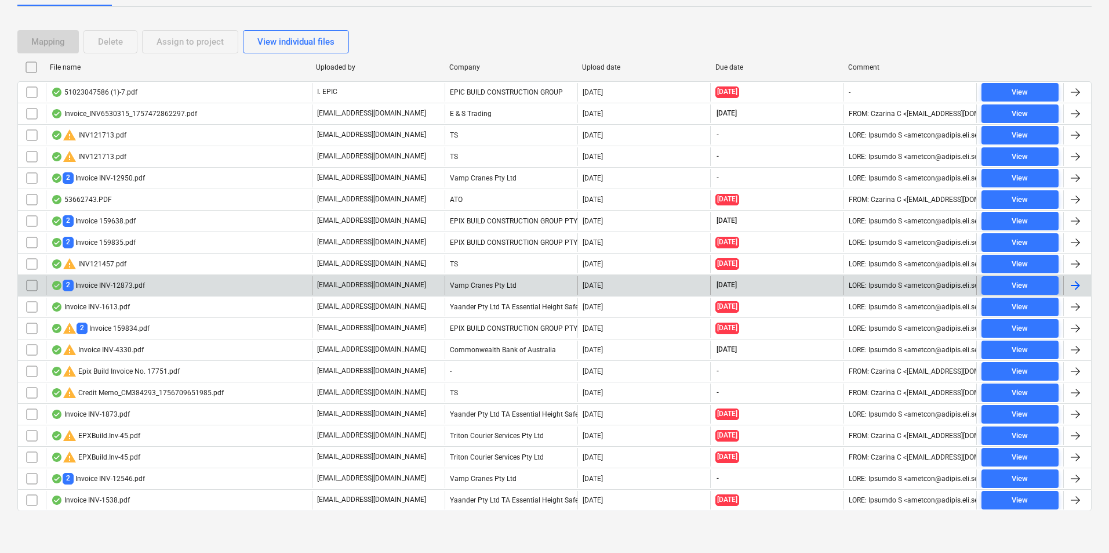
click at [110, 287] on div "2 Invoice INV-12873.pdf" at bounding box center [98, 284] width 94 height 11
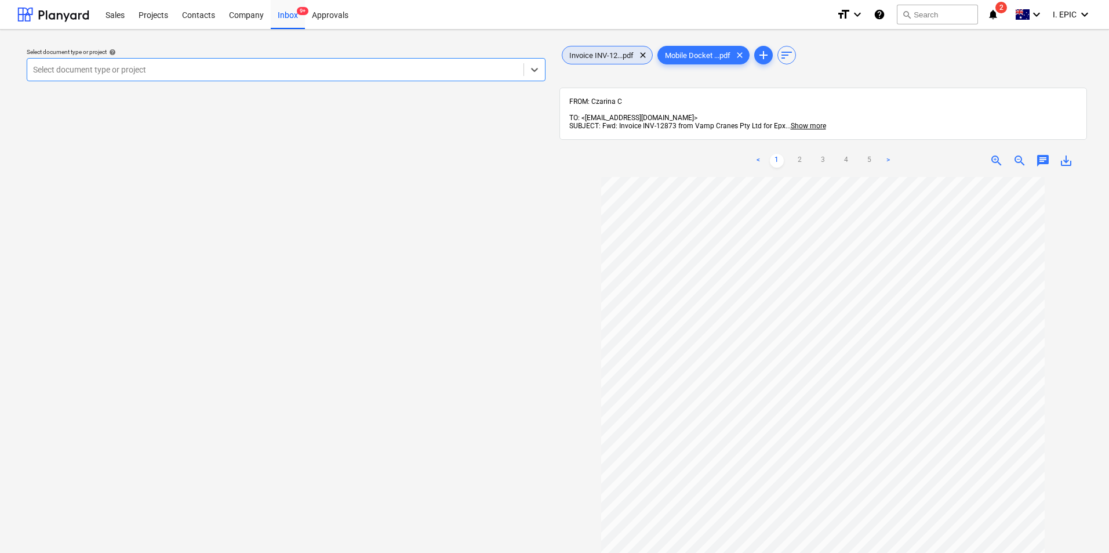
click at [587, 51] on span "Invoice INV-12...pdf" at bounding box center [601, 55] width 78 height 9
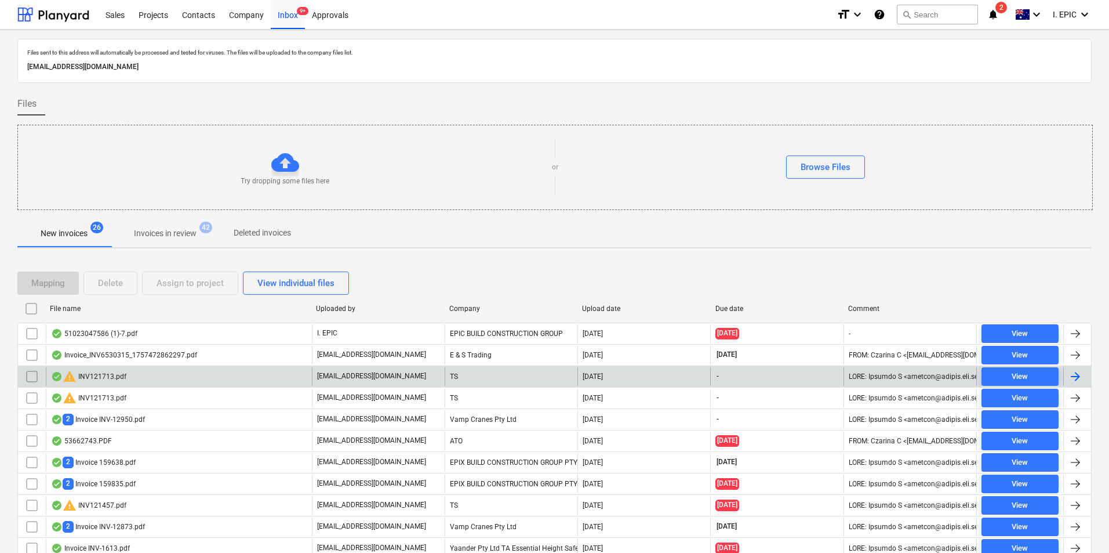
scroll to position [150, 0]
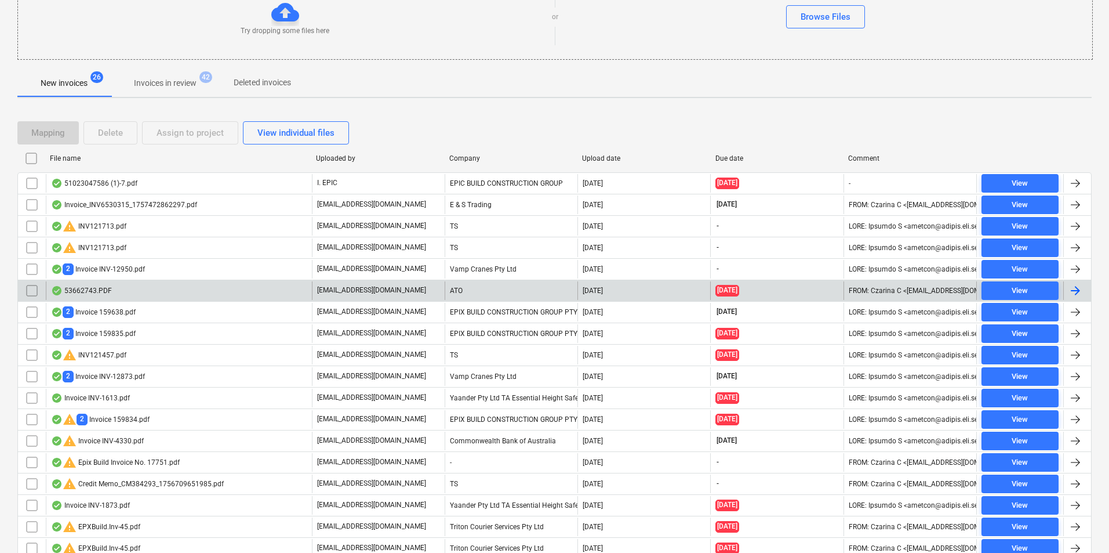
click at [101, 289] on div "53662743.PDF" at bounding box center [81, 290] width 61 height 9
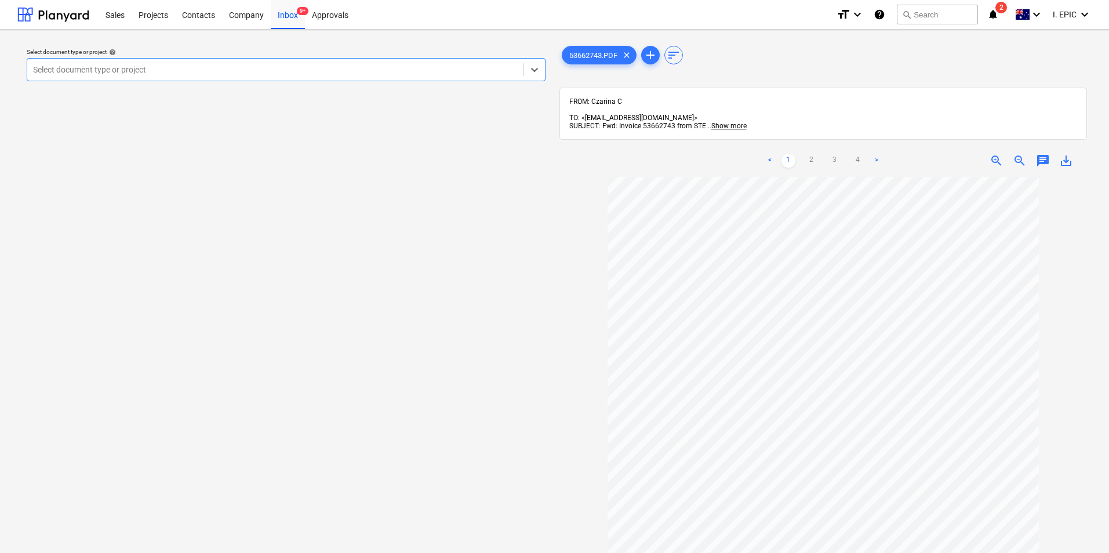
scroll to position [58, 0]
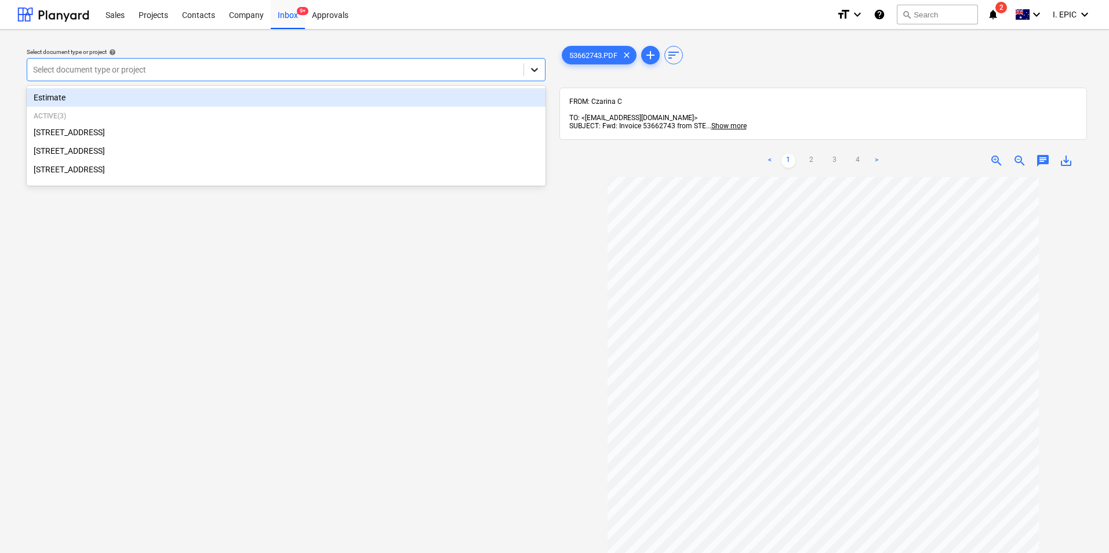
click at [537, 64] on icon at bounding box center [535, 70] width 12 height 12
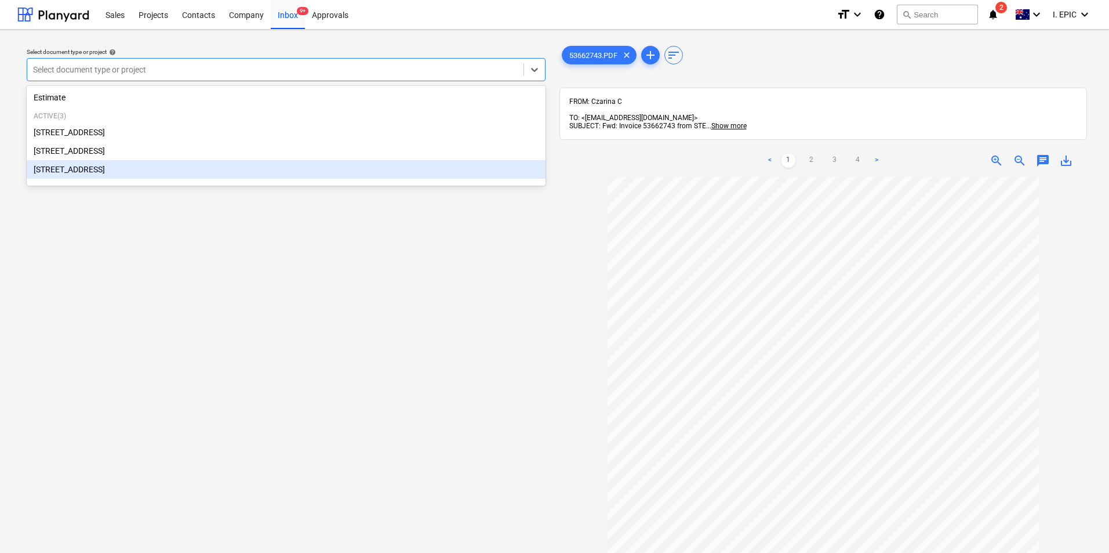
click at [450, 382] on div "Select document type or project help option [STREET_ADDRESS]. 4 results availab…" at bounding box center [285, 370] width 537 height 663
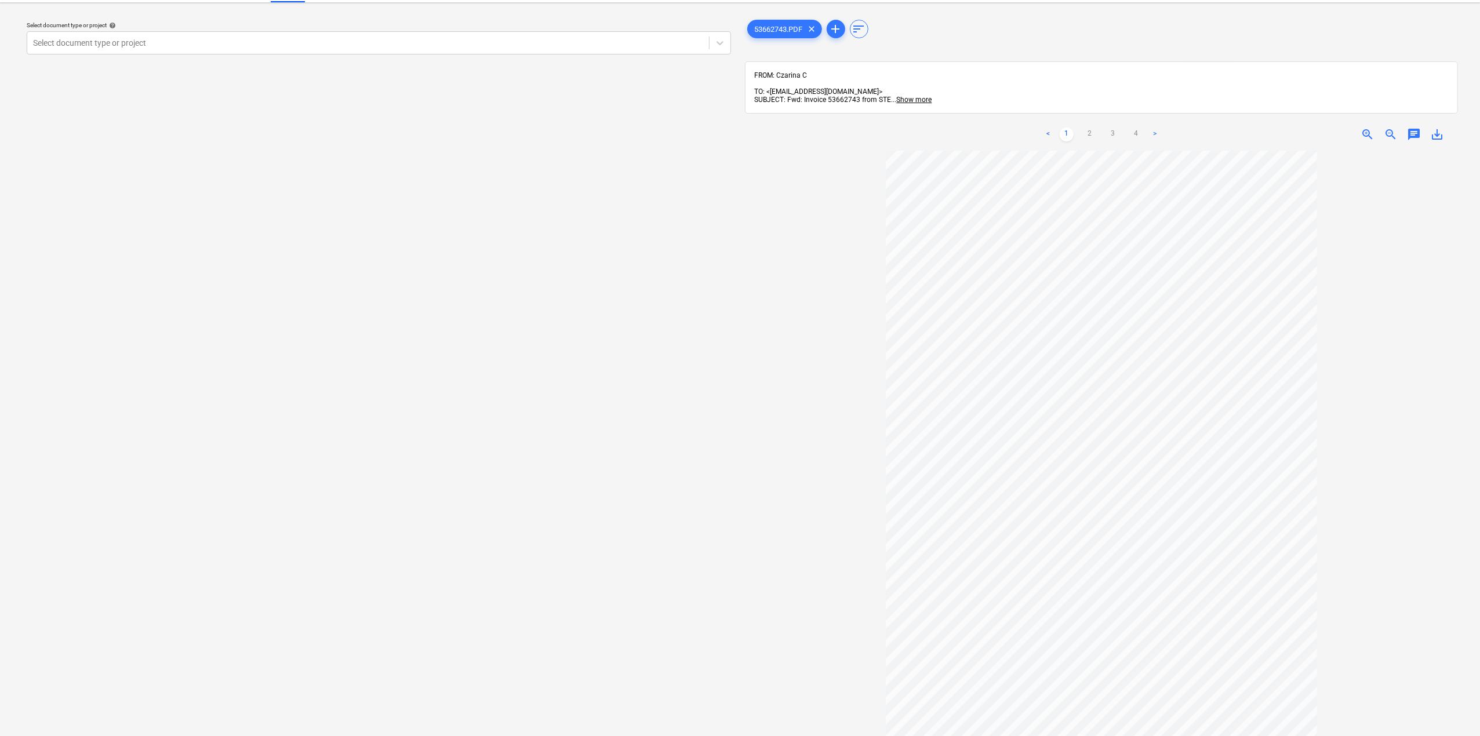
scroll to position [0, 0]
